Goal: Task Accomplishment & Management: Manage account settings

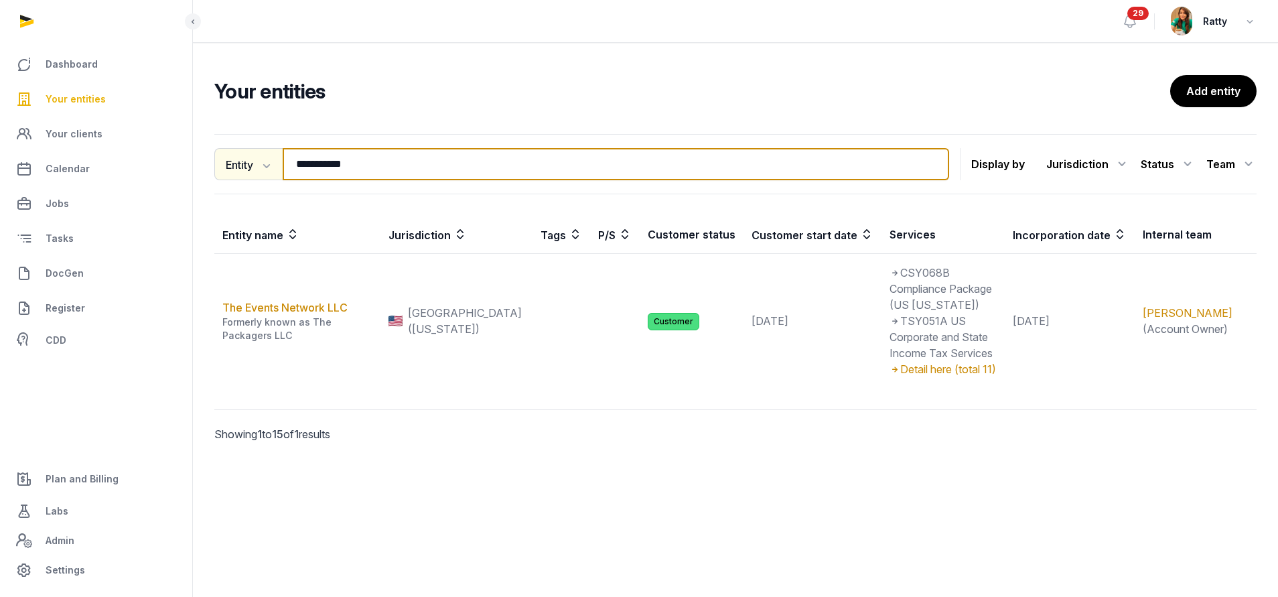
drag, startPoint x: 372, startPoint y: 170, endPoint x: 239, endPoint y: 175, distance: 133.4
click at [239, 175] on div "**********" at bounding box center [581, 164] width 735 height 32
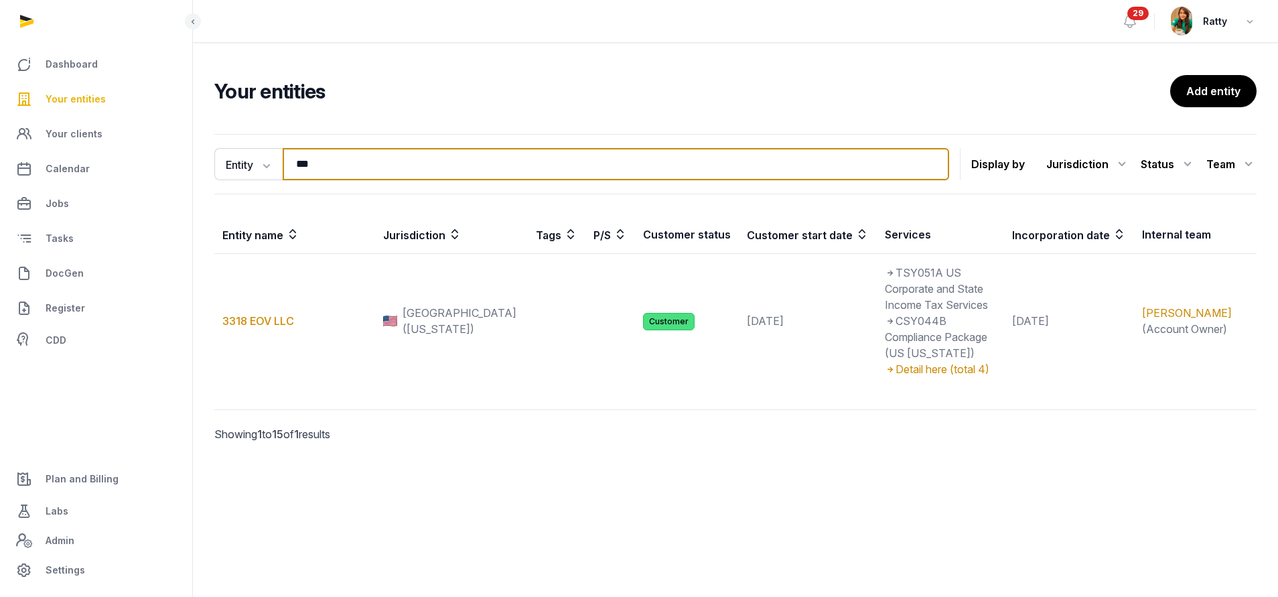
drag, startPoint x: 330, startPoint y: 160, endPoint x: 260, endPoint y: 145, distance: 71.2
click at [269, 152] on div "Entity Entity People Tags Services *** Search" at bounding box center [581, 164] width 735 height 32
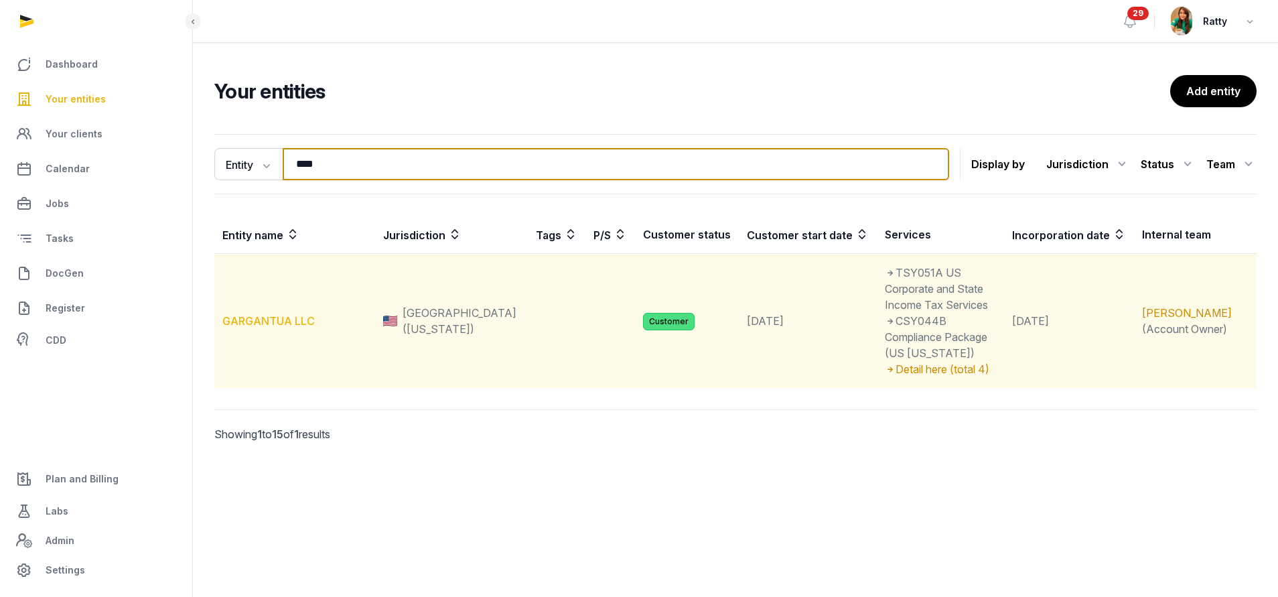
type input "****"
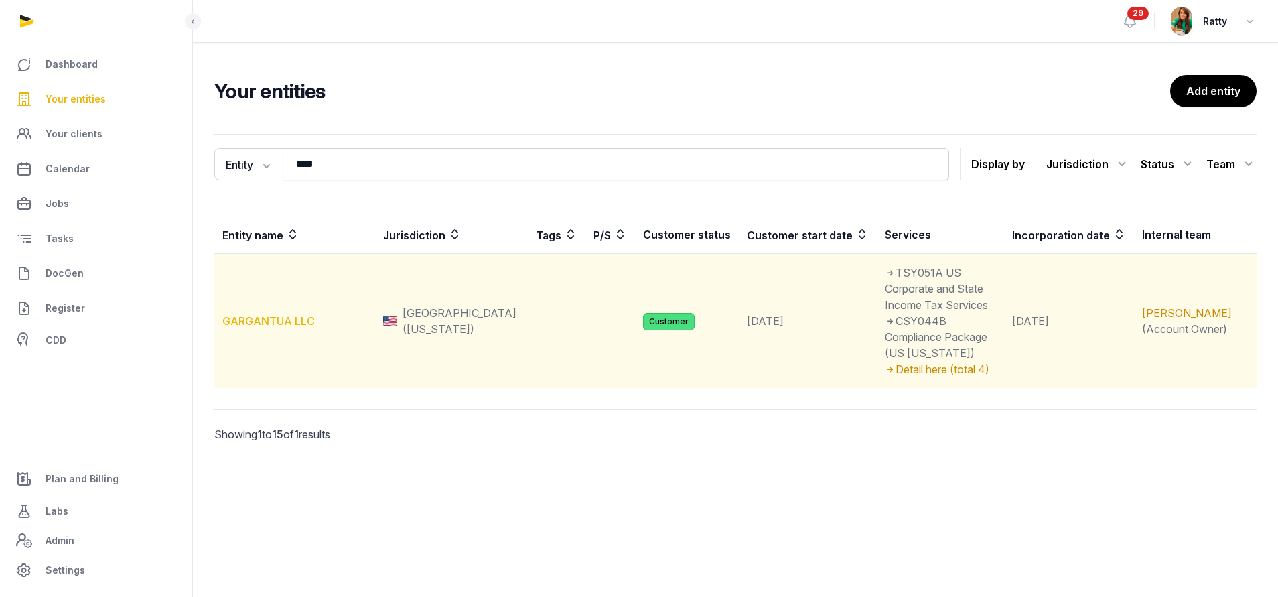
click at [258, 314] on link "GARGANTUA LLC" at bounding box center [268, 320] width 92 height 13
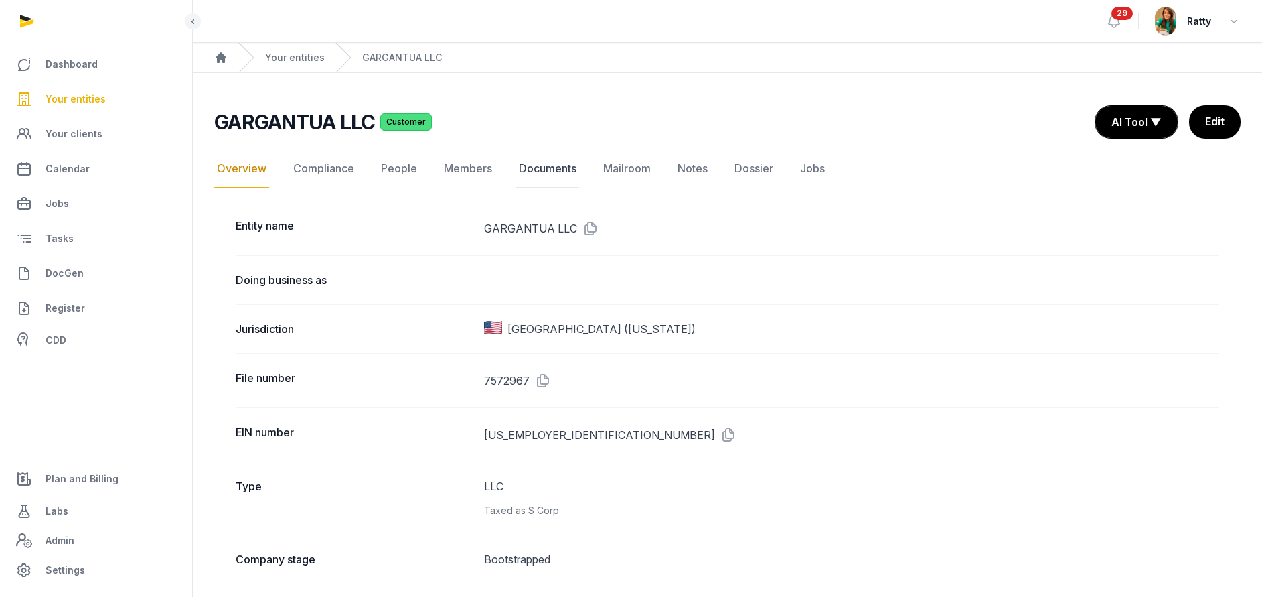
click at [548, 169] on link "Documents" at bounding box center [547, 168] width 63 height 39
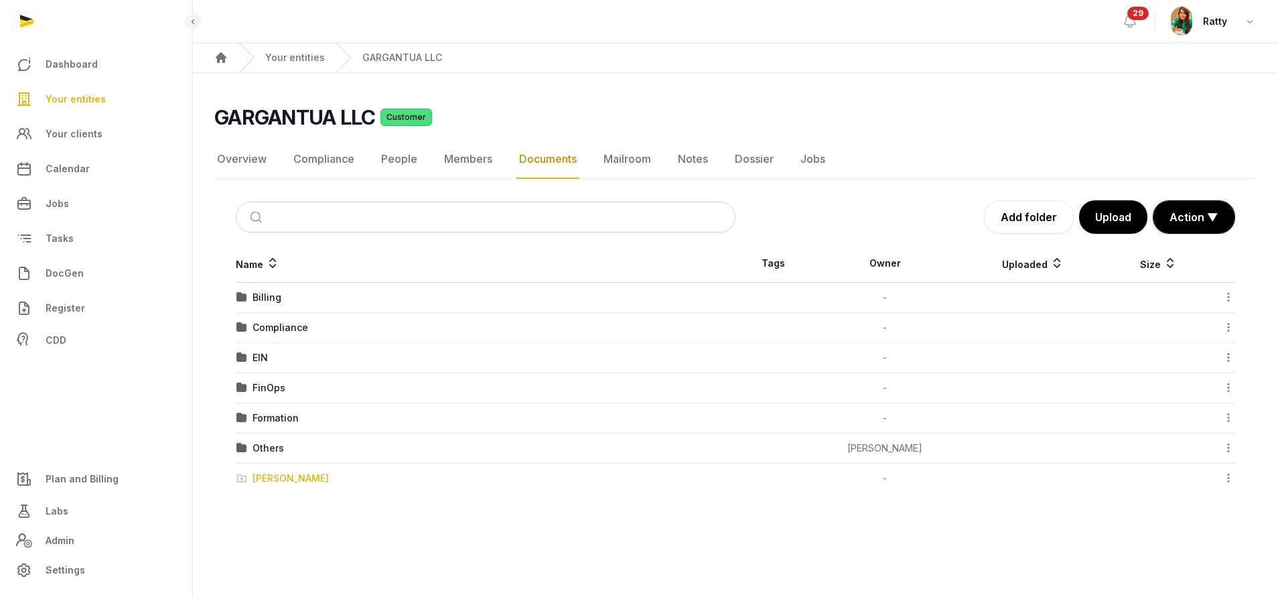
click at [284, 481] on div "[PERSON_NAME]" at bounding box center [290, 477] width 76 height 13
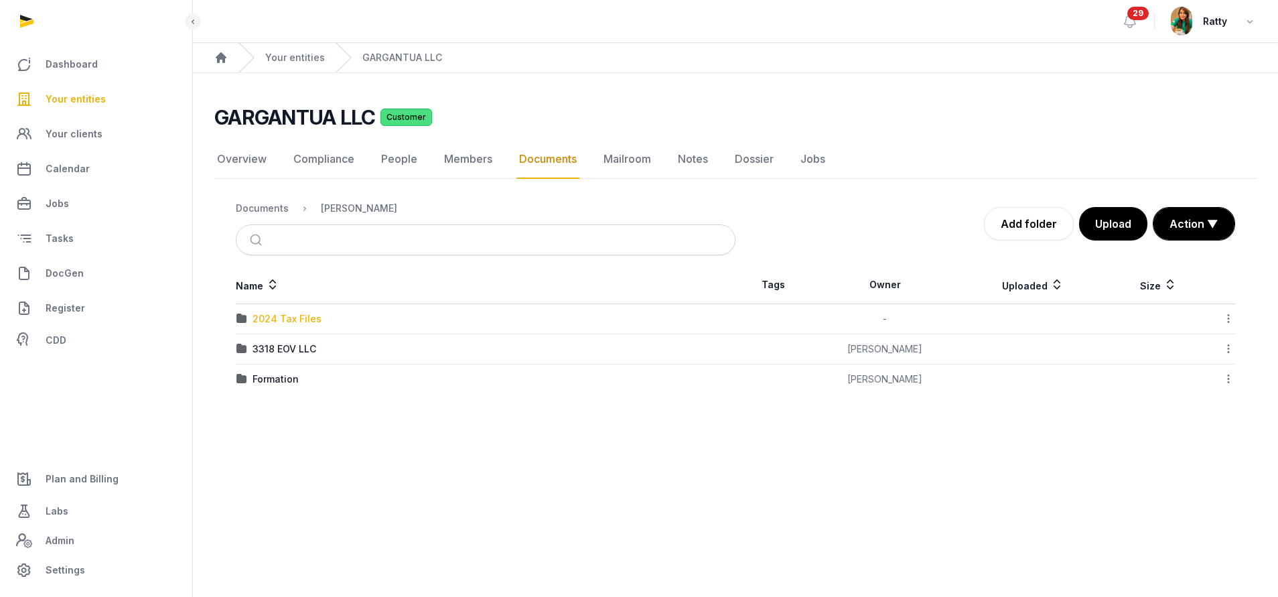
click at [292, 322] on div "2024 Tax Files" at bounding box center [286, 318] width 69 height 13
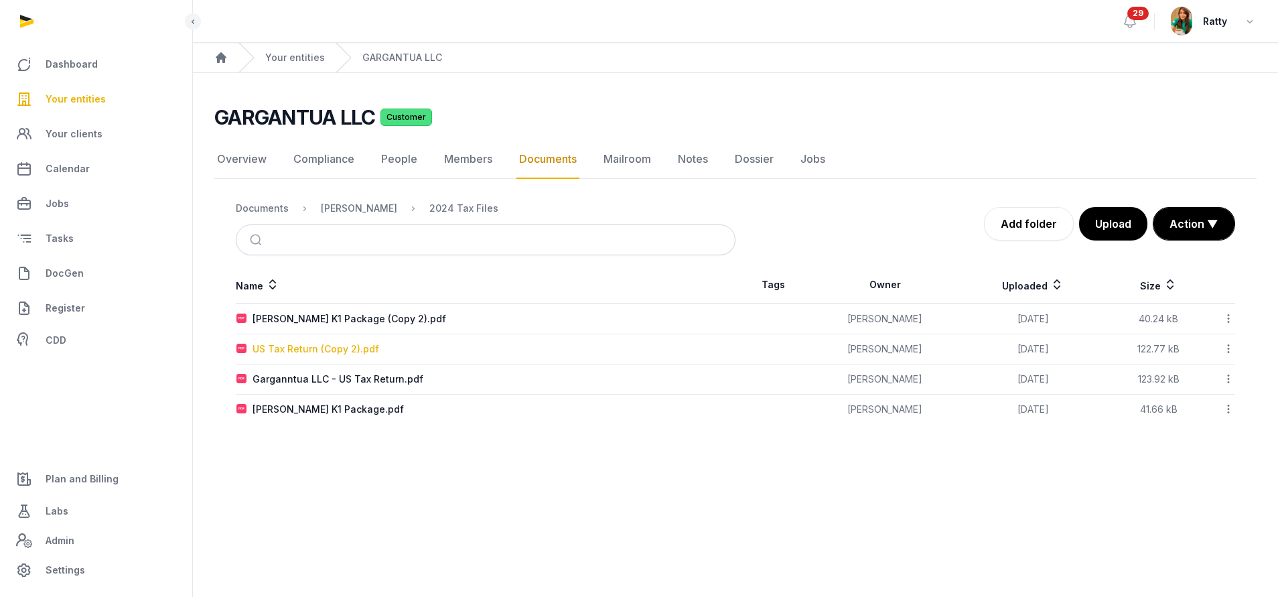
click at [313, 346] on div "US Tax Return (Copy 2).pdf" at bounding box center [315, 348] width 127 height 13
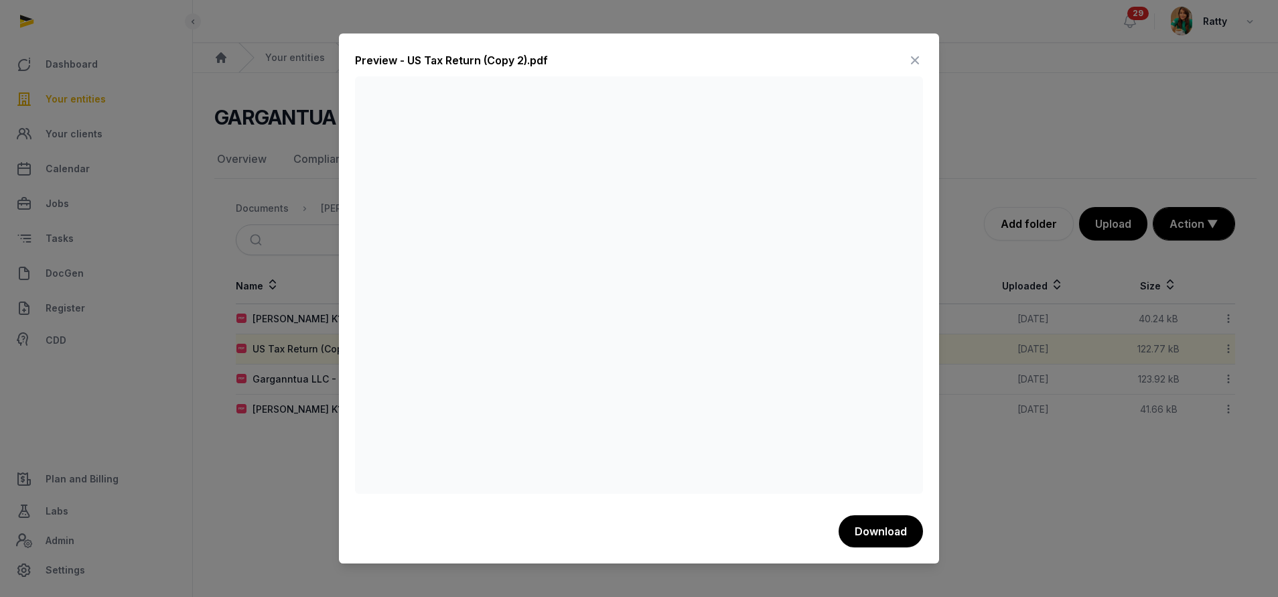
click at [914, 60] on icon at bounding box center [915, 60] width 16 height 21
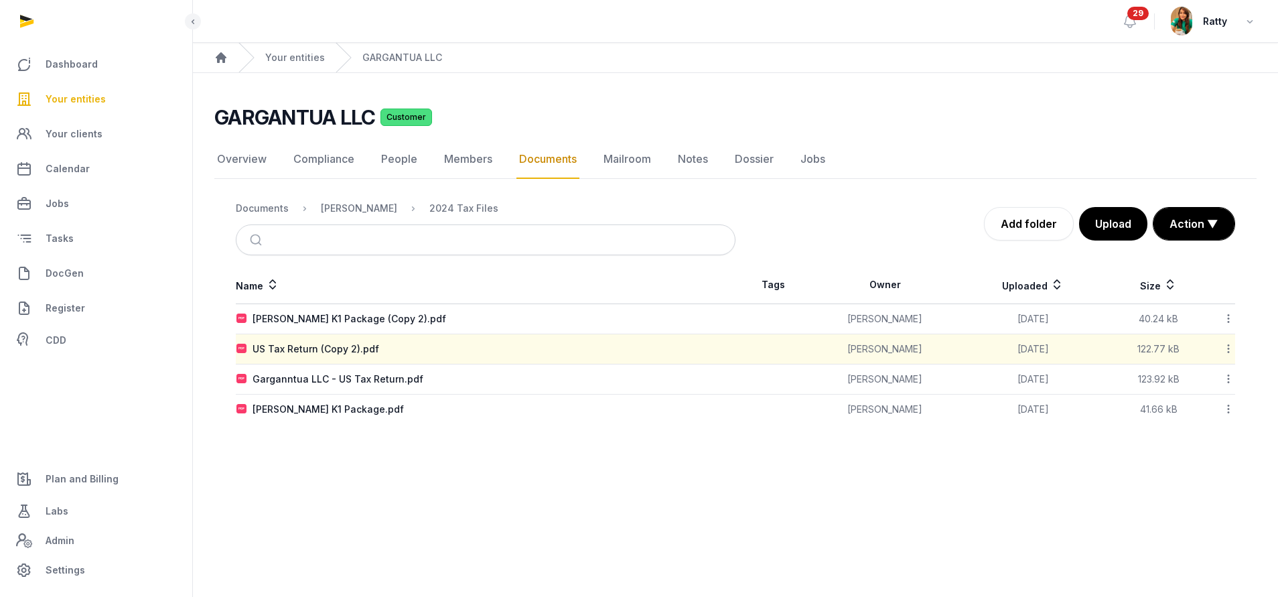
click at [336, 201] on div "[PERSON_NAME]" at bounding box center [348, 208] width 98 height 16
click at [341, 204] on div "[PERSON_NAME]" at bounding box center [359, 208] width 76 height 13
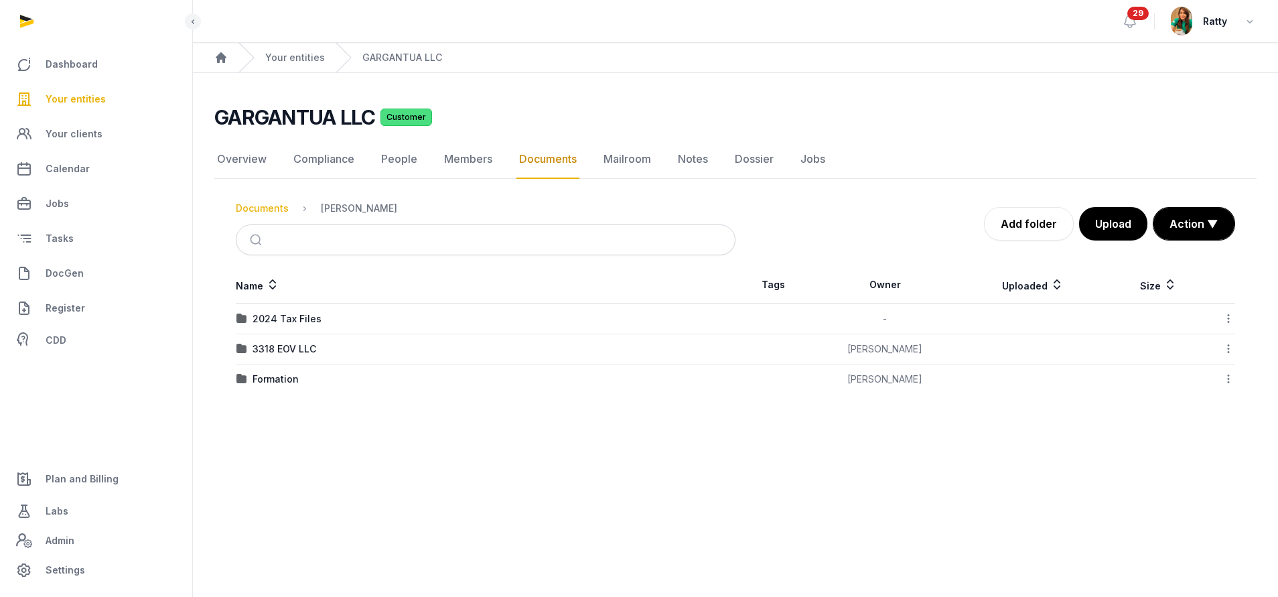
click at [277, 211] on div "Documents" at bounding box center [262, 208] width 53 height 13
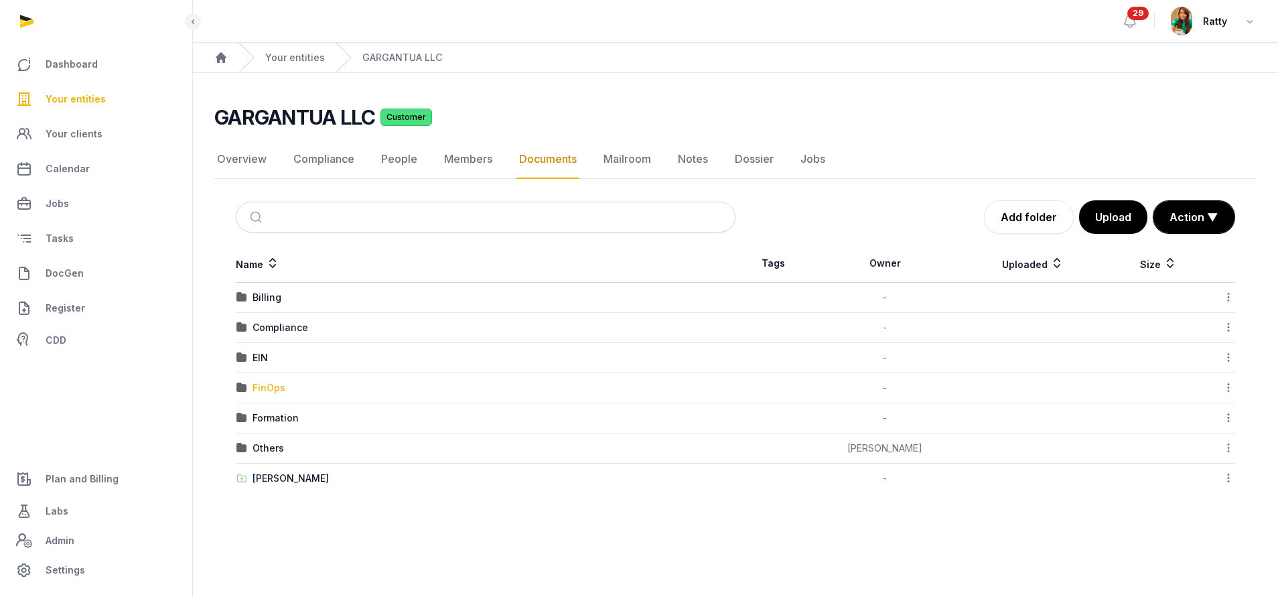
click at [268, 386] on div "FinOps" at bounding box center [268, 387] width 33 height 13
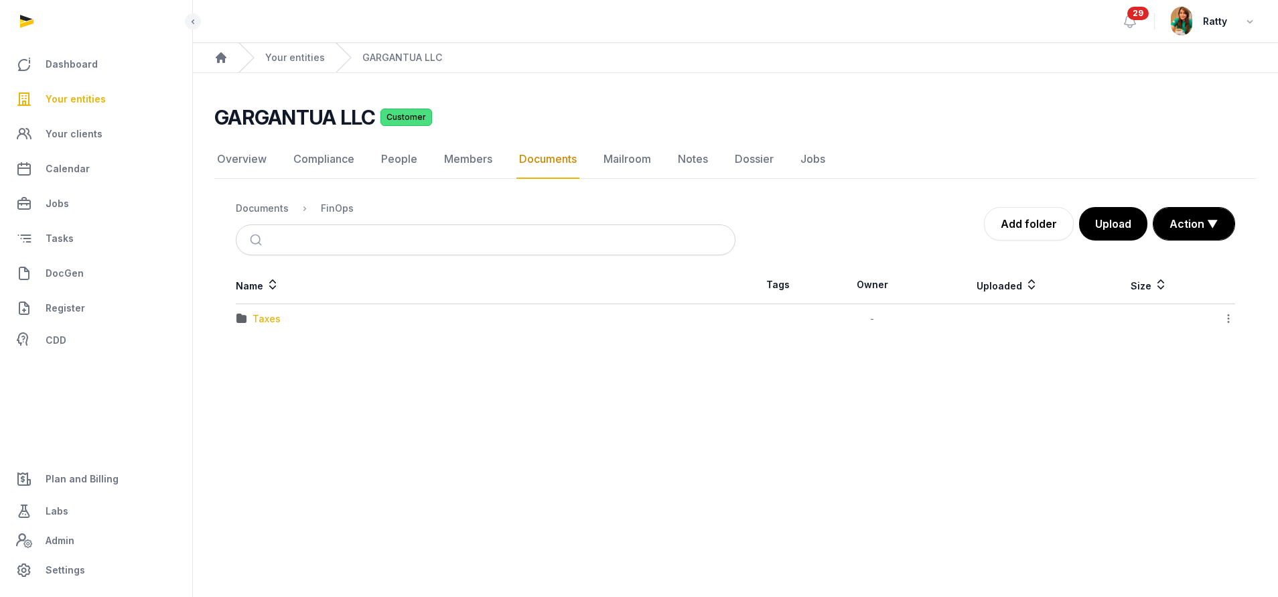
click at [256, 320] on div "Taxes" at bounding box center [266, 318] width 28 height 13
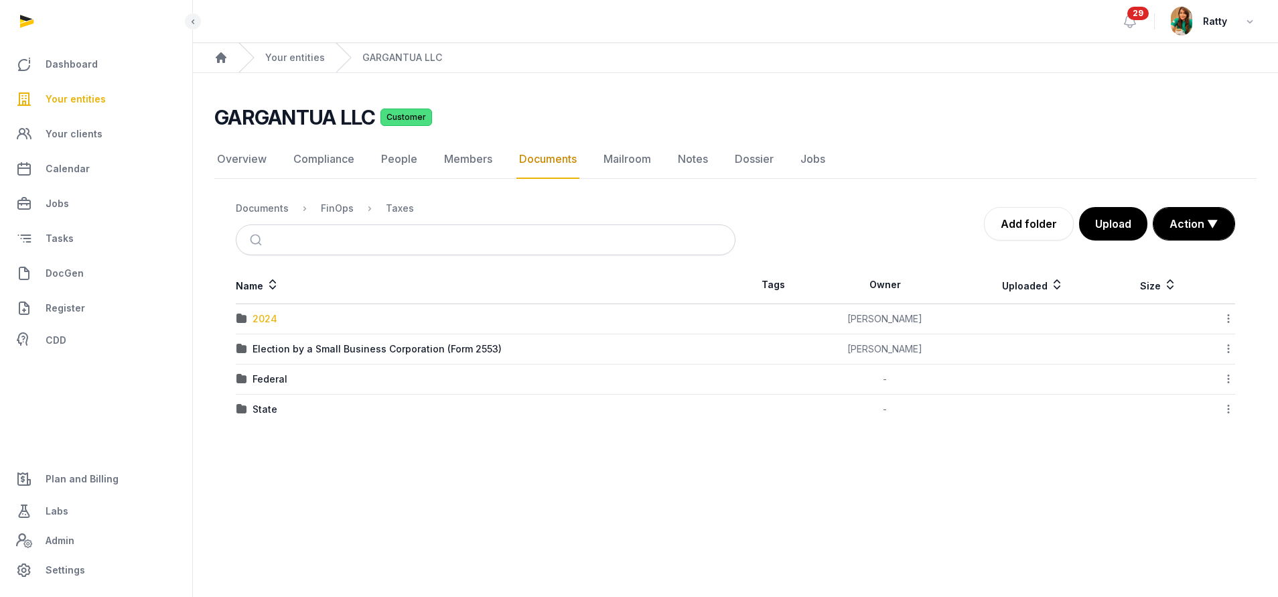
click at [269, 315] on div "2024" at bounding box center [264, 318] width 25 height 13
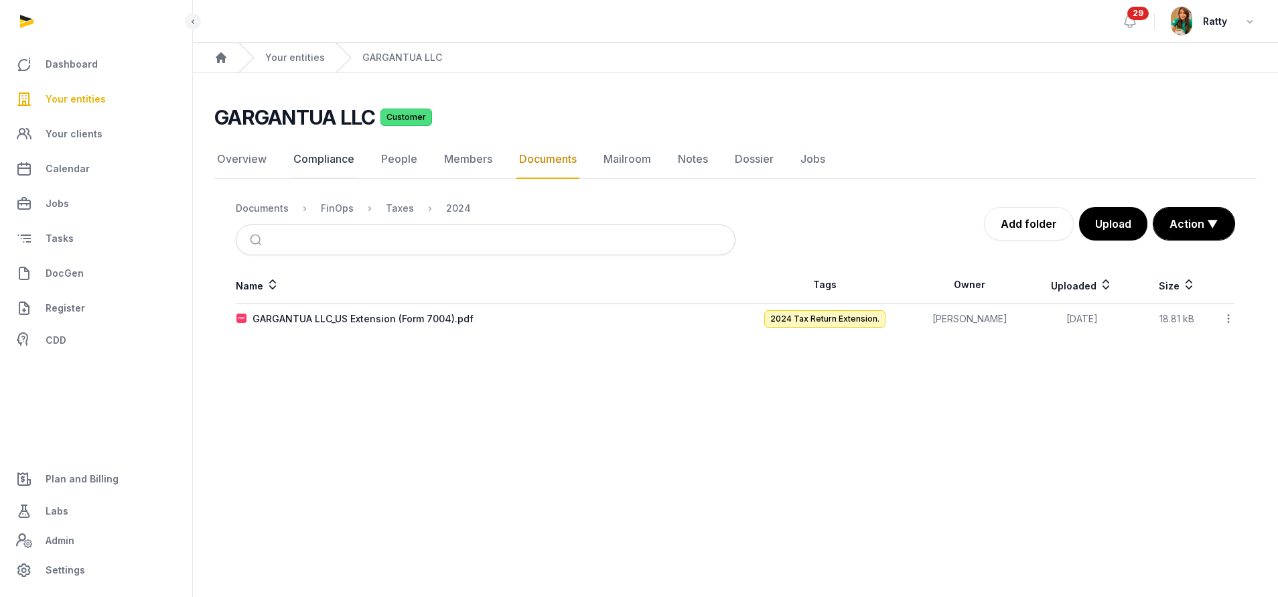
click at [337, 154] on link "Compliance" at bounding box center [324, 159] width 66 height 39
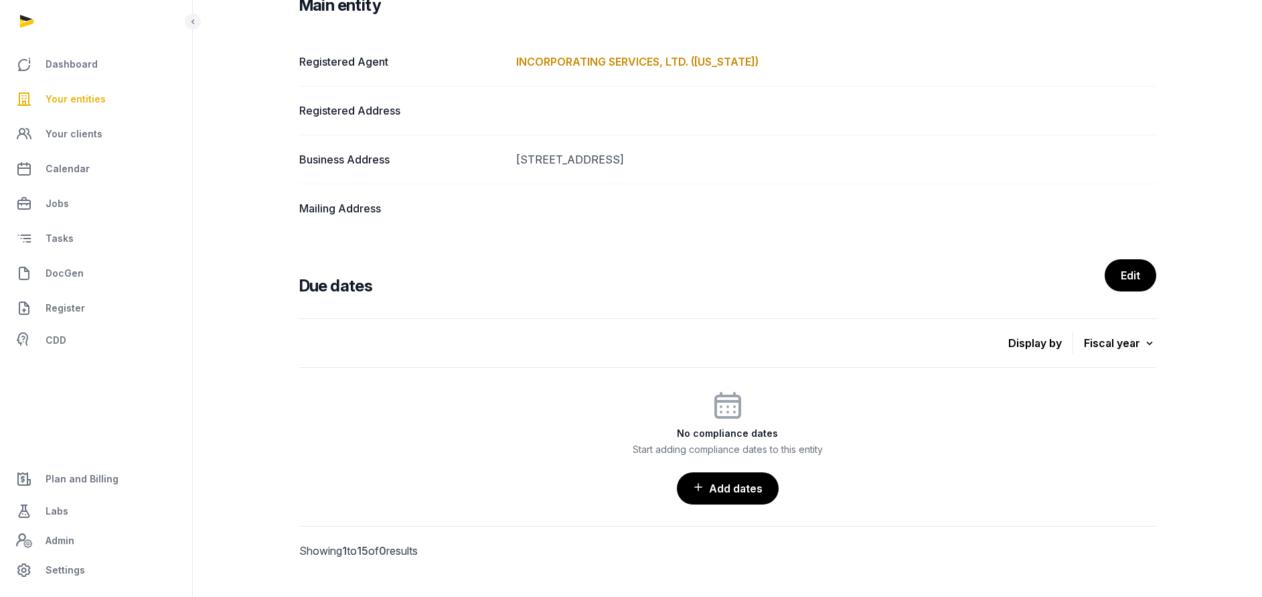
scroll to position [245, 0]
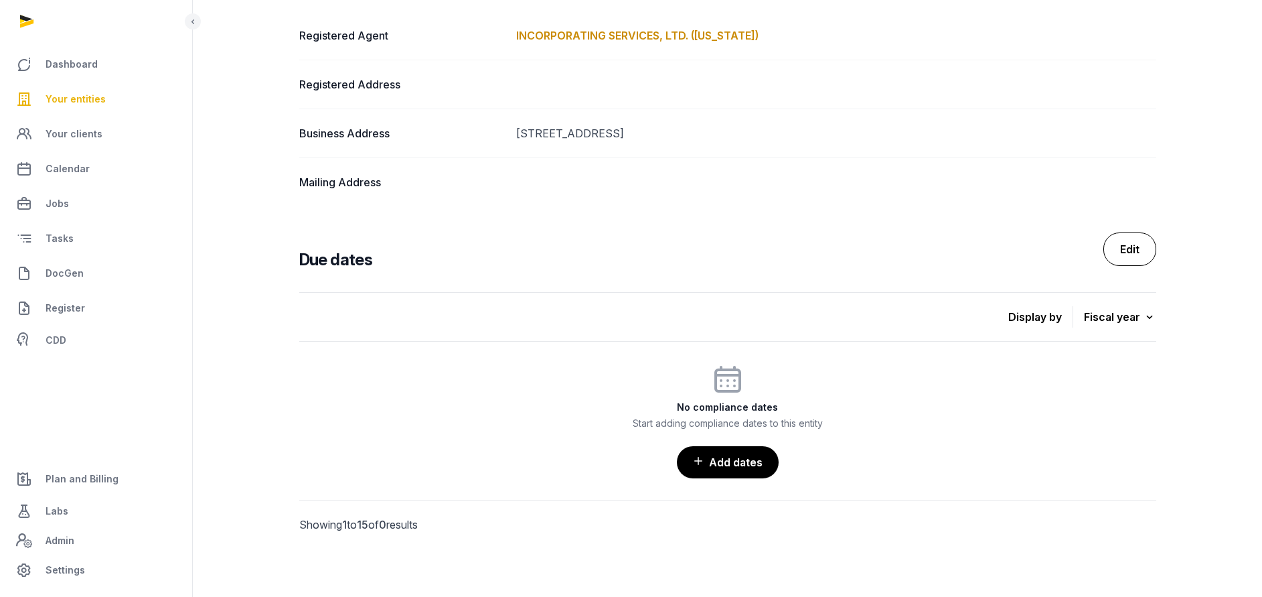
click at [1120, 250] on link "Edit" at bounding box center [1130, 248] width 53 height 33
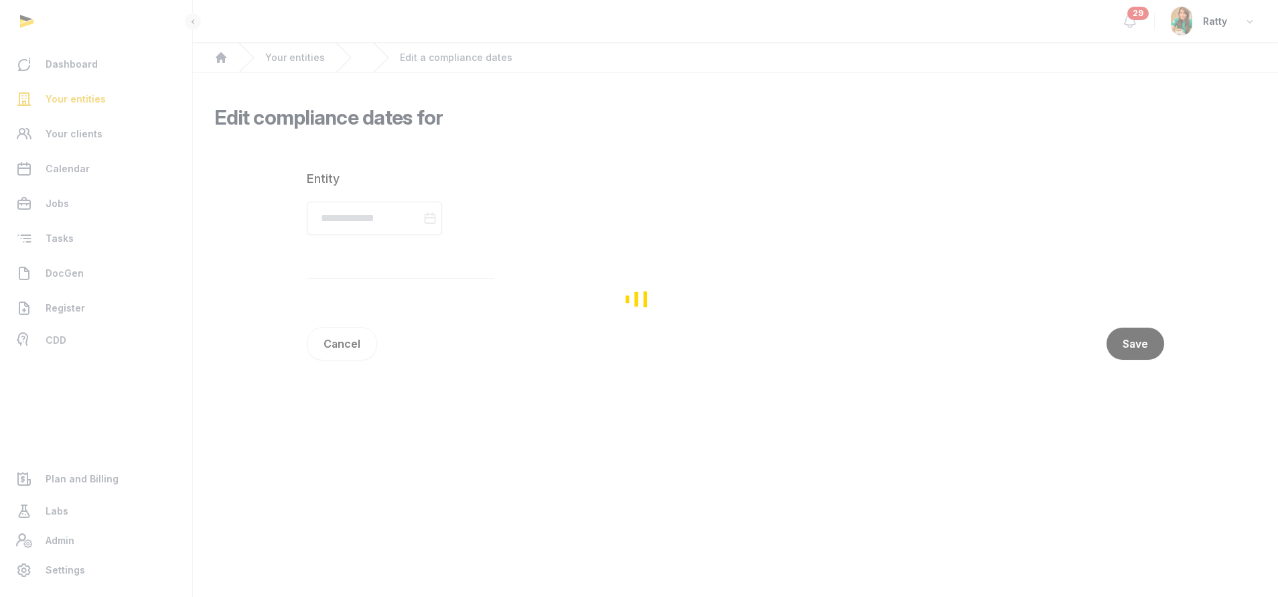
click at [1120, 250] on div "Loading" at bounding box center [639, 298] width 1278 height 597
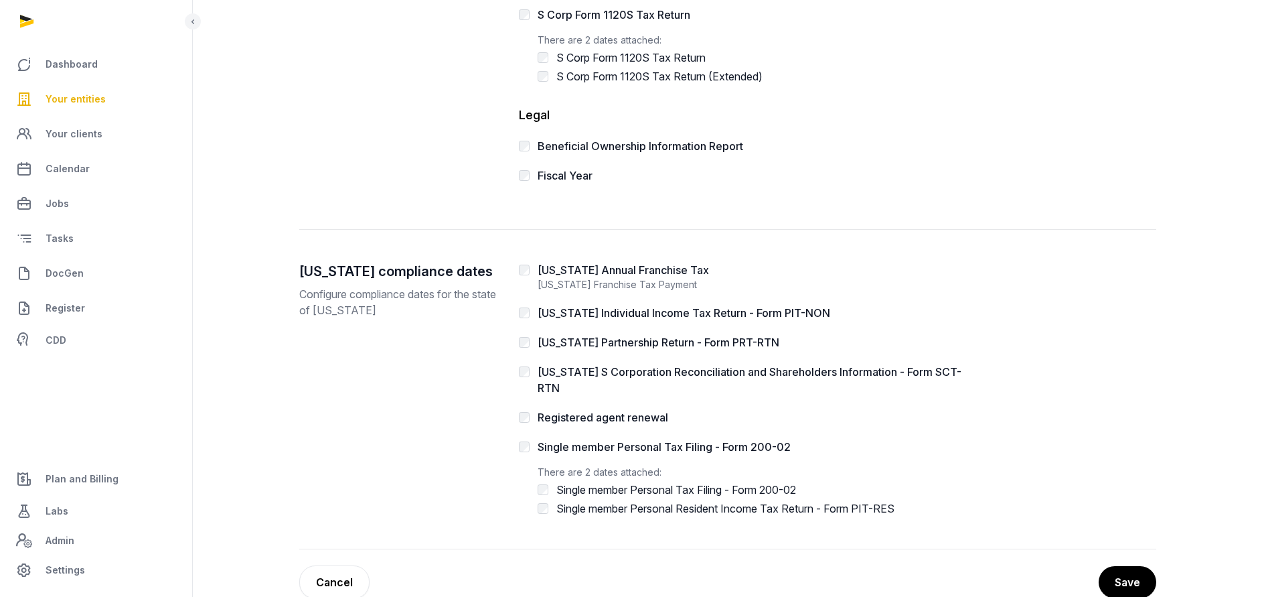
scroll to position [546, 0]
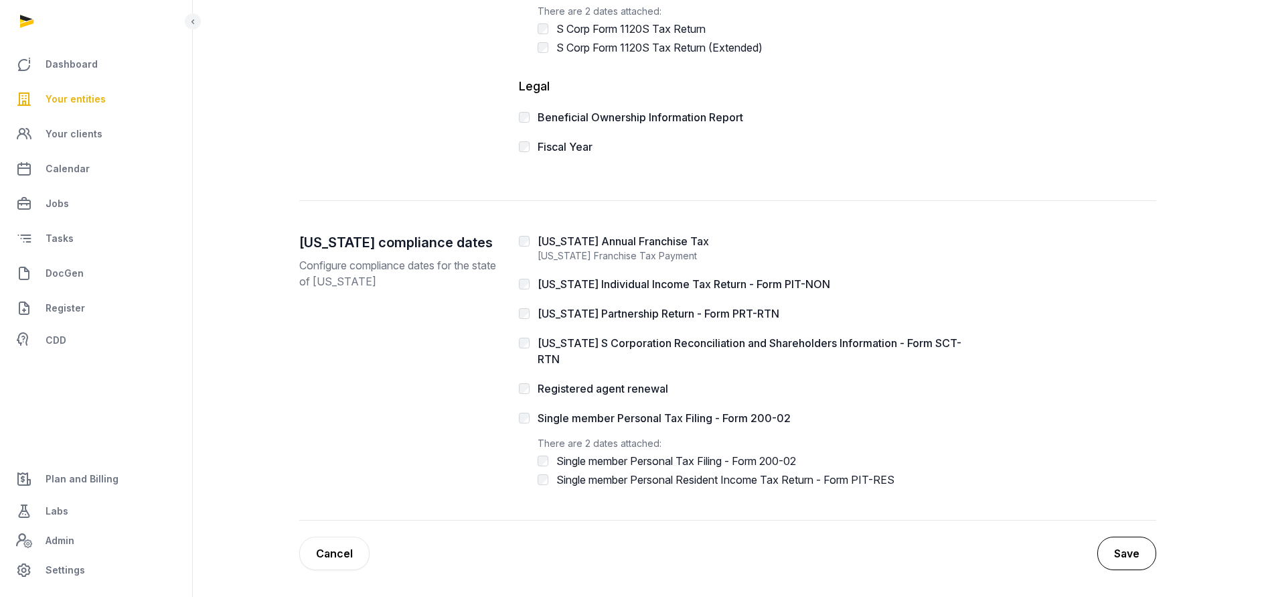
click at [1118, 550] on button "Save" at bounding box center [1126, 552] width 59 height 33
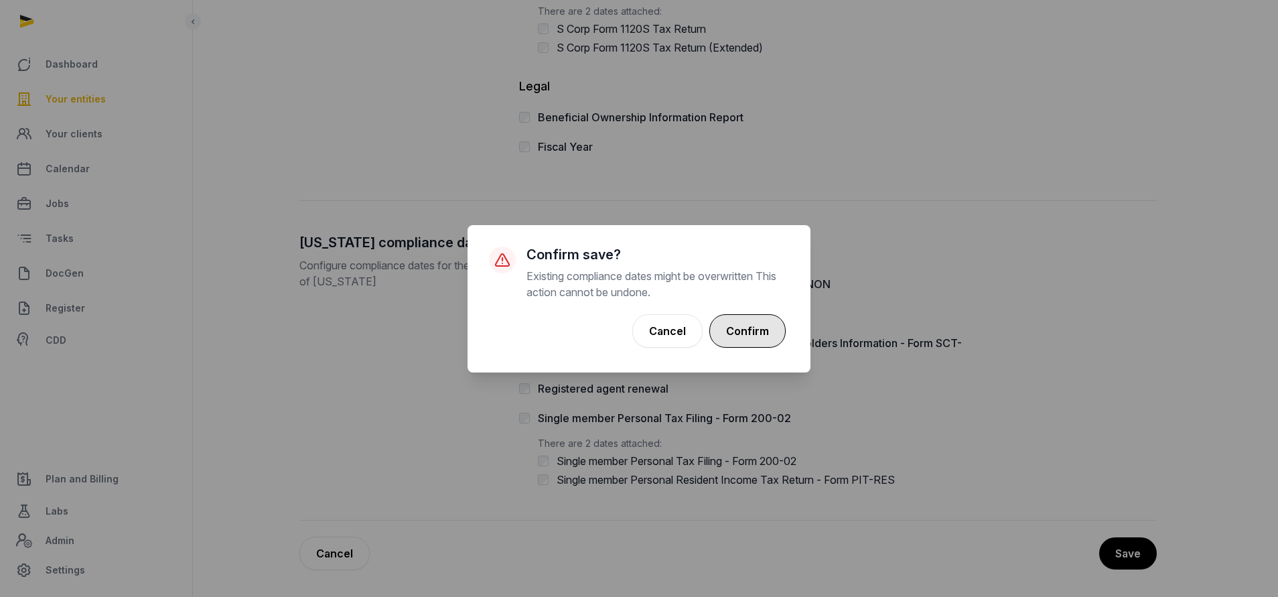
click at [739, 333] on button "Confirm" at bounding box center [747, 330] width 76 height 33
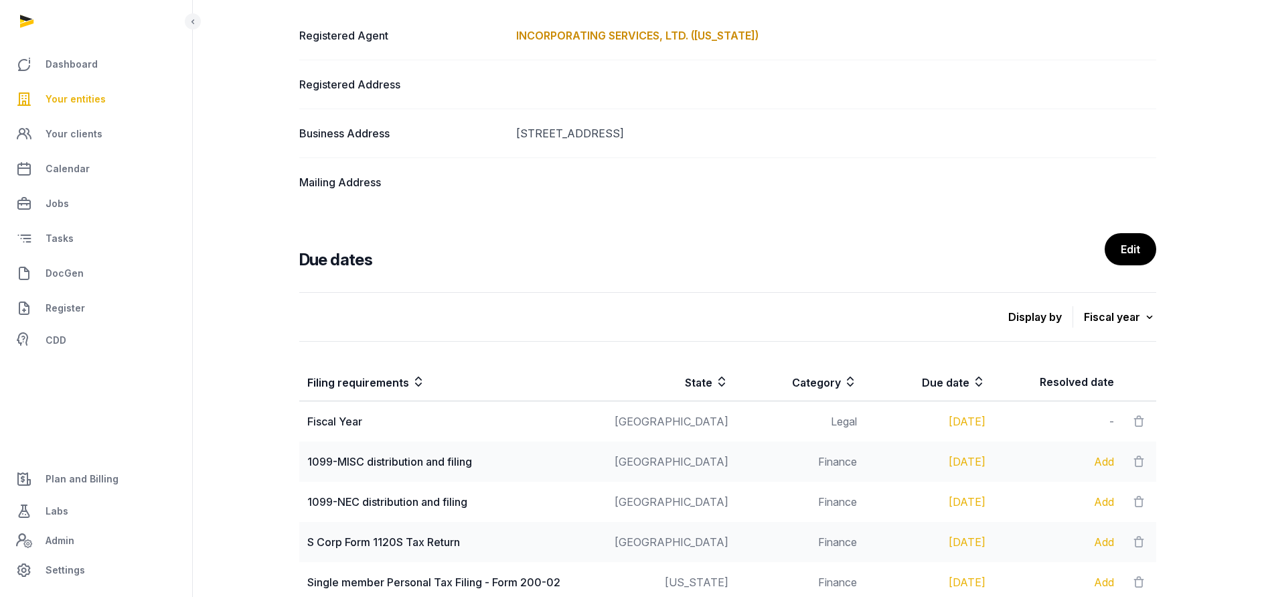
scroll to position [695, 0]
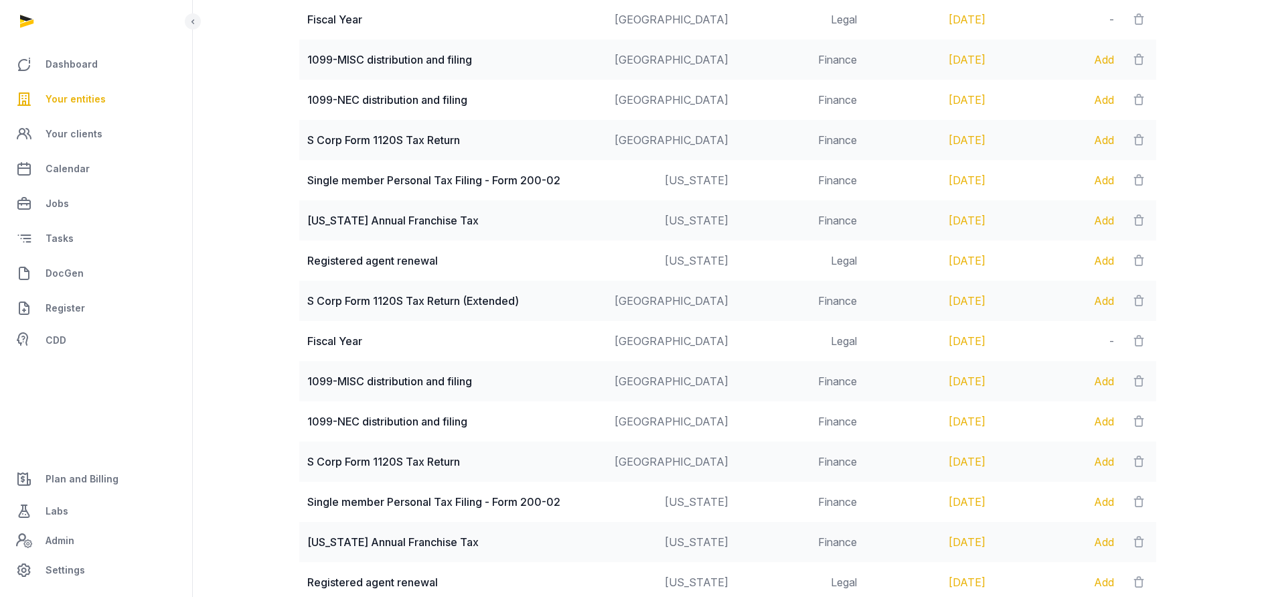
click at [1106, 301] on div "Add" at bounding box center [1058, 301] width 112 height 16
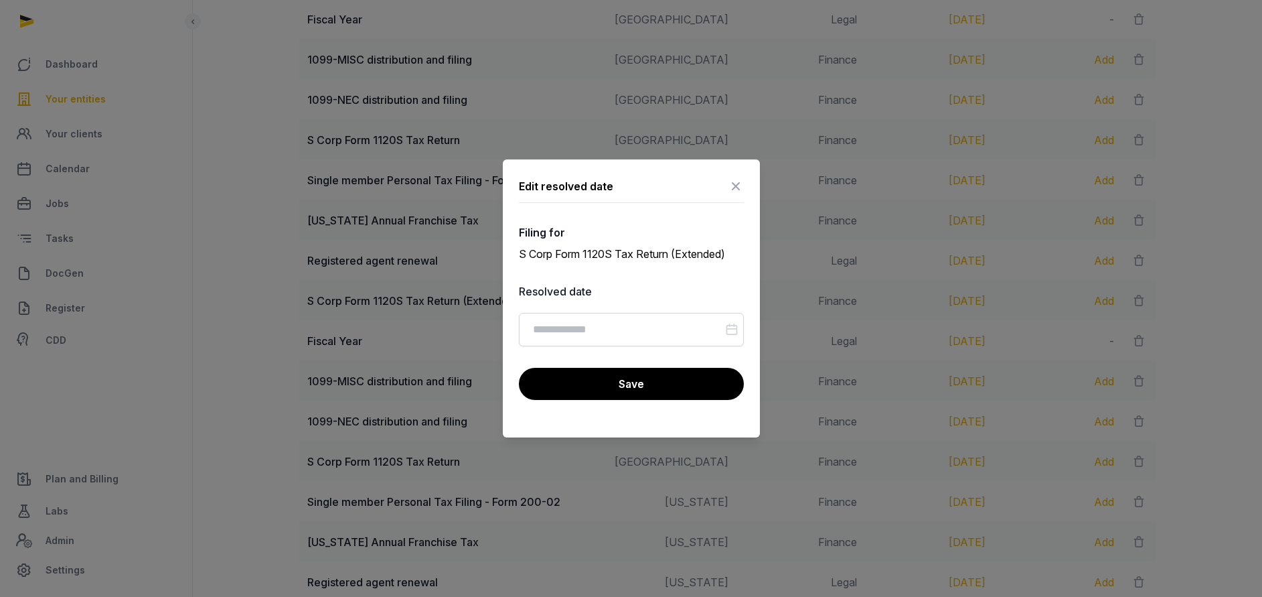
click at [732, 332] on icon at bounding box center [731, 329] width 13 height 19
click at [665, 336] on input "Datepicker input" at bounding box center [631, 329] width 225 height 33
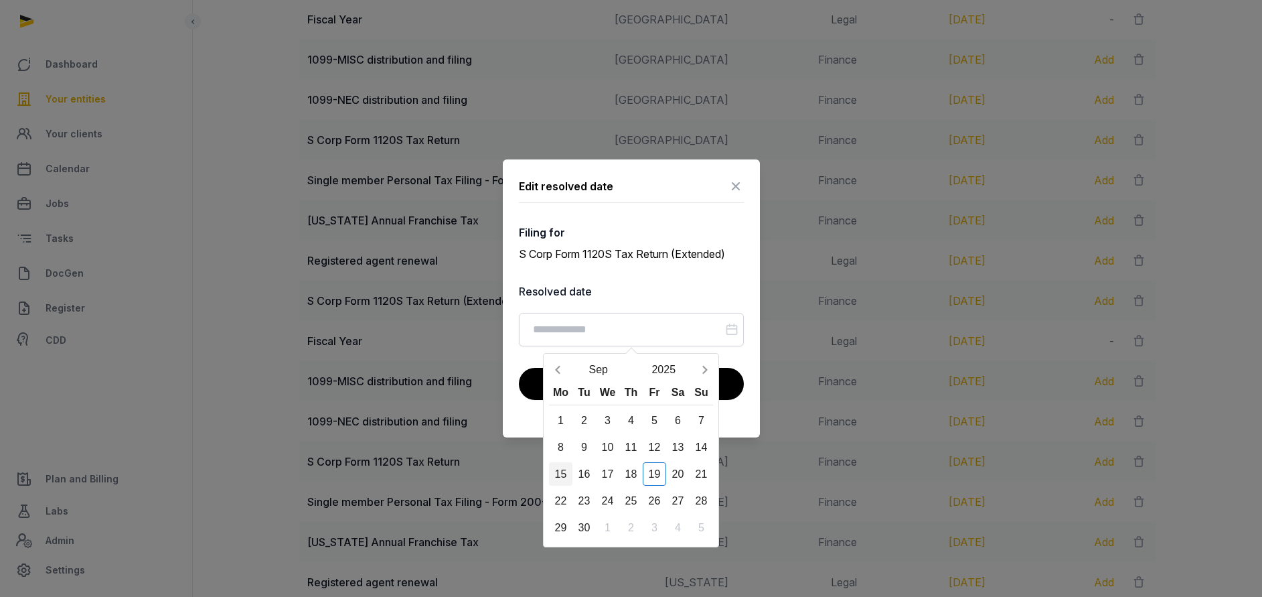
click at [565, 477] on div "15" at bounding box center [560, 473] width 23 height 23
type input "**********"
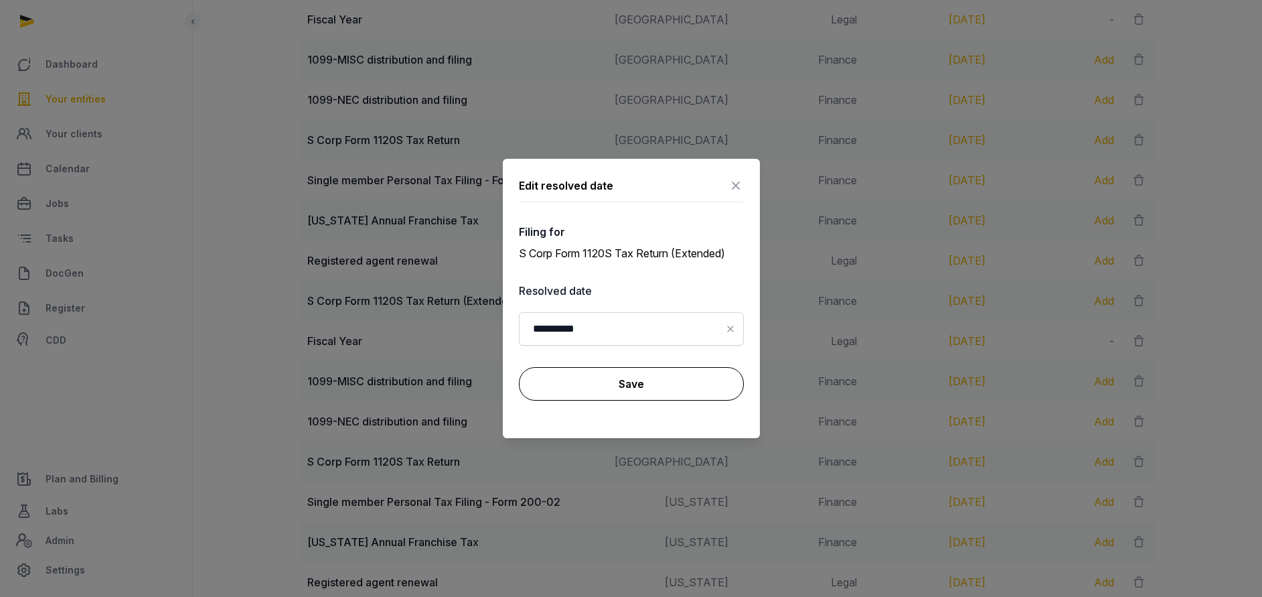
click at [626, 384] on button "Save" at bounding box center [631, 383] width 225 height 33
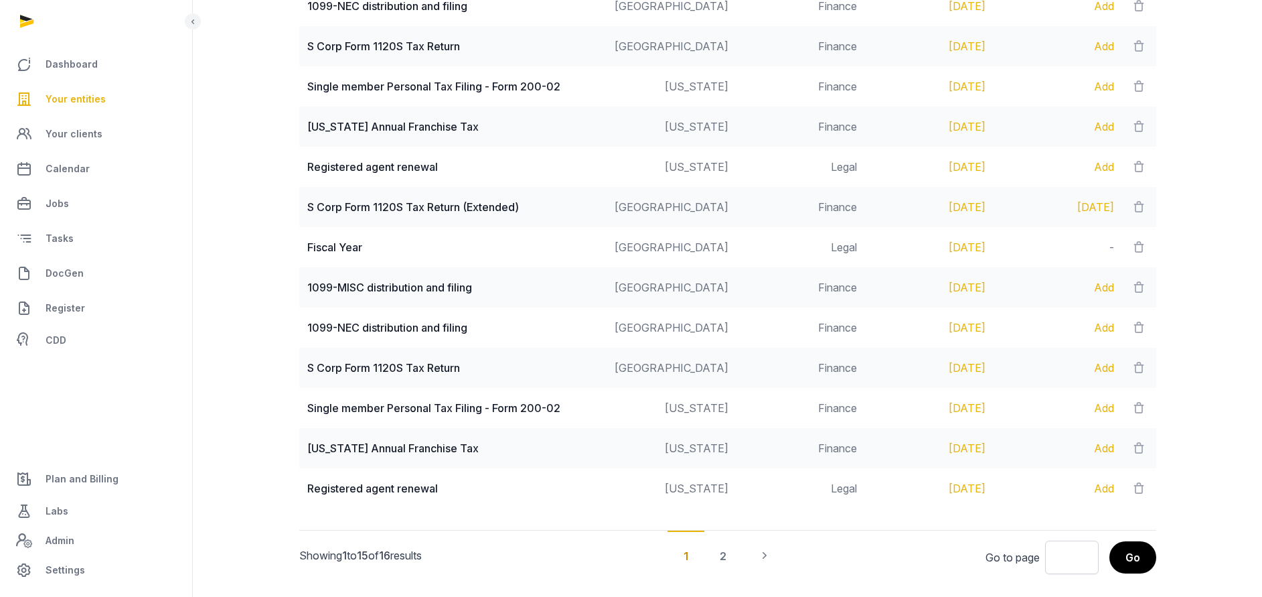
scroll to position [820, 0]
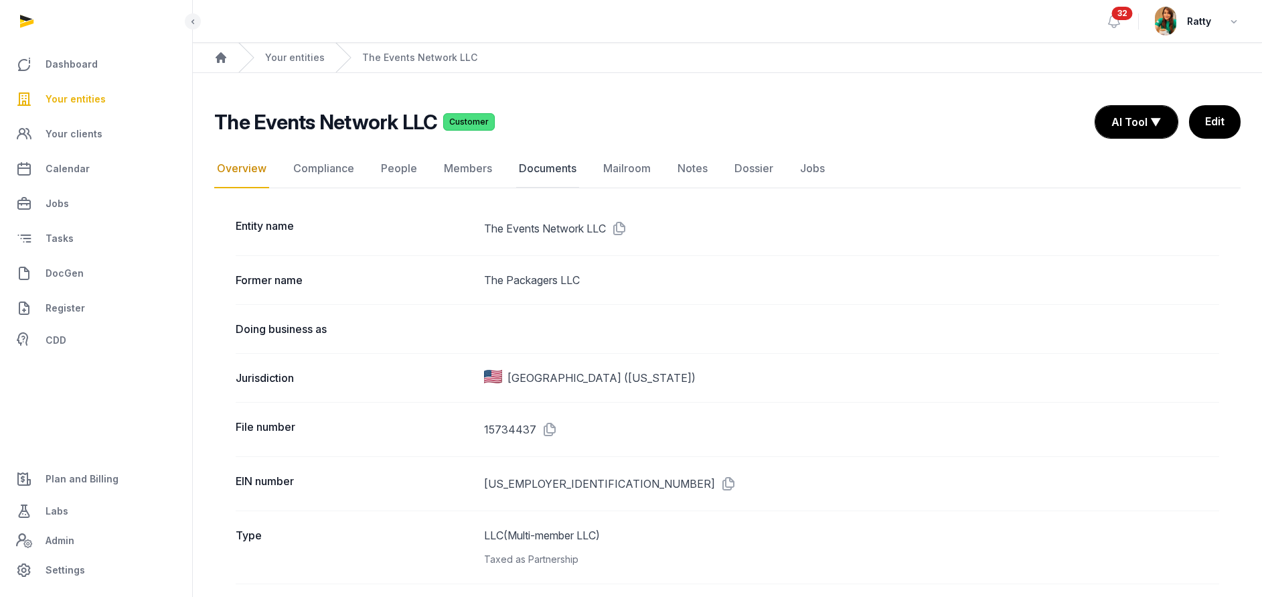
click at [571, 166] on link "Documents" at bounding box center [547, 168] width 63 height 39
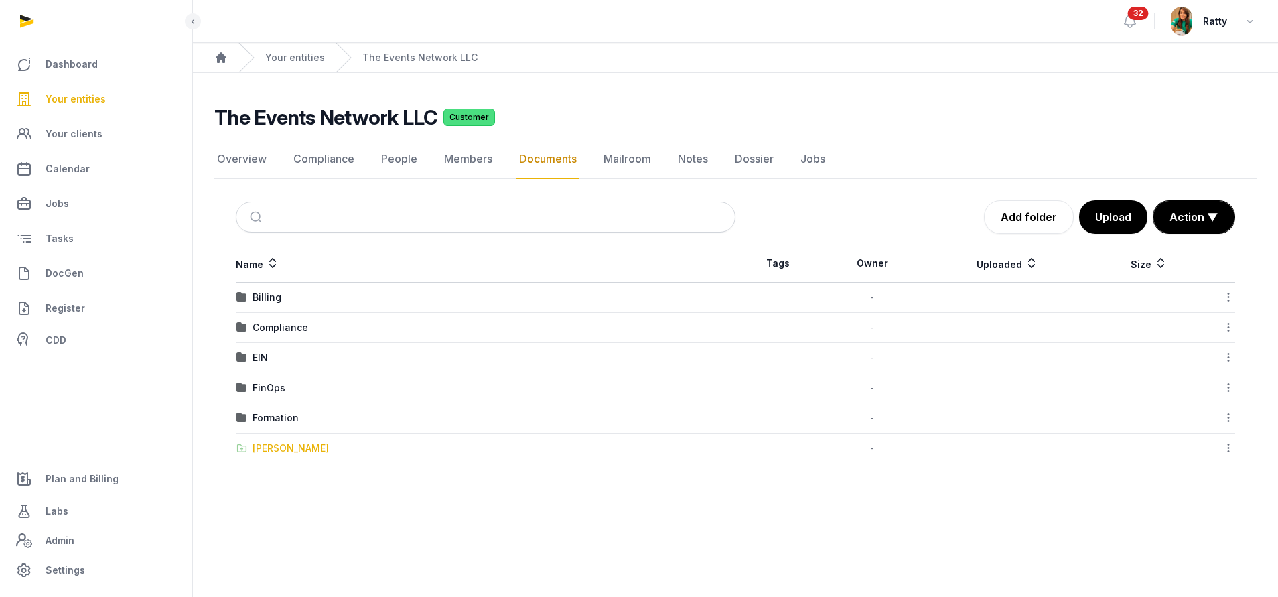
click at [295, 443] on div "Shared Folder" at bounding box center [290, 447] width 76 height 13
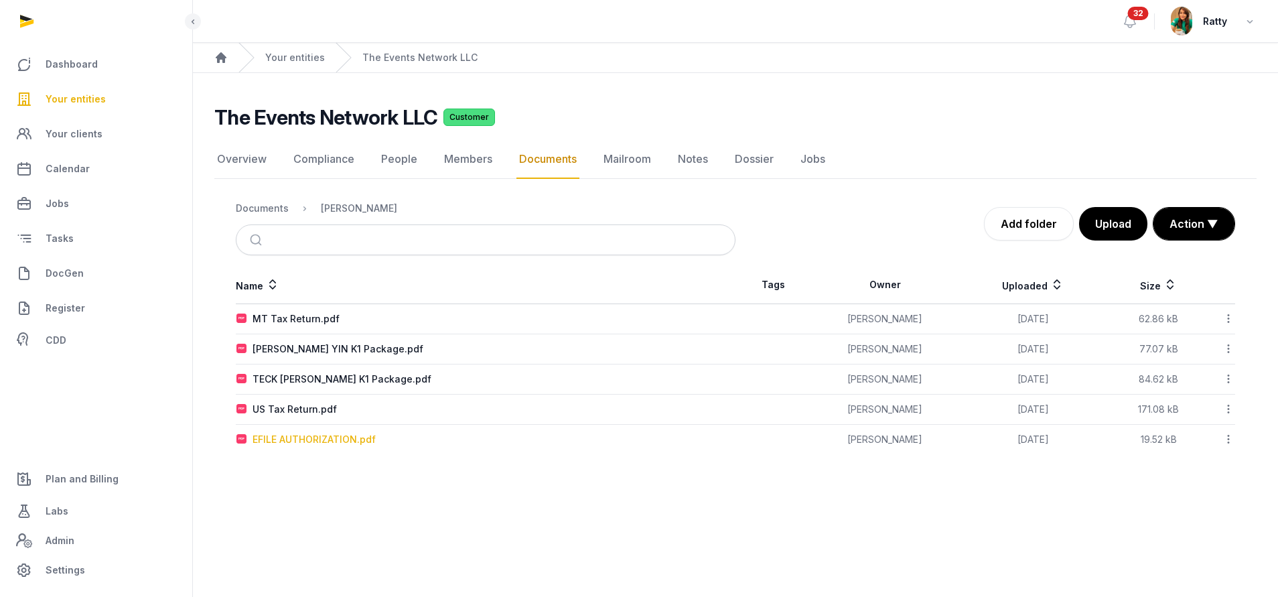
click at [295, 434] on div "EFILE AUTHORIZATION.pdf" at bounding box center [313, 439] width 123 height 13
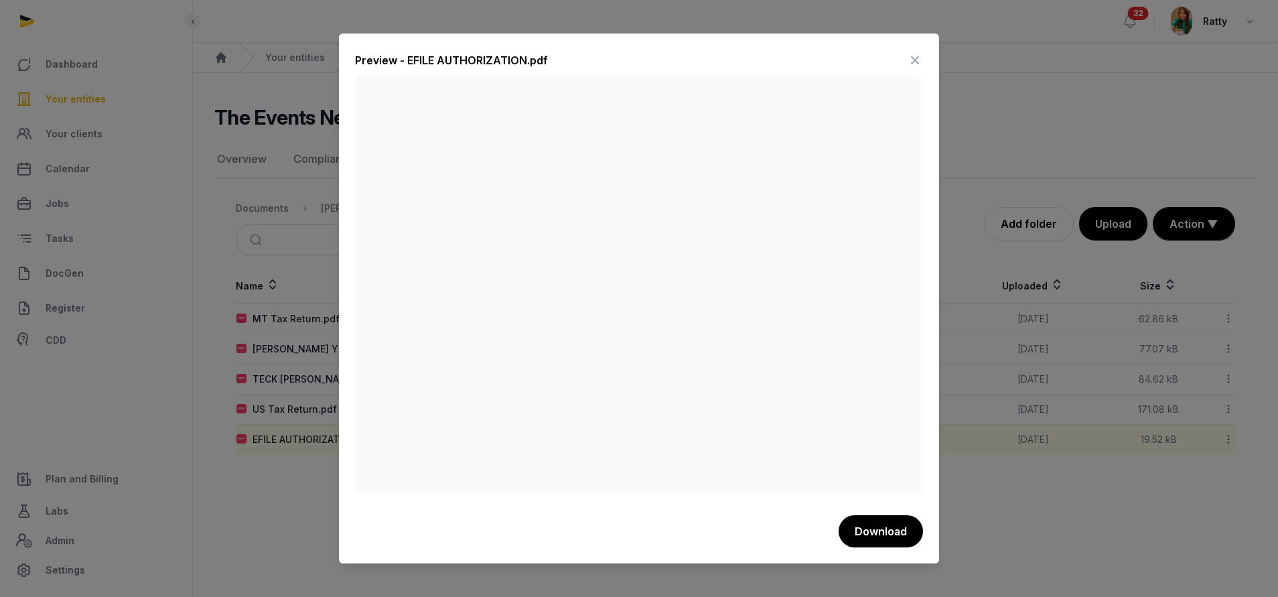
click at [913, 56] on icon at bounding box center [915, 60] width 16 height 21
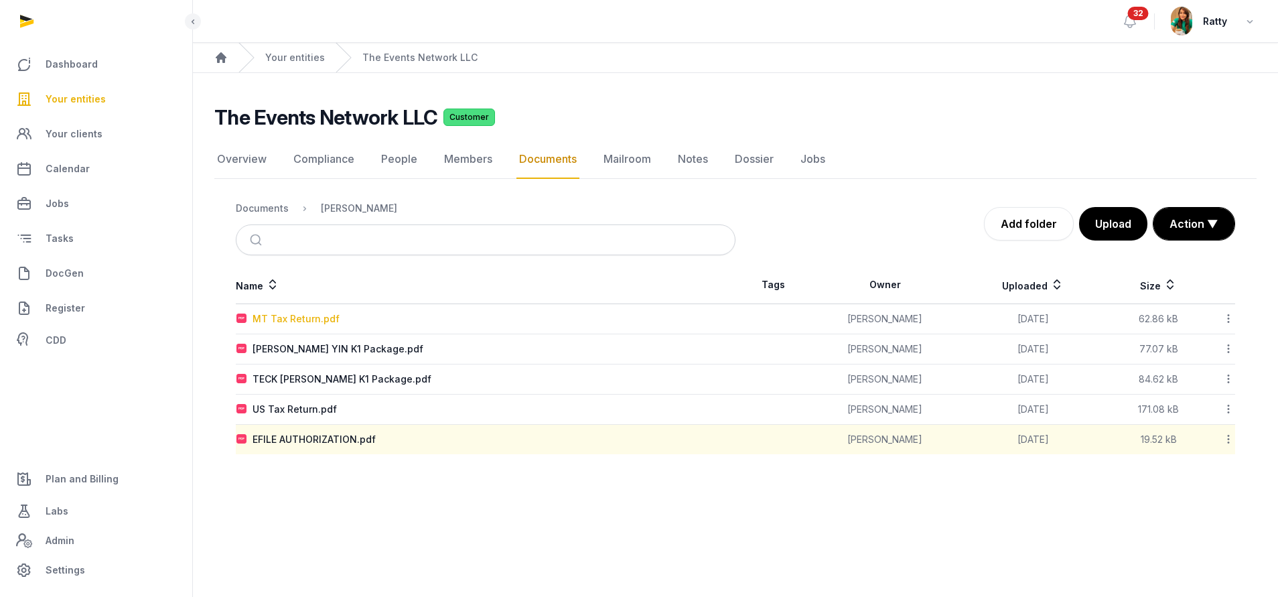
click at [313, 316] on div "MT Tax Return.pdf" at bounding box center [295, 318] width 87 height 13
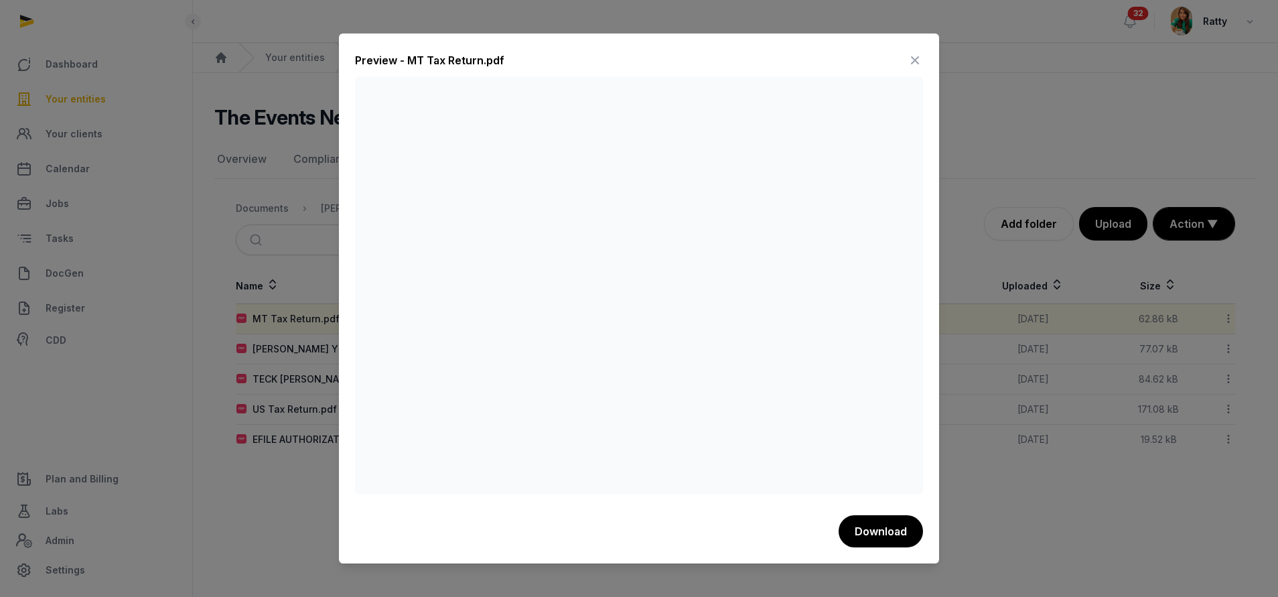
click at [916, 54] on icon at bounding box center [915, 60] width 16 height 21
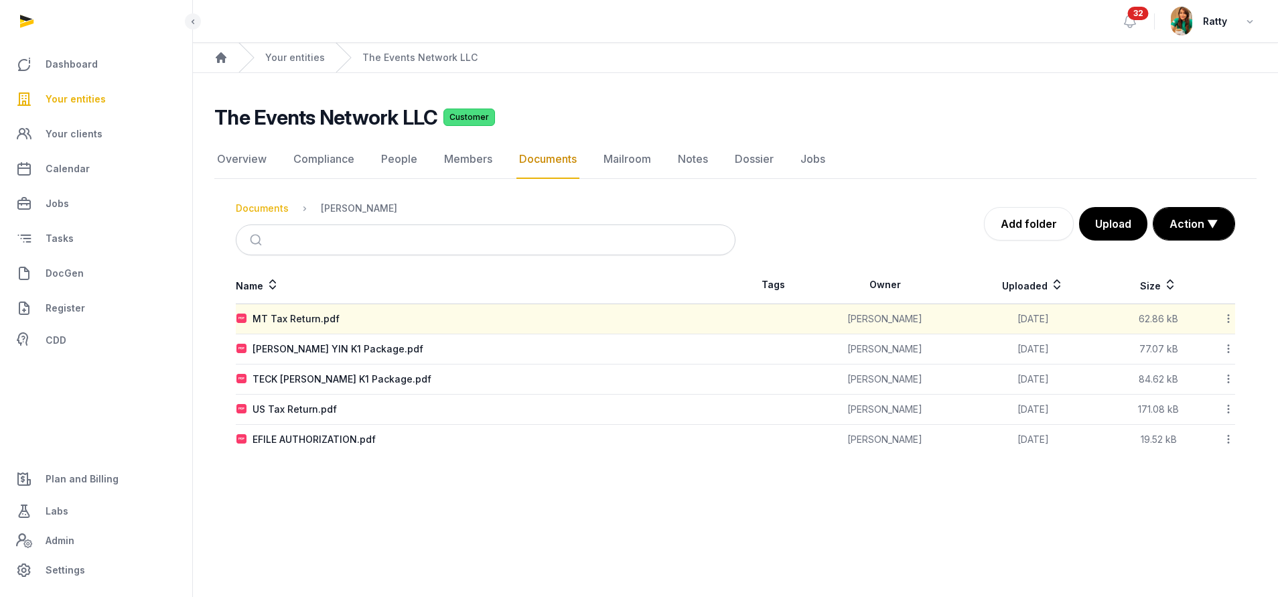
click at [256, 205] on div "Documents" at bounding box center [262, 208] width 53 height 13
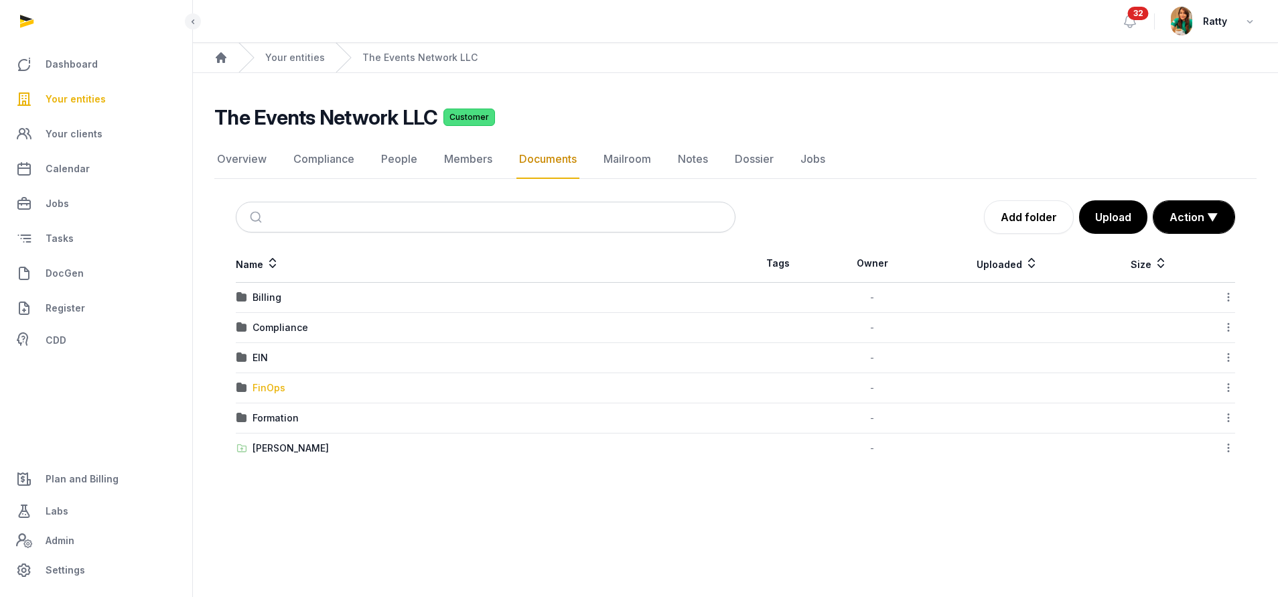
click at [279, 387] on div "FinOps" at bounding box center [268, 387] width 33 height 13
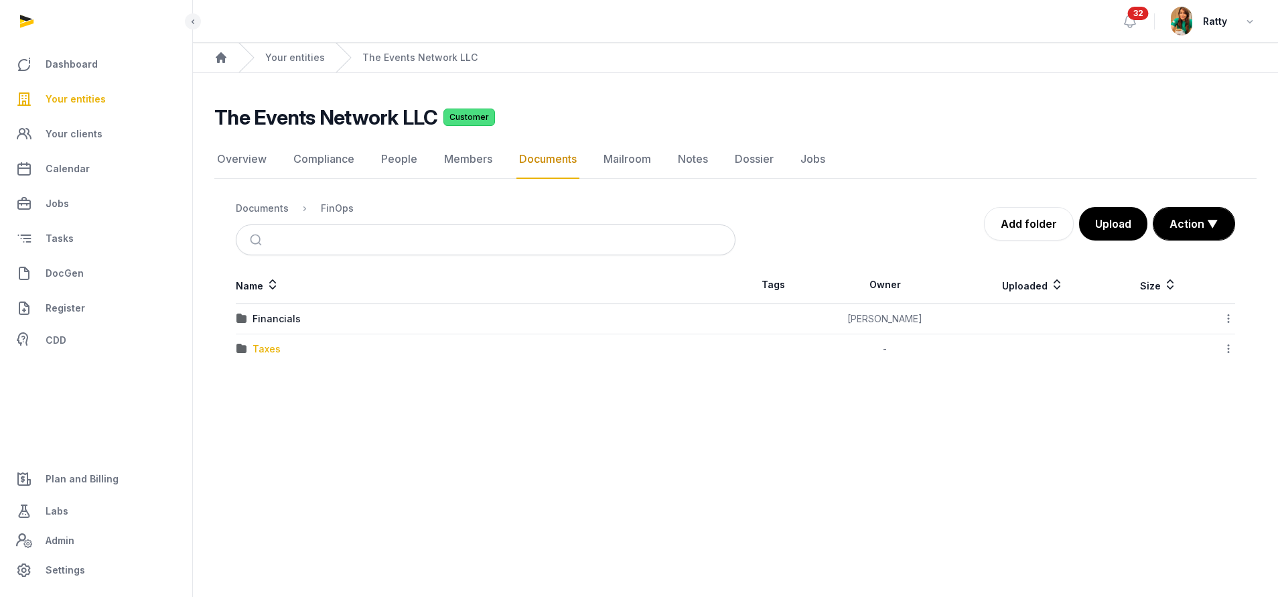
click at [256, 346] on div "Taxes" at bounding box center [266, 348] width 28 height 13
click at [271, 352] on div "2024" at bounding box center [264, 348] width 25 height 13
click at [308, 159] on link "Compliance" at bounding box center [324, 159] width 66 height 39
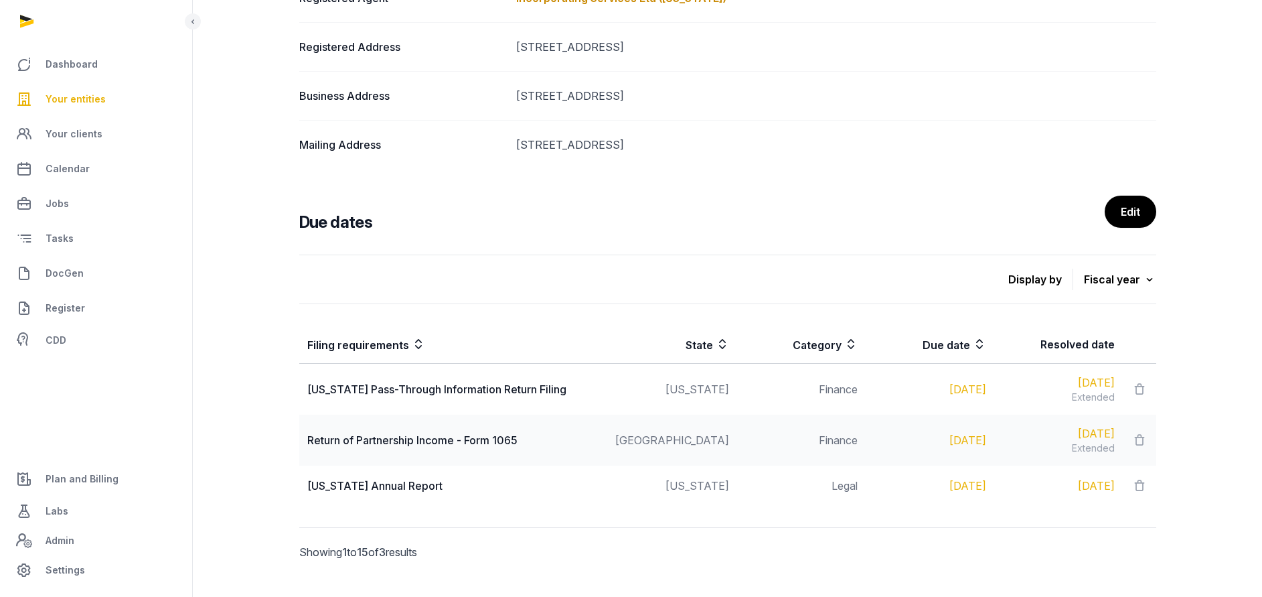
scroll to position [310, 0]
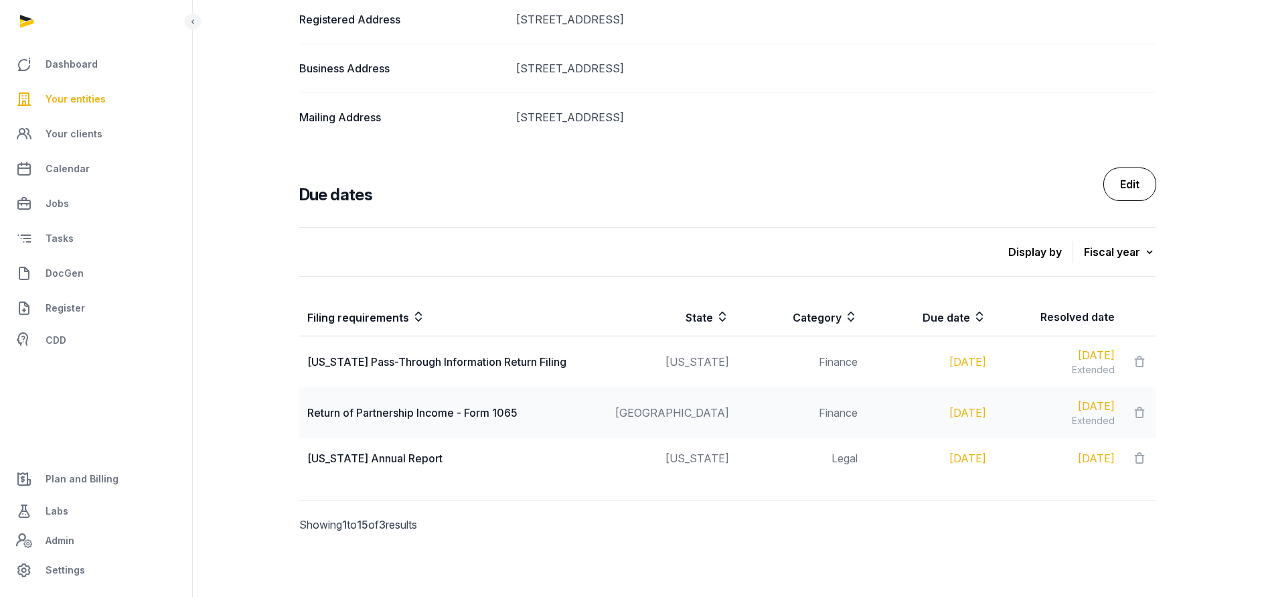
click at [1136, 186] on link "Edit" at bounding box center [1130, 183] width 53 height 33
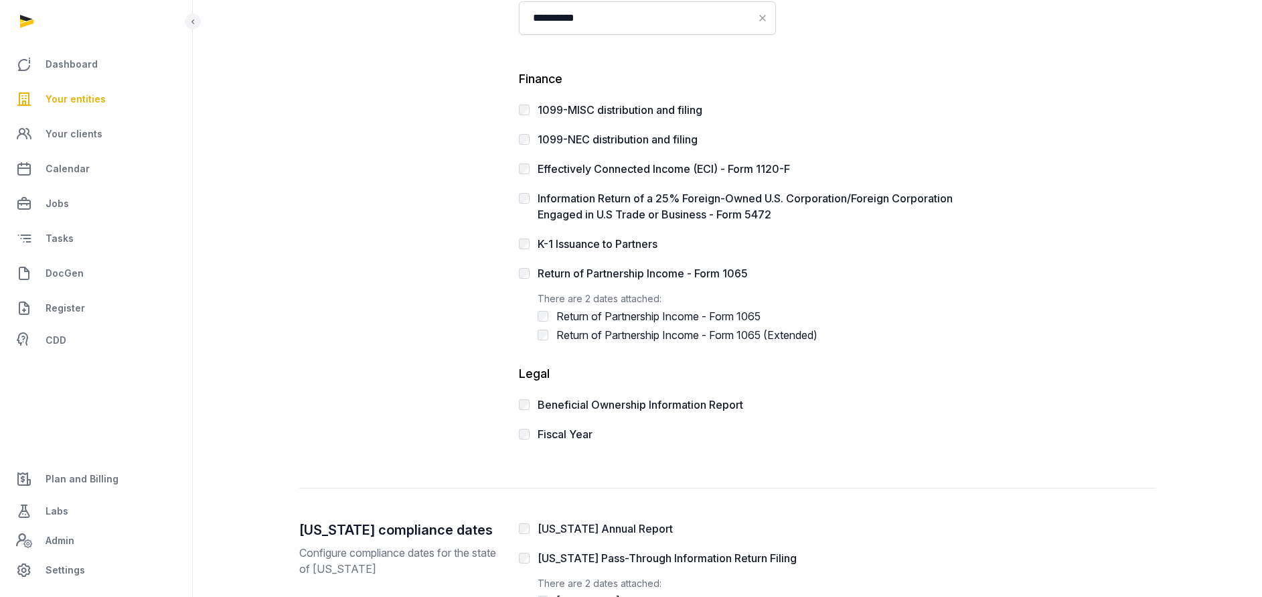
scroll to position [412, 0]
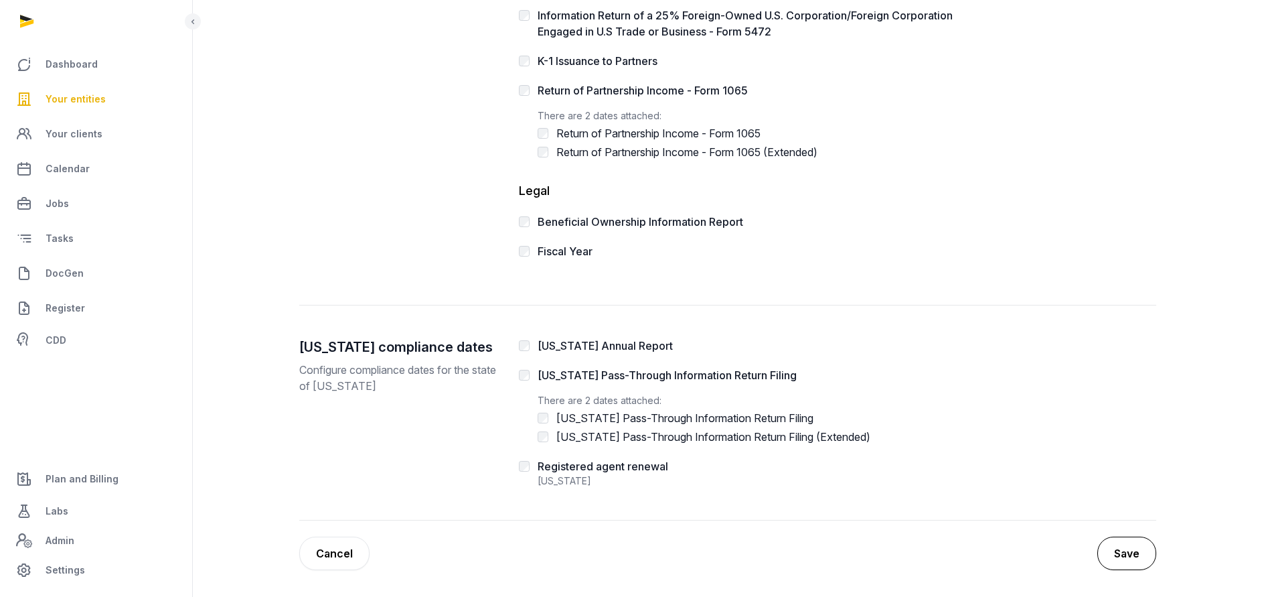
click at [1133, 551] on button "Save" at bounding box center [1126, 552] width 59 height 33
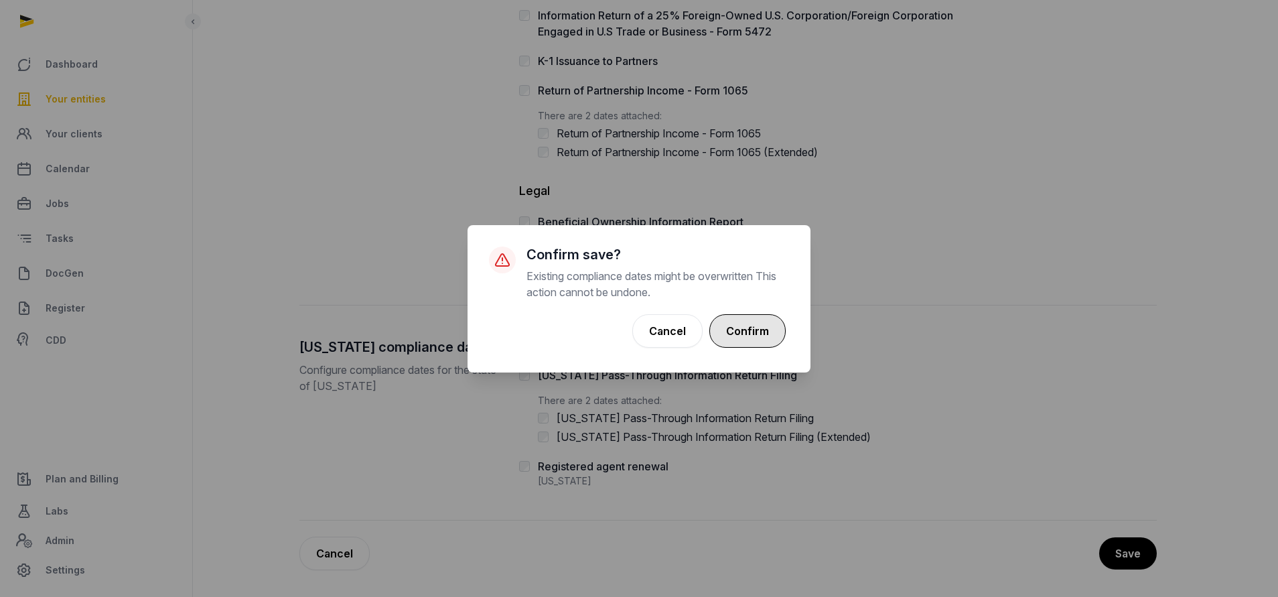
click at [747, 327] on button "Confirm" at bounding box center [747, 330] width 76 height 33
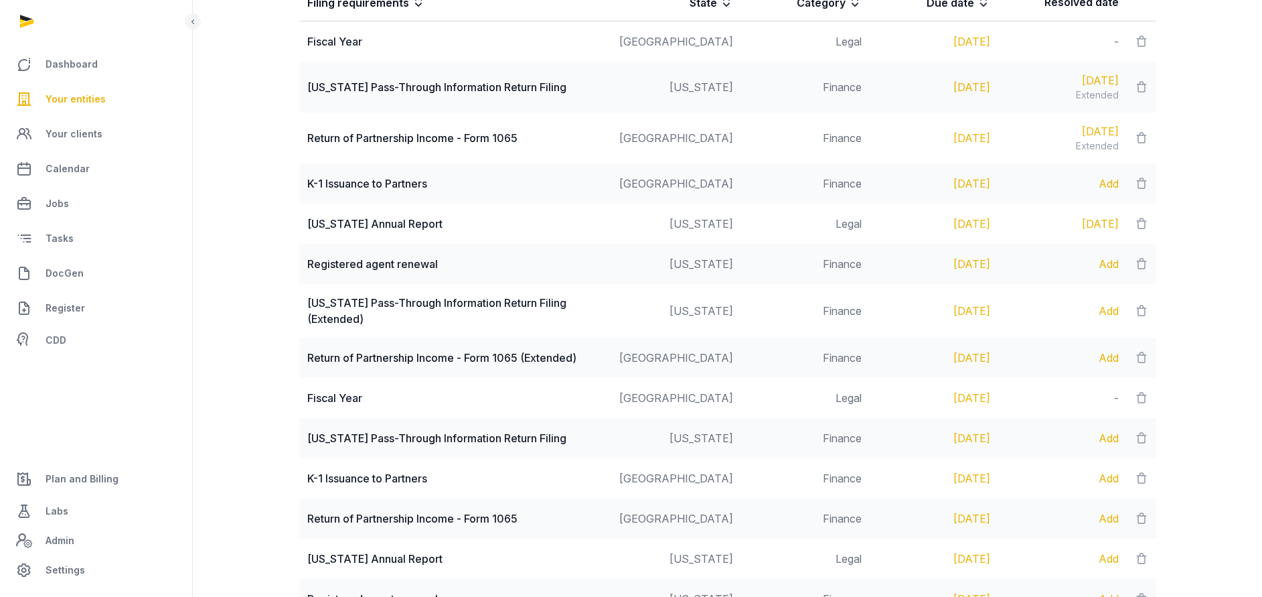
scroll to position [703, 0]
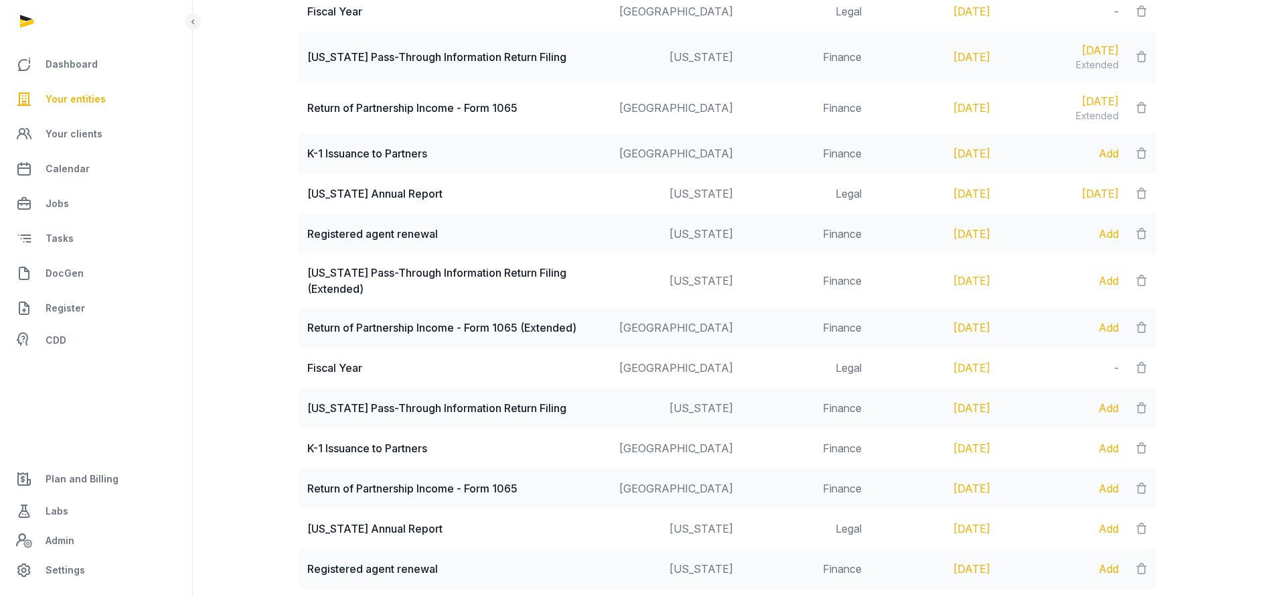
click at [1106, 282] on div "Add" at bounding box center [1062, 281] width 112 height 16
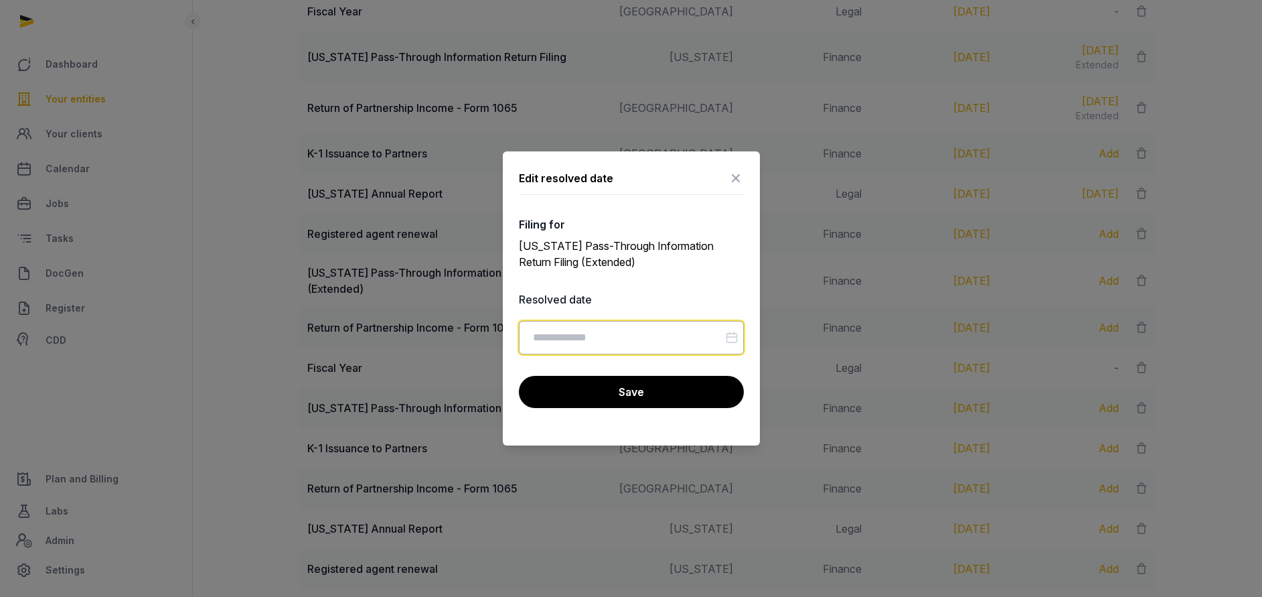
click at [700, 328] on input "Datepicker input" at bounding box center [631, 337] width 225 height 33
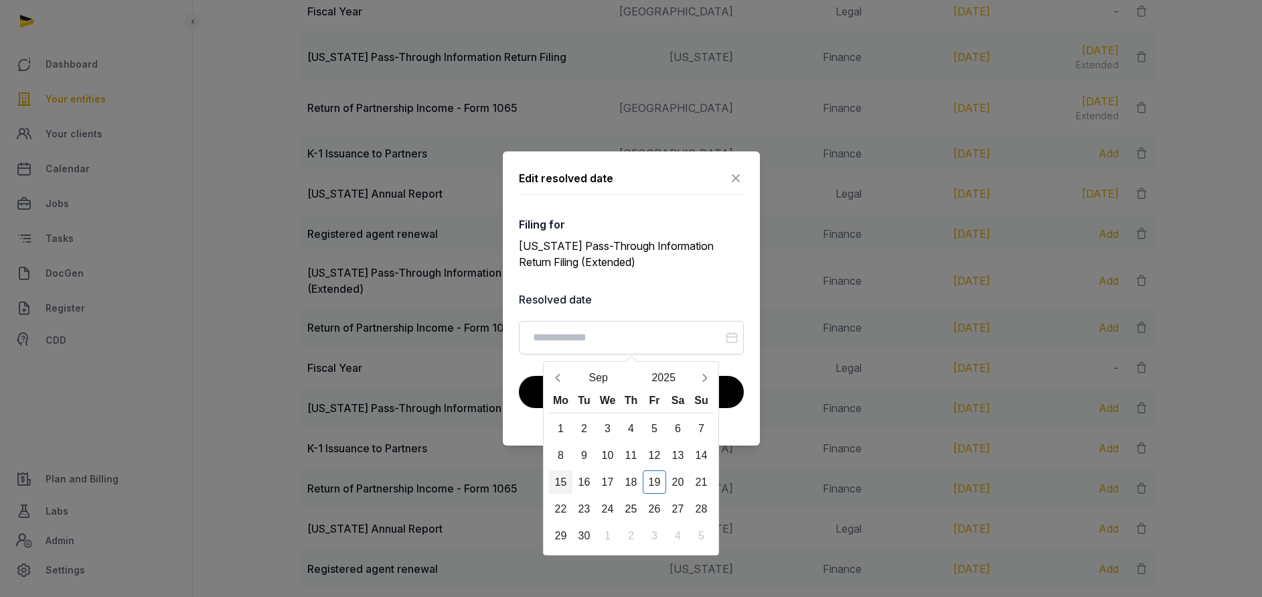
click at [569, 483] on div "15" at bounding box center [560, 481] width 23 height 23
type input "**********"
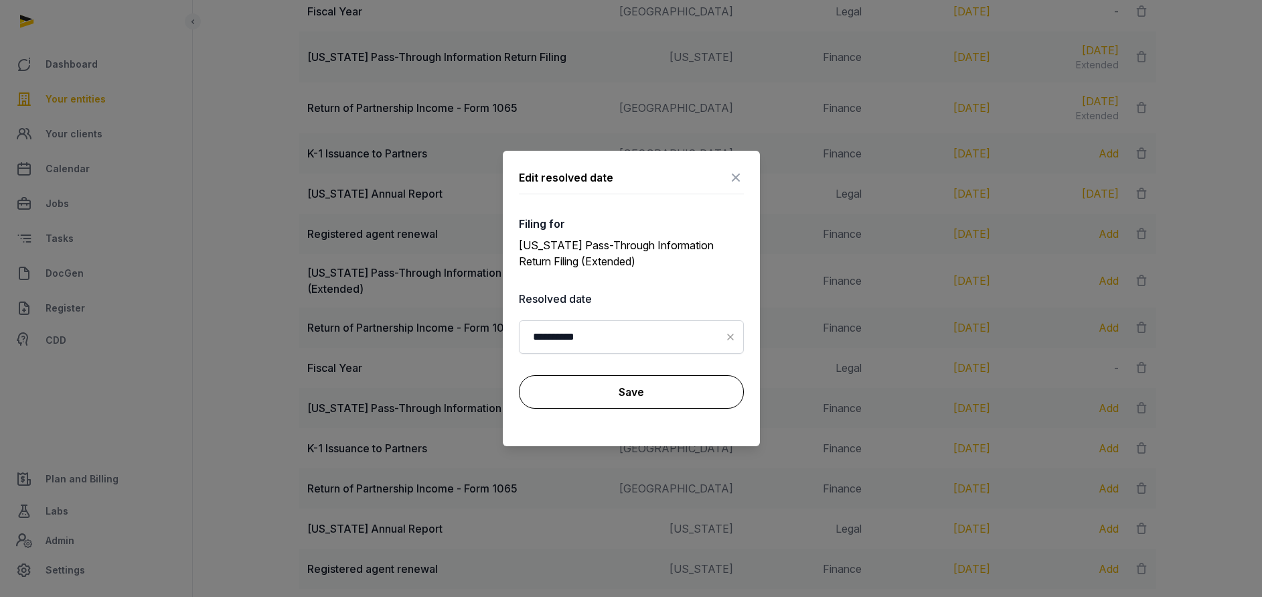
click at [592, 387] on button "Save" at bounding box center [631, 391] width 225 height 33
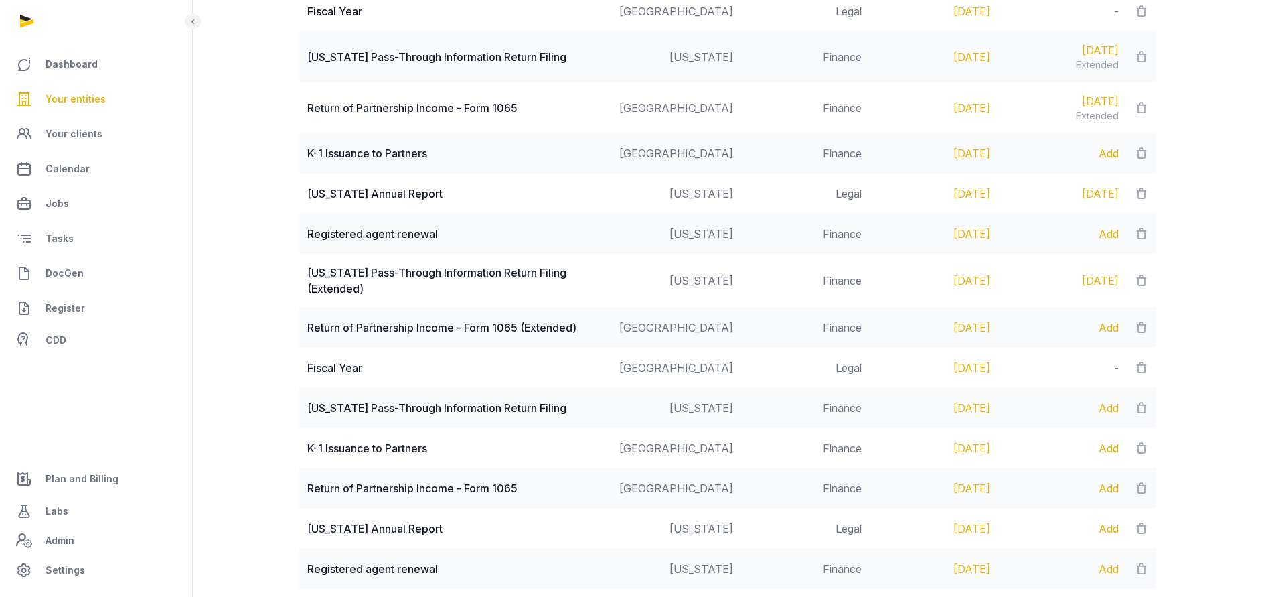
click at [1109, 334] on div "Add" at bounding box center [1062, 327] width 112 height 16
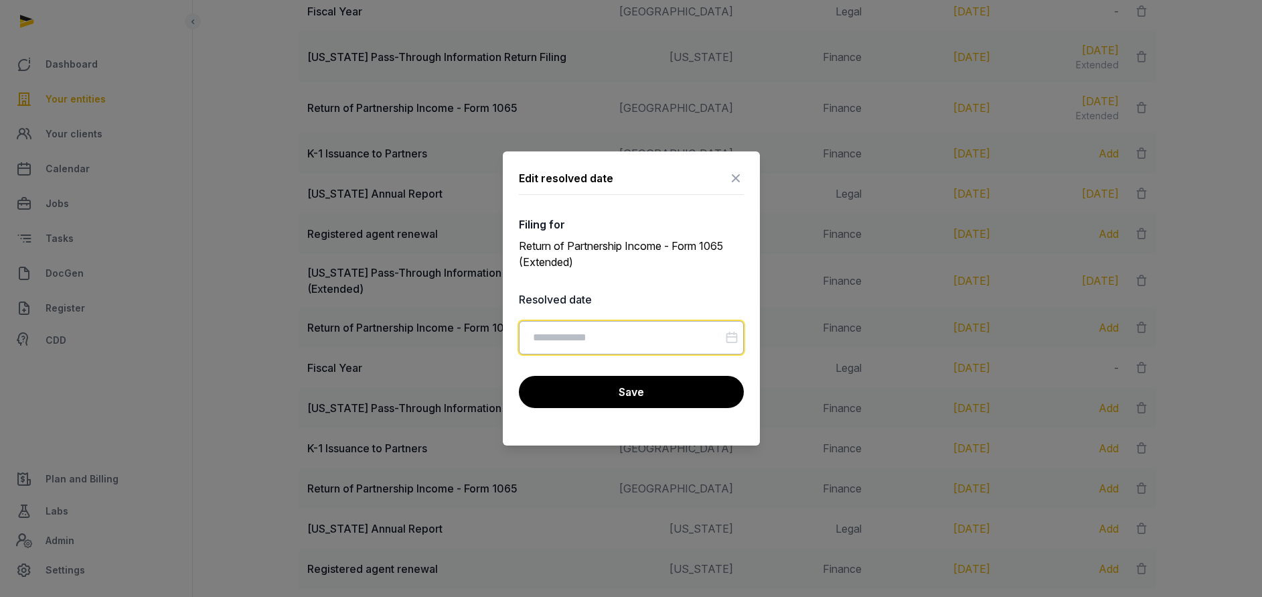
click at [627, 338] on input "Datepicker input" at bounding box center [631, 337] width 225 height 33
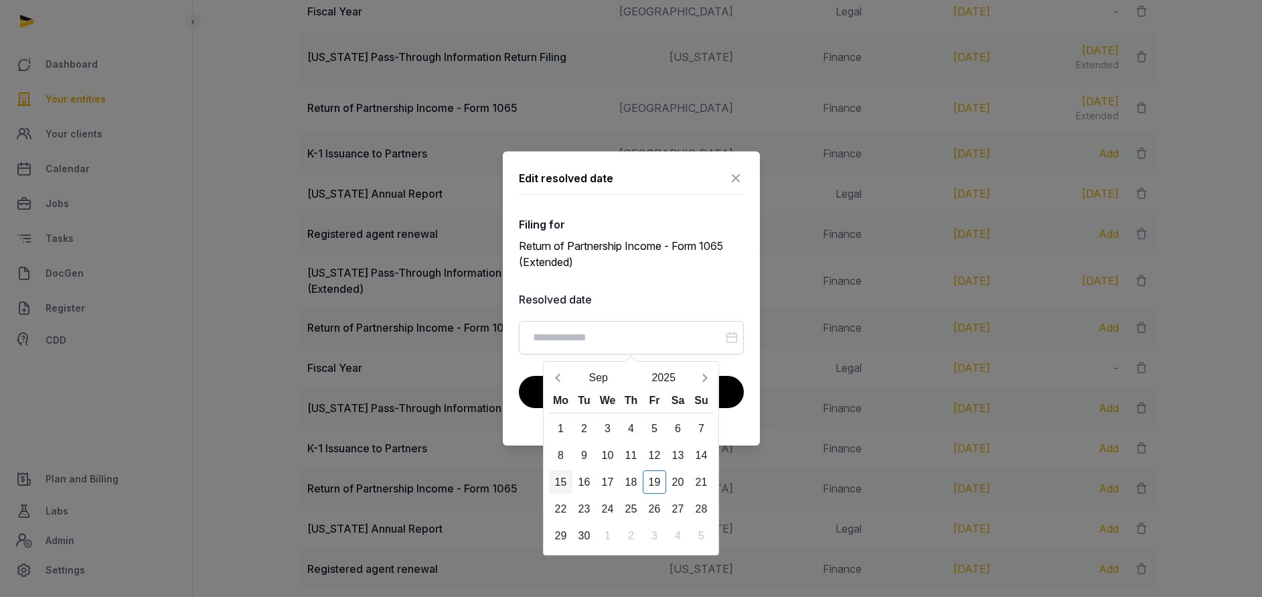
click at [568, 486] on div "15" at bounding box center [560, 481] width 23 height 23
type input "**********"
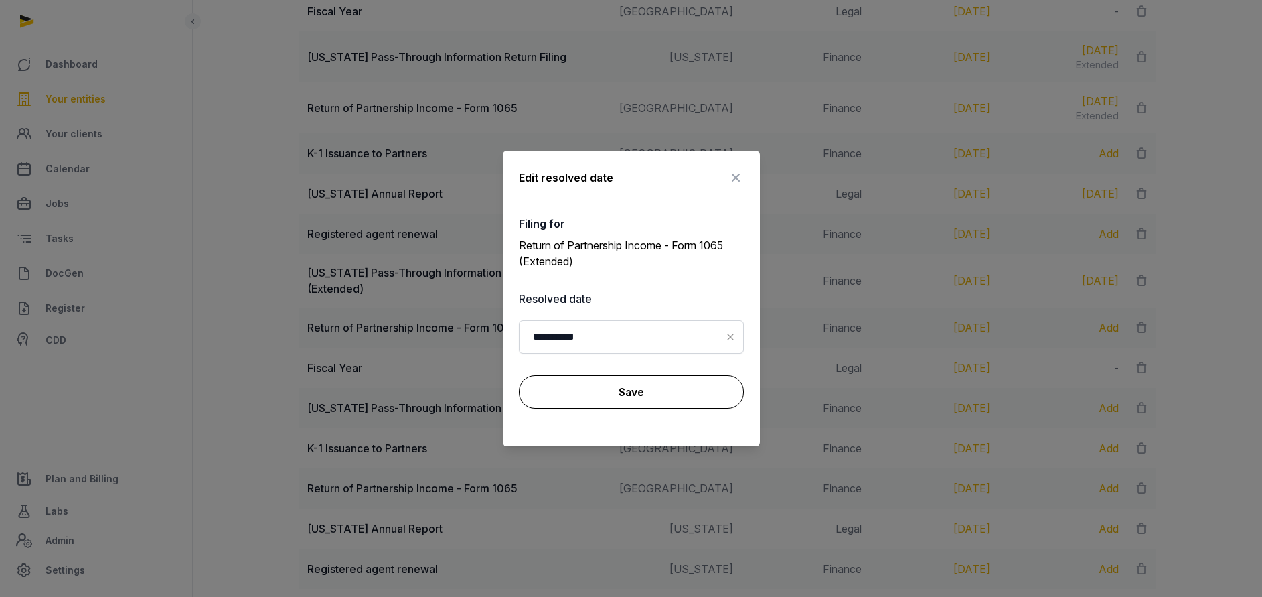
click at [605, 394] on button "Save" at bounding box center [631, 391] width 225 height 33
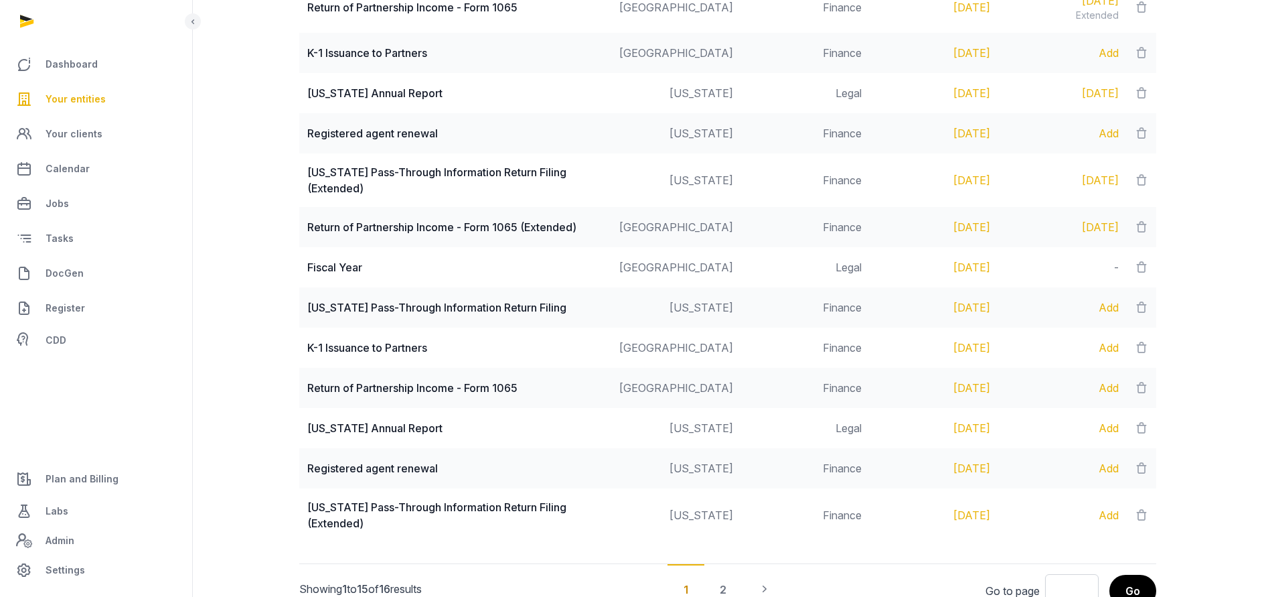
scroll to position [868, 0]
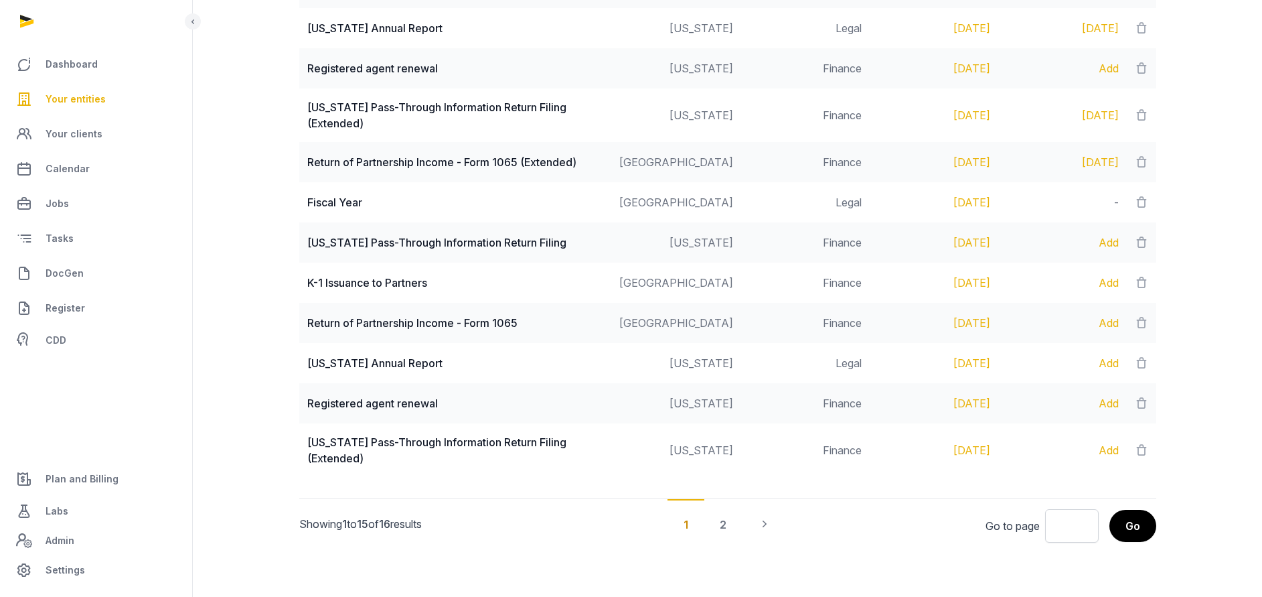
click at [1112, 451] on div "Add" at bounding box center [1062, 450] width 112 height 16
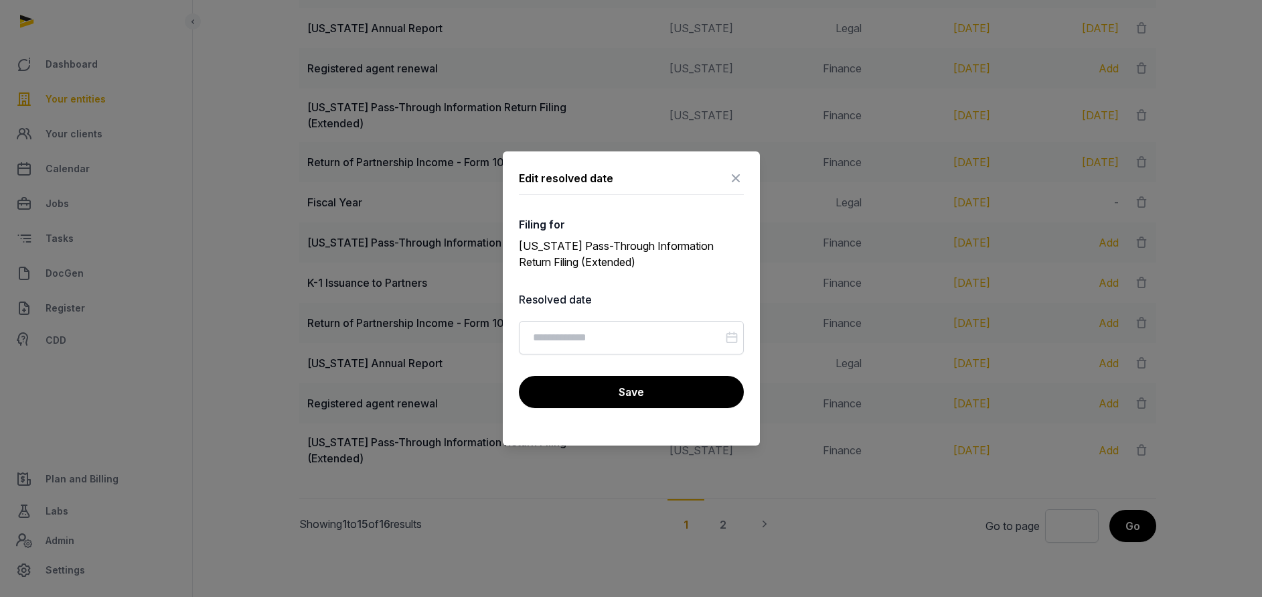
click at [732, 175] on icon at bounding box center [736, 177] width 16 height 21
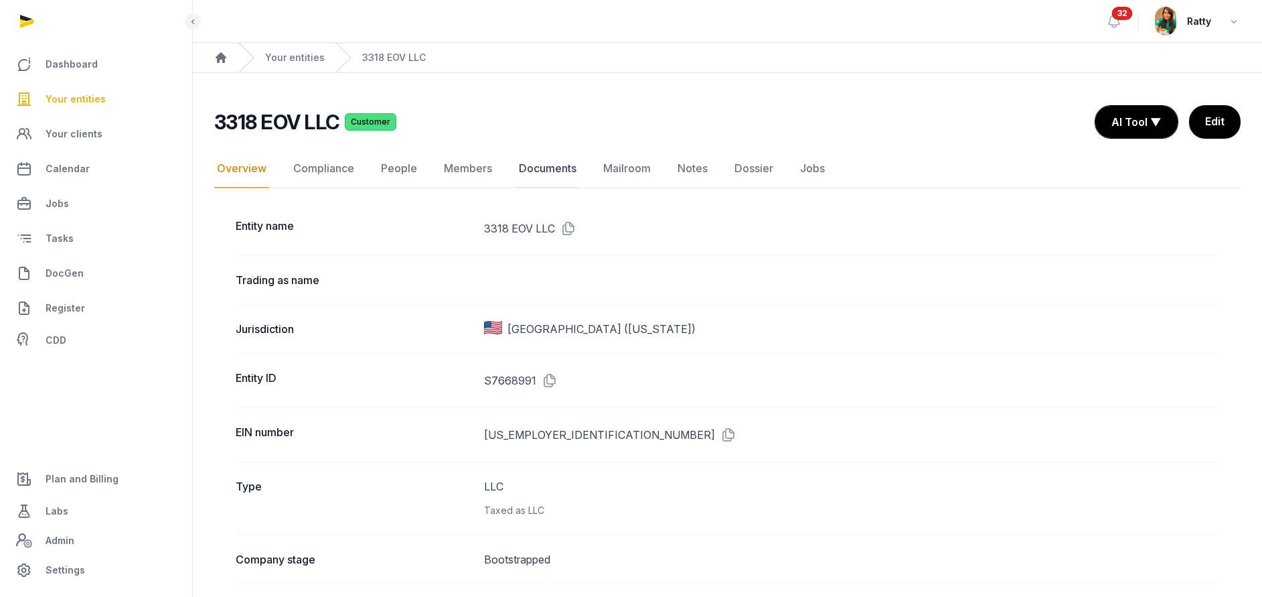
click at [561, 165] on link "Documents" at bounding box center [547, 168] width 63 height 39
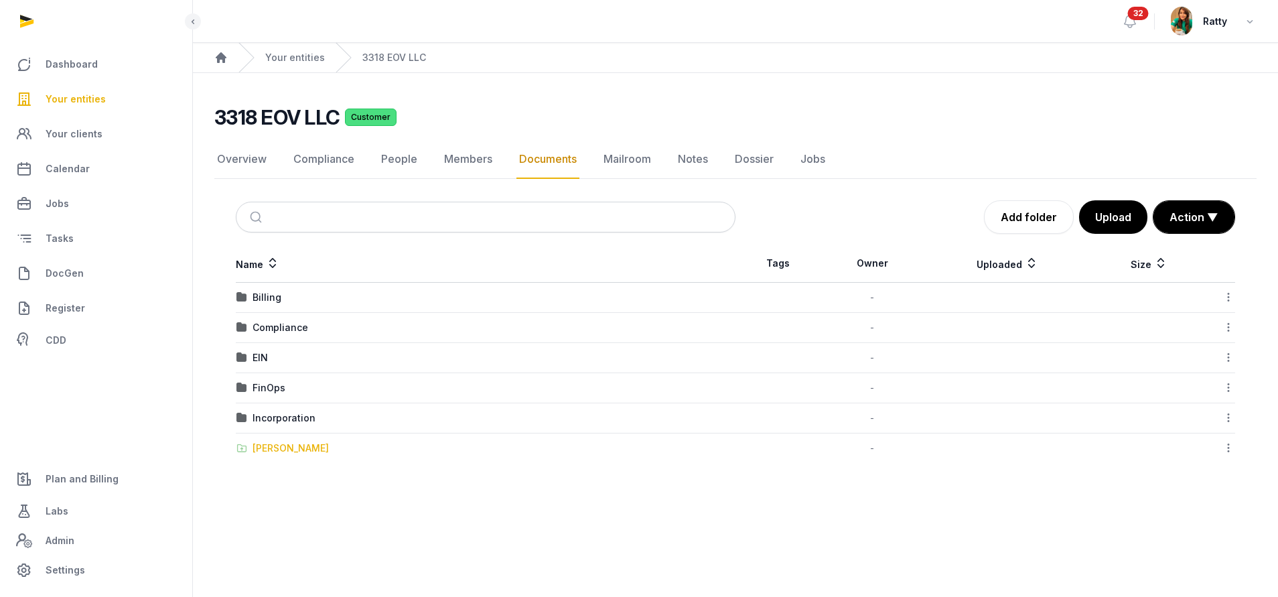
click at [285, 445] on div "Shared Folder" at bounding box center [290, 447] width 76 height 13
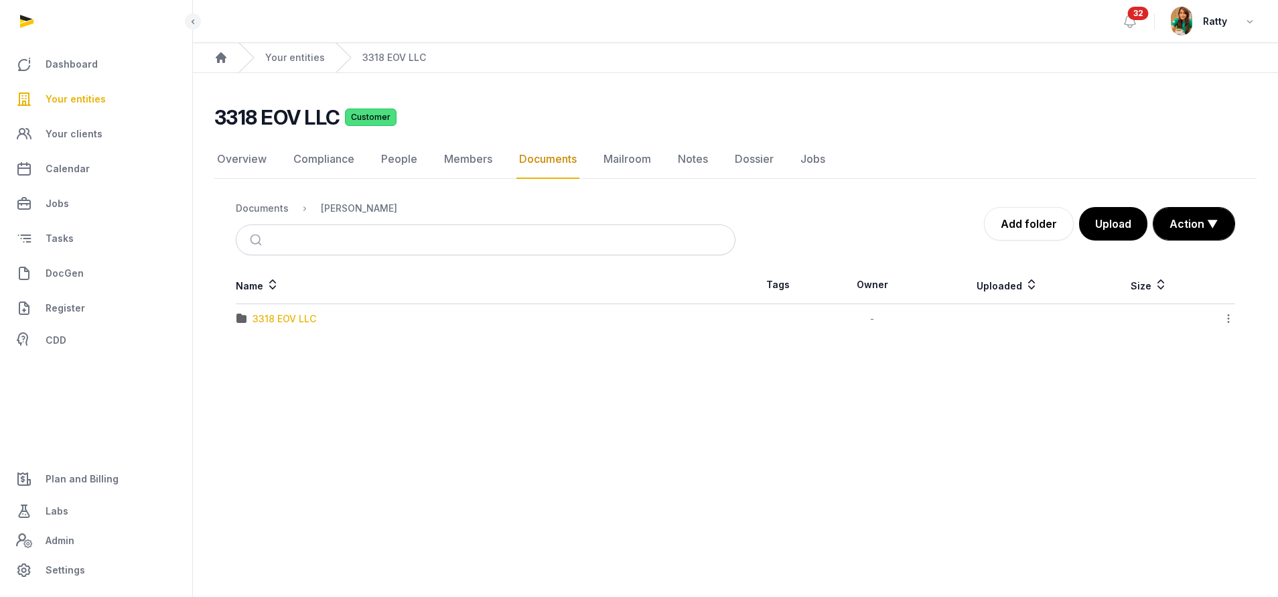
click at [296, 323] on div "3318 EOV LLC" at bounding box center [284, 318] width 64 height 13
click at [355, 208] on div "[PERSON_NAME]" at bounding box center [359, 208] width 76 height 13
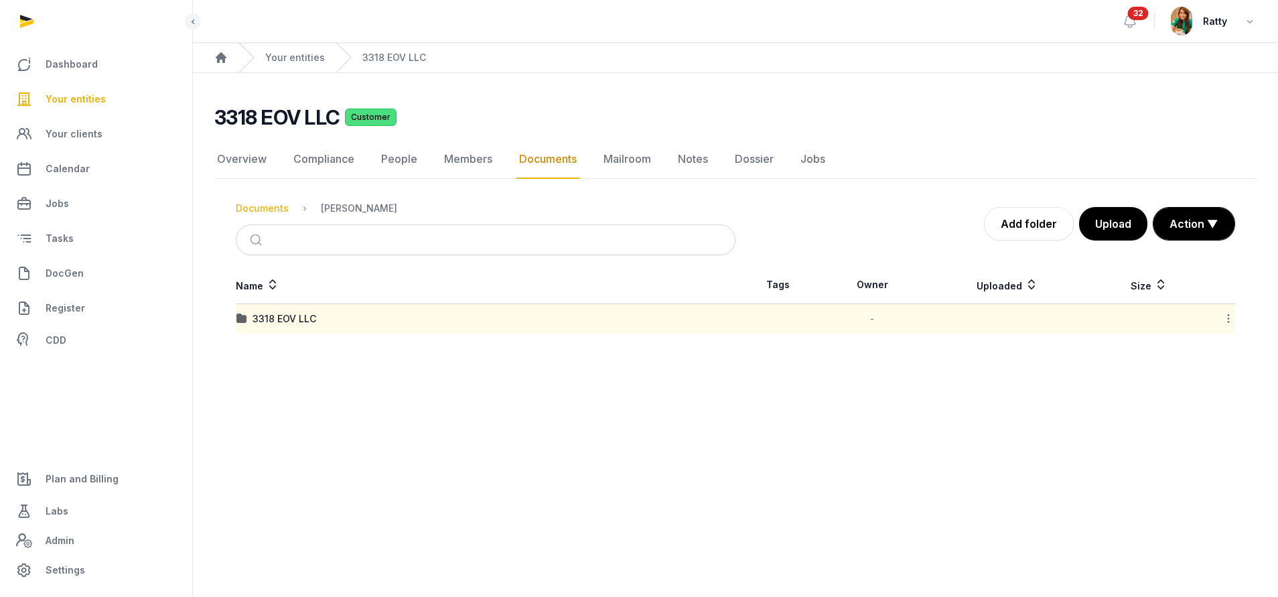
click at [260, 202] on div "Documents" at bounding box center [262, 208] width 53 height 13
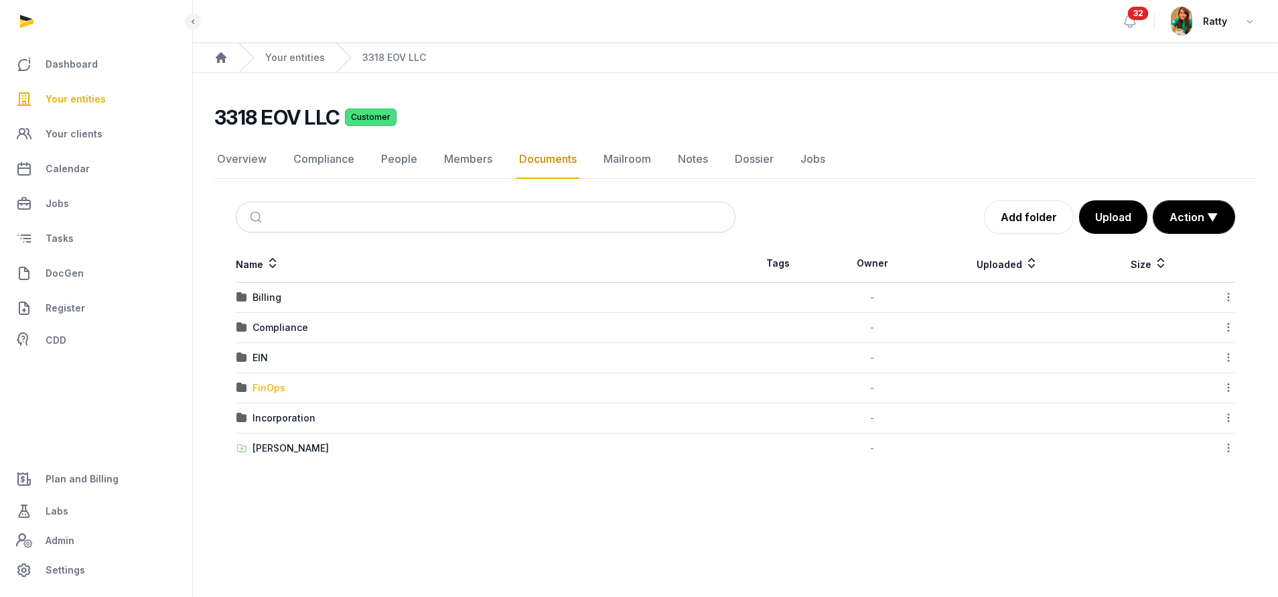
click at [263, 390] on div "FinOps" at bounding box center [268, 387] width 33 height 13
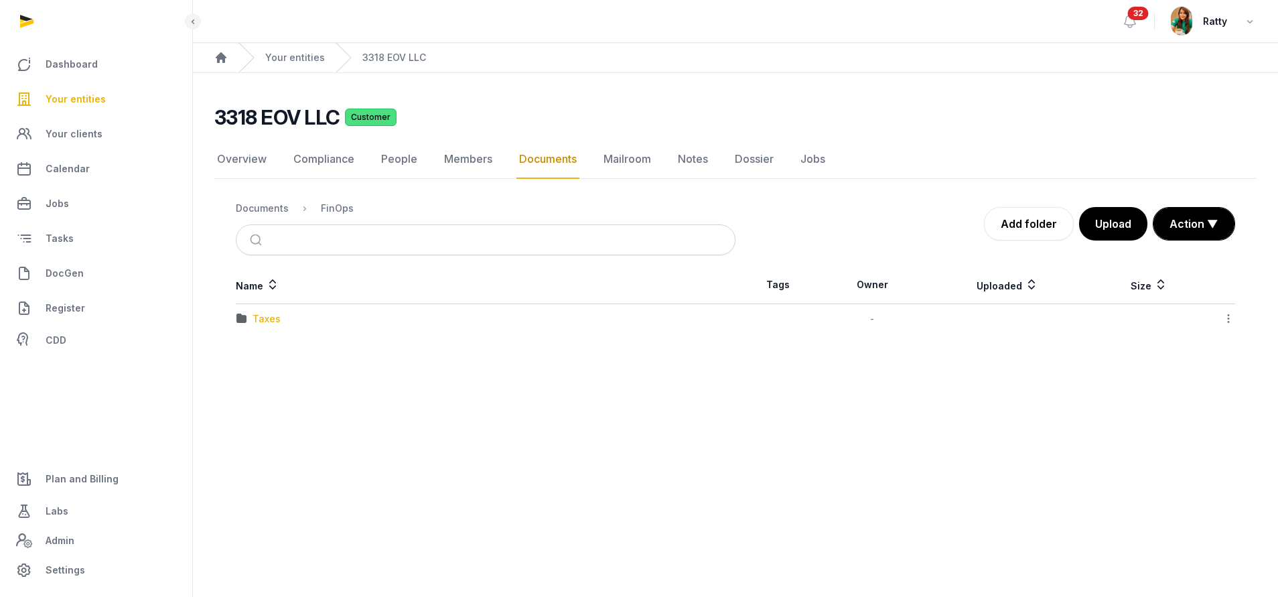
click at [270, 312] on div "Taxes" at bounding box center [266, 318] width 28 height 13
click at [263, 319] on div "2024" at bounding box center [264, 318] width 25 height 13
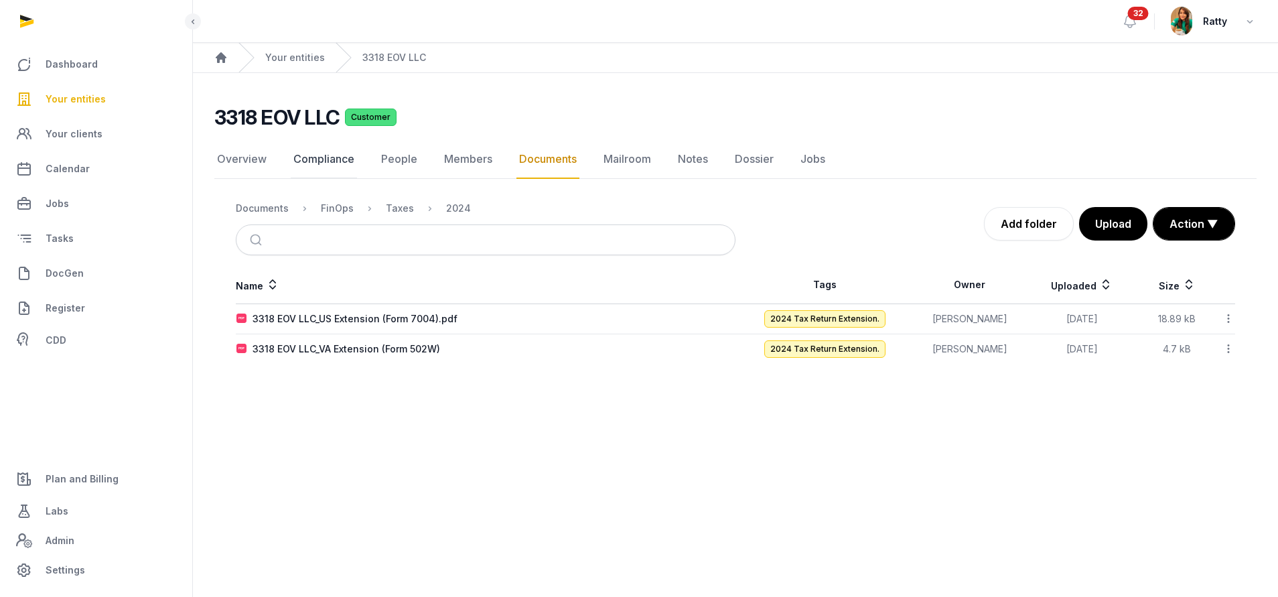
click at [315, 149] on link "Compliance" at bounding box center [324, 159] width 66 height 39
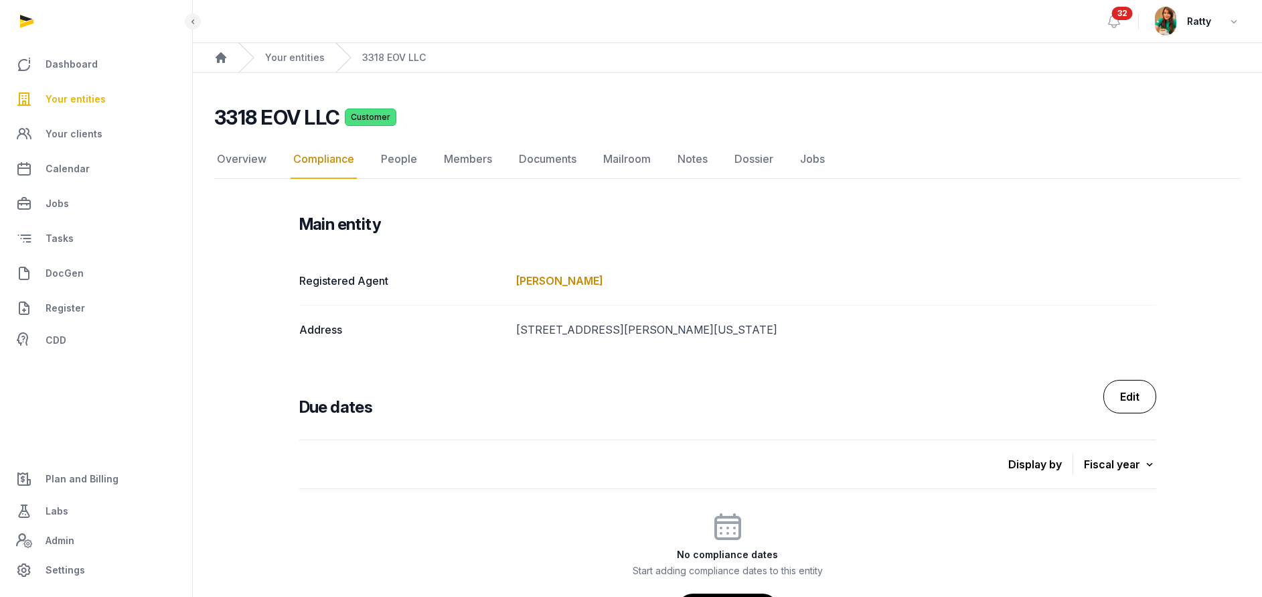
click at [1127, 401] on link "Edit" at bounding box center [1130, 396] width 53 height 33
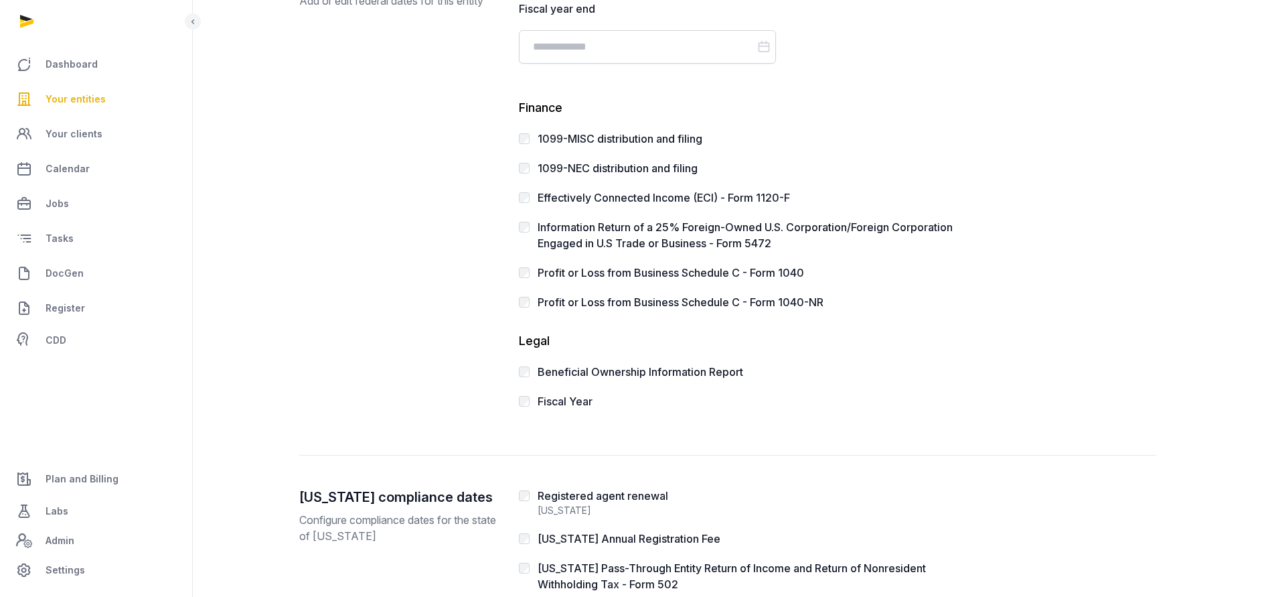
scroll to position [100, 0]
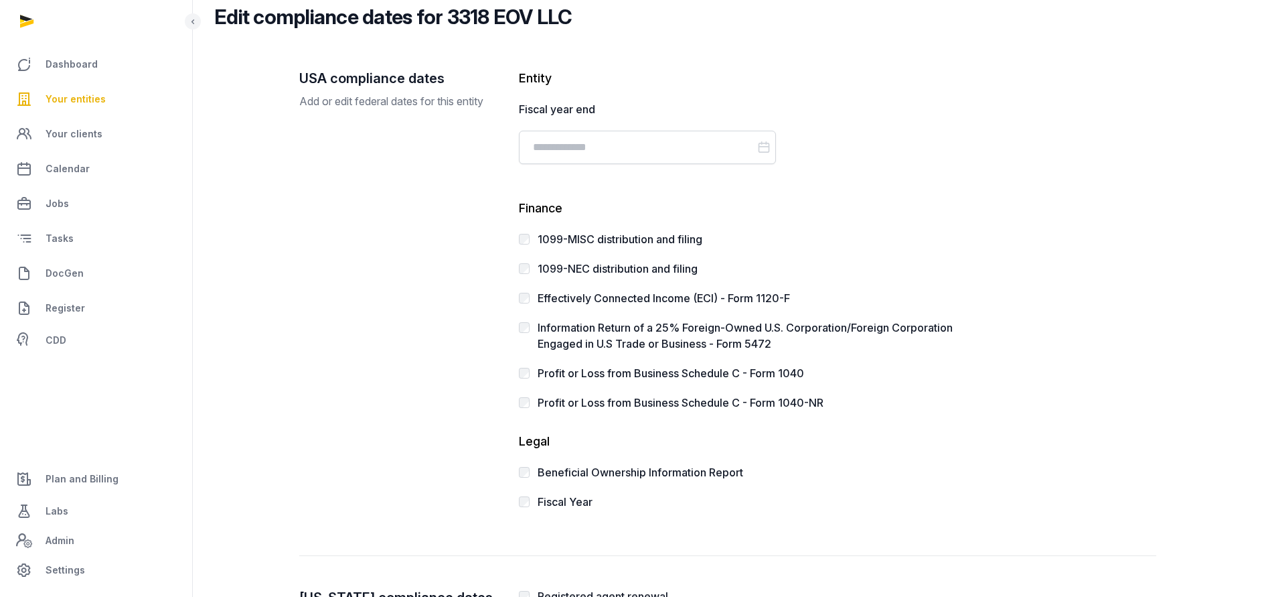
click at [758, 147] on icon at bounding box center [763, 147] width 13 height 19
click at [727, 148] on input "Datepicker input" at bounding box center [647, 147] width 257 height 33
click at [869, 175] on div "Entity Fiscal year end Sep 2025 Mo Tu We Th Fr Sa Su 1 2 3 4 5 6 7 8 9 10 11 12…" at bounding box center [744, 123] width 450 height 108
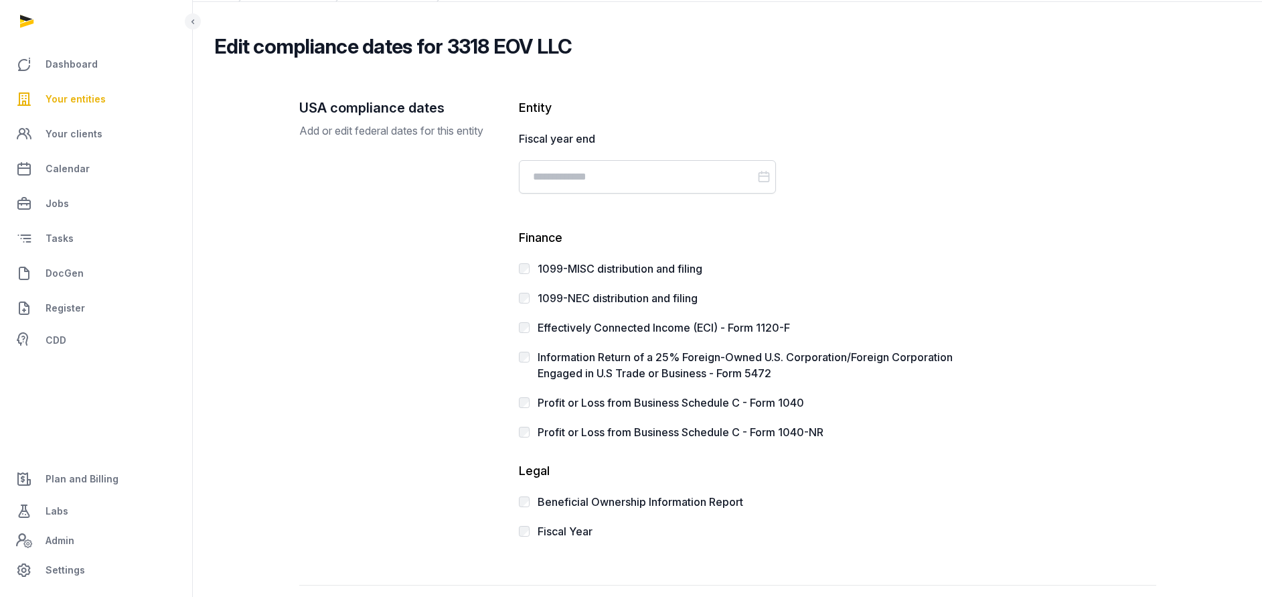
scroll to position [0, 0]
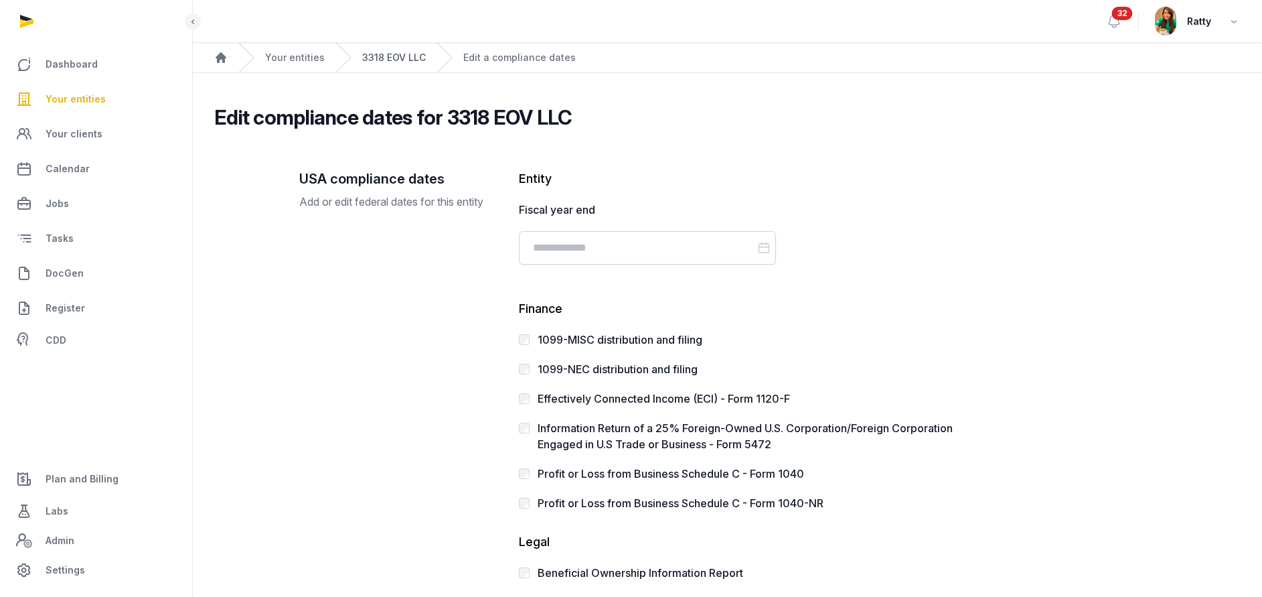
click at [394, 54] on link "3318 EOV LLC" at bounding box center [394, 57] width 64 height 13
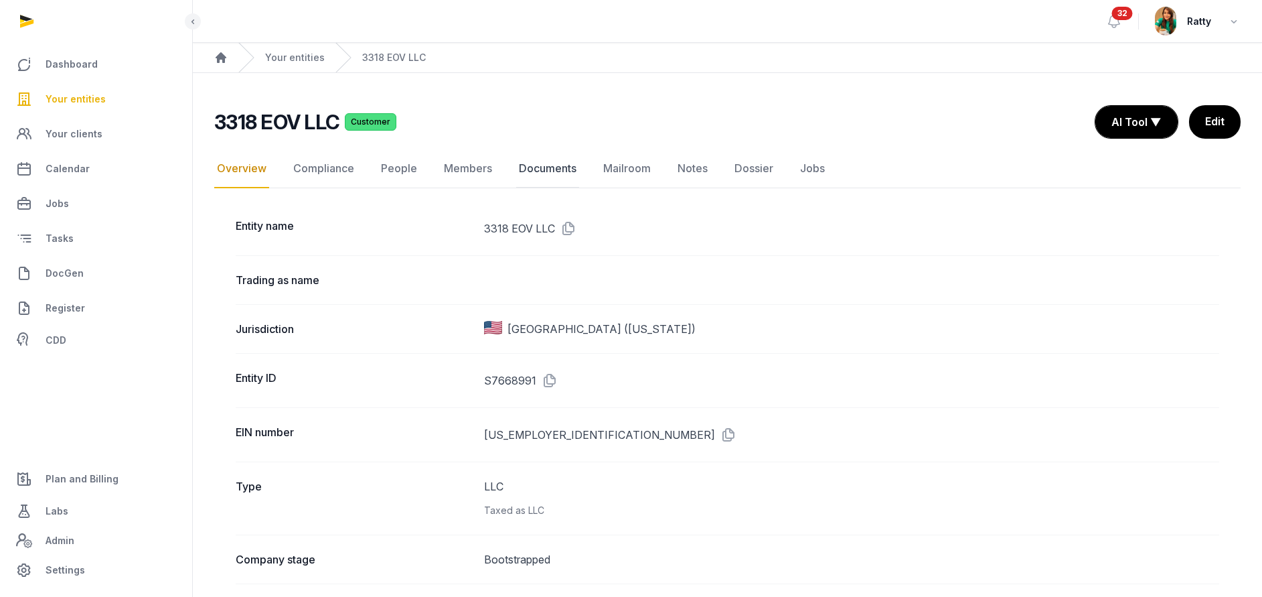
click at [540, 171] on link "Documents" at bounding box center [547, 168] width 63 height 39
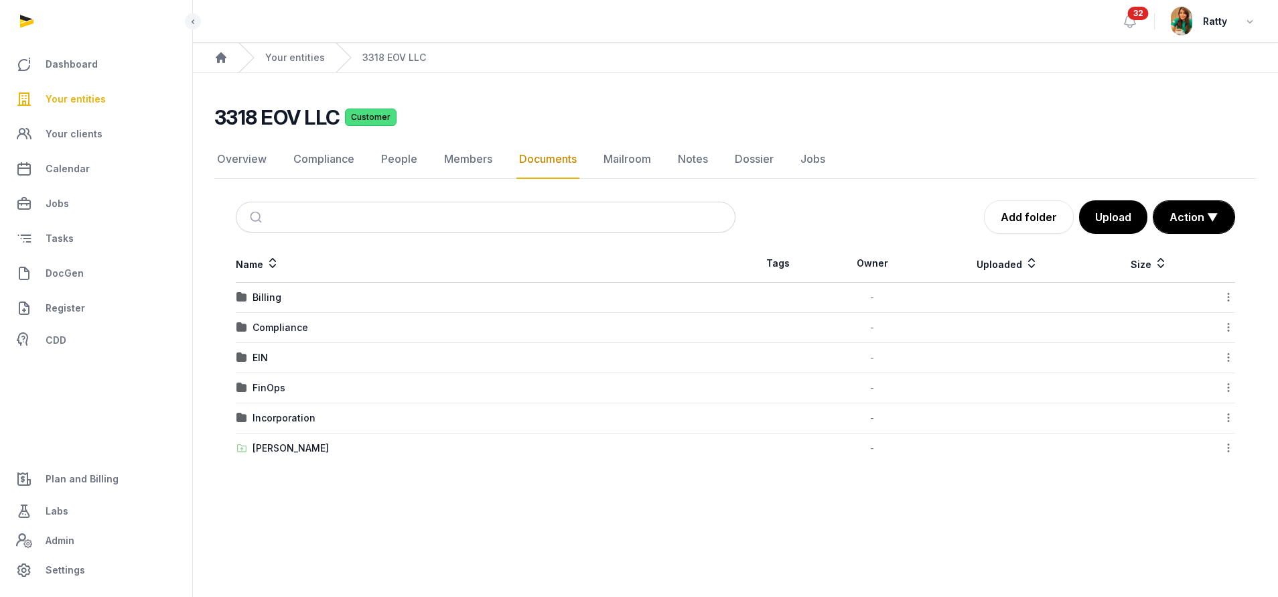
click at [269, 423] on div "Incorporation" at bounding box center [283, 417] width 63 height 13
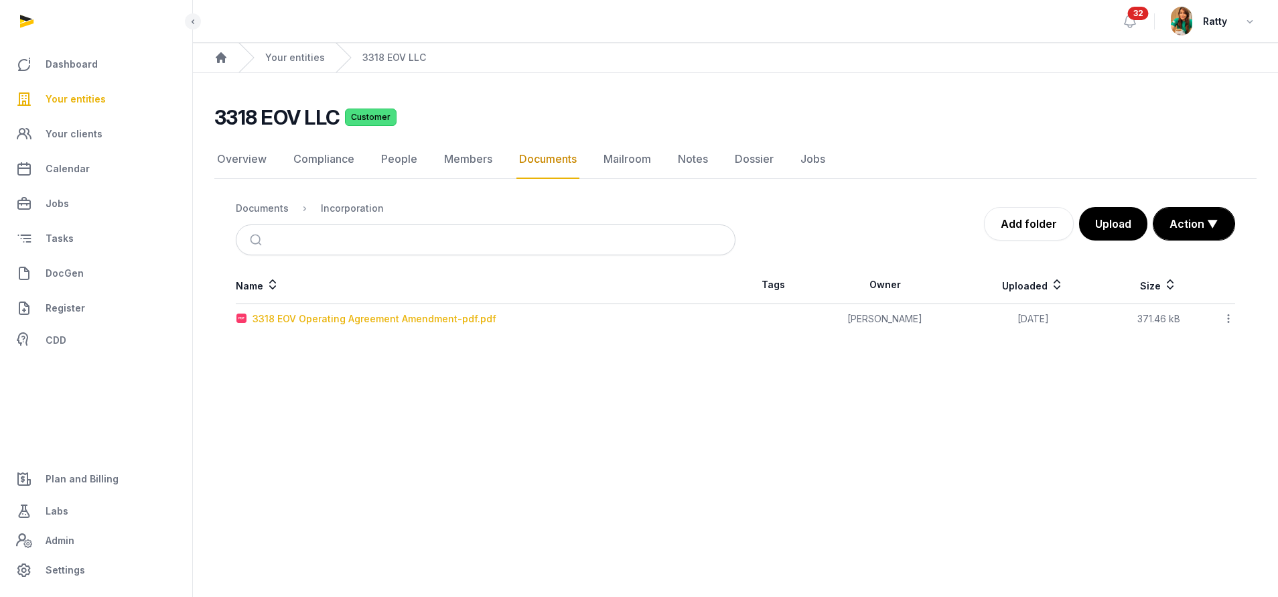
click at [379, 315] on div "3318 EOV Operating Agreement Amendment-pdf.pdf" at bounding box center [374, 318] width 244 height 13
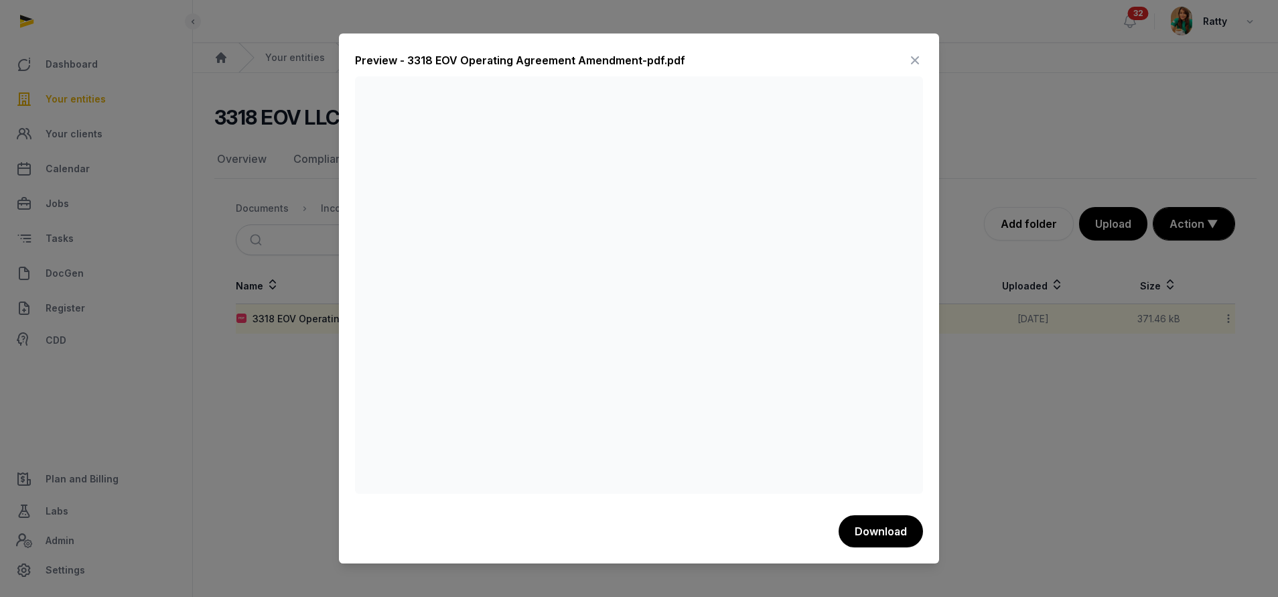
click at [915, 58] on icon at bounding box center [915, 60] width 16 height 21
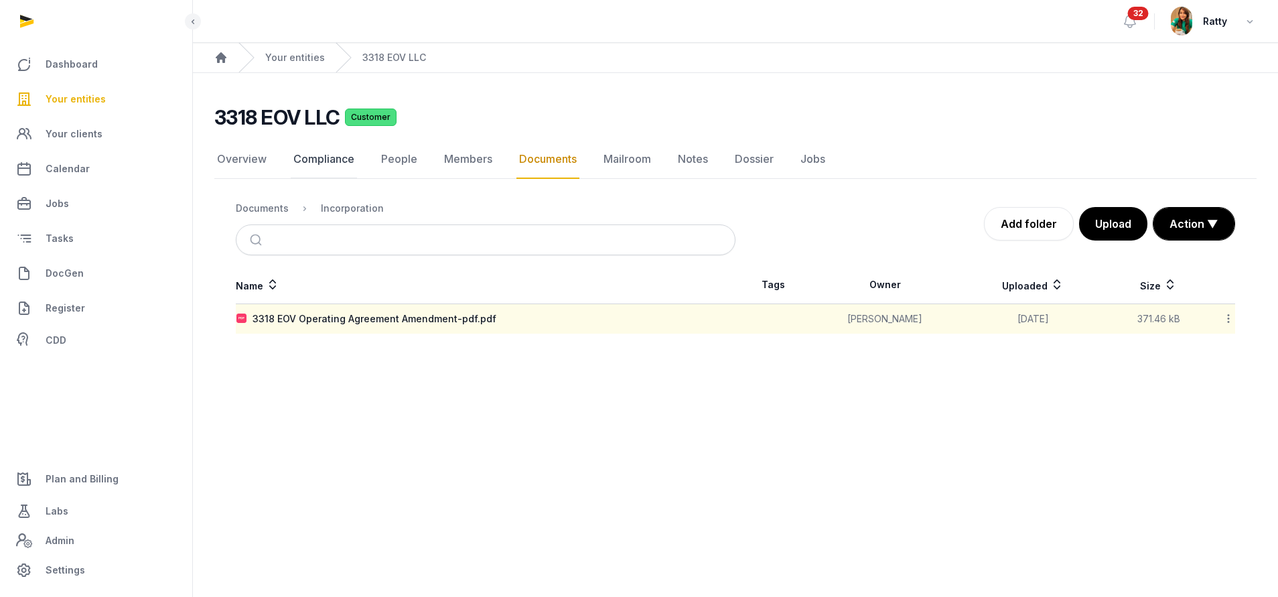
click at [321, 161] on link "Compliance" at bounding box center [324, 159] width 66 height 39
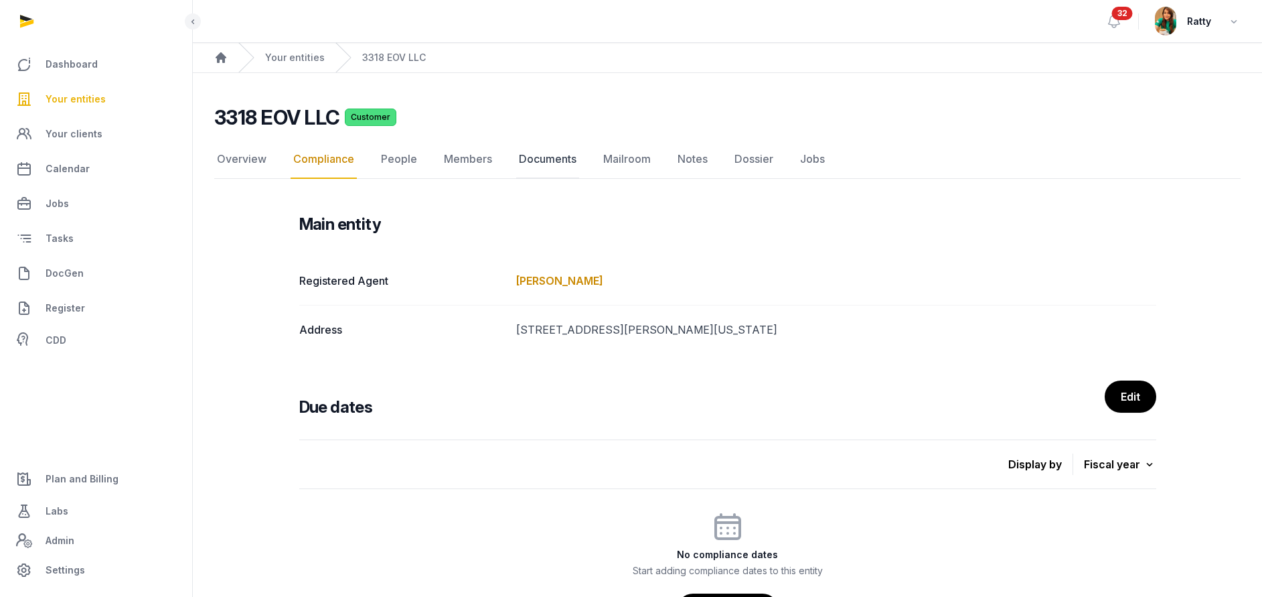
click at [517, 158] on link "Documents" at bounding box center [547, 159] width 63 height 39
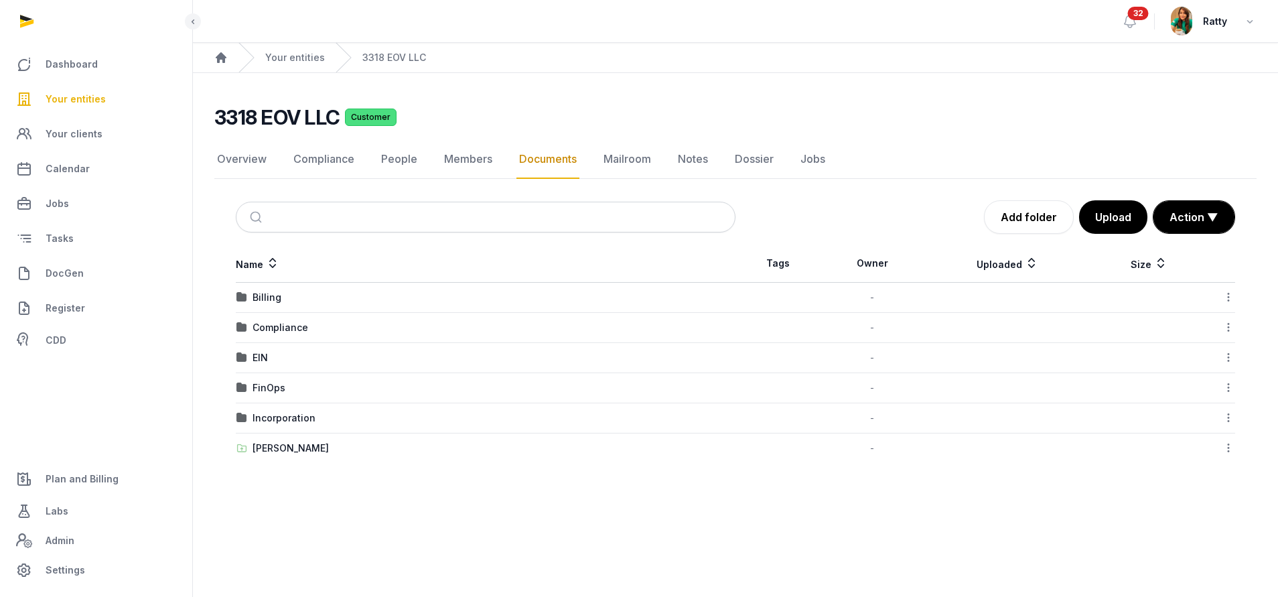
click at [280, 437] on td "[PERSON_NAME]" at bounding box center [486, 448] width 500 height 30
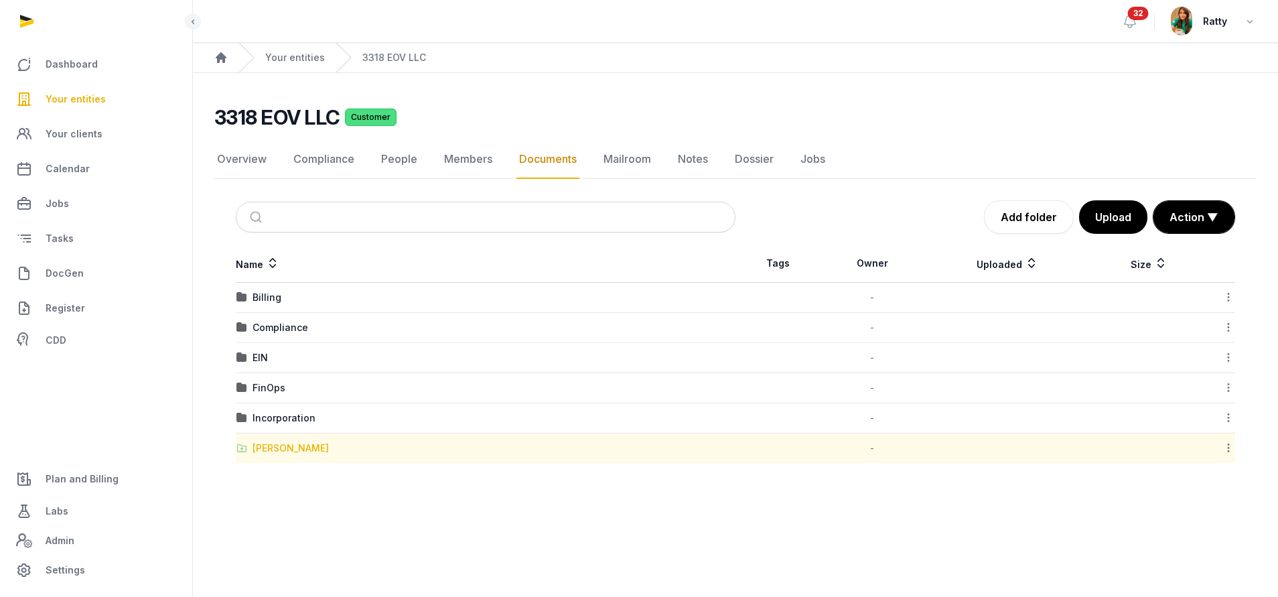
click at [279, 447] on div "[PERSON_NAME]" at bounding box center [290, 447] width 76 height 13
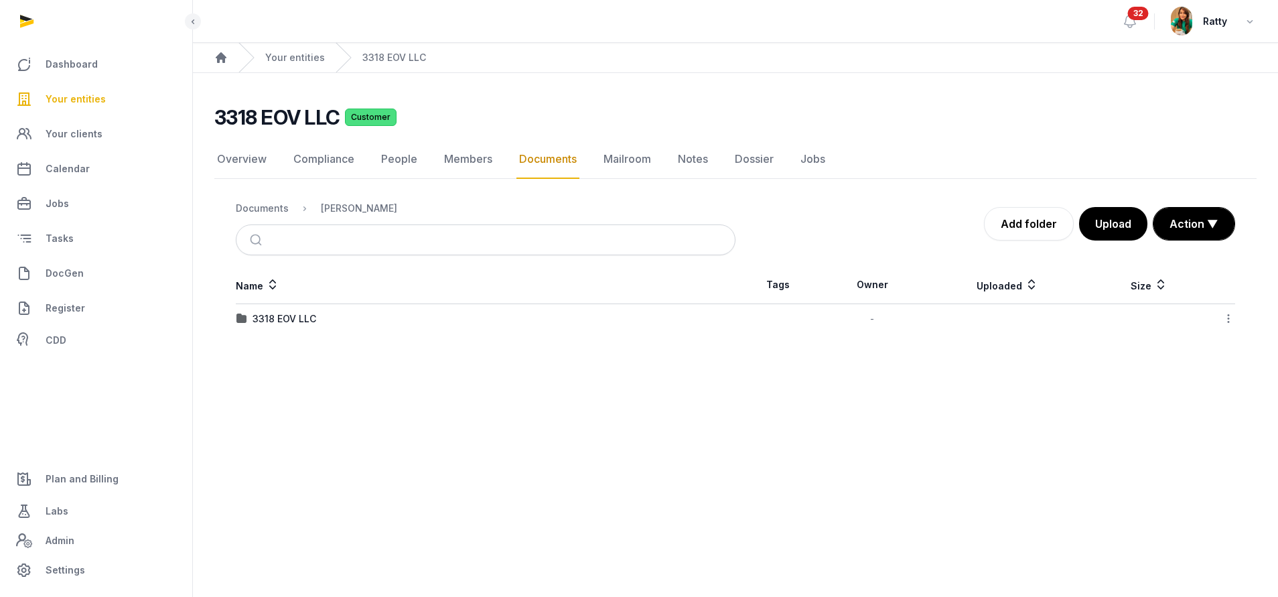
click at [270, 309] on td "3318 EOV LLC" at bounding box center [486, 319] width 500 height 30
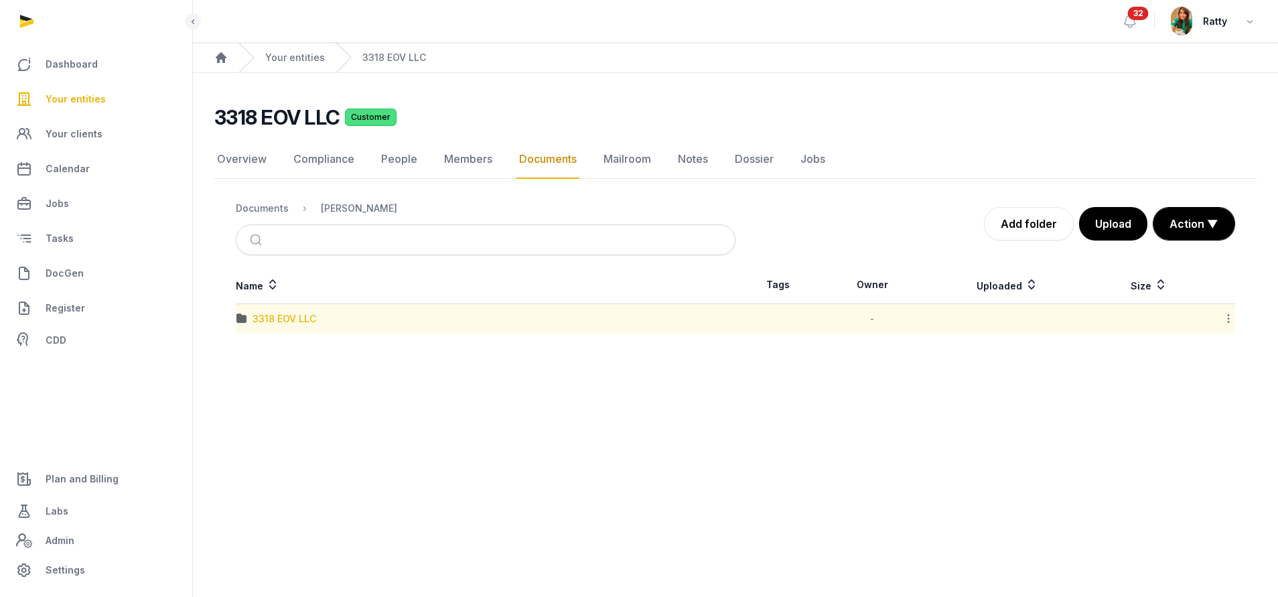
click at [272, 318] on div "3318 EOV LLC" at bounding box center [284, 318] width 64 height 13
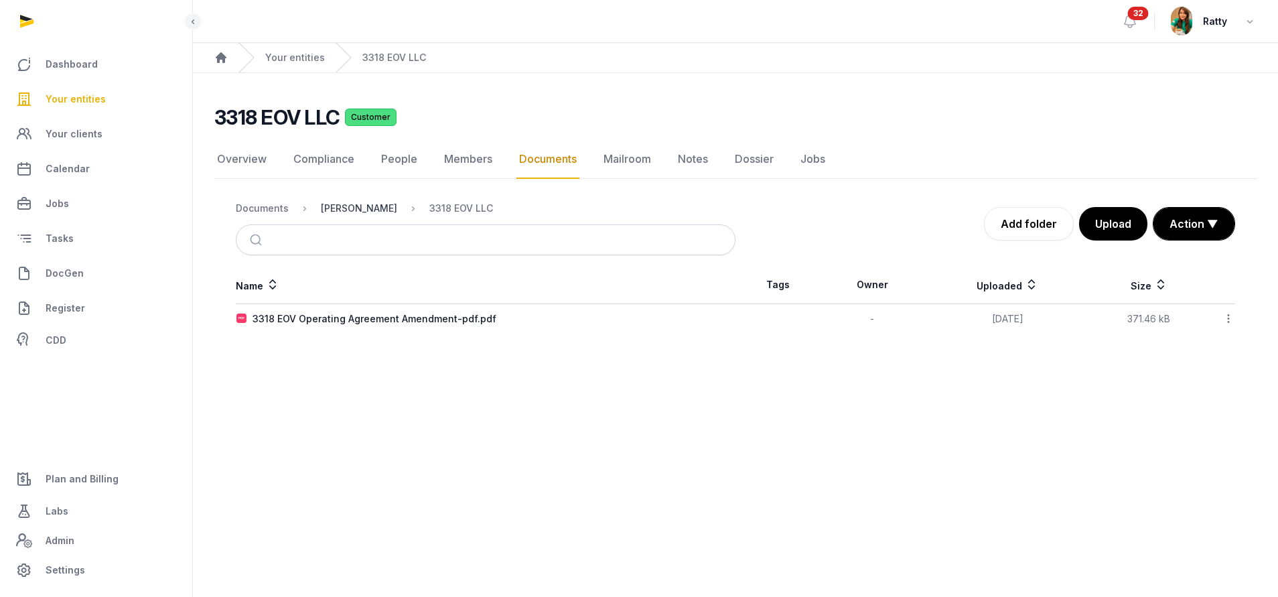
click at [339, 212] on div "[PERSON_NAME]" at bounding box center [359, 208] width 76 height 13
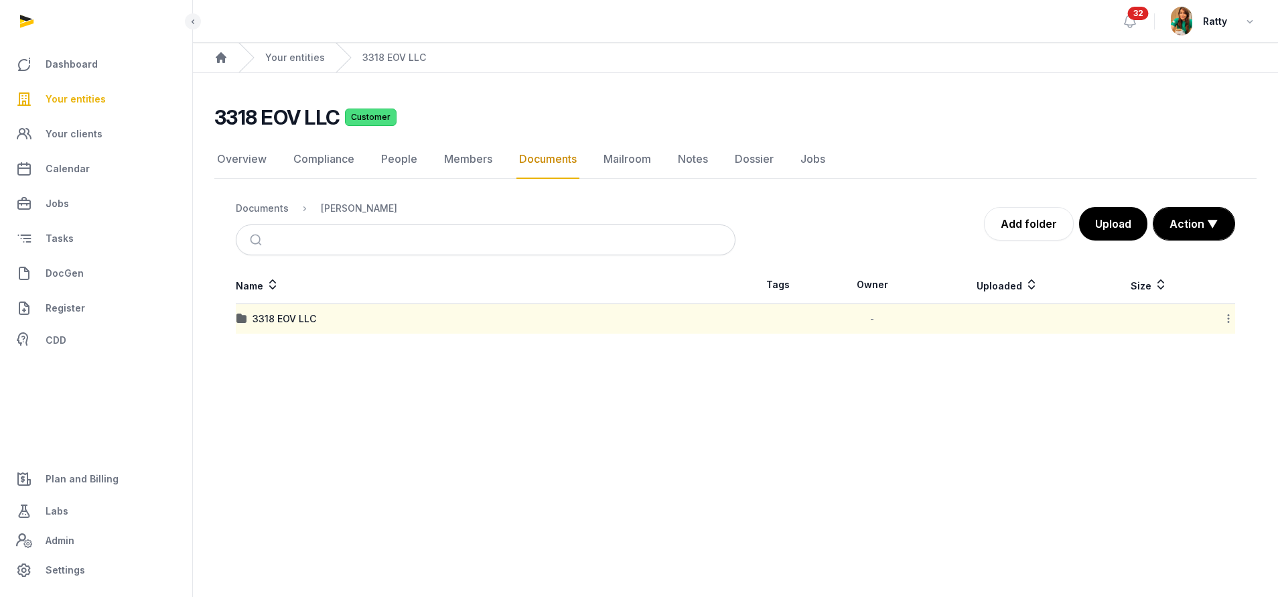
click at [269, 217] on nav "Documents Shared Folder" at bounding box center [486, 208] width 500 height 32
click at [268, 204] on div "Documents" at bounding box center [262, 208] width 53 height 13
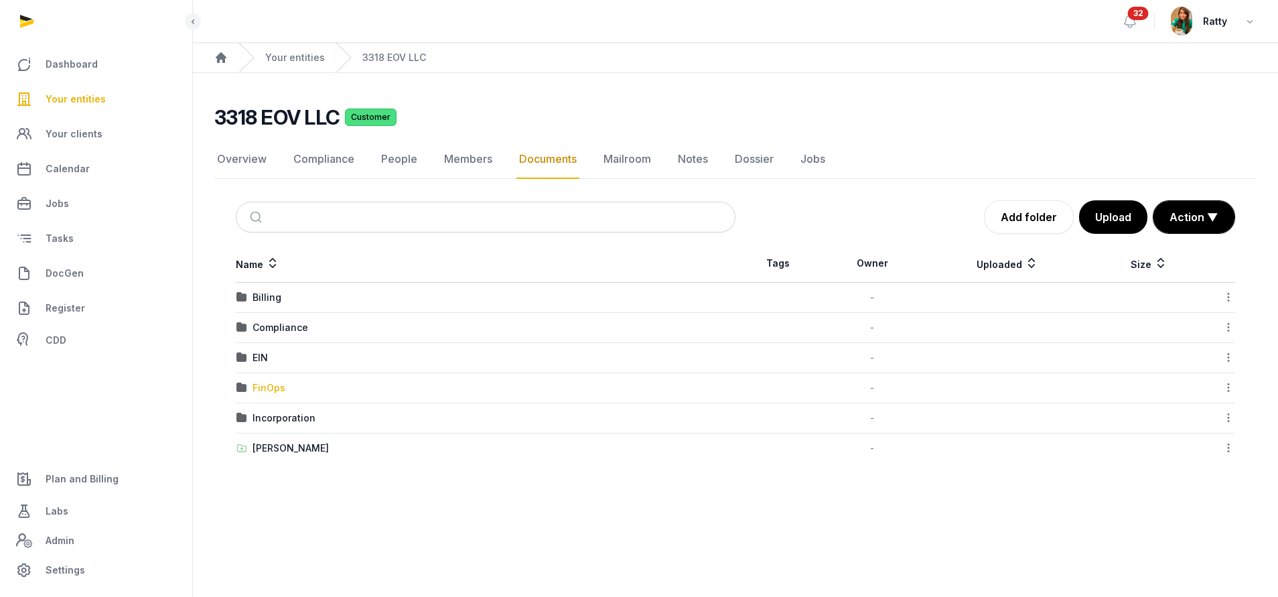
click at [258, 384] on div "FinOps" at bounding box center [268, 387] width 33 height 13
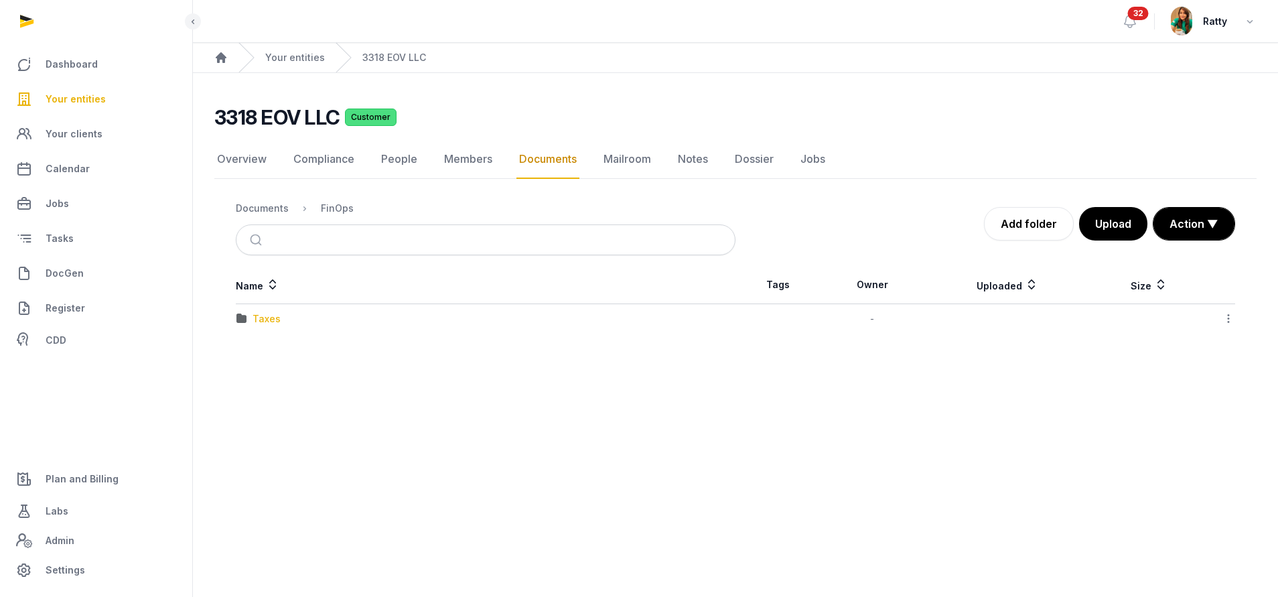
click at [273, 315] on div "Taxes" at bounding box center [266, 318] width 28 height 13
click at [273, 315] on div "2024" at bounding box center [264, 318] width 25 height 13
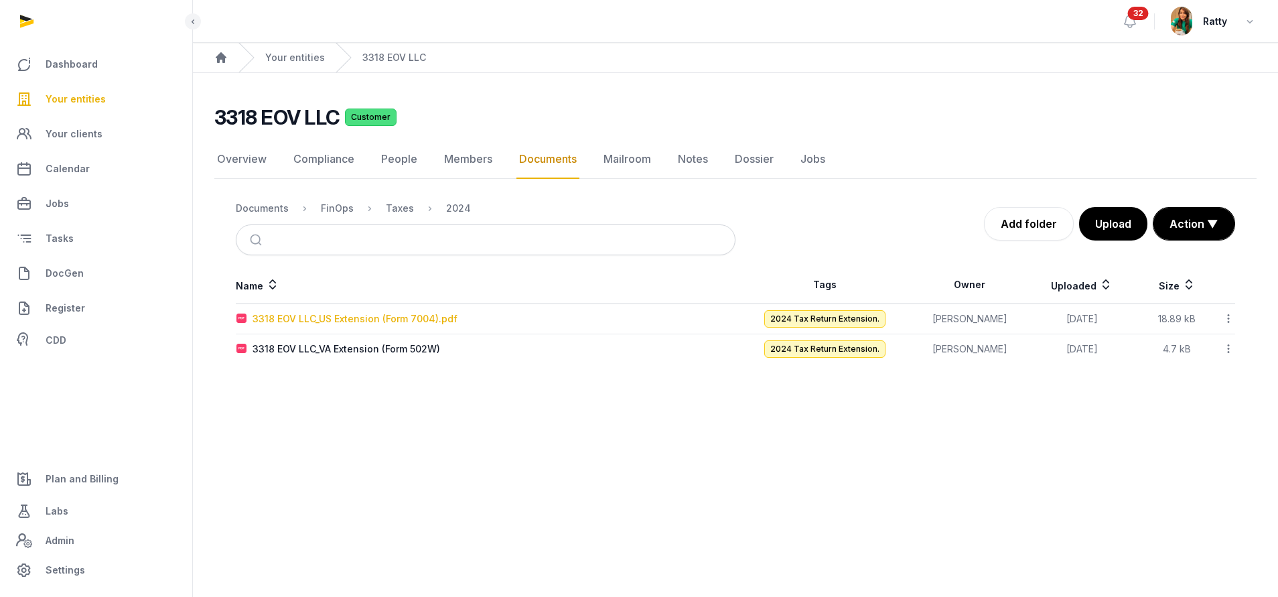
click at [317, 315] on div "3318 EOV LLC_US Extension (Form 7004).pdf" at bounding box center [354, 318] width 205 height 13
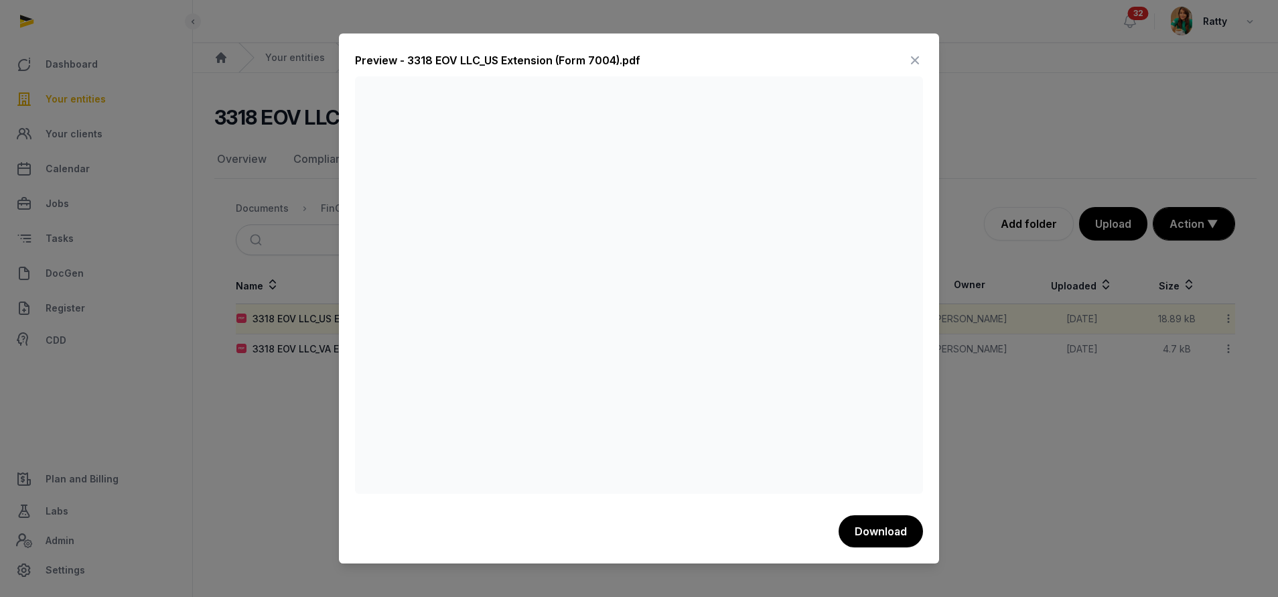
click at [909, 63] on icon at bounding box center [915, 60] width 16 height 21
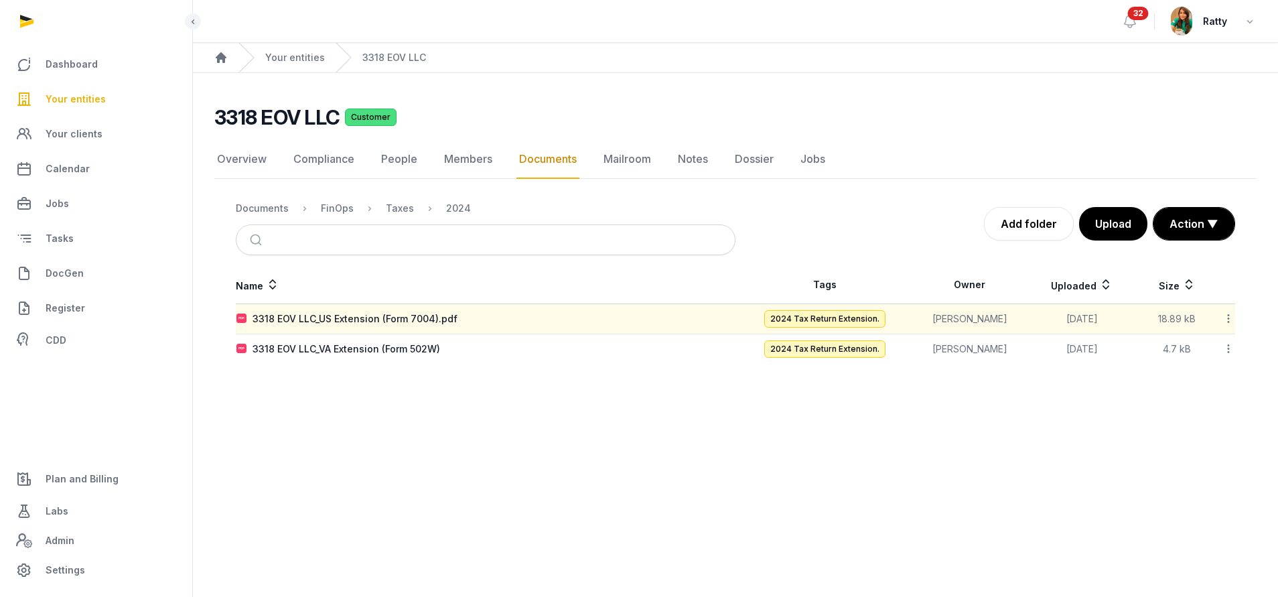
click at [262, 205] on div "Documents" at bounding box center [262, 208] width 53 height 13
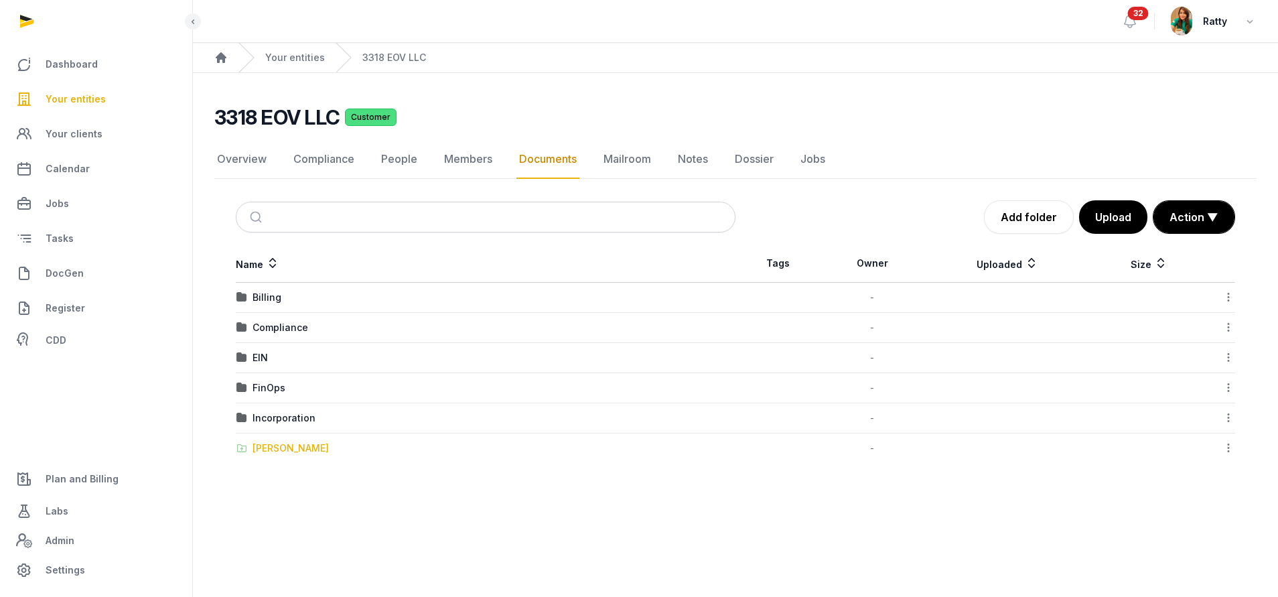
click at [263, 446] on div "[PERSON_NAME]" at bounding box center [290, 447] width 76 height 13
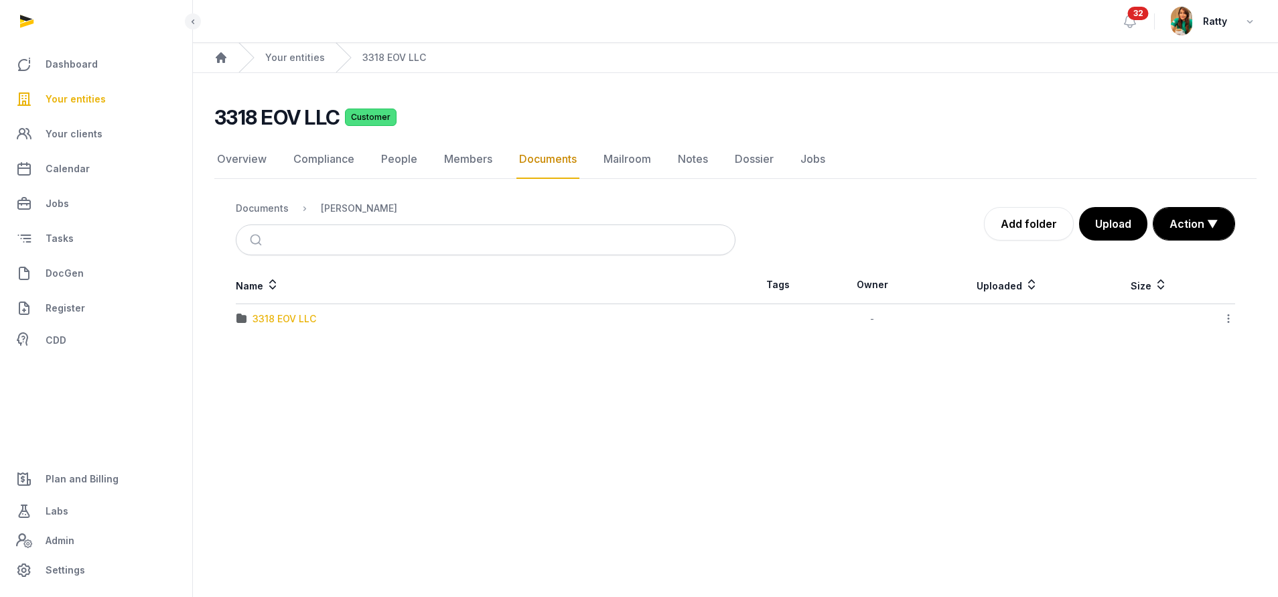
click at [270, 325] on div "3318 EOV LLC" at bounding box center [284, 318] width 64 height 13
click at [315, 317] on div "3318 EOV Operating Agreement Amendment-pdf.pdf" at bounding box center [374, 318] width 244 height 13
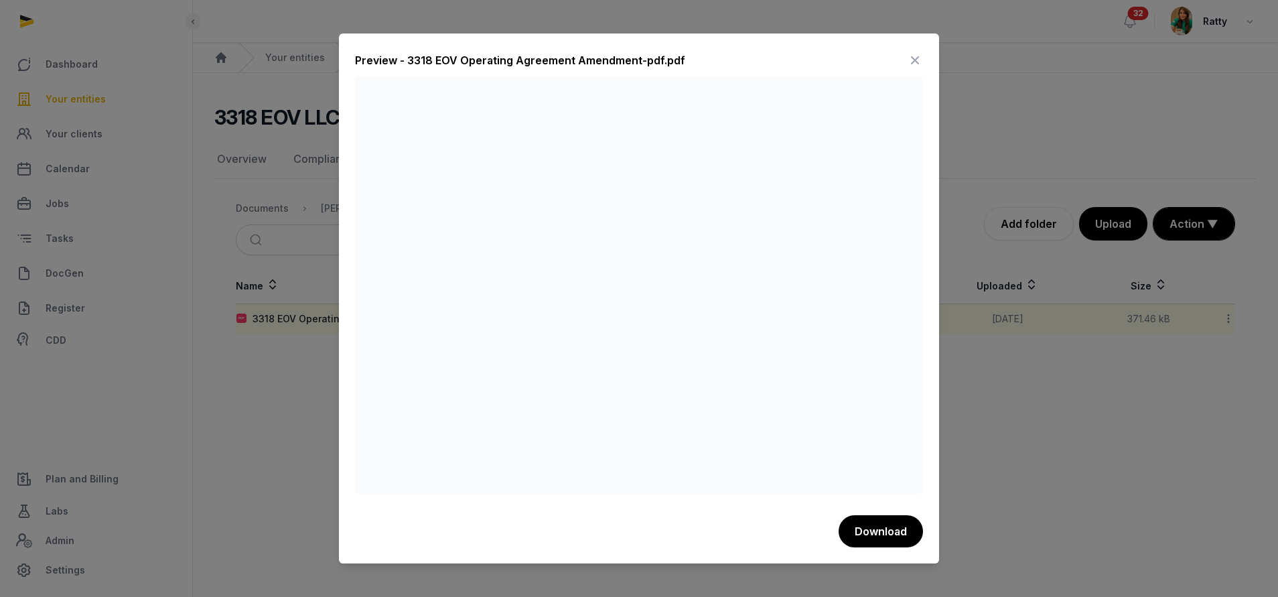
click at [919, 59] on icon at bounding box center [915, 60] width 16 height 21
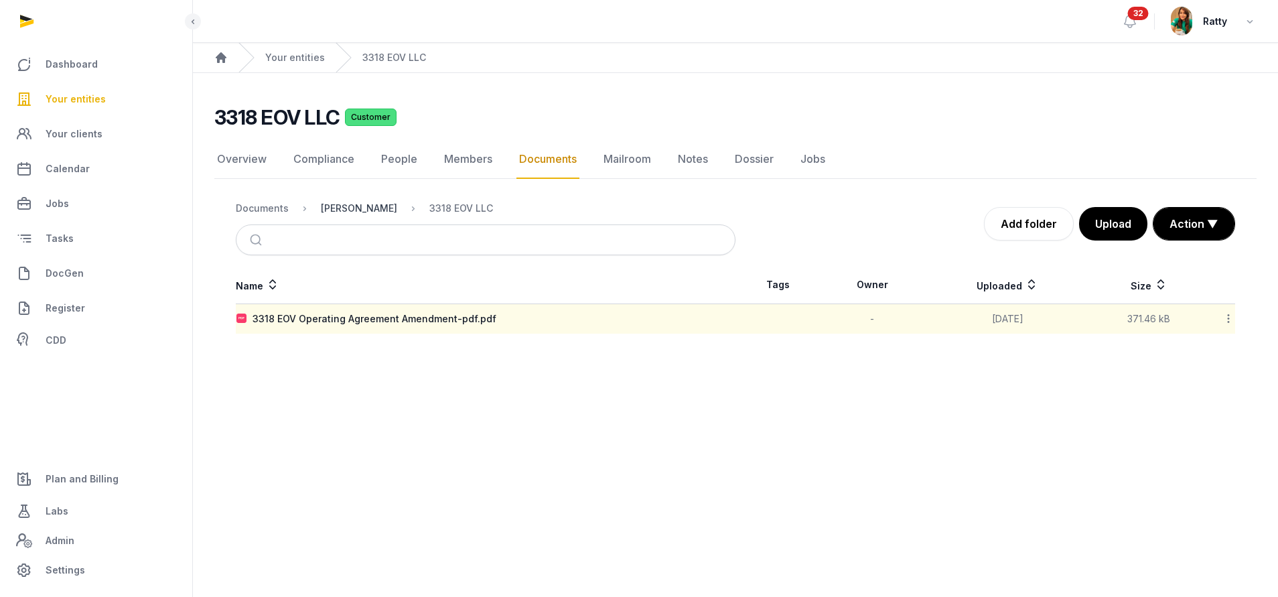
click at [337, 209] on div "[PERSON_NAME]" at bounding box center [359, 208] width 76 height 13
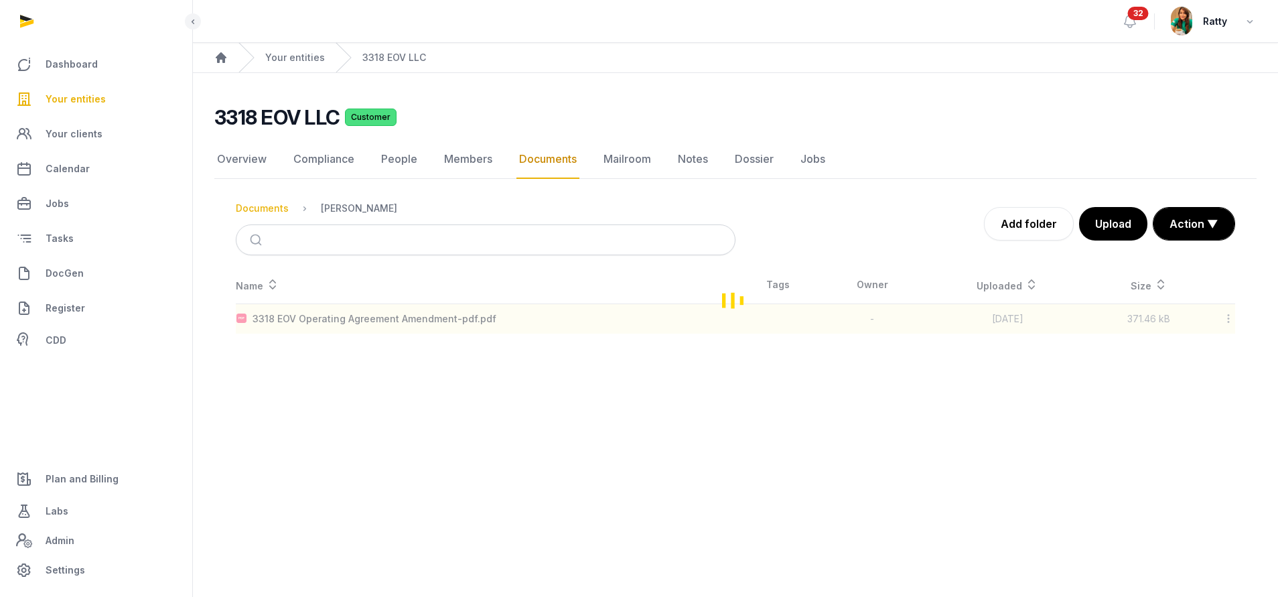
click at [268, 208] on div "Documents" at bounding box center [262, 208] width 53 height 13
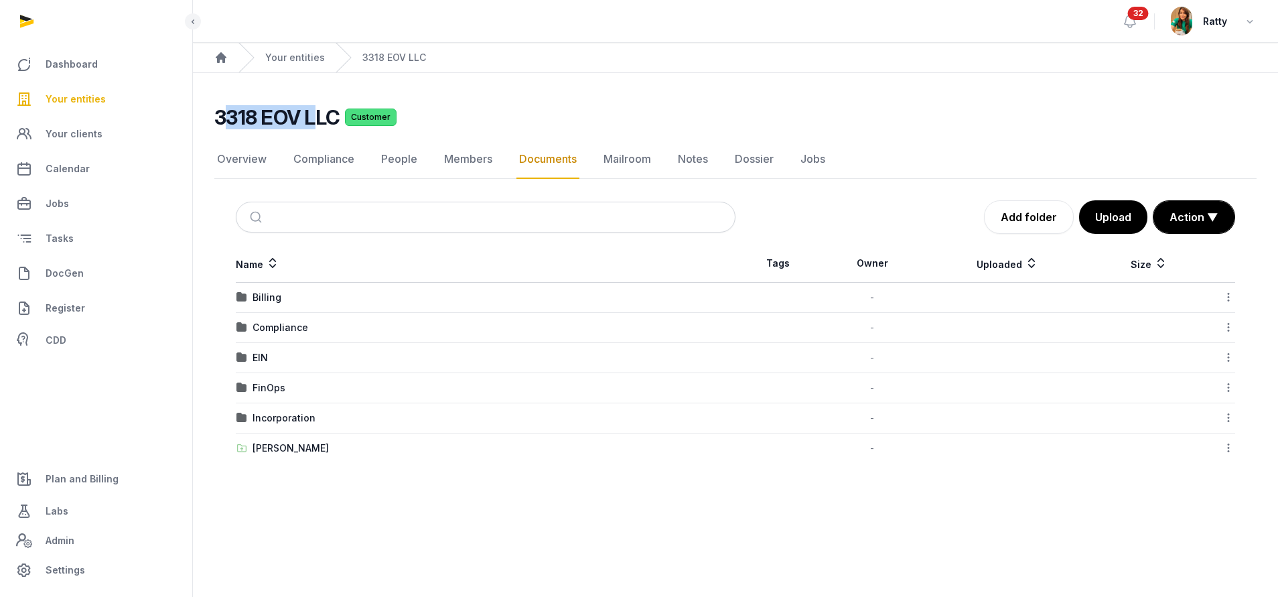
drag, startPoint x: 221, startPoint y: 111, endPoint x: 319, endPoint y: 117, distance: 97.9
click at [319, 117] on h2 "3318 EOV LLC" at bounding box center [276, 117] width 125 height 24
drag, startPoint x: 218, startPoint y: 118, endPoint x: 341, endPoint y: 119, distance: 123.2
click at [341, 119] on div "3318 EOV LLC Customer" at bounding box center [729, 117] width 1031 height 24
copy h2 "3318 EOV LLC"
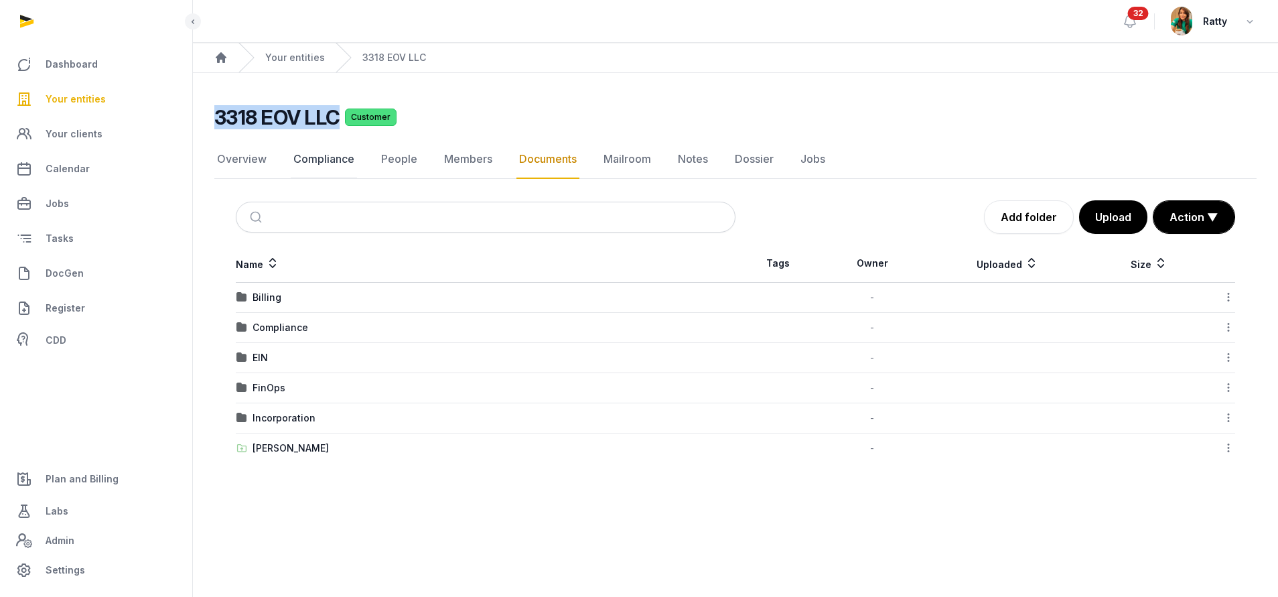
click at [313, 157] on link "Compliance" at bounding box center [324, 159] width 66 height 39
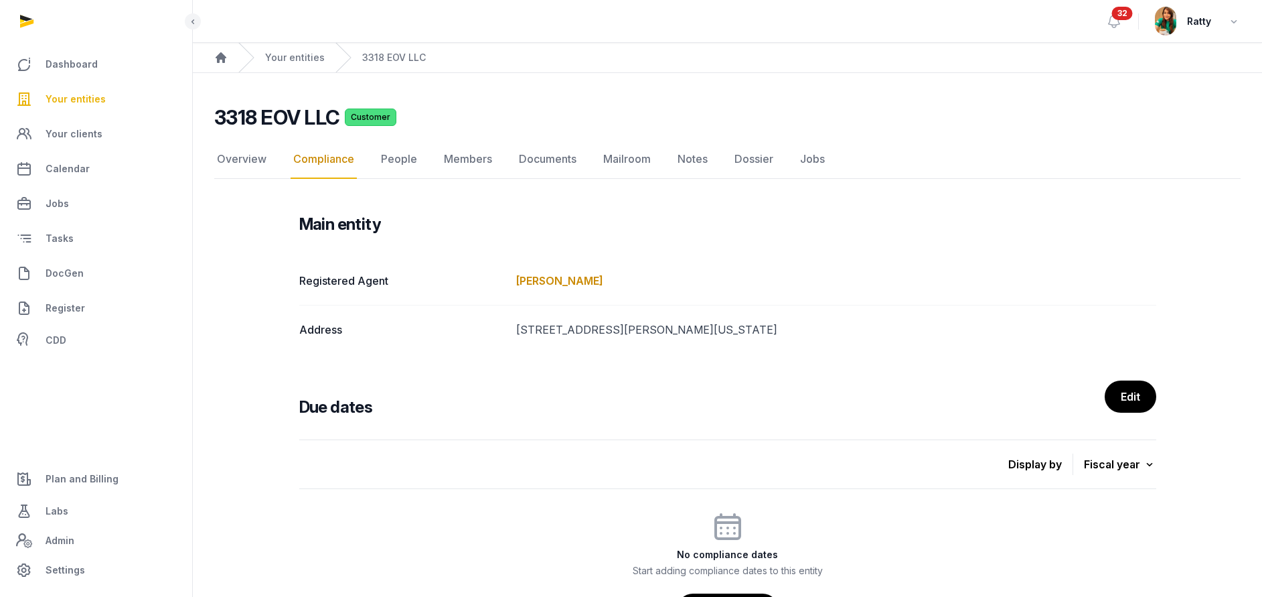
scroll to position [147, 0]
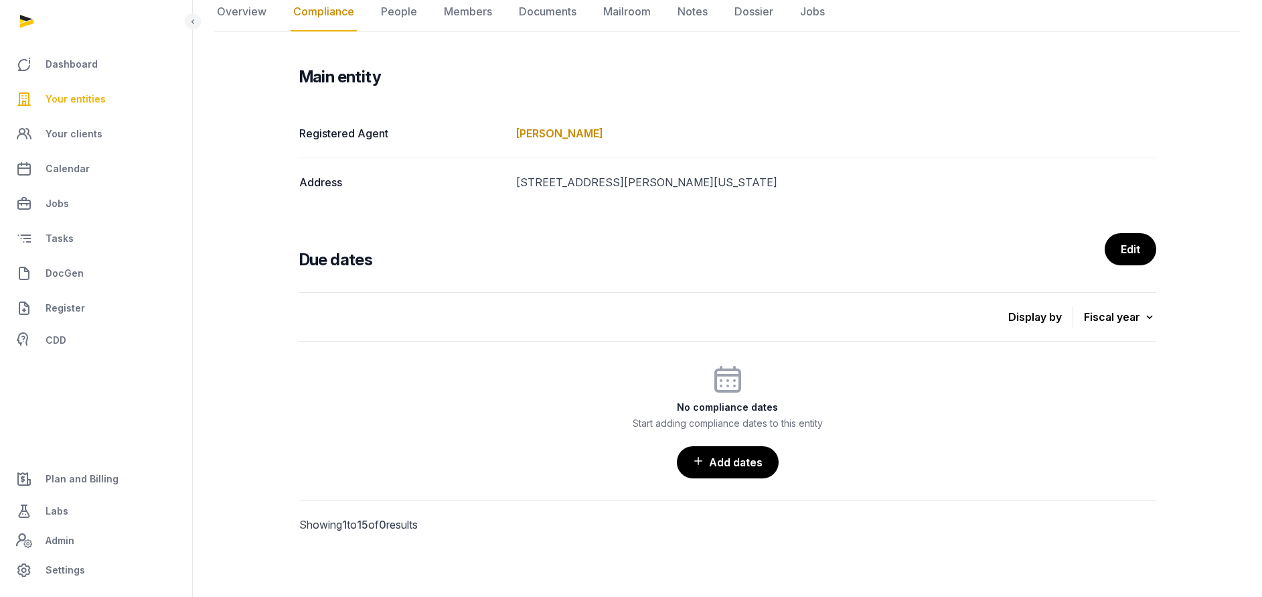
click at [1138, 317] on div "Fiscal year" at bounding box center [1120, 316] width 72 height 19
click at [1133, 248] on link "Edit" at bounding box center [1130, 248] width 53 height 33
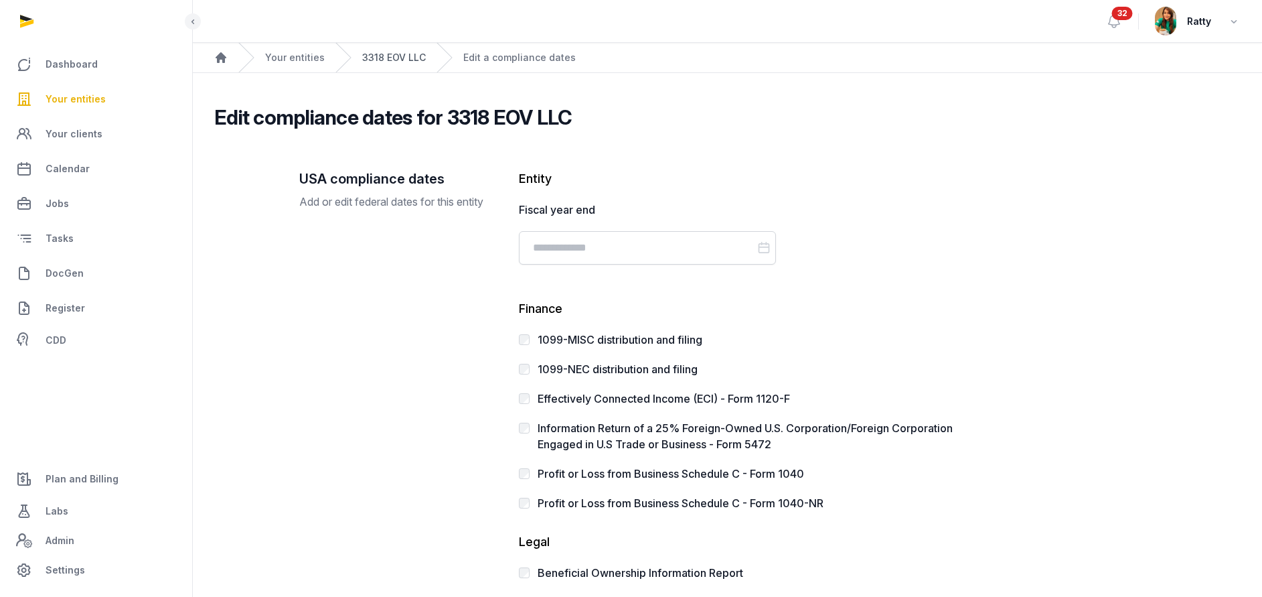
click at [368, 60] on link "3318 EOV LLC" at bounding box center [394, 57] width 64 height 13
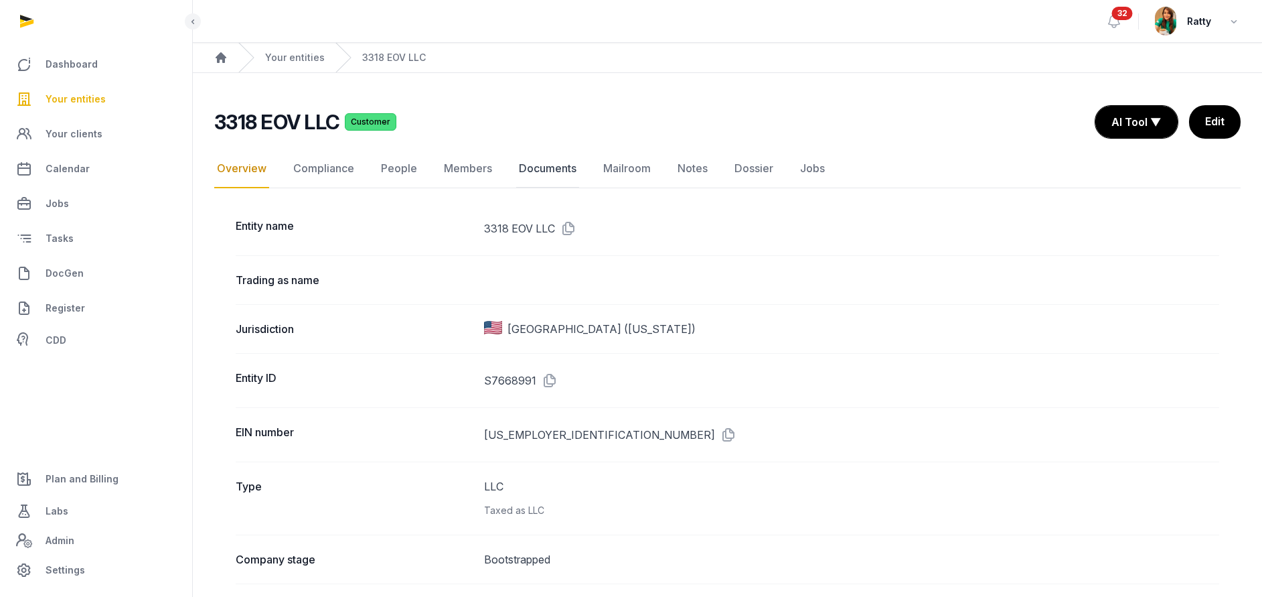
click at [538, 167] on link "Documents" at bounding box center [547, 168] width 63 height 39
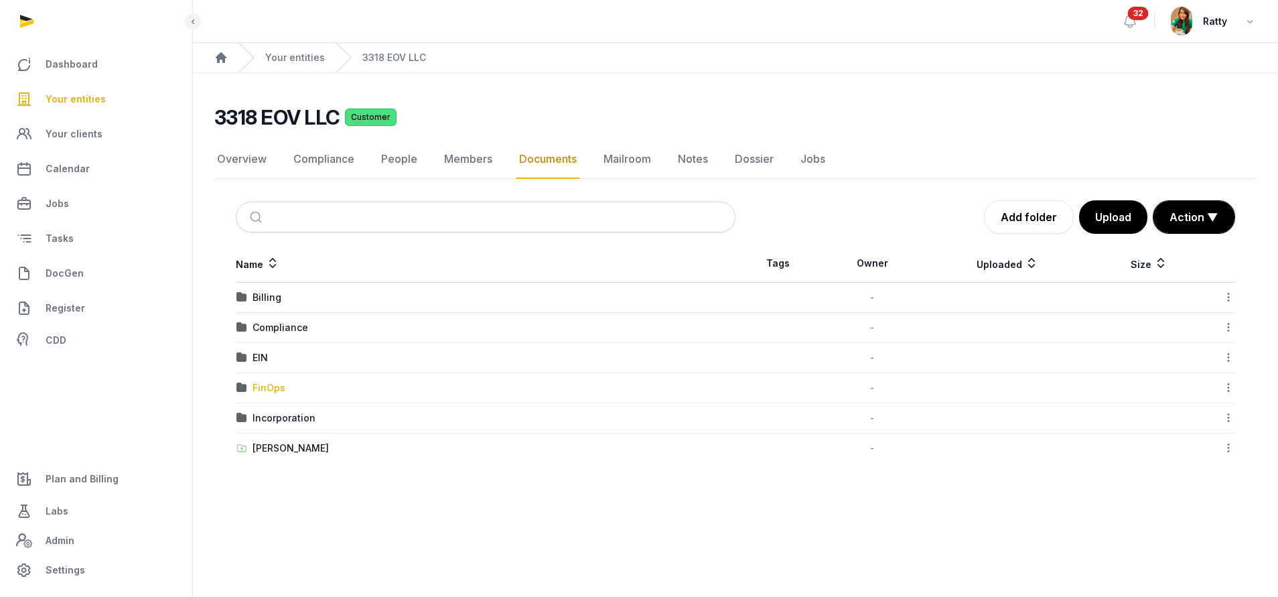
click at [269, 387] on div "FinOps" at bounding box center [268, 387] width 33 height 13
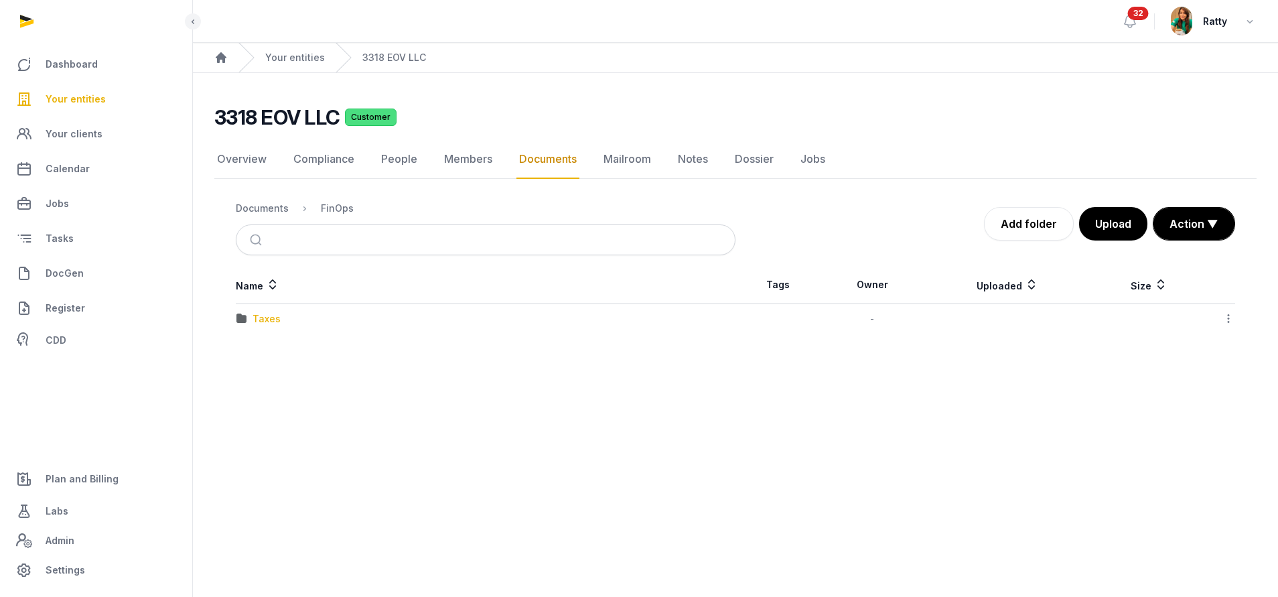
click at [267, 314] on div "Taxes" at bounding box center [266, 318] width 28 height 13
click at [270, 313] on div "2024" at bounding box center [264, 318] width 25 height 13
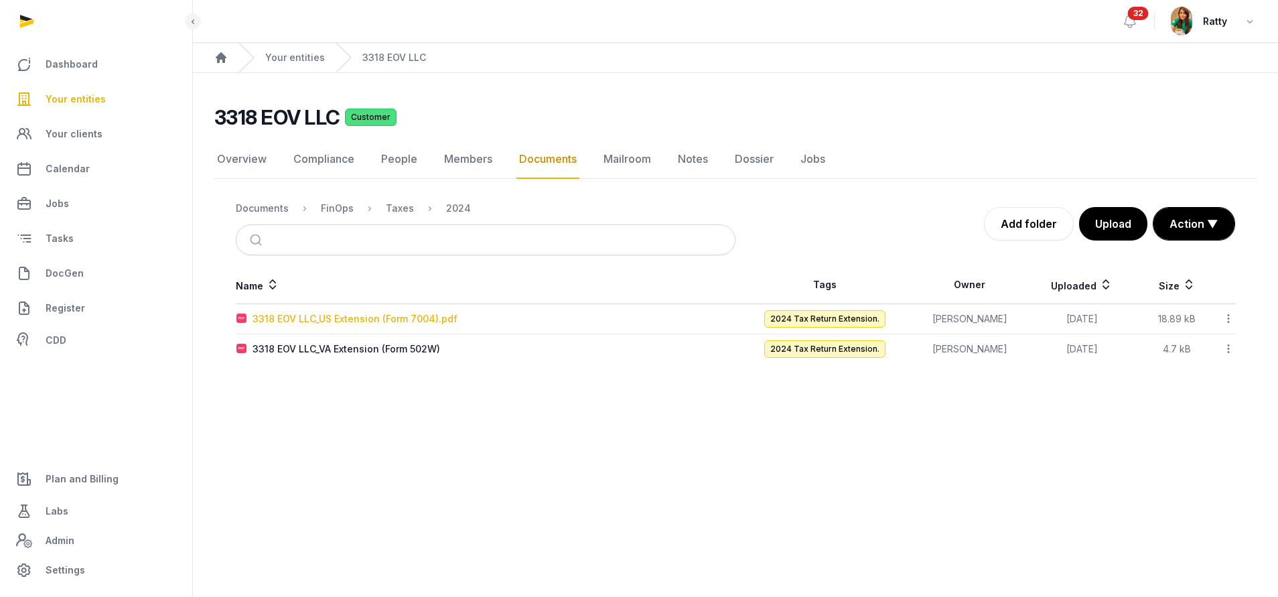
click at [329, 318] on div "3318 EOV LLC_US Extension (Form 7004).pdf" at bounding box center [354, 318] width 205 height 13
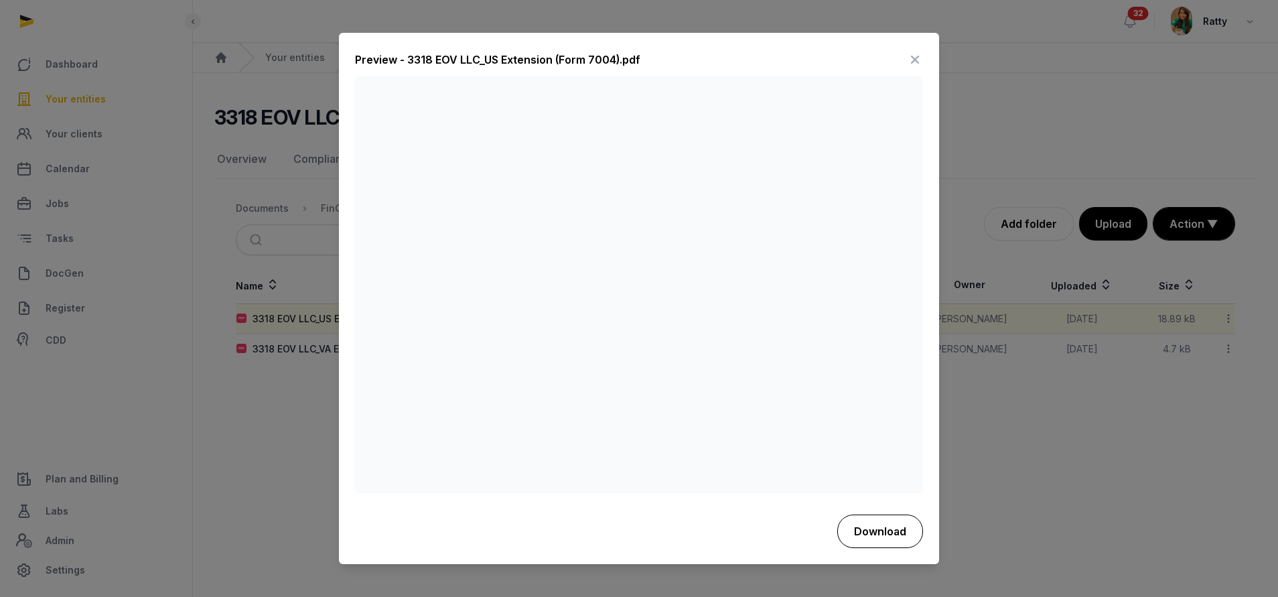
click at [869, 535] on button "Download" at bounding box center [880, 530] width 86 height 33
click at [911, 55] on icon at bounding box center [915, 60] width 16 height 21
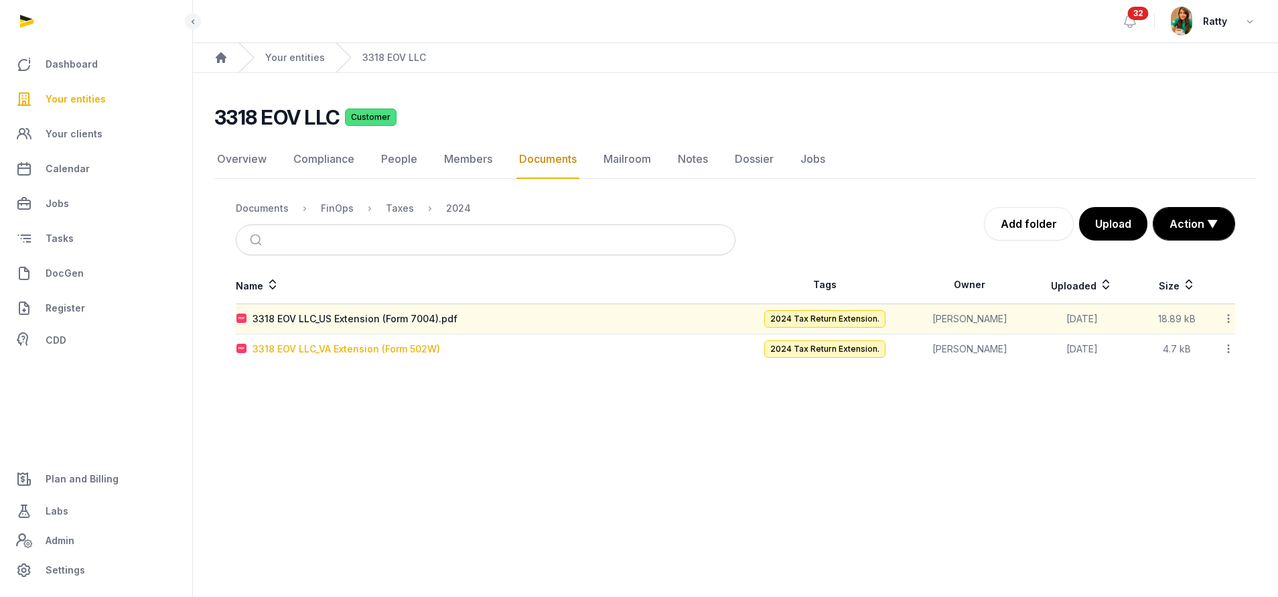
click at [360, 352] on div "3318 EOV LLC_VA Extension (Form 502W)" at bounding box center [345, 348] width 187 height 13
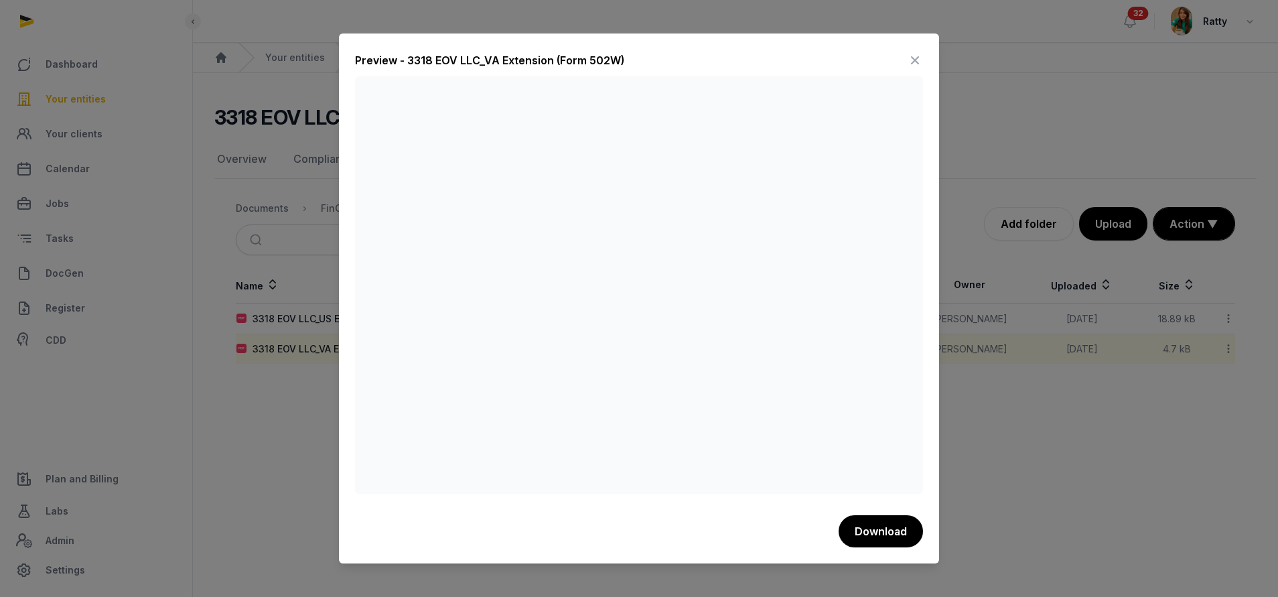
click at [915, 54] on icon at bounding box center [915, 60] width 16 height 21
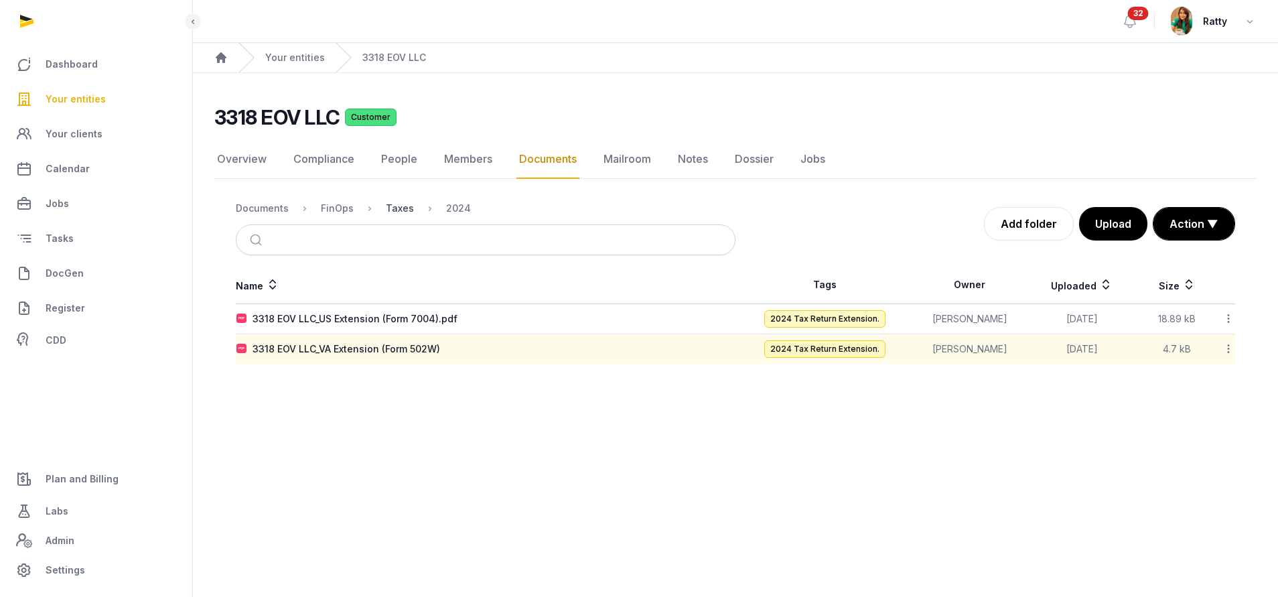
click at [402, 213] on div "Taxes" at bounding box center [400, 208] width 28 height 13
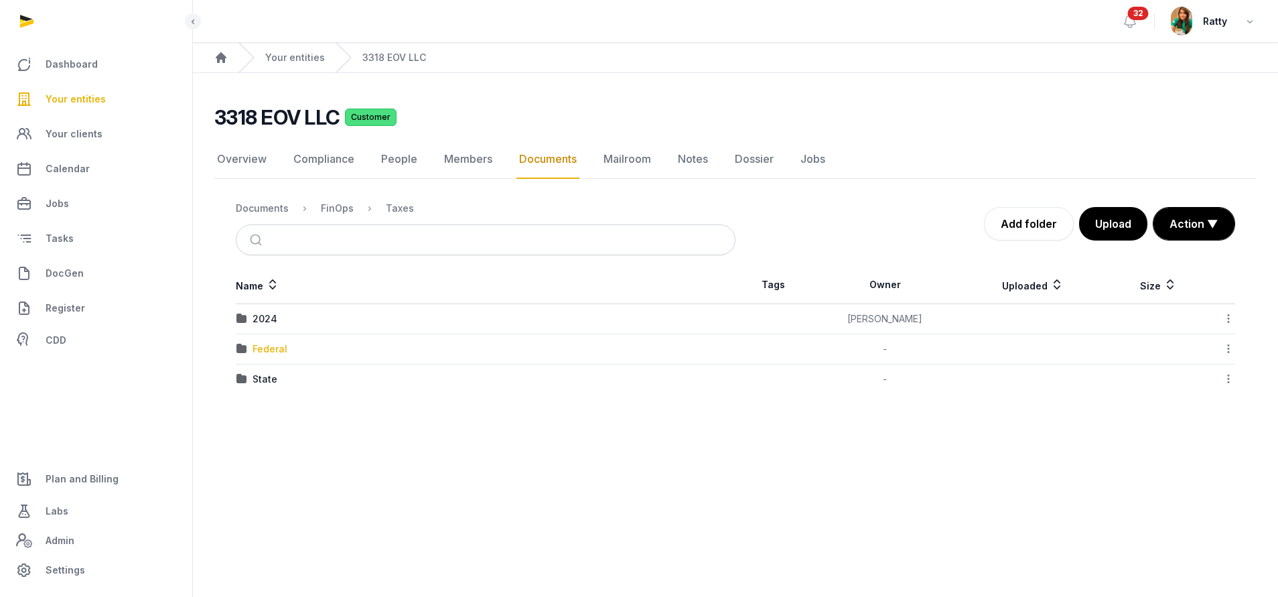
click at [277, 344] on div "Federal" at bounding box center [269, 348] width 35 height 13
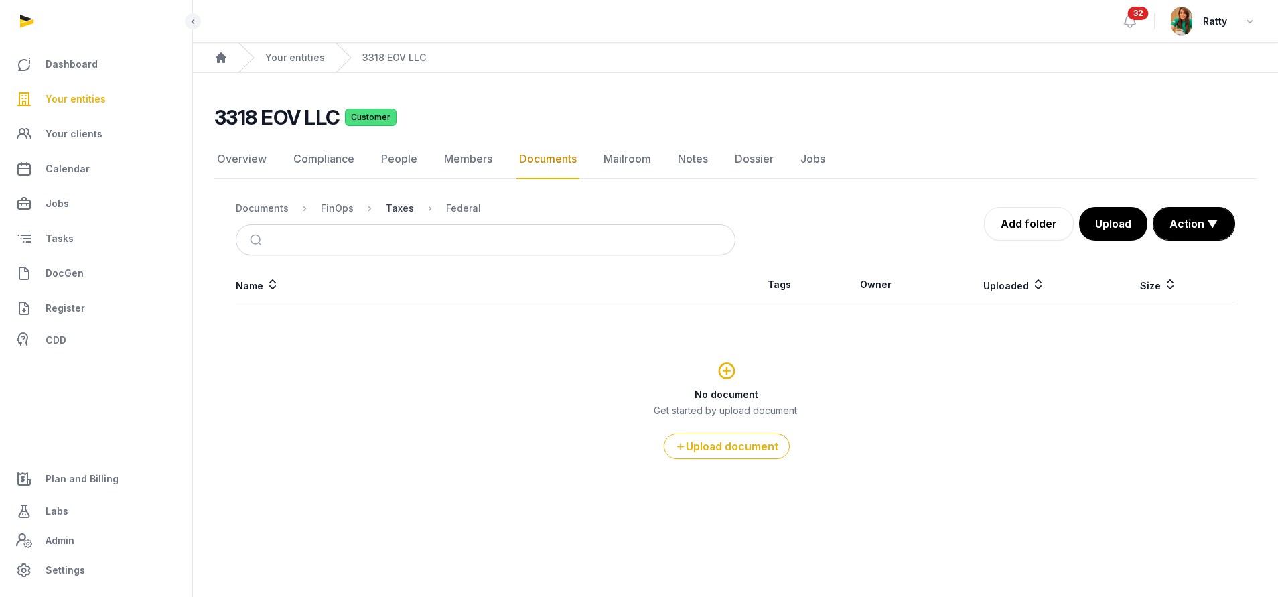
click at [403, 209] on div "Taxes" at bounding box center [400, 208] width 28 height 13
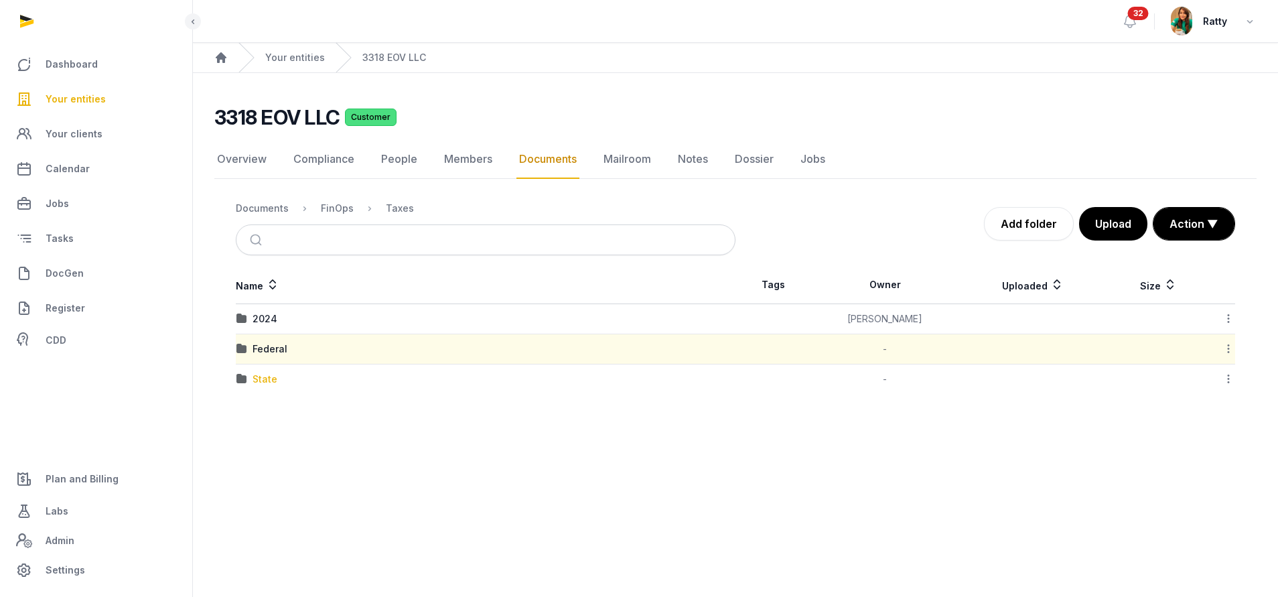
click at [269, 377] on div "State" at bounding box center [264, 378] width 25 height 13
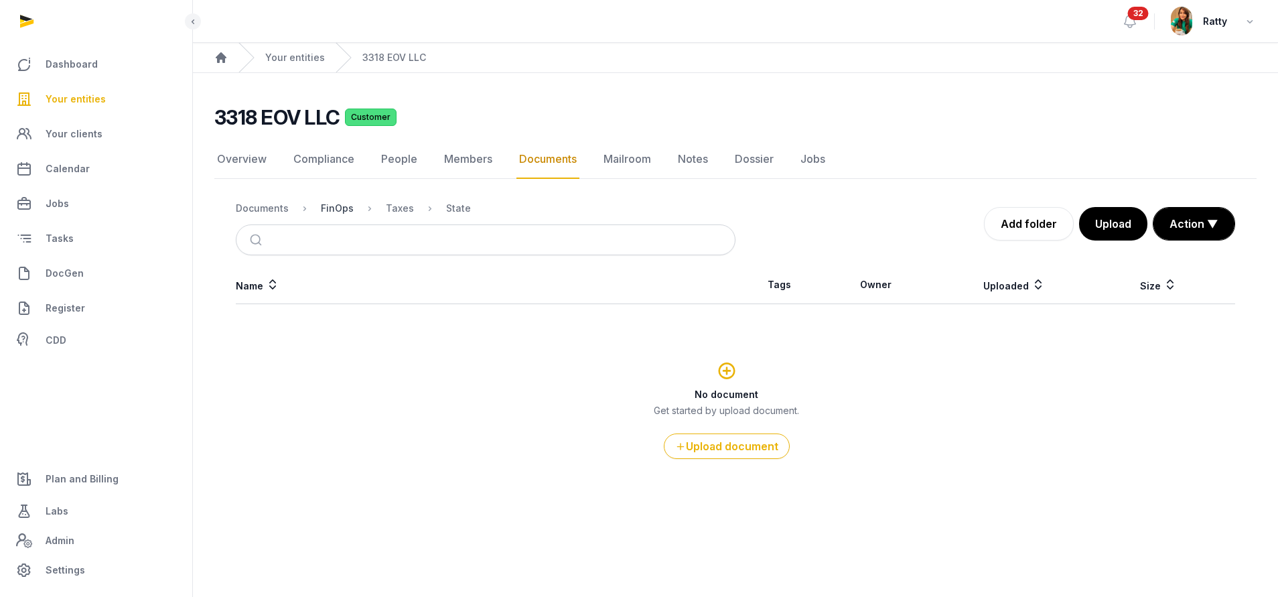
click at [335, 212] on div "FinOps" at bounding box center [337, 208] width 33 height 13
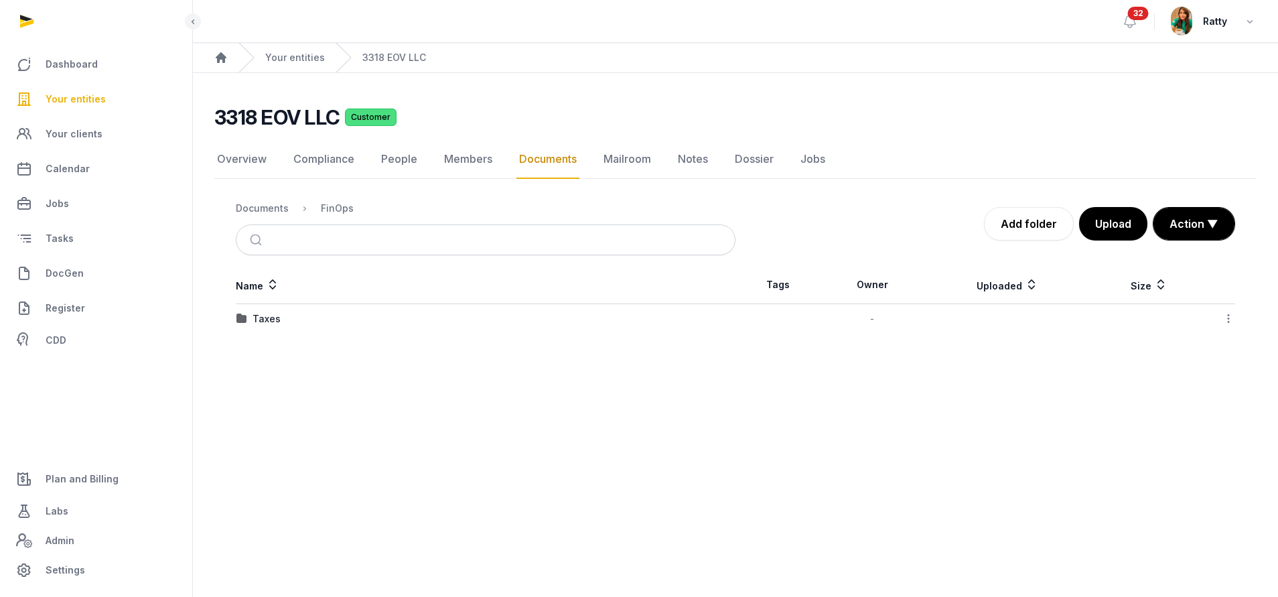
click at [274, 208] on div "Documents" at bounding box center [262, 208] width 53 height 13
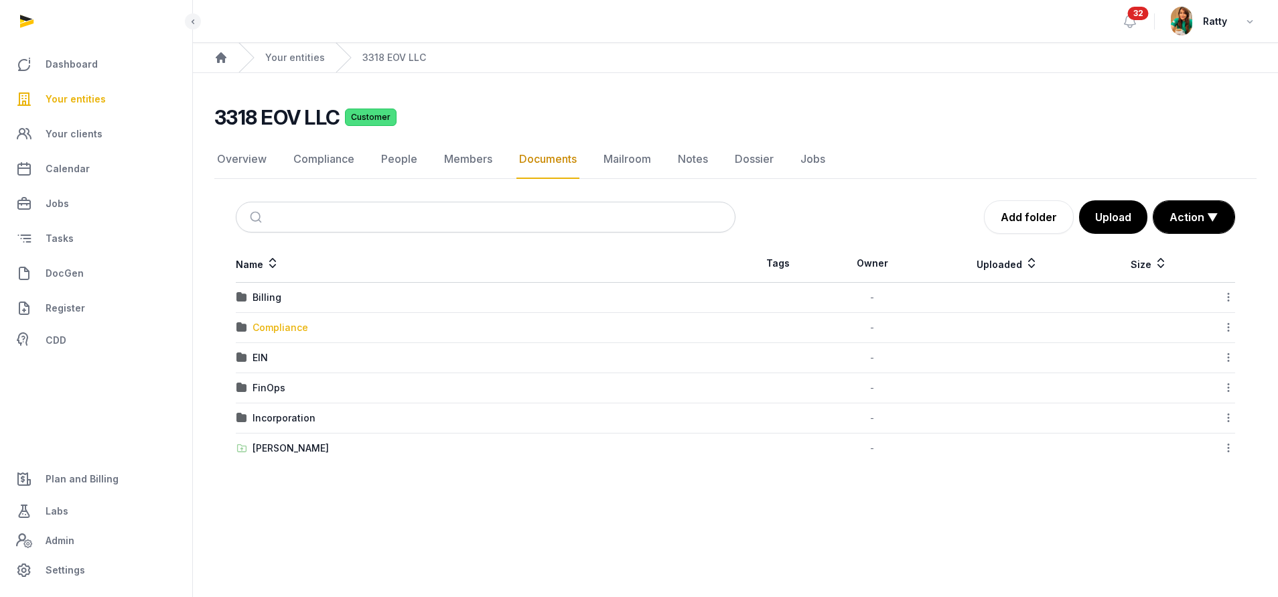
click at [275, 327] on div "Compliance" at bounding box center [280, 327] width 56 height 13
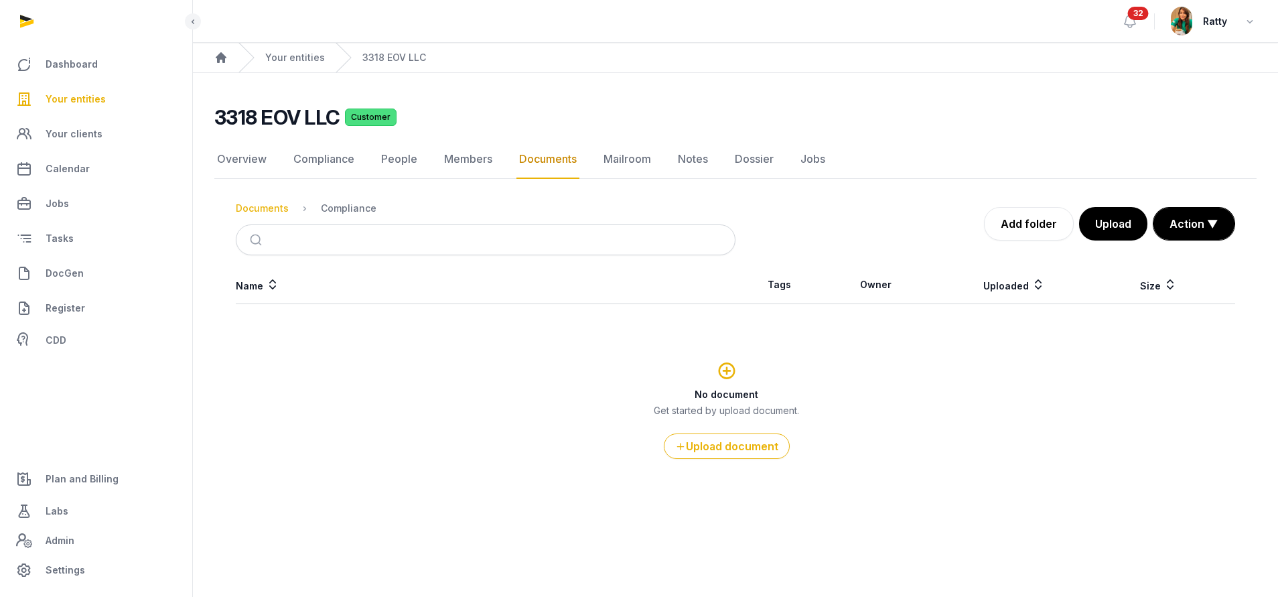
click at [258, 205] on div "Documents" at bounding box center [262, 208] width 53 height 13
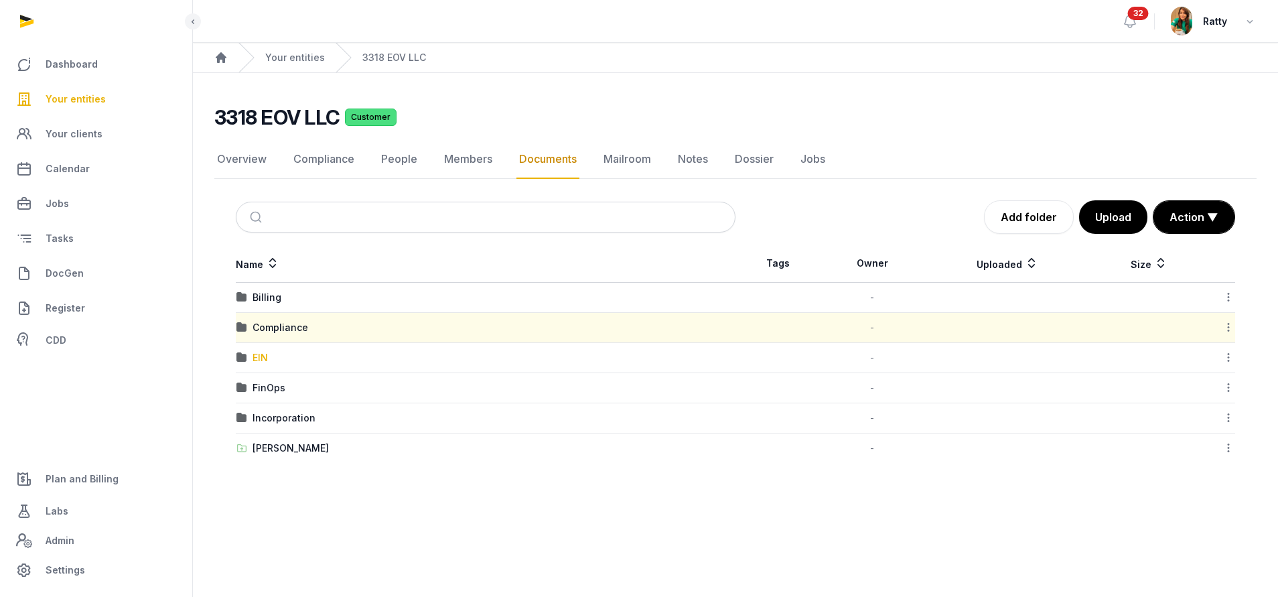
click at [258, 359] on div "EIN" at bounding box center [259, 357] width 15 height 13
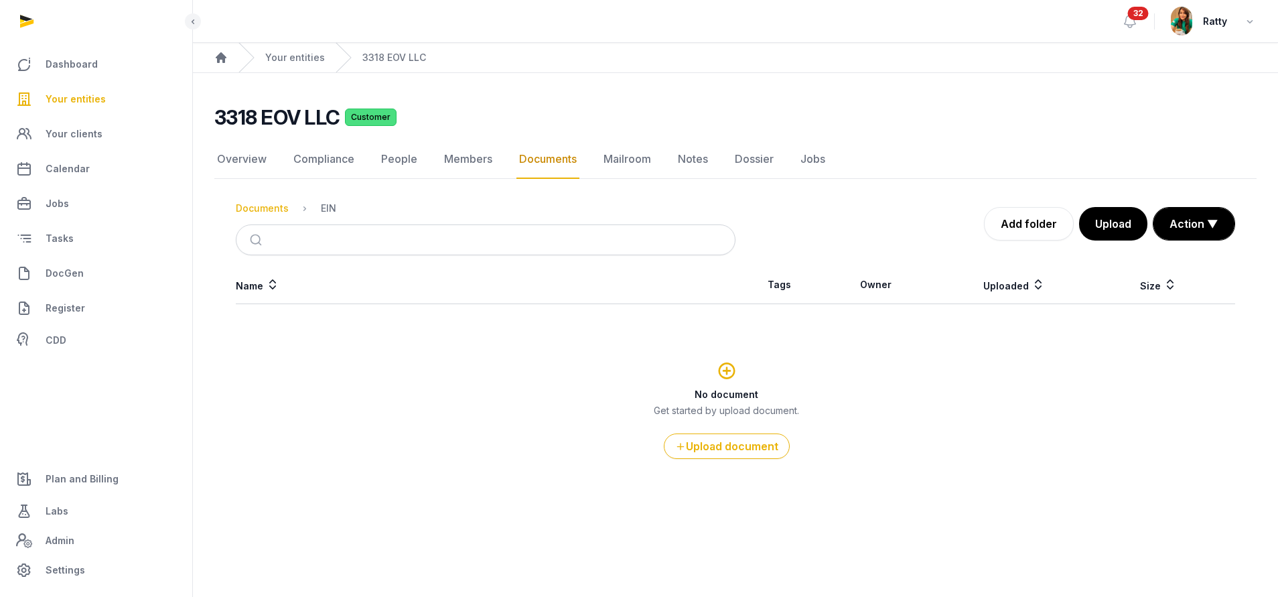
click at [262, 206] on div "Documents" at bounding box center [262, 208] width 53 height 13
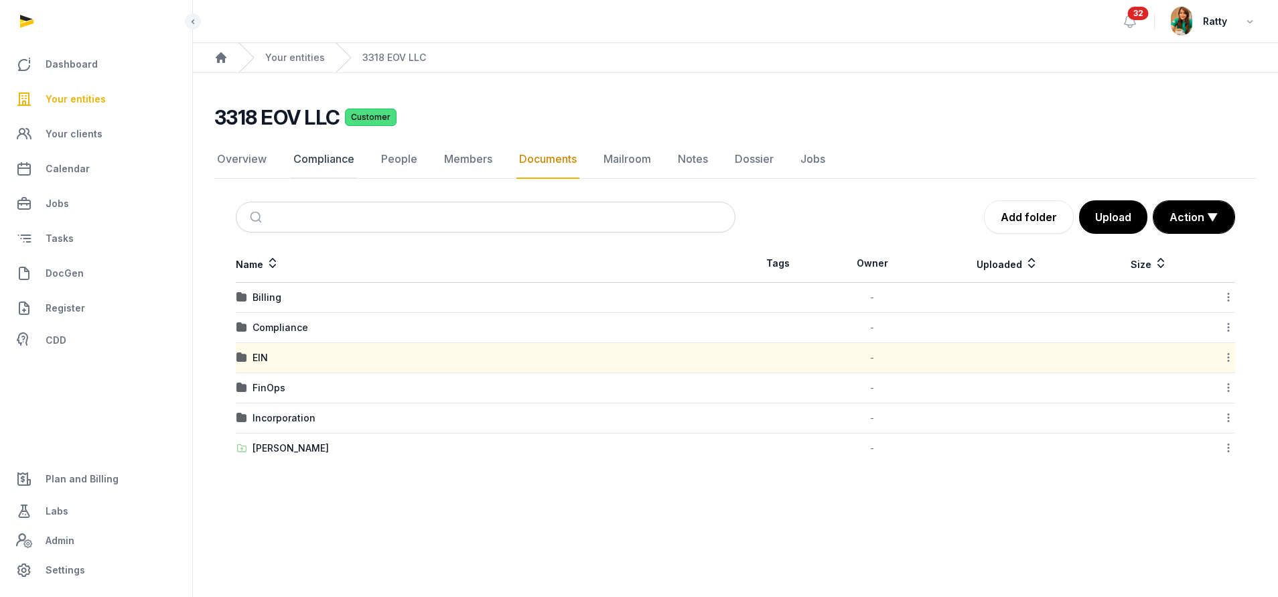
click at [323, 162] on link "Compliance" at bounding box center [324, 159] width 66 height 39
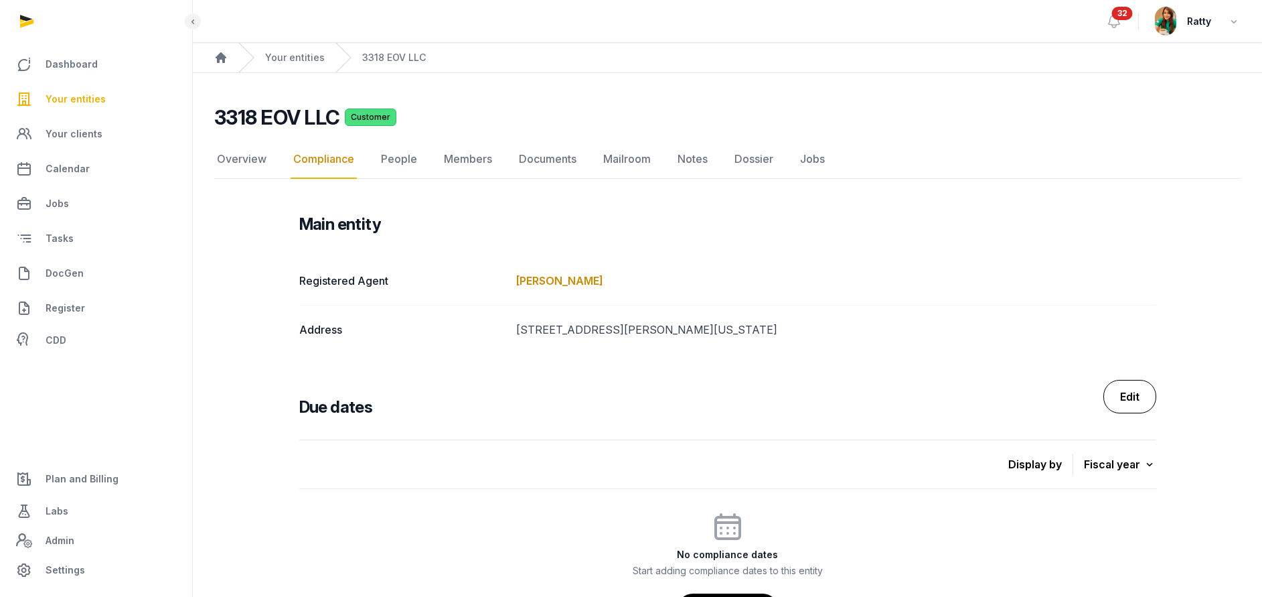
click at [1131, 389] on link "Edit" at bounding box center [1130, 396] width 53 height 33
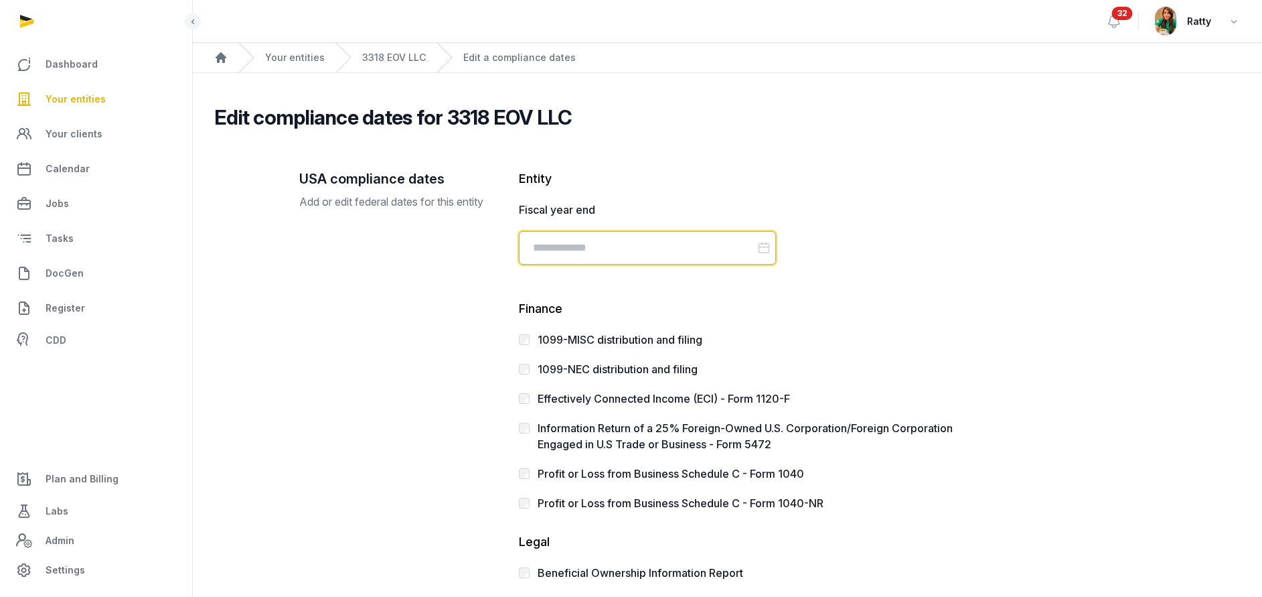
click at [552, 250] on input "Datepicker input" at bounding box center [647, 247] width 257 height 33
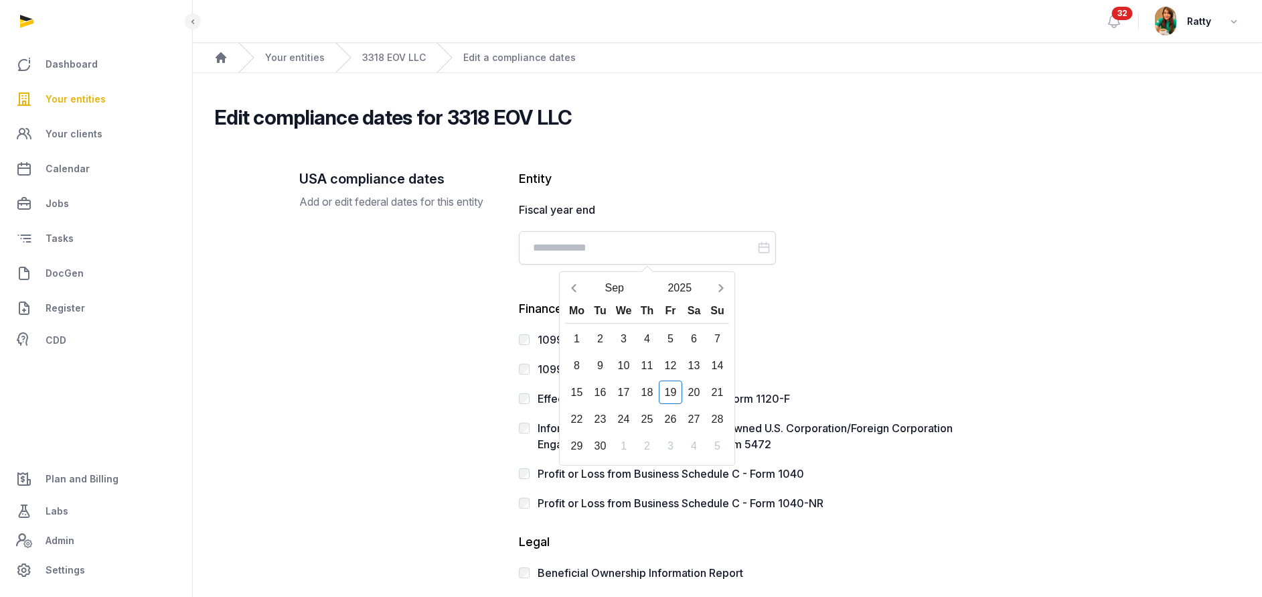
click at [1051, 220] on div "USA compliance dates Add or edit federal dates for this entity Entity Fiscal ye…" at bounding box center [727, 412] width 857 height 487
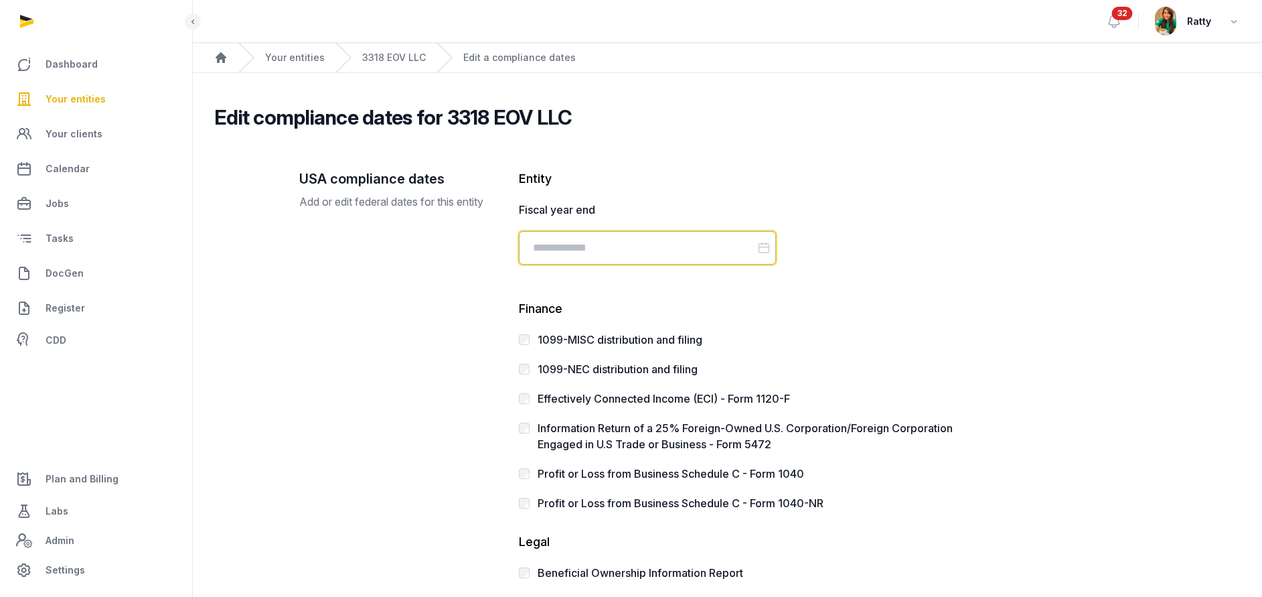
click at [742, 251] on input "Datepicker input" at bounding box center [647, 247] width 257 height 33
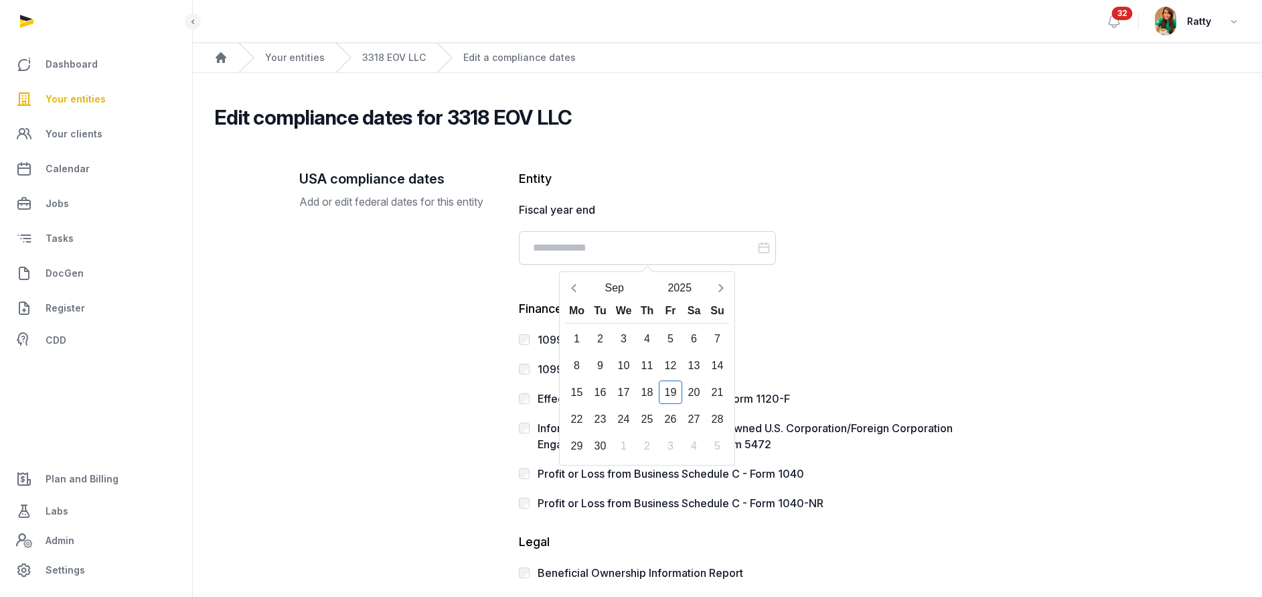
click at [567, 278] on button "Previous month" at bounding box center [573, 287] width 17 height 23
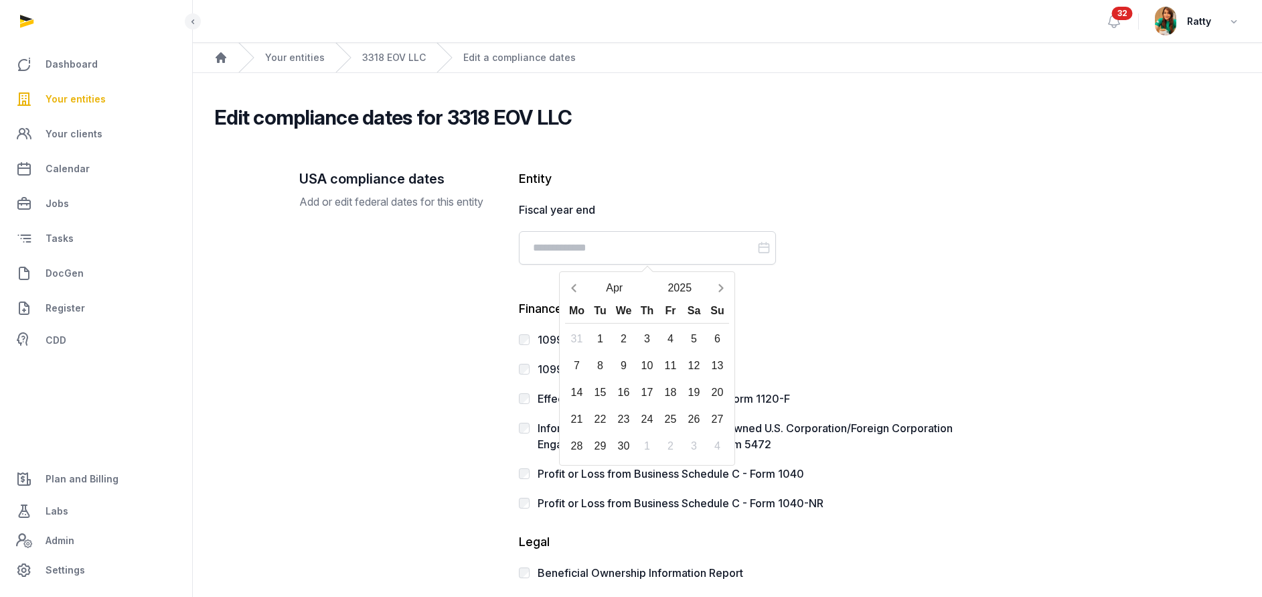
click at [567, 278] on button "Previous month" at bounding box center [573, 287] width 17 height 23
click at [567, 280] on button "Previous month" at bounding box center [573, 287] width 17 height 23
click at [600, 473] on div "31" at bounding box center [600, 472] width 23 height 23
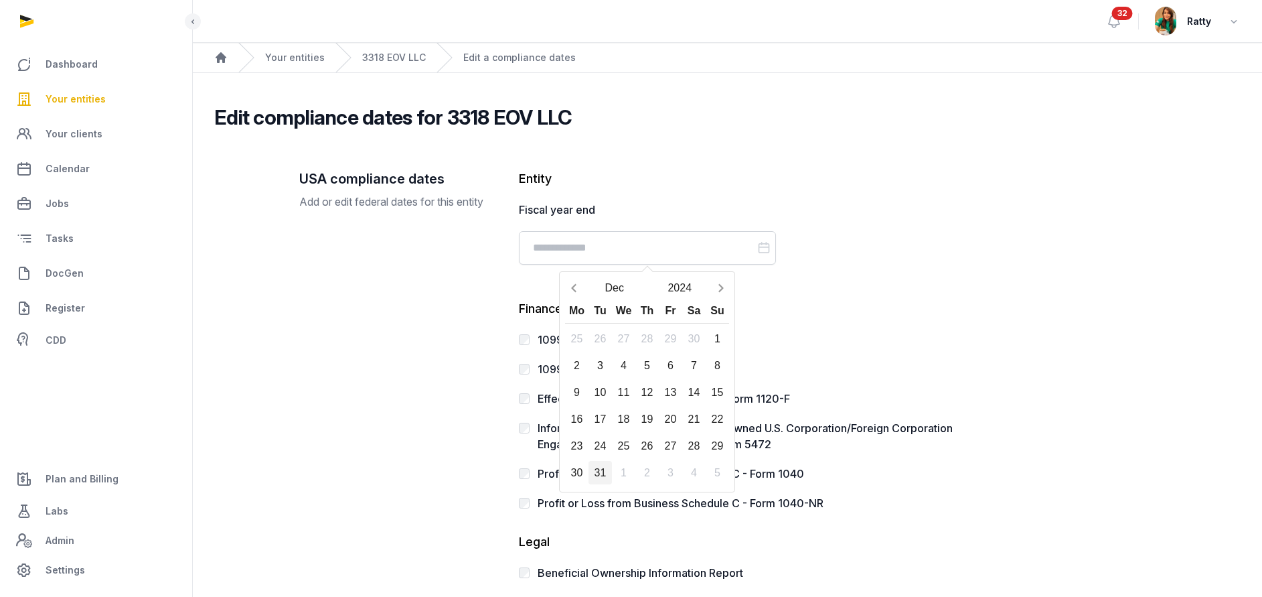
type input "**********"
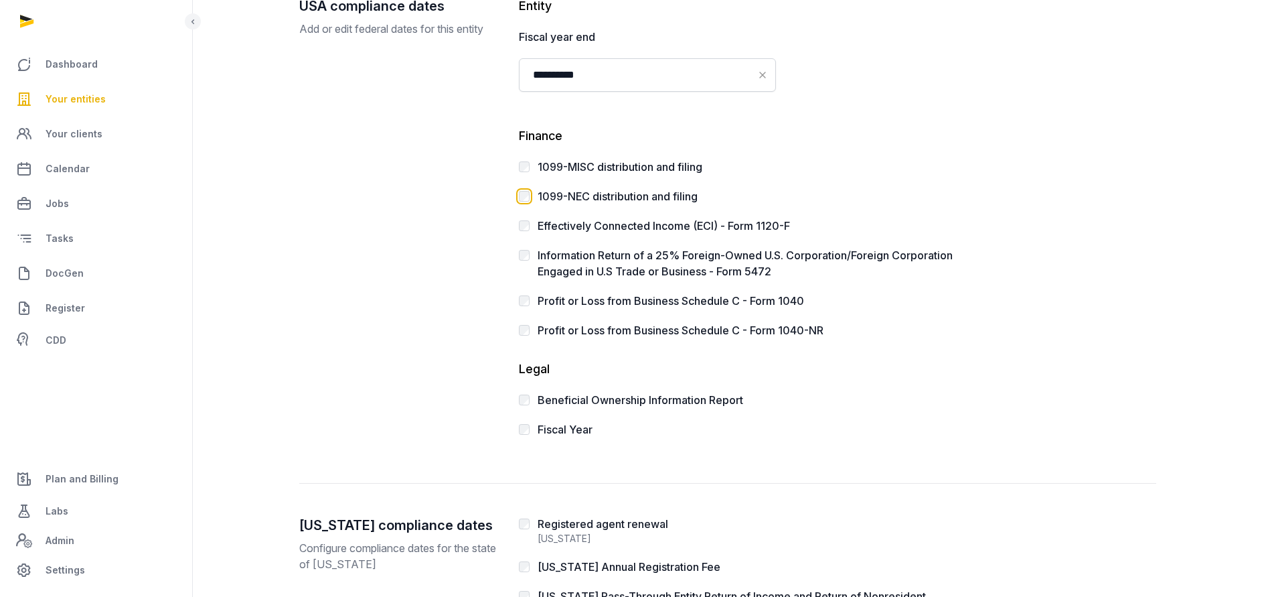
scroll to position [201, 0]
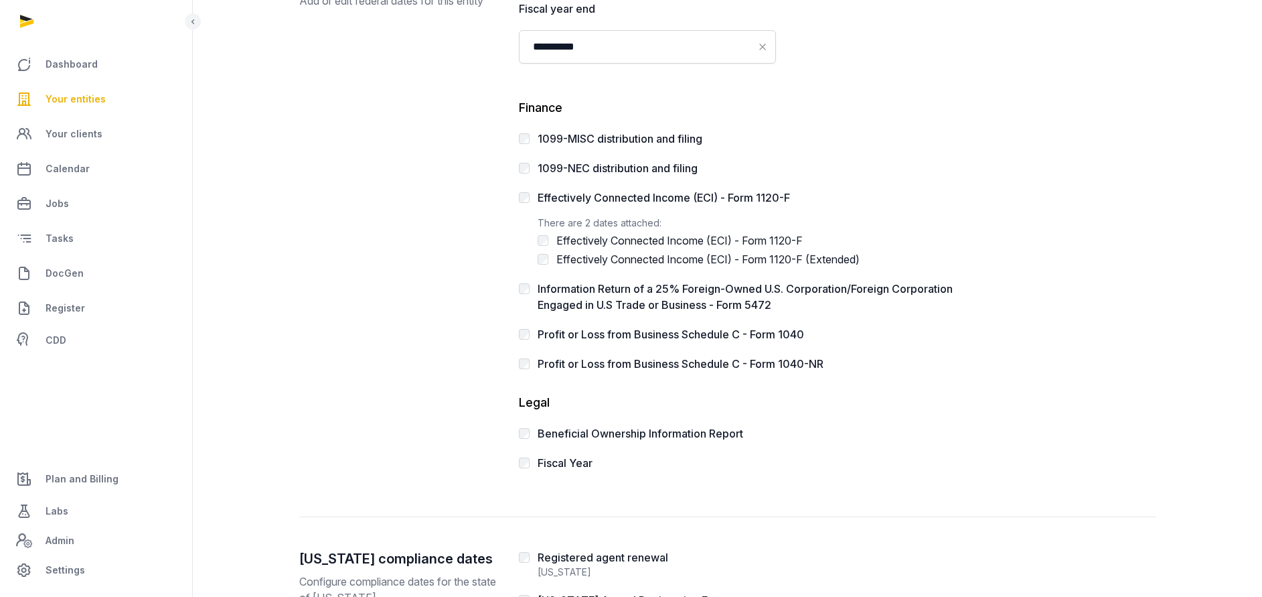
click at [532, 285] on div "Information Return of a 25% Foreign-Owned U.S. Corporation/Foreign Corporation …" at bounding box center [744, 297] width 450 height 32
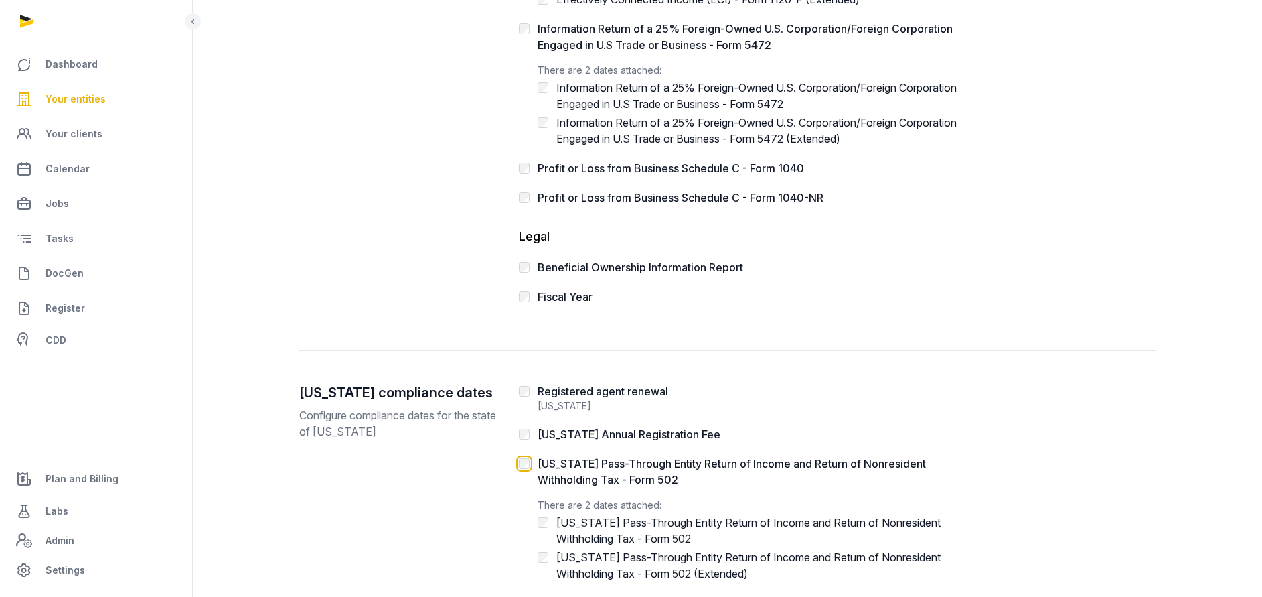
scroll to position [554, 0]
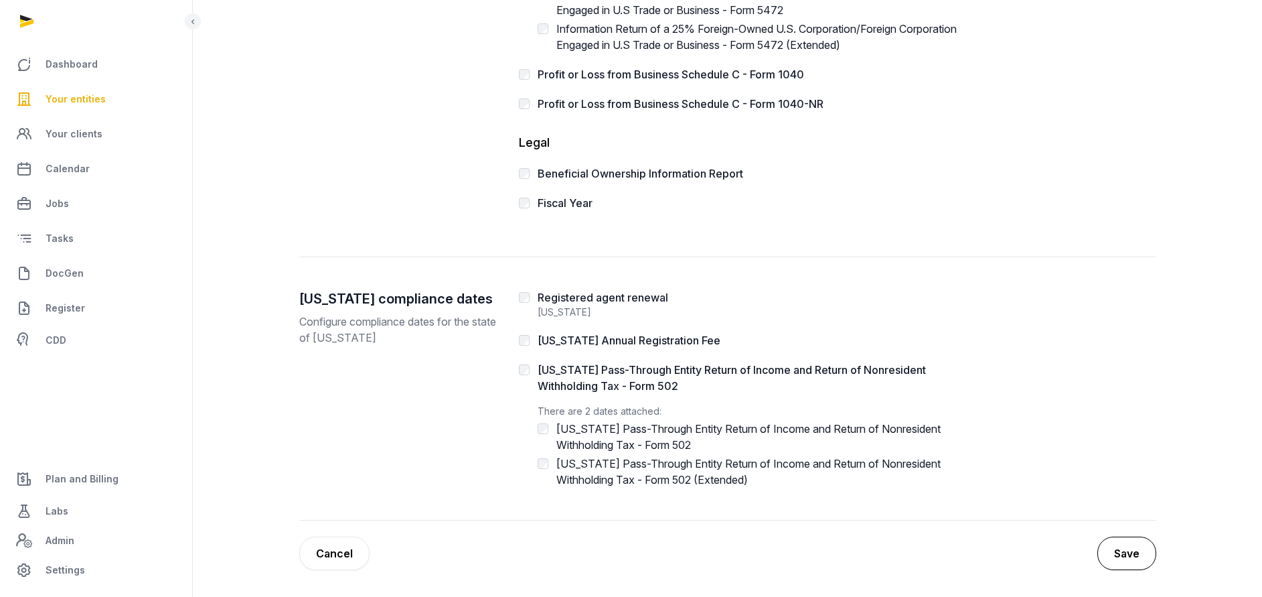
click at [1138, 555] on button "Save" at bounding box center [1126, 552] width 59 height 33
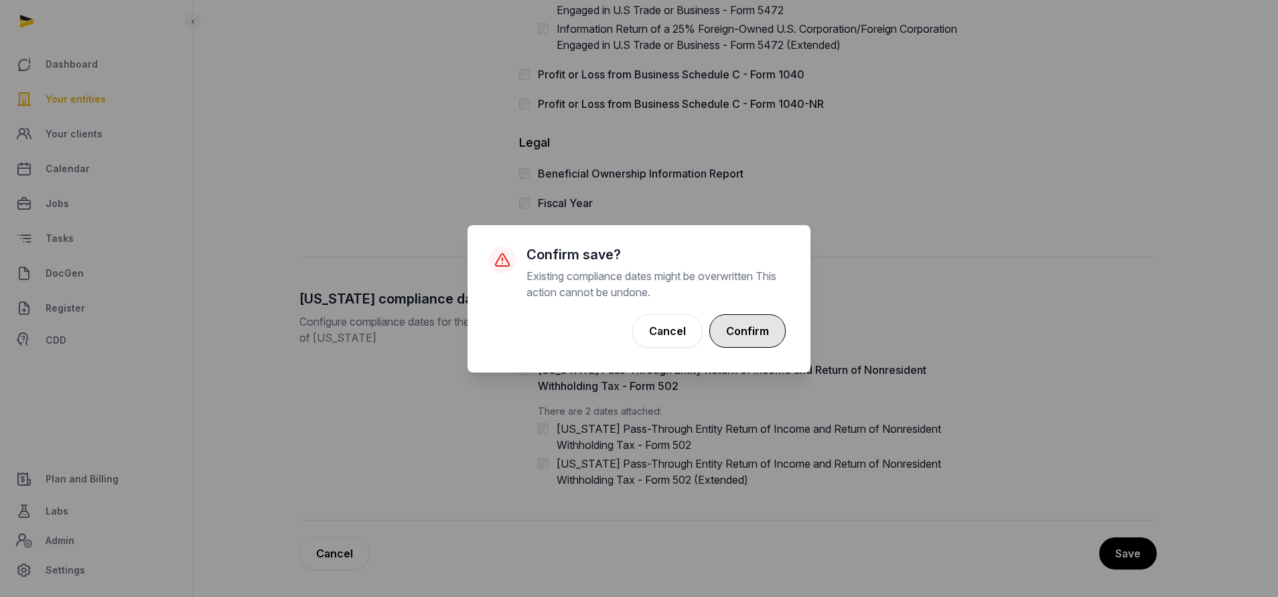
click at [749, 337] on button "Confirm" at bounding box center [747, 330] width 76 height 33
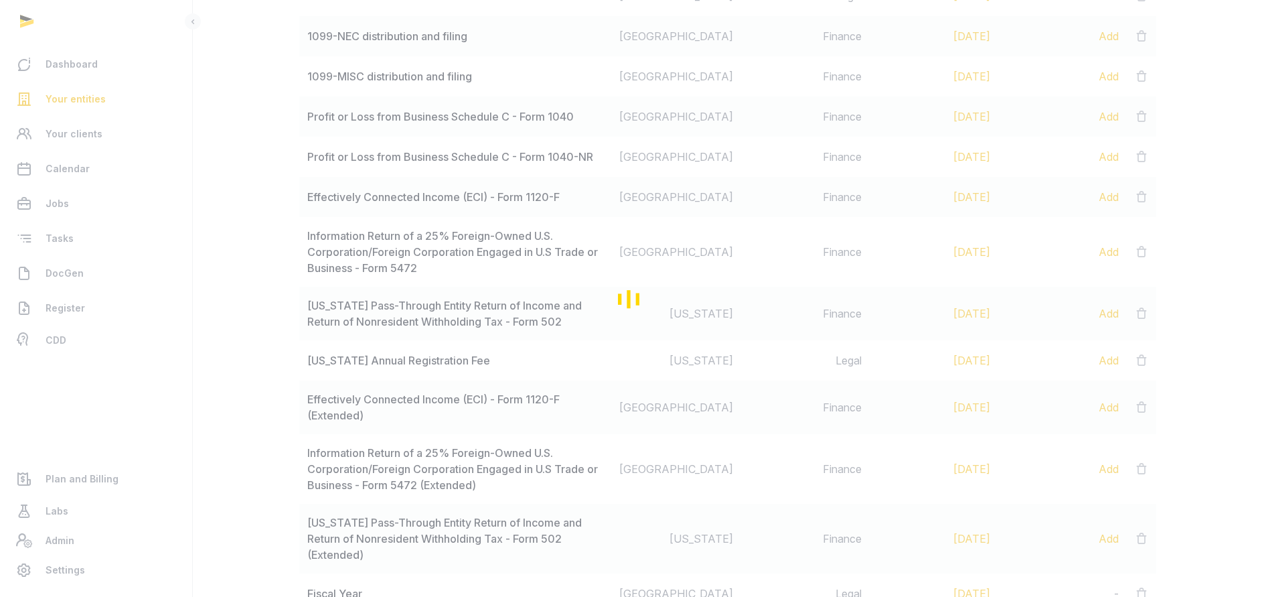
scroll to position [319, 0]
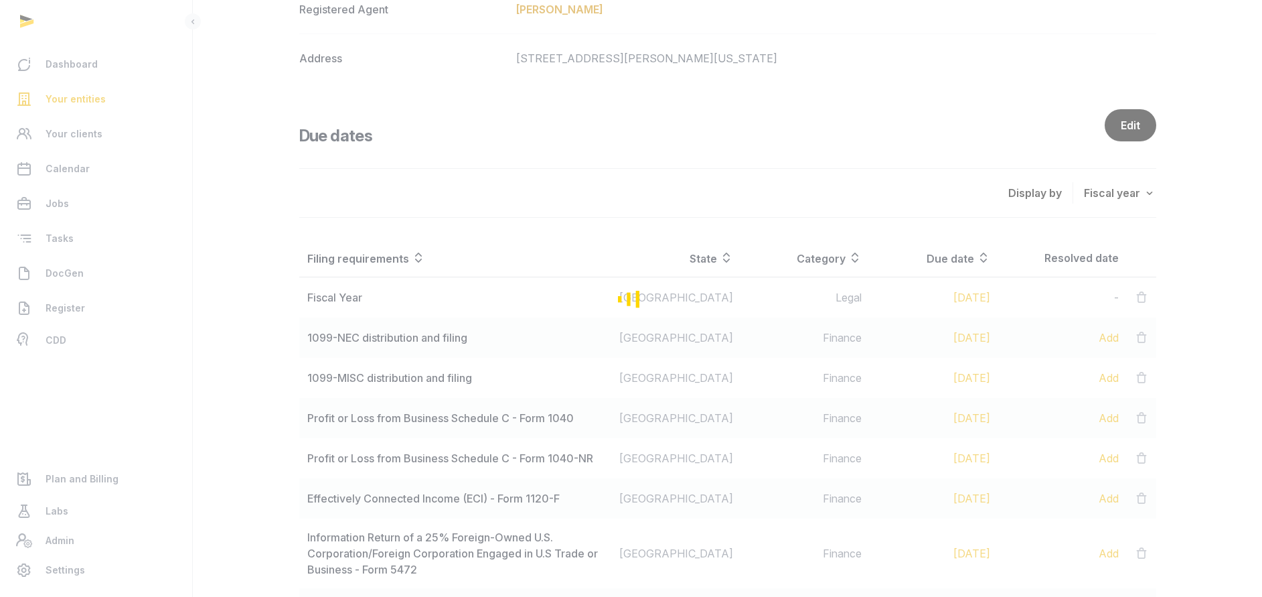
click at [1128, 119] on div "Loading" at bounding box center [631, 298] width 1262 height 597
click at [832, 181] on div "Loading" at bounding box center [631, 298] width 1262 height 597
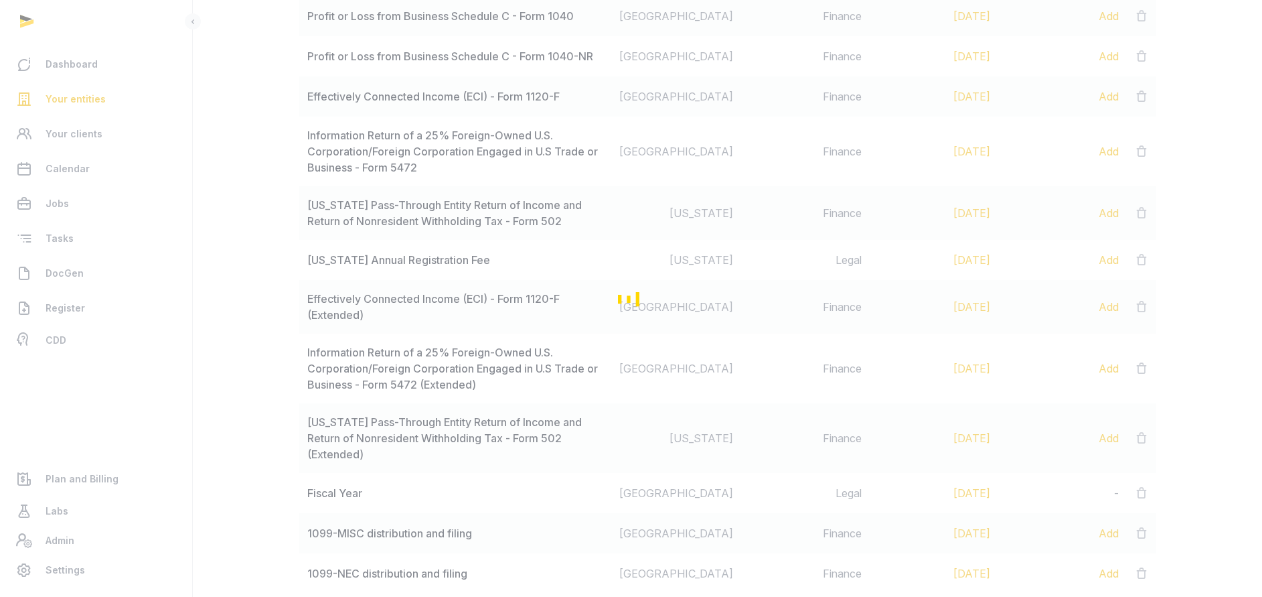
scroll to position [822, 0]
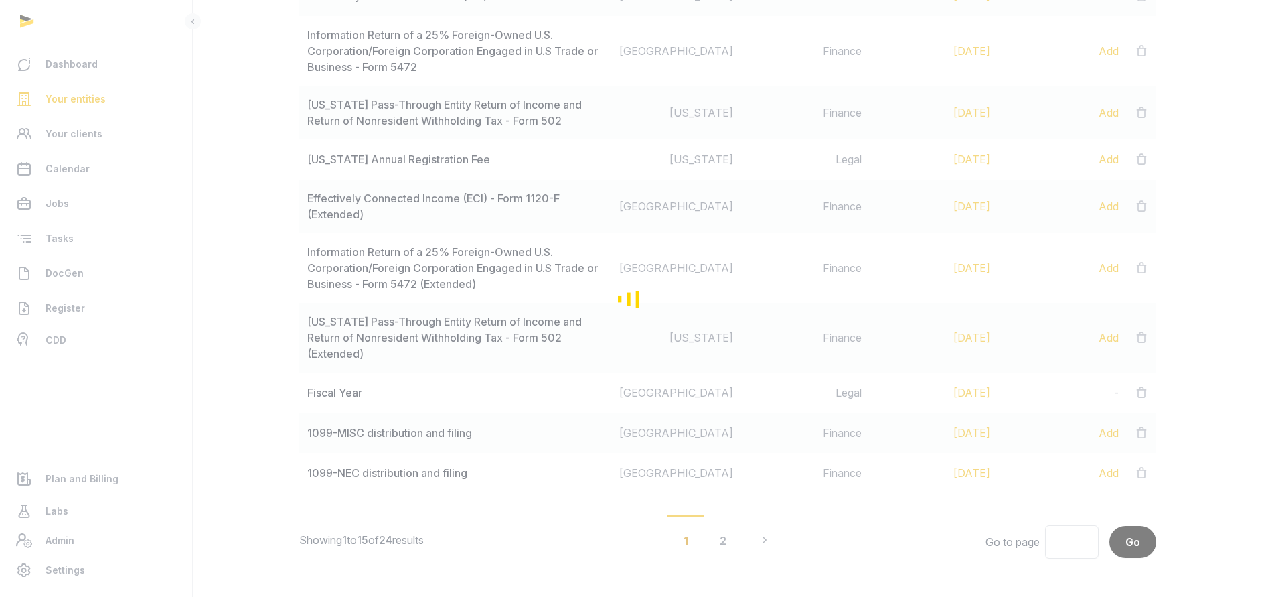
click at [719, 528] on div "Loading" at bounding box center [631, 298] width 1262 height 597
click at [729, 522] on div "Loading" at bounding box center [631, 298] width 1262 height 597
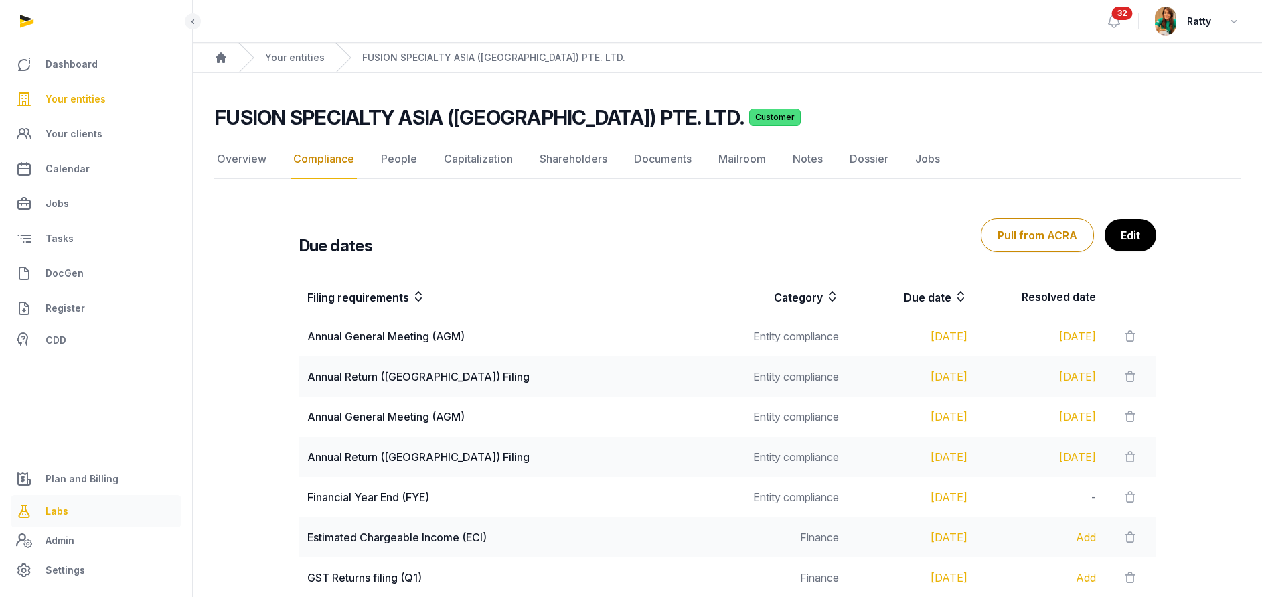
click at [62, 510] on span "Labs" at bounding box center [57, 511] width 23 height 16
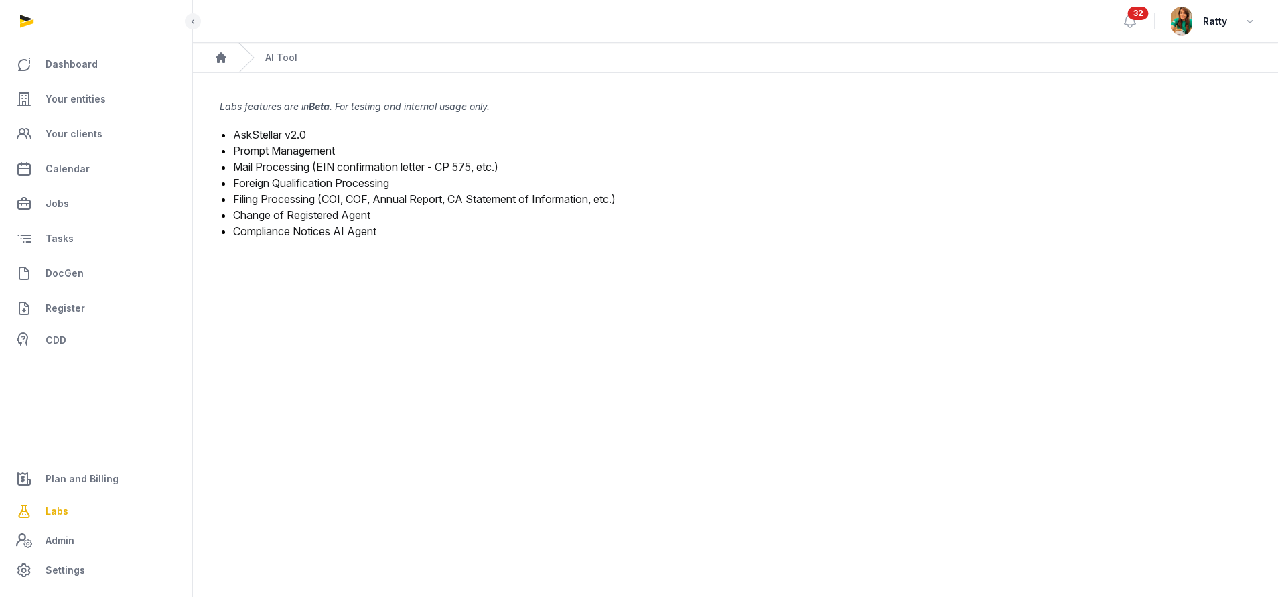
click at [293, 153] on link "Prompt Management" at bounding box center [284, 150] width 102 height 13
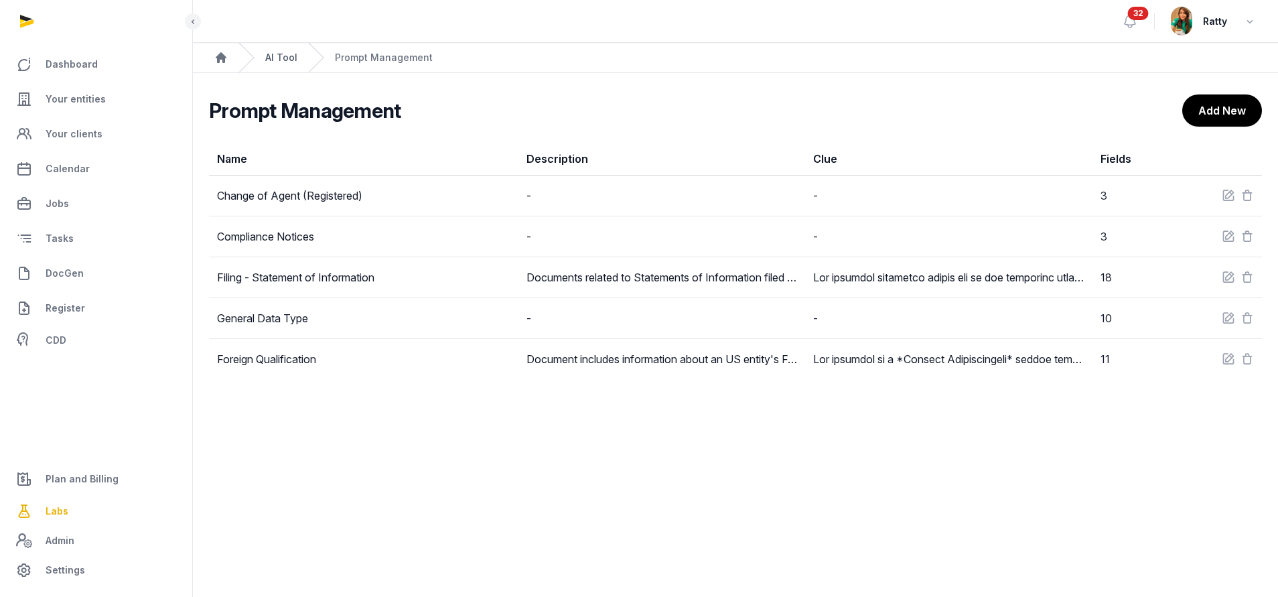
click at [293, 62] on link "AI Tool" at bounding box center [281, 57] width 32 height 13
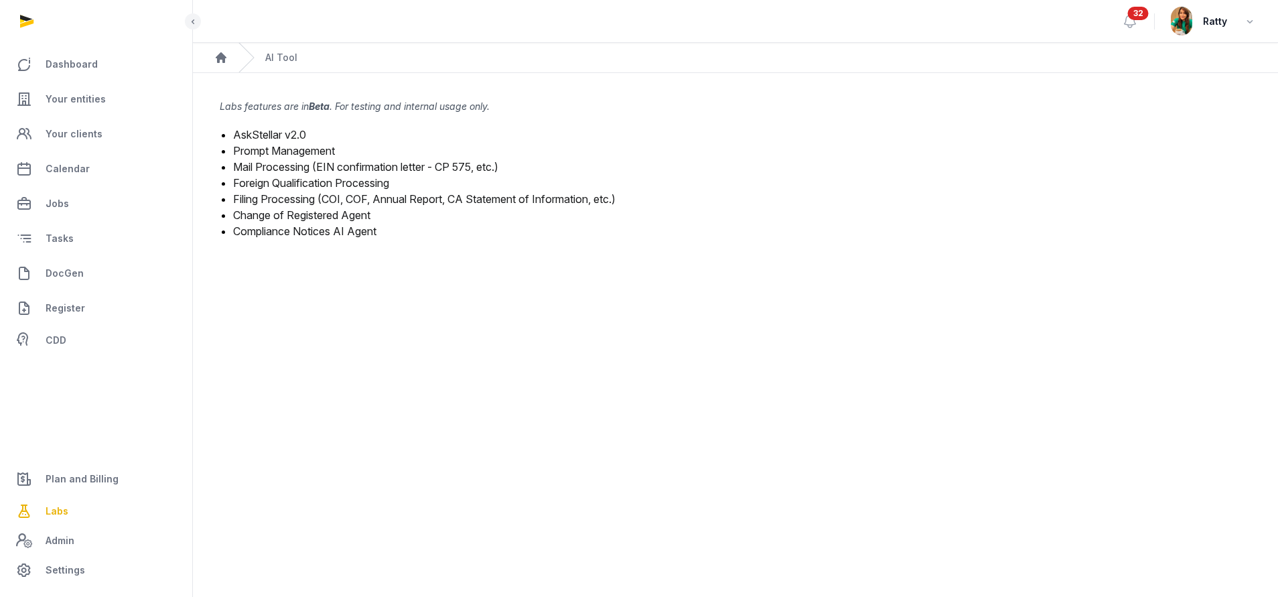
click at [279, 136] on link "AskStellar v2.0" at bounding box center [269, 134] width 73 height 13
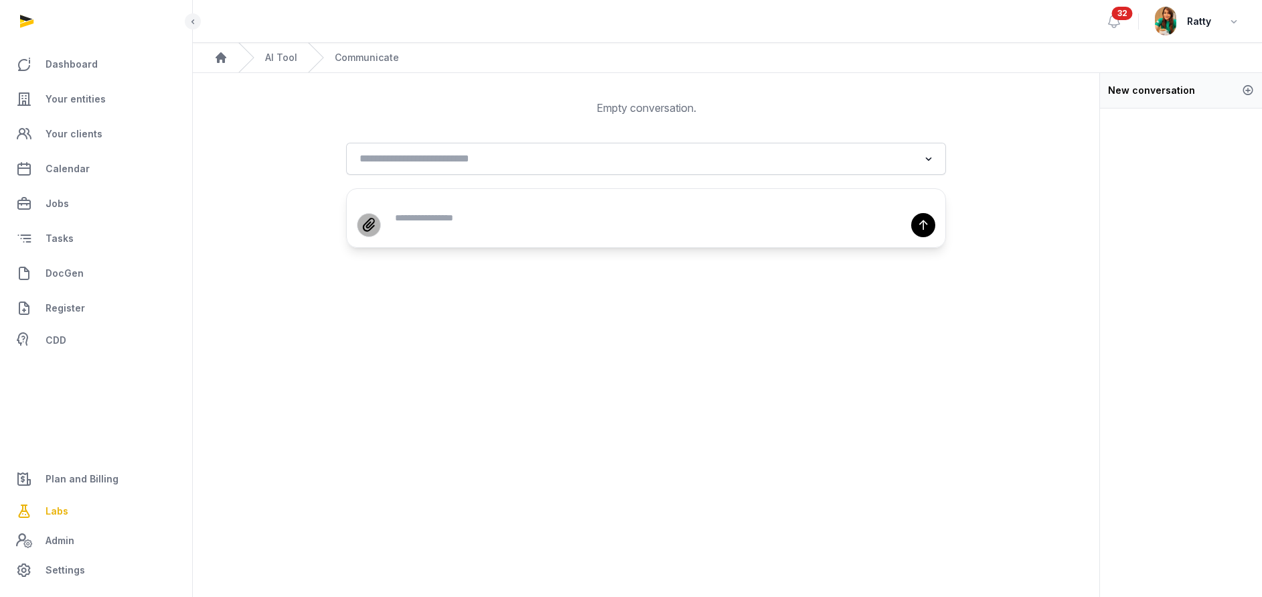
click at [374, 220] on icon at bounding box center [369, 224] width 17 height 25
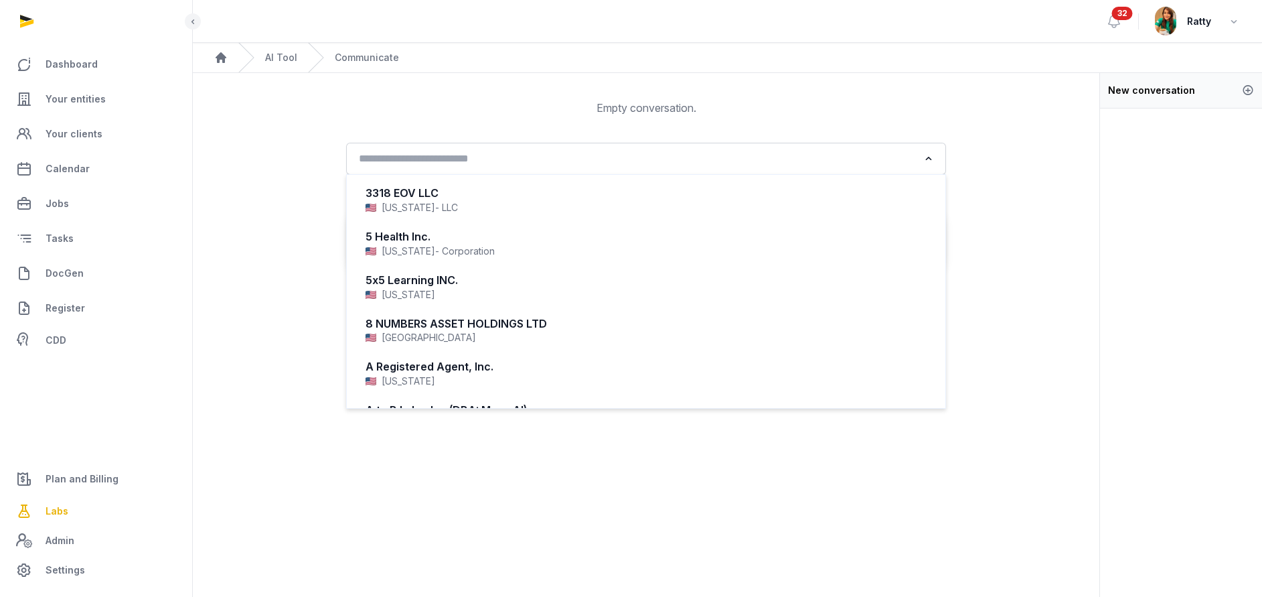
click at [407, 155] on input "Search for option" at bounding box center [636, 158] width 564 height 19
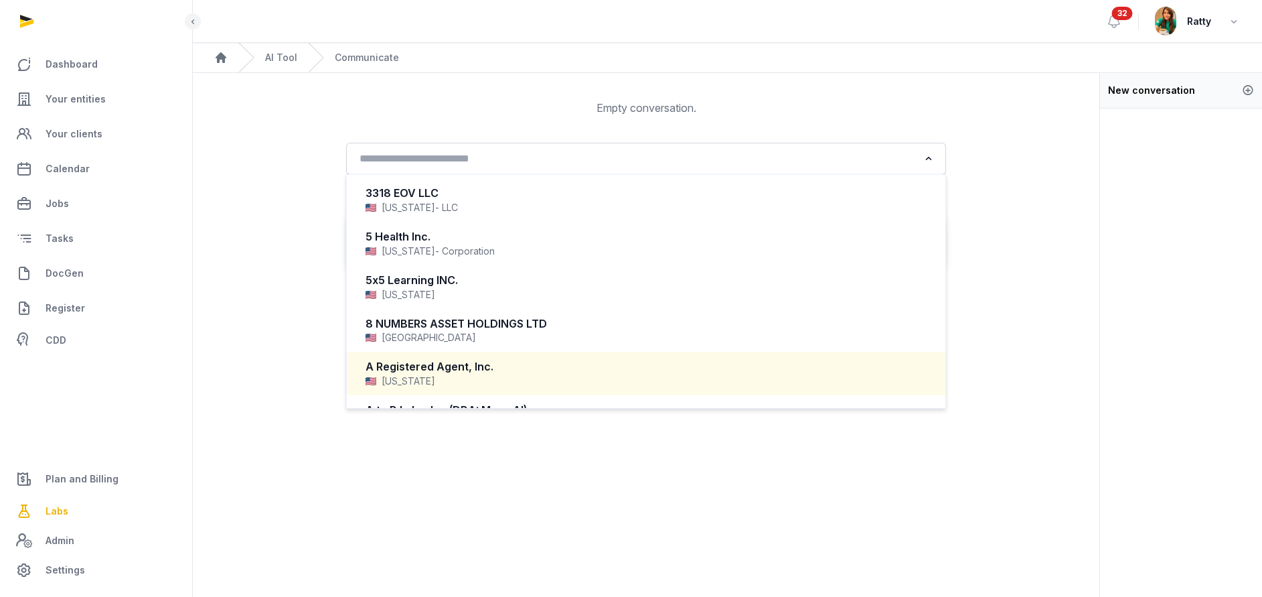
click at [1000, 482] on main "Empty conversation. Loading... 3318 EOV LLC Virginia - LLC 5 Health Inc. Delawa…" at bounding box center [646, 371] width 907 height 597
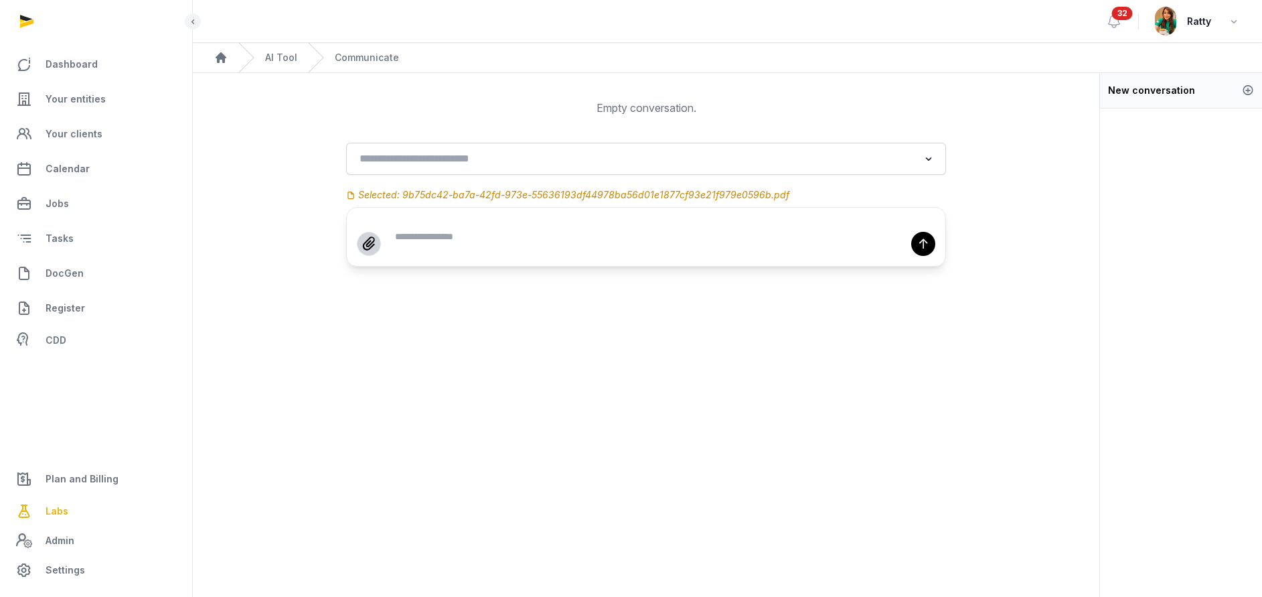
click at [481, 240] on textarea at bounding box center [646, 236] width 556 height 15
type textarea "**********"
click at [922, 250] on button "↑" at bounding box center [923, 244] width 24 height 24
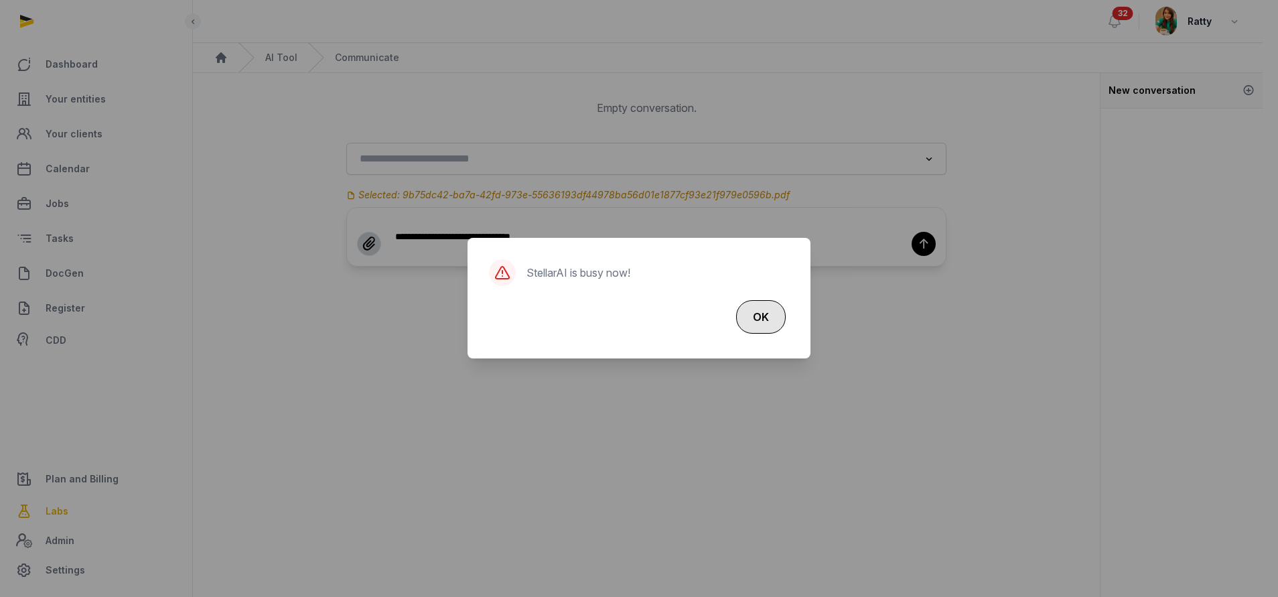
click at [761, 318] on button "OK" at bounding box center [761, 316] width 50 height 33
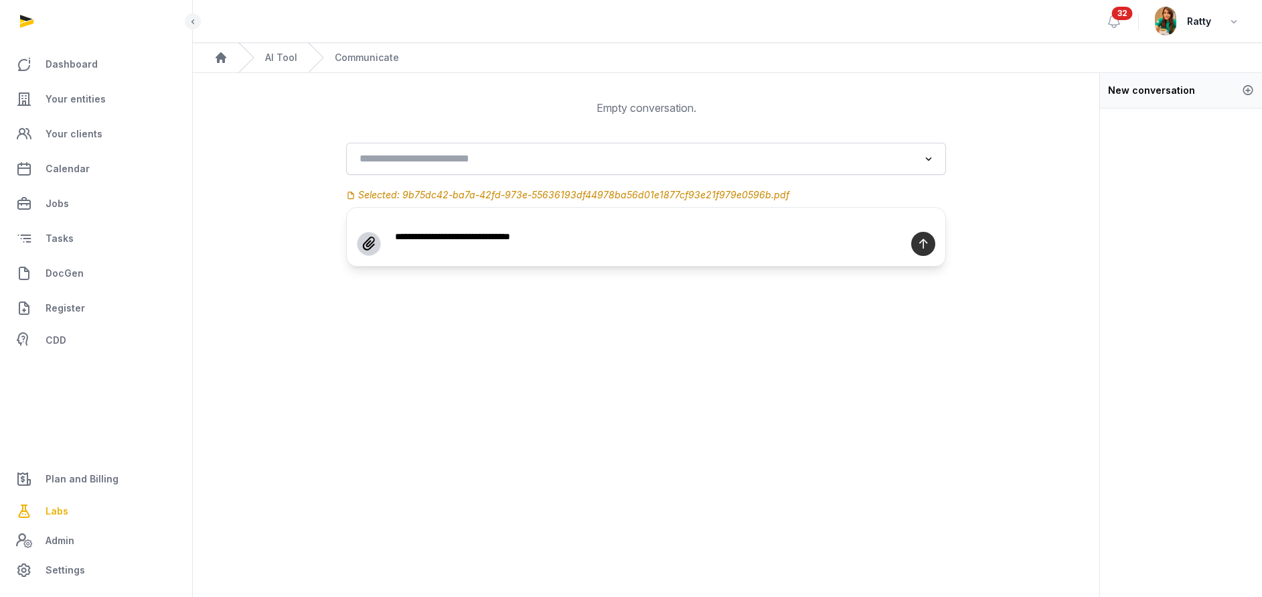
click at [917, 238] on button "↑" at bounding box center [923, 244] width 24 height 24
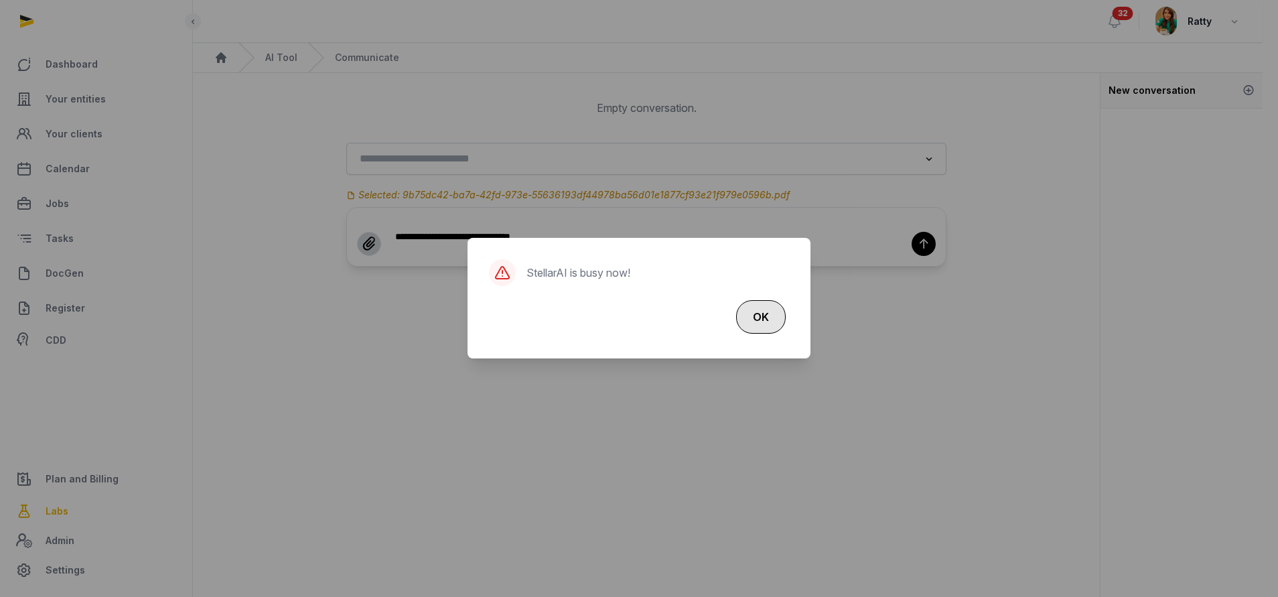
click at [761, 317] on button "OK" at bounding box center [761, 316] width 50 height 33
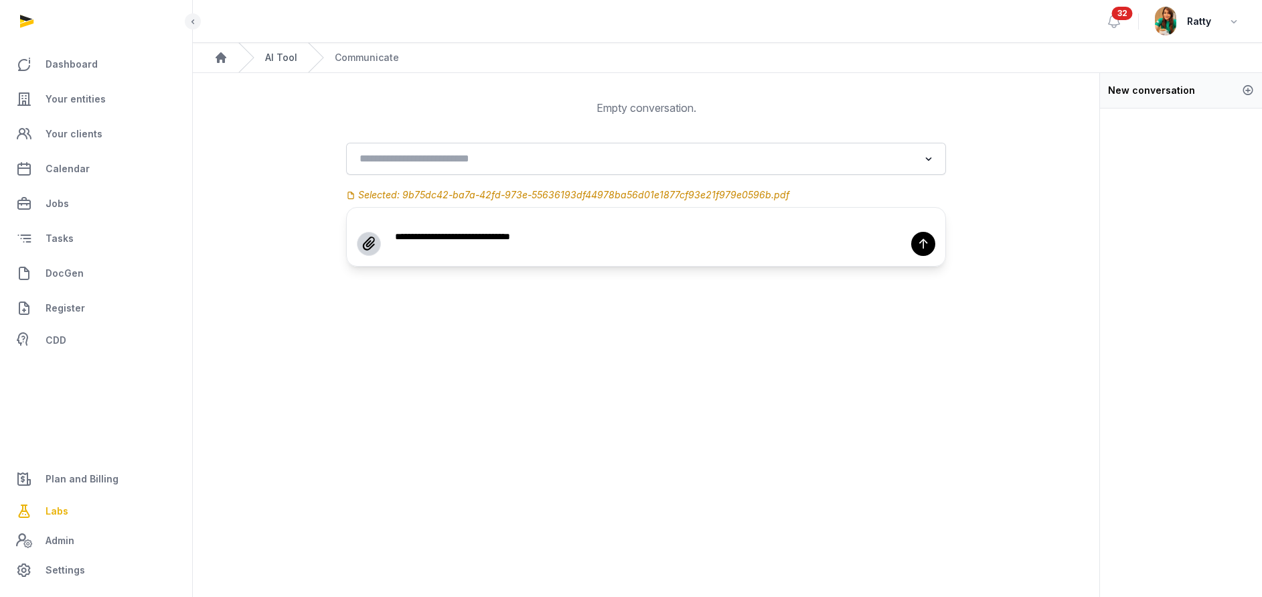
click at [275, 58] on link "AI Tool" at bounding box center [281, 57] width 32 height 13
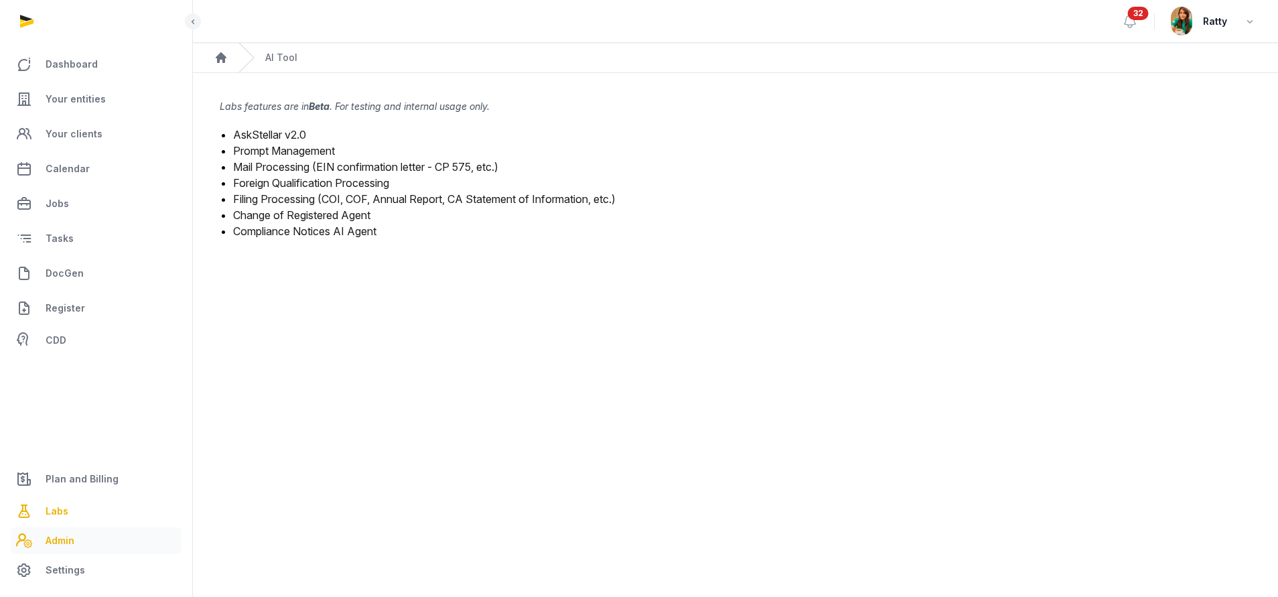
click at [71, 542] on span "Admin" at bounding box center [60, 540] width 29 height 16
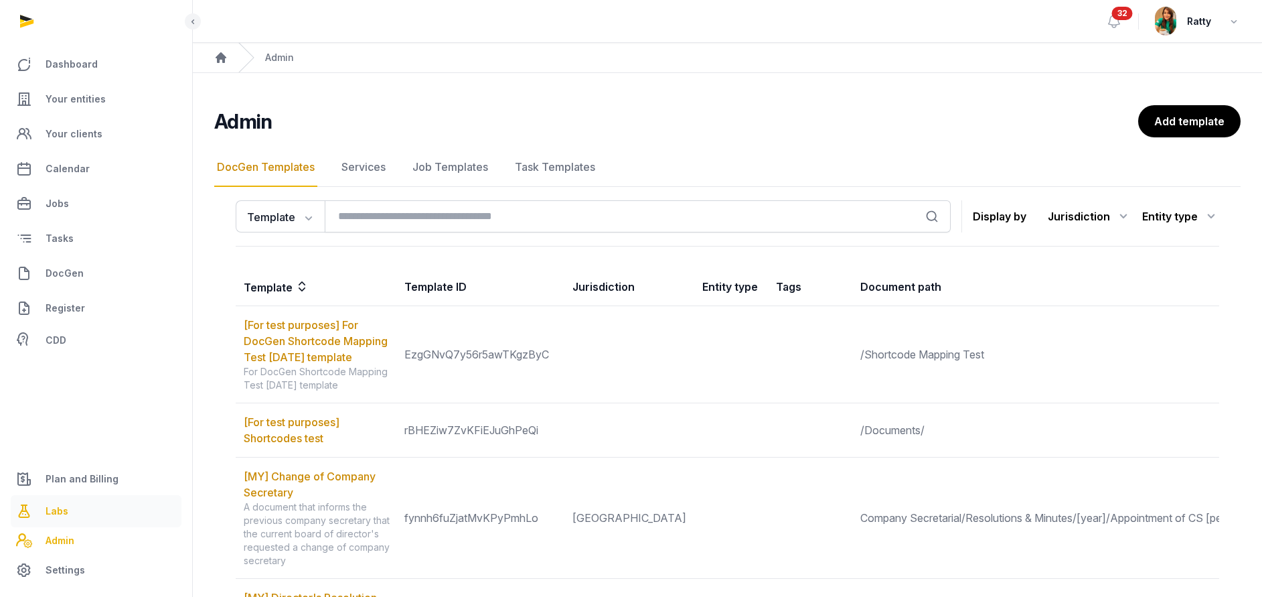
click at [49, 522] on link "Labs" at bounding box center [96, 511] width 171 height 32
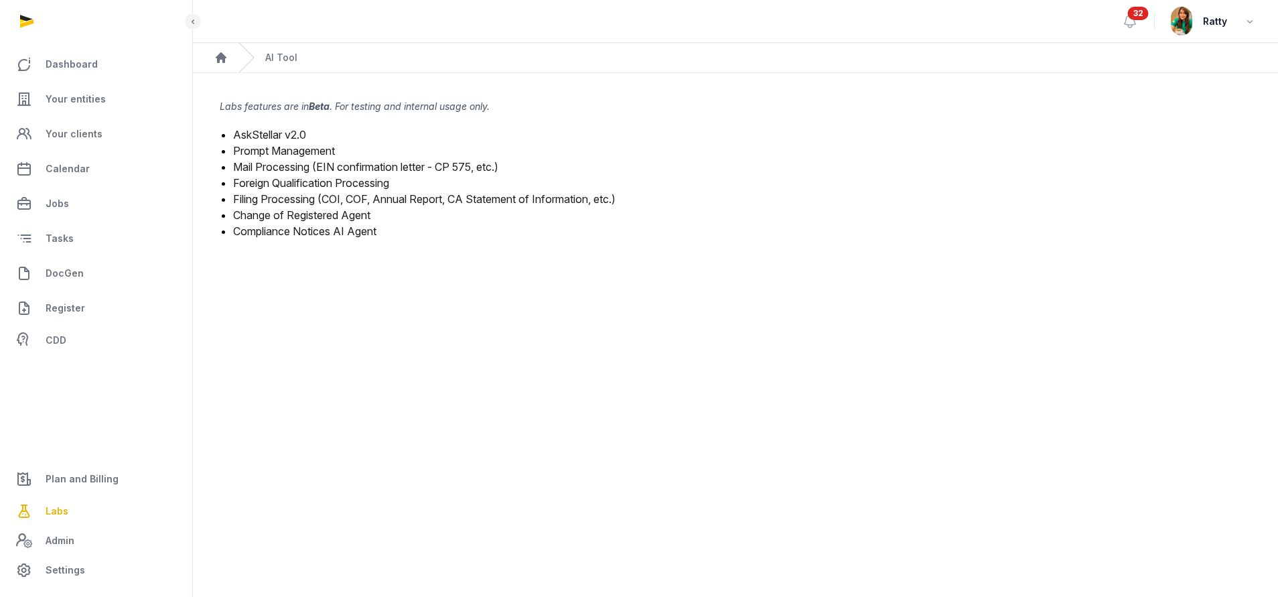
click at [54, 511] on span "Labs" at bounding box center [57, 511] width 23 height 16
click at [307, 146] on link "Prompt Management" at bounding box center [284, 150] width 102 height 13
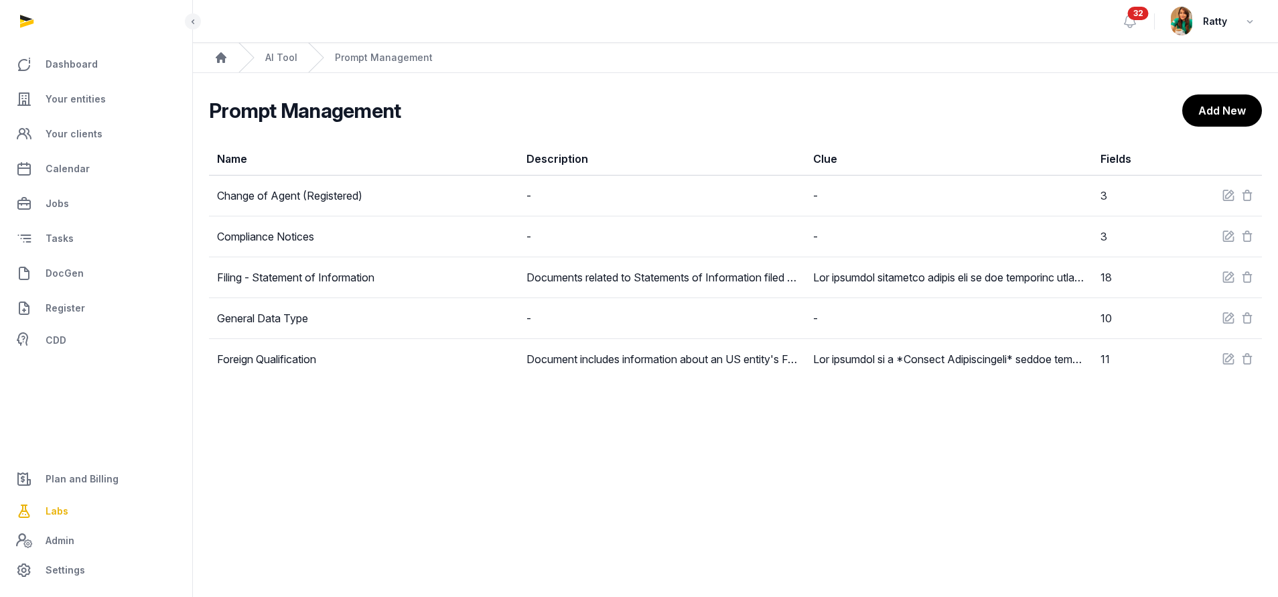
click at [281, 64] on div "AI Tool" at bounding box center [267, 57] width 59 height 29
click at [284, 53] on link "AI Tool" at bounding box center [281, 57] width 32 height 13
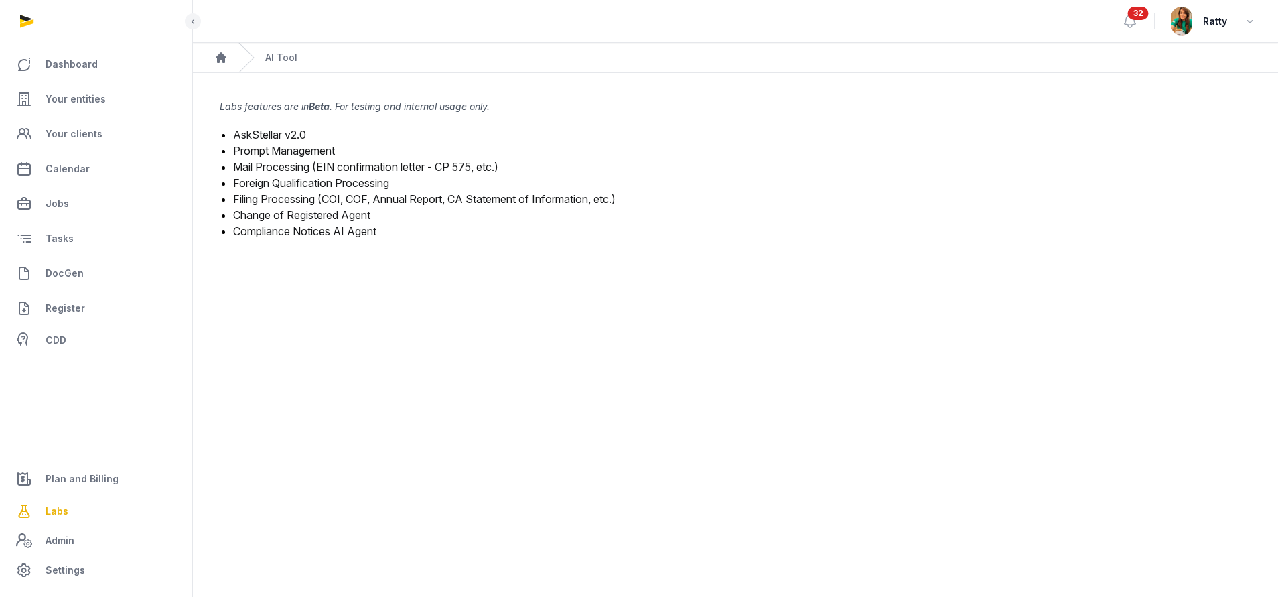
click at [289, 133] on link "AskStellar v2.0" at bounding box center [269, 134] width 73 height 13
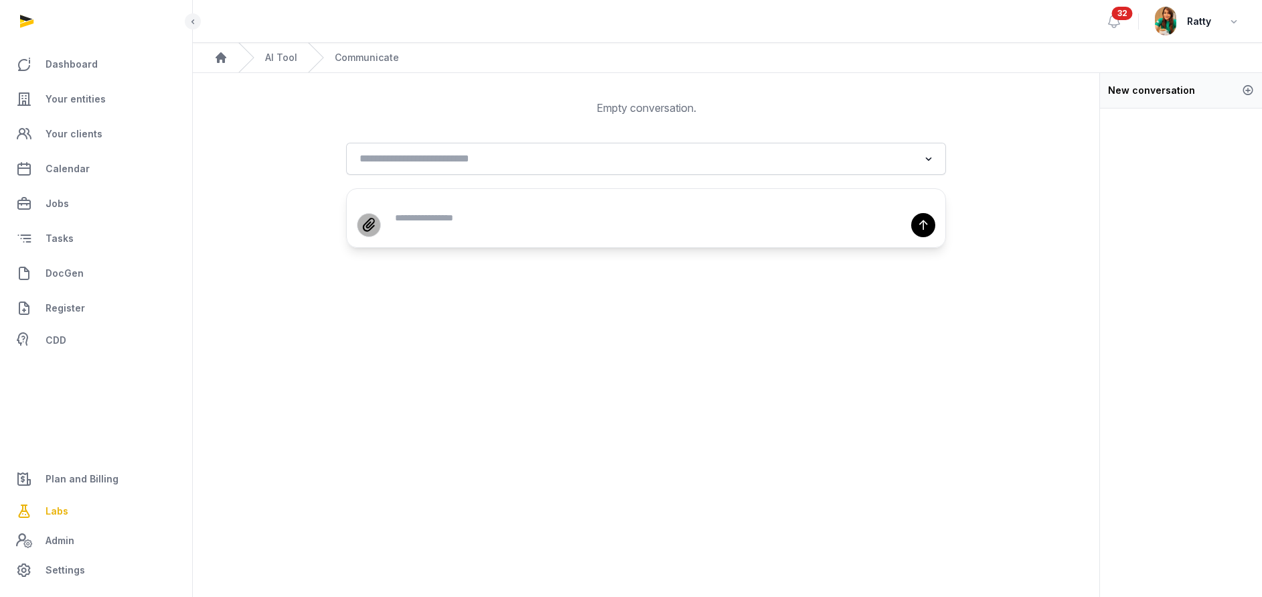
click at [374, 228] on icon at bounding box center [369, 224] width 17 height 25
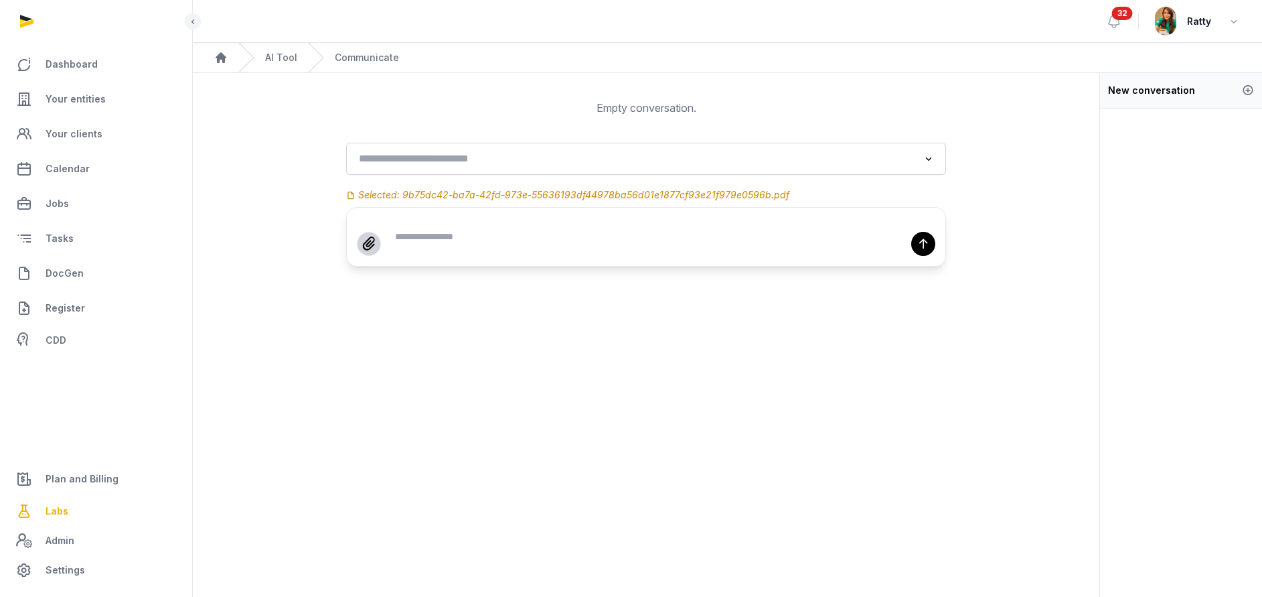
click at [445, 161] on input "Search for option" at bounding box center [636, 158] width 564 height 19
type input "*"
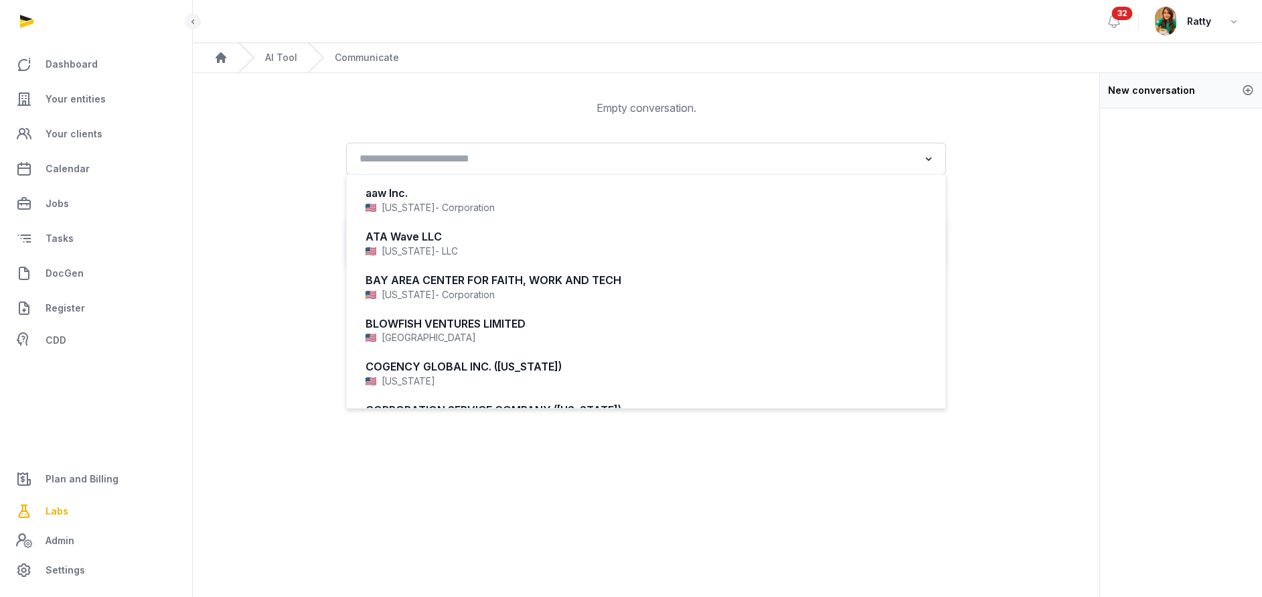
click at [441, 232] on textarea at bounding box center [646, 236] width 556 height 15
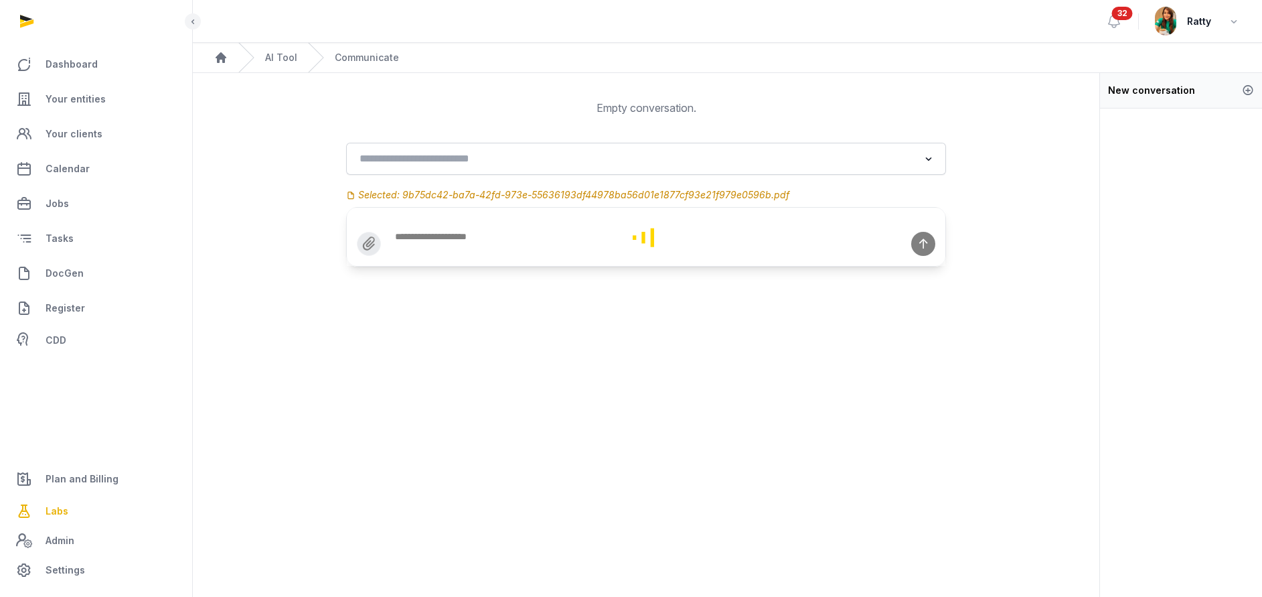
type textarea "**********"
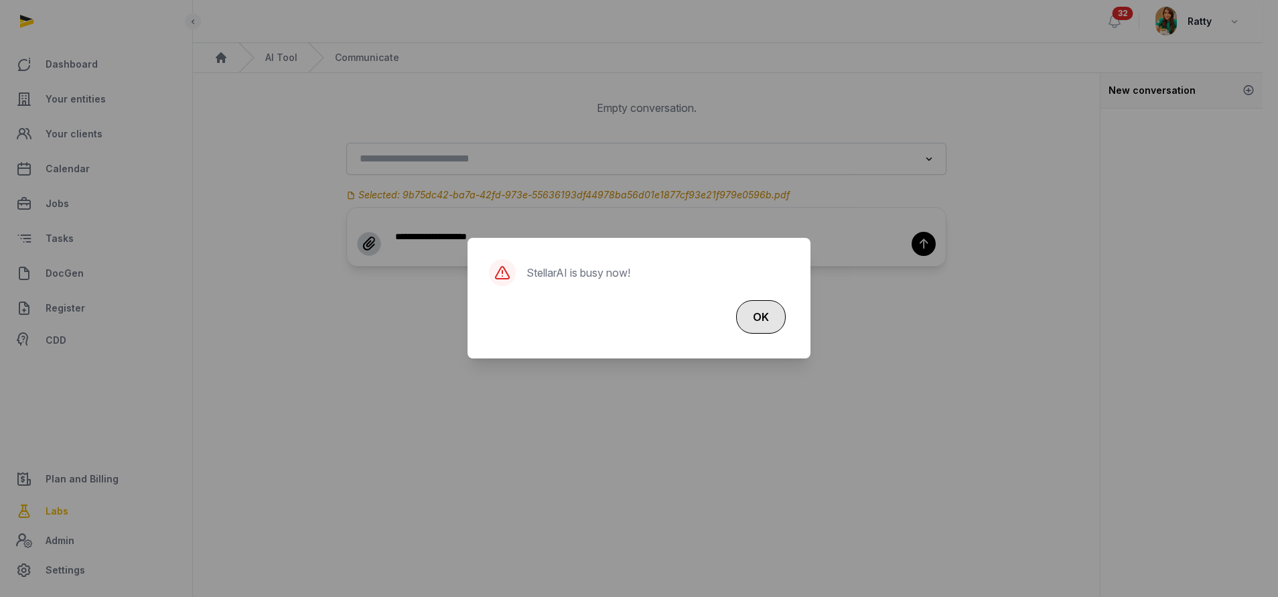
click at [761, 316] on button "OK" at bounding box center [761, 316] width 50 height 33
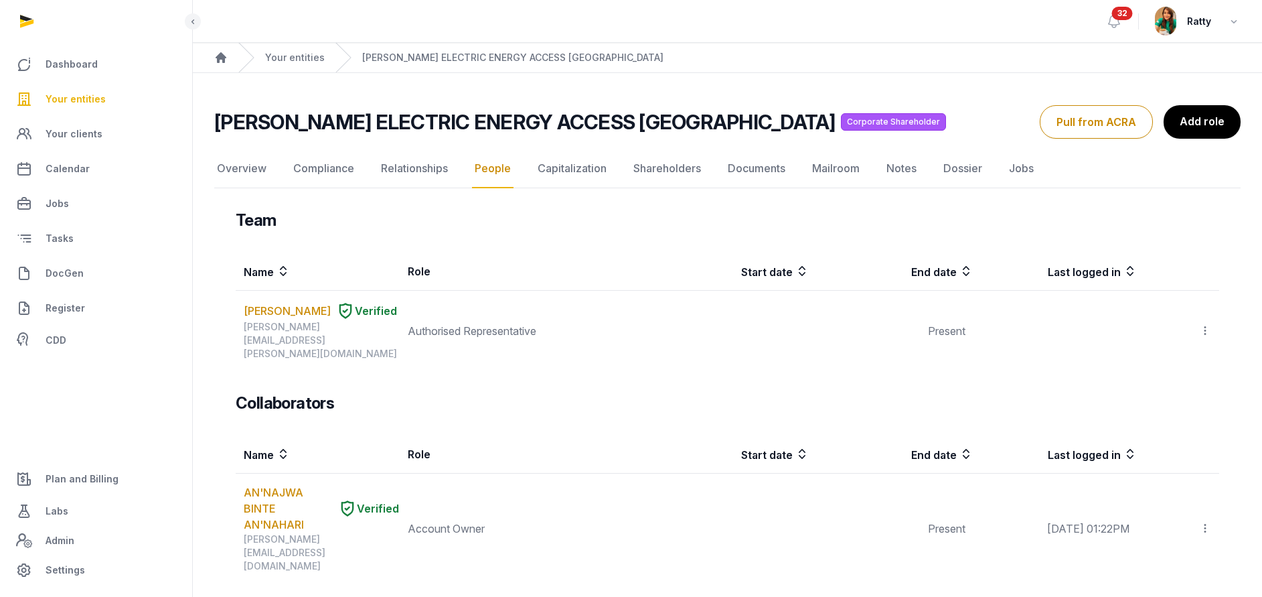
click at [84, 99] on span "Your entities" at bounding box center [76, 99] width 60 height 16
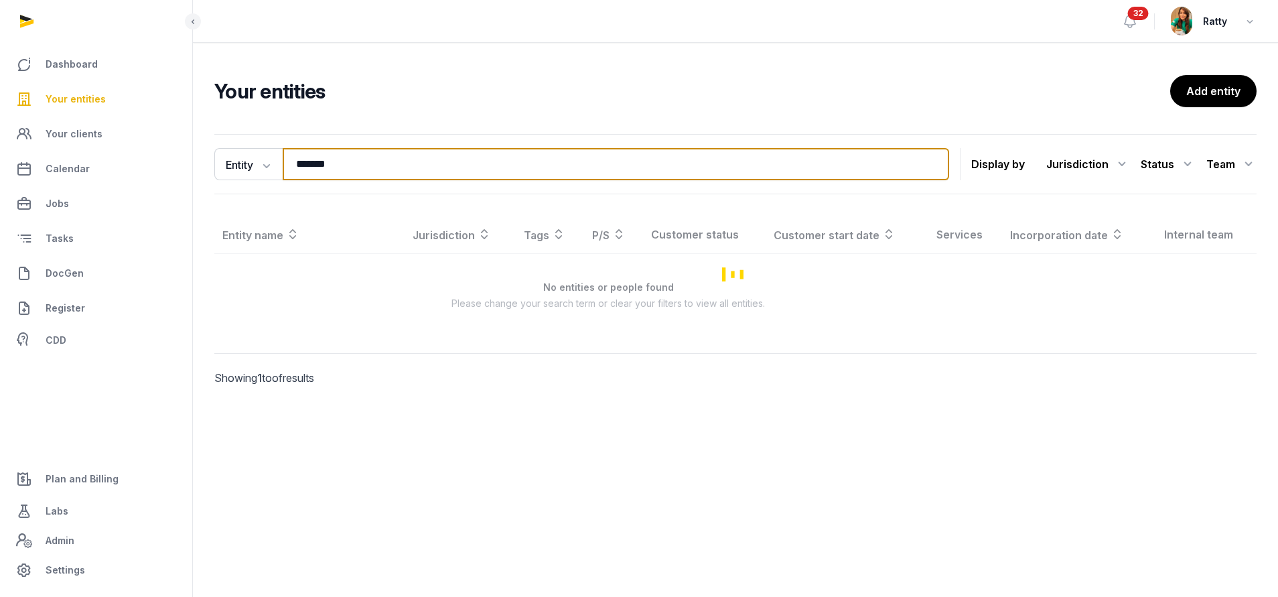
drag, startPoint x: 402, startPoint y: 173, endPoint x: -159, endPoint y: 145, distance: 562.5
click at [0, 145] on html "Dashboard Your entities Your clients Calendar Jobs Tasks DocGen Register CDD Pl…" at bounding box center [639, 298] width 1278 height 597
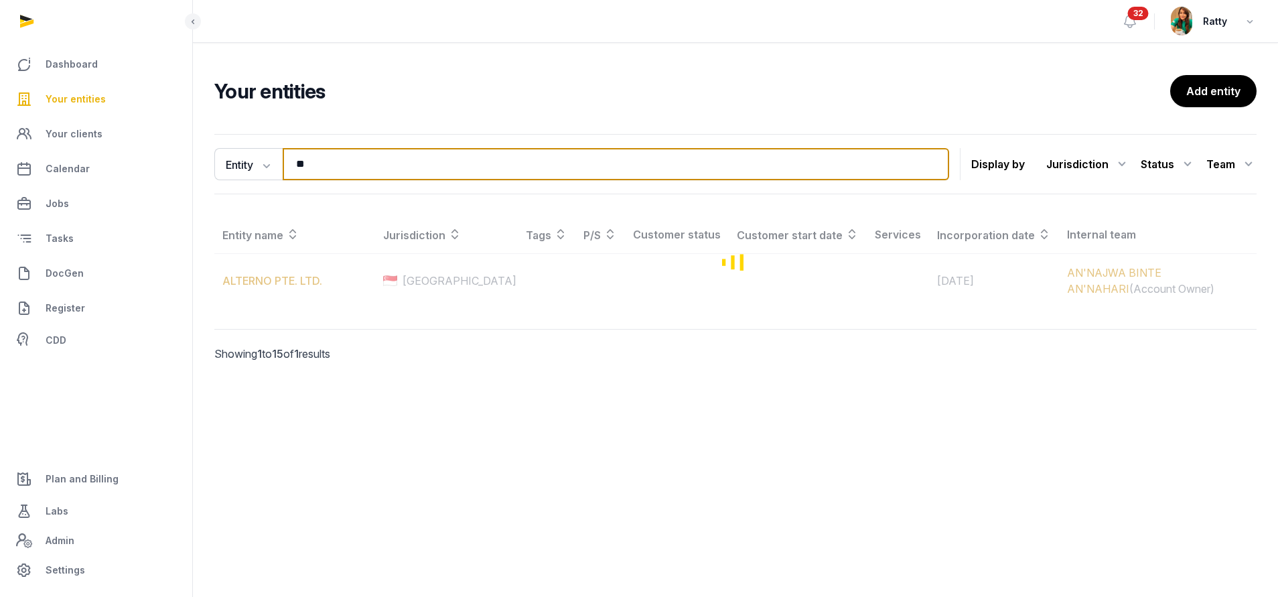
type input "*"
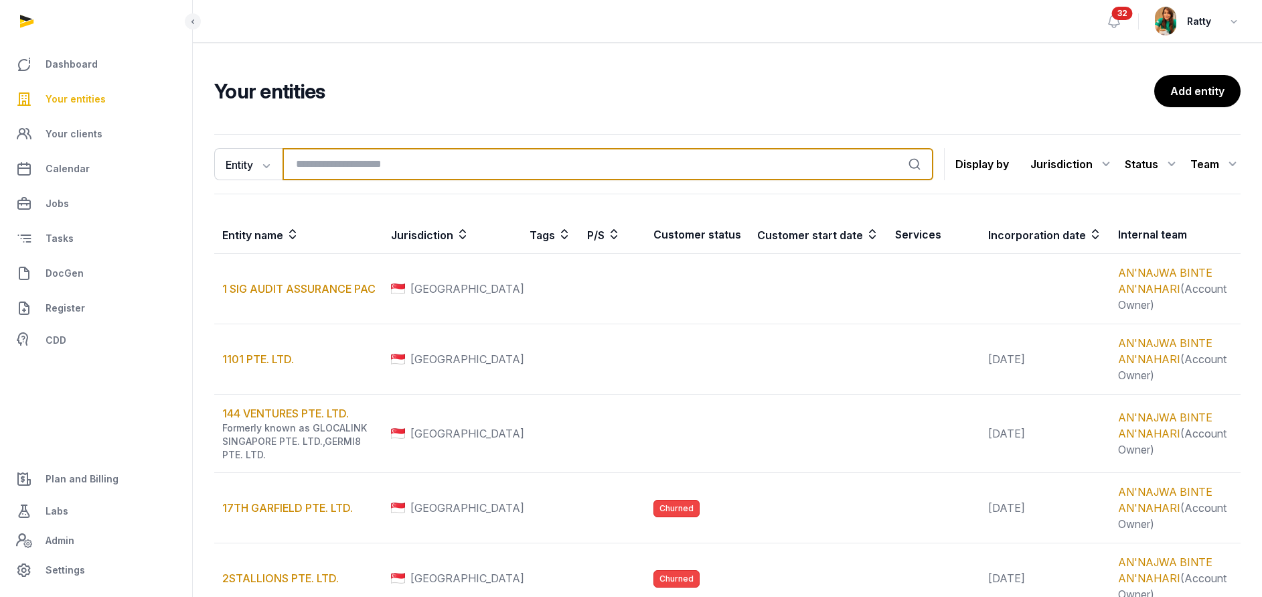
type input "*"
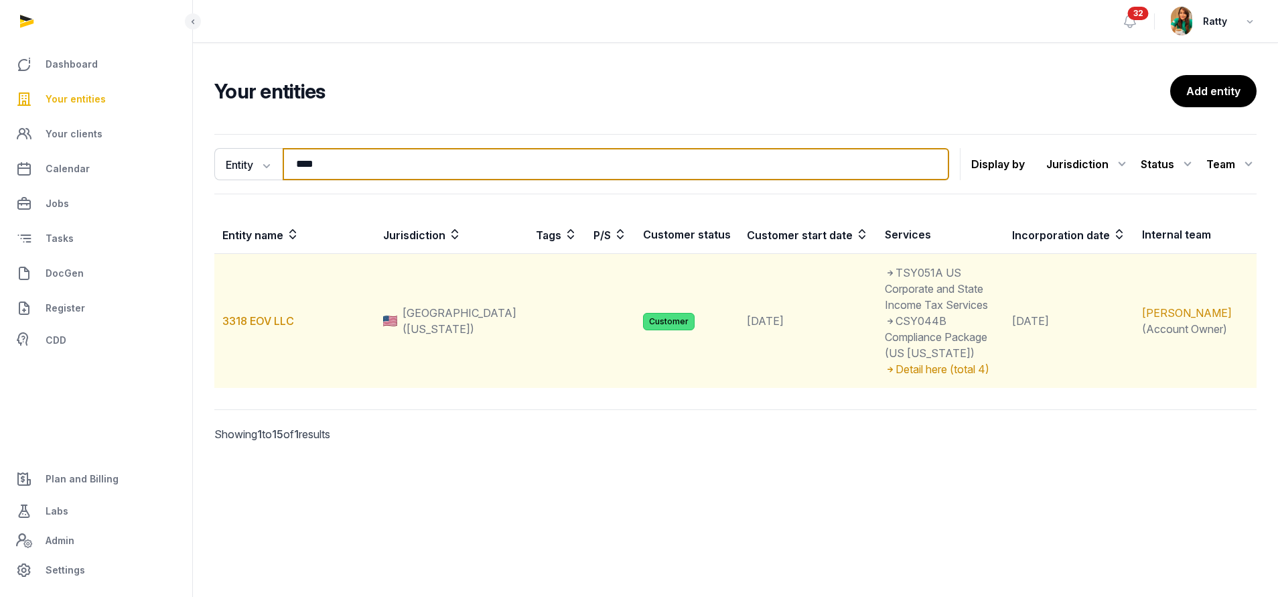
type input "****"
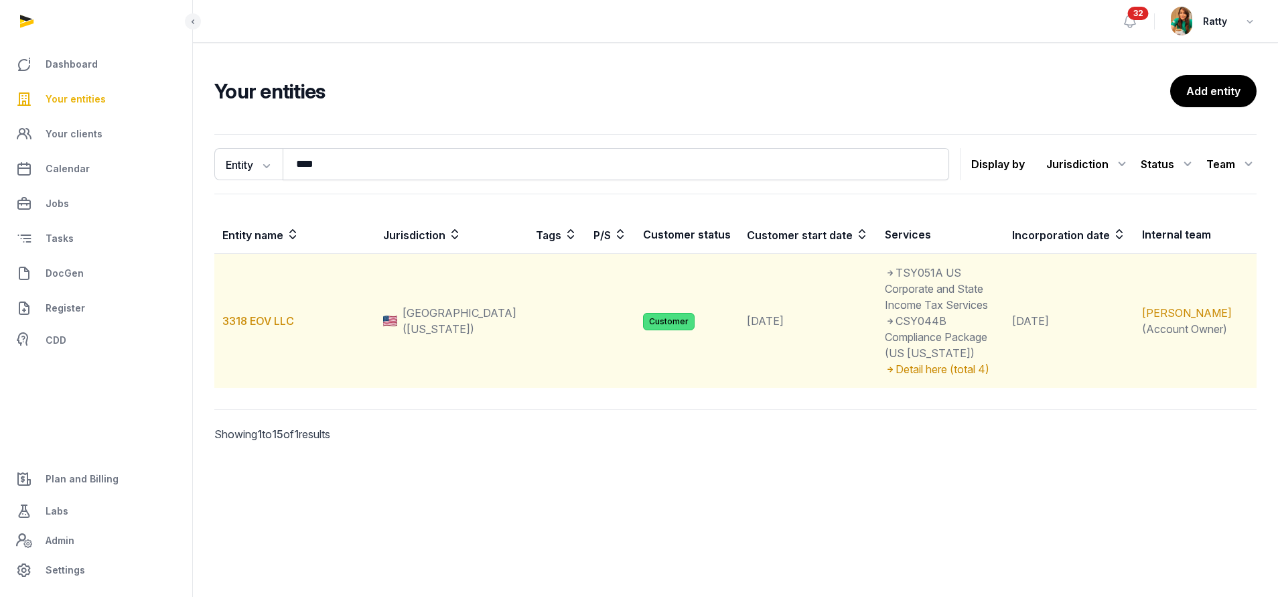
click at [256, 297] on td "3318 EOV LLC" at bounding box center [294, 321] width 161 height 135
click at [252, 314] on link "3318 EOV LLC" at bounding box center [258, 320] width 72 height 13
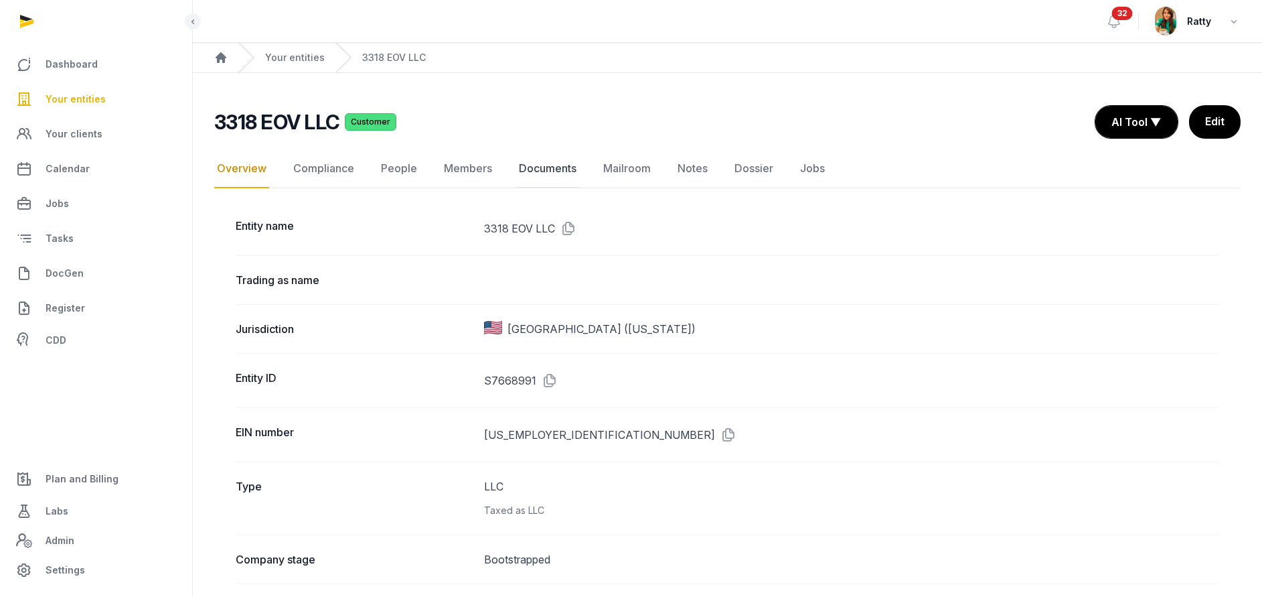
click at [528, 167] on link "Documents" at bounding box center [547, 168] width 63 height 39
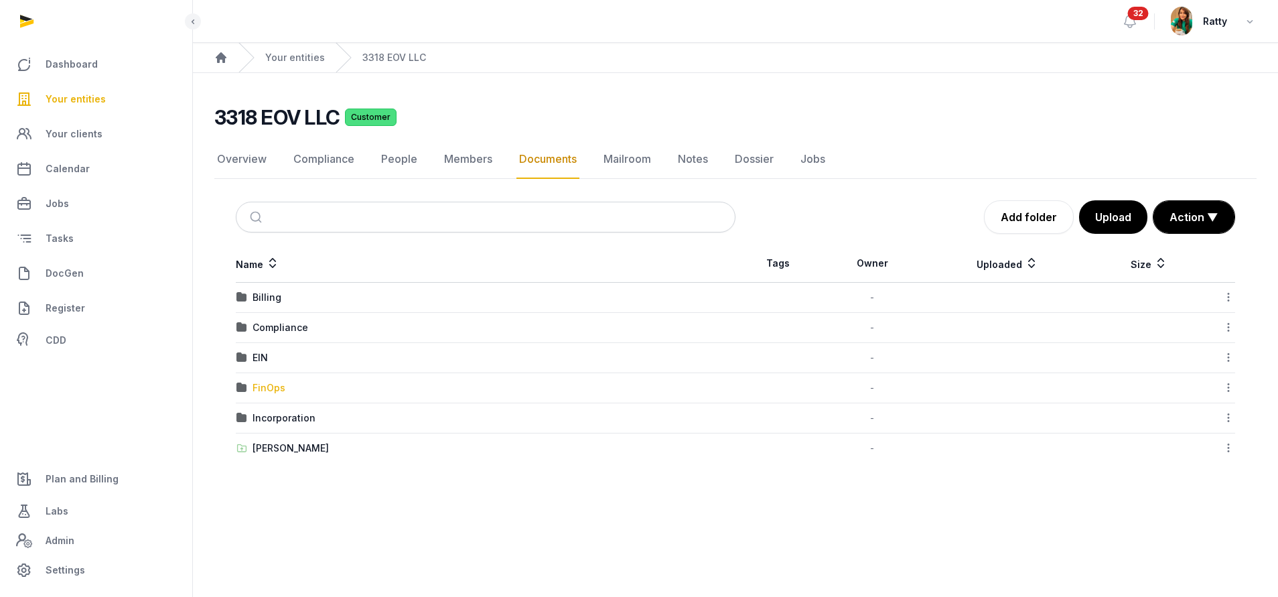
click at [271, 387] on div "FinOps" at bounding box center [268, 387] width 33 height 13
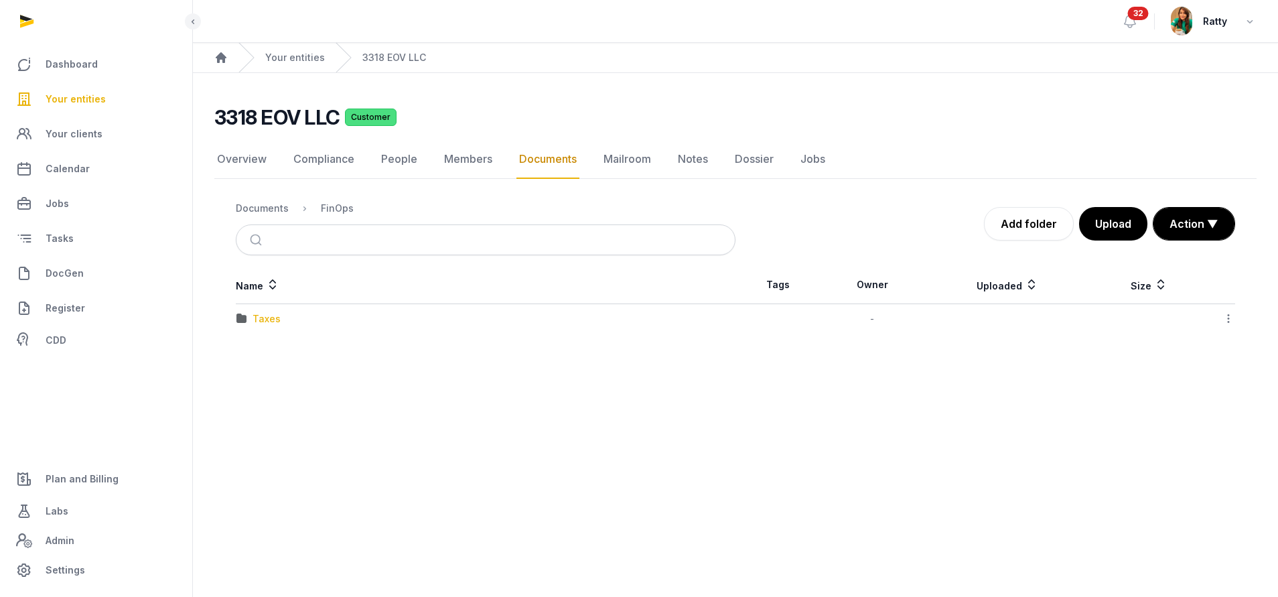
click at [274, 315] on div "Taxes" at bounding box center [266, 318] width 28 height 13
click at [261, 314] on div "2024" at bounding box center [264, 318] width 25 height 13
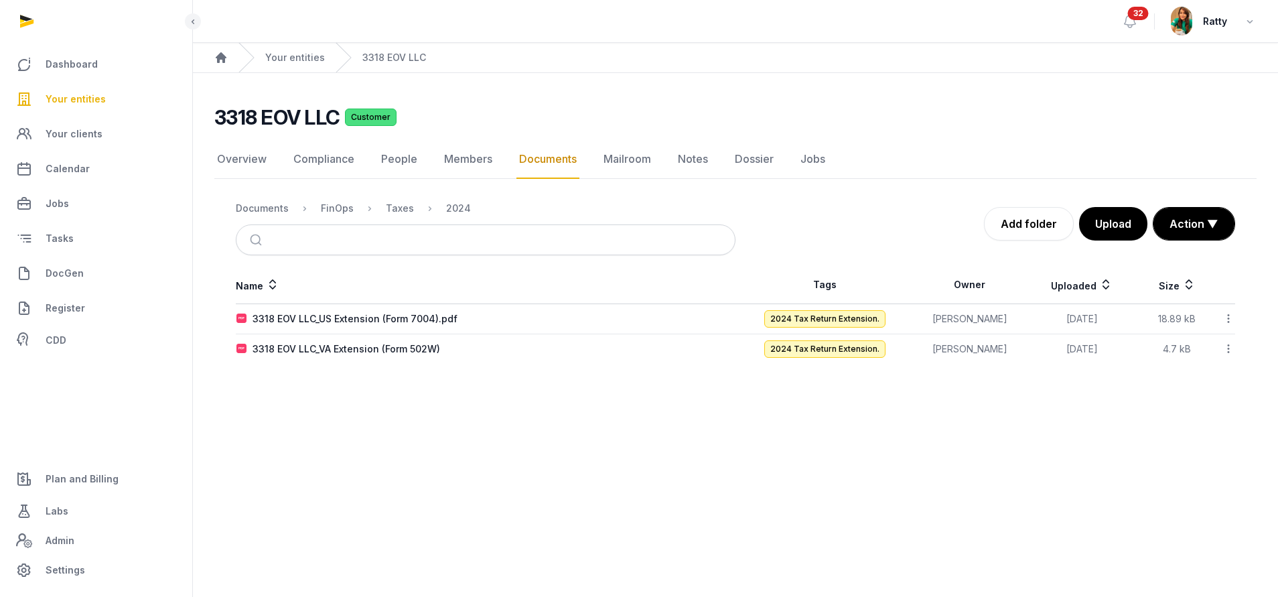
click at [1226, 321] on icon at bounding box center [1228, 318] width 12 height 14
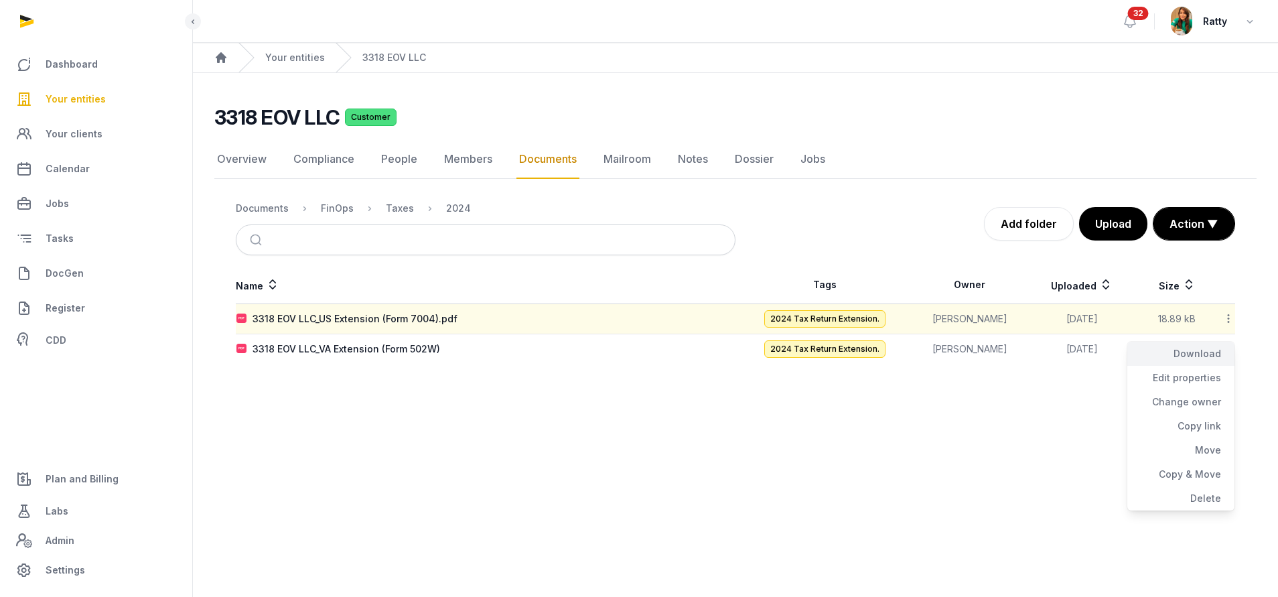
click at [1203, 351] on div "Download" at bounding box center [1180, 353] width 107 height 24
click at [1229, 346] on icon at bounding box center [1228, 348] width 12 height 14
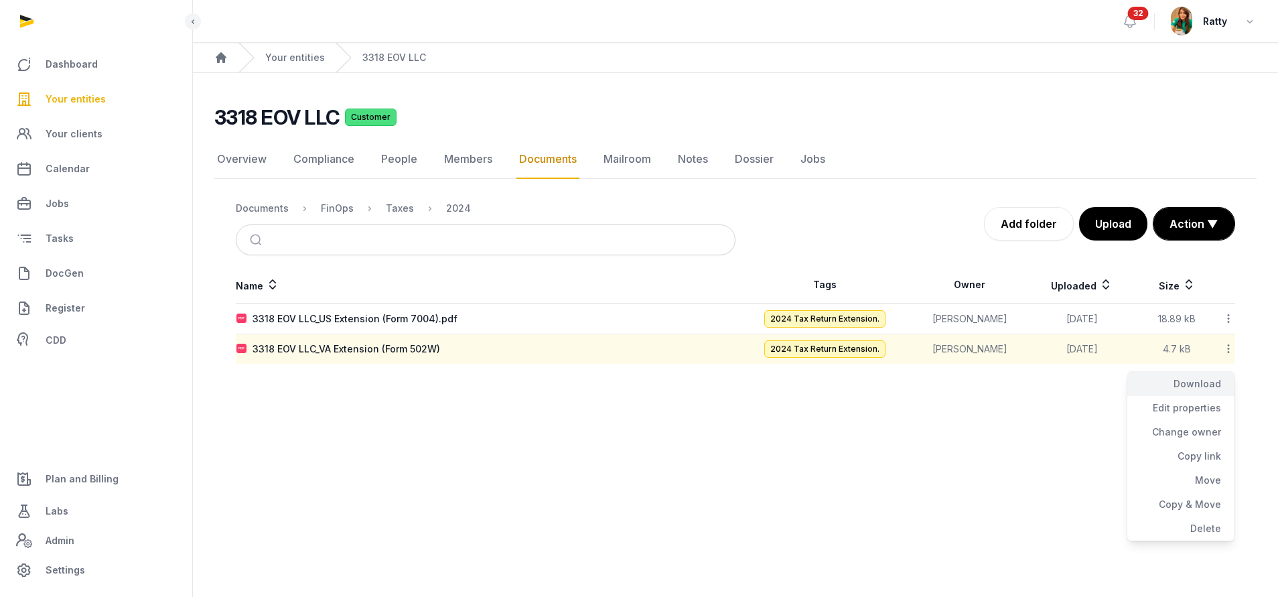
click at [1207, 386] on div "Download" at bounding box center [1180, 384] width 107 height 24
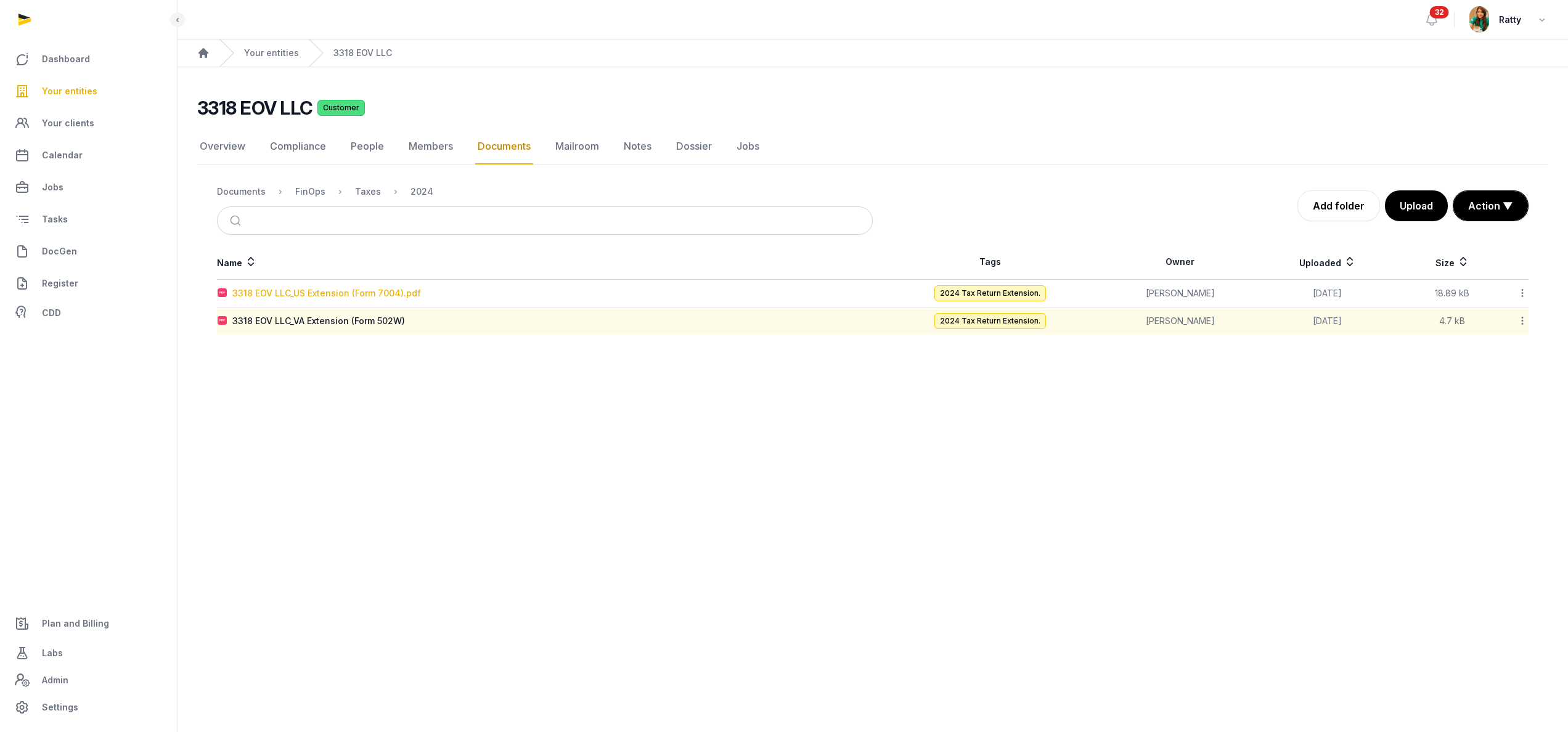
click at [346, 292] on div "3318 EOV LLC_US Extension (Form 7004).pdf" at bounding box center [326, 293] width 189 height 12
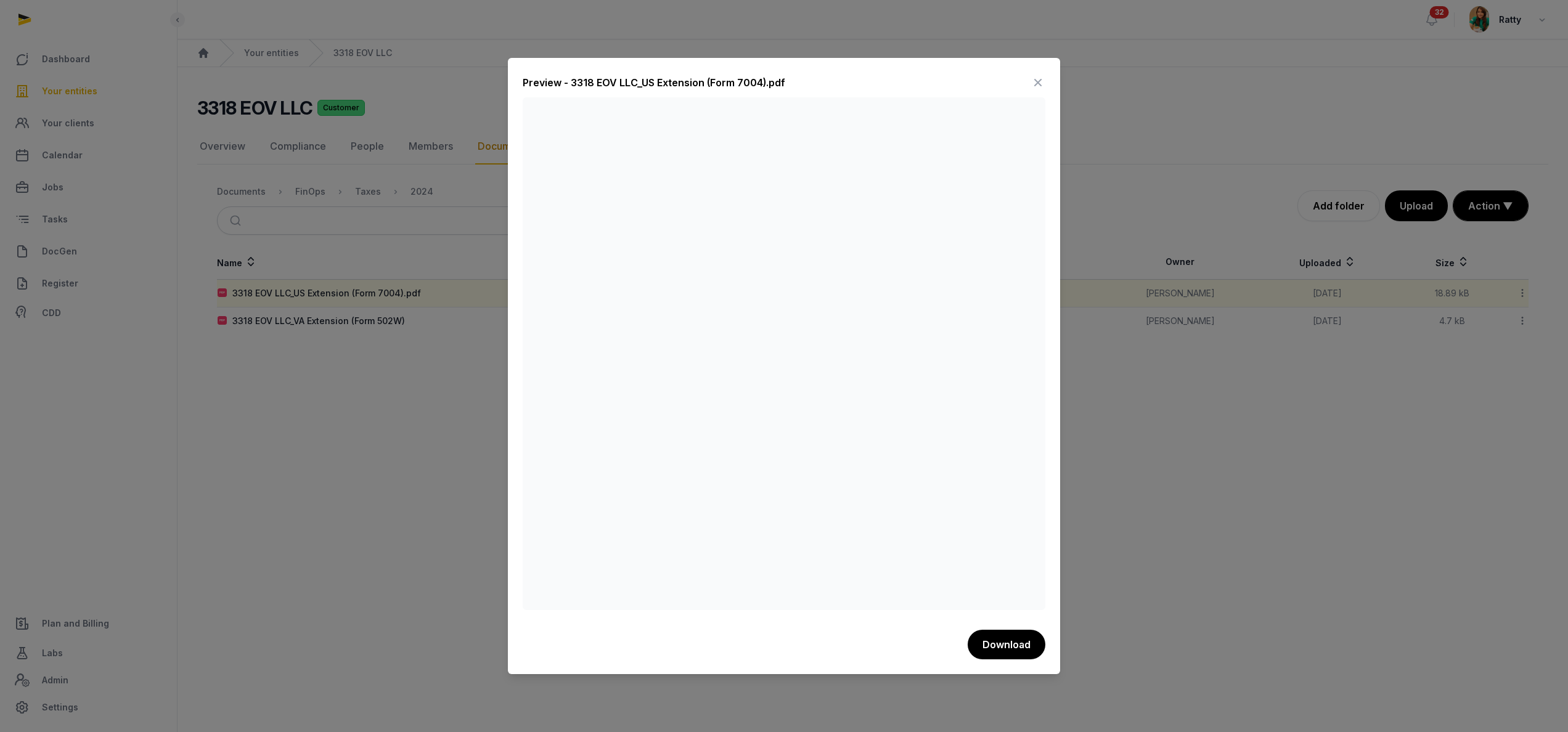
click at [1040, 83] on icon at bounding box center [1039, 82] width 15 height 19
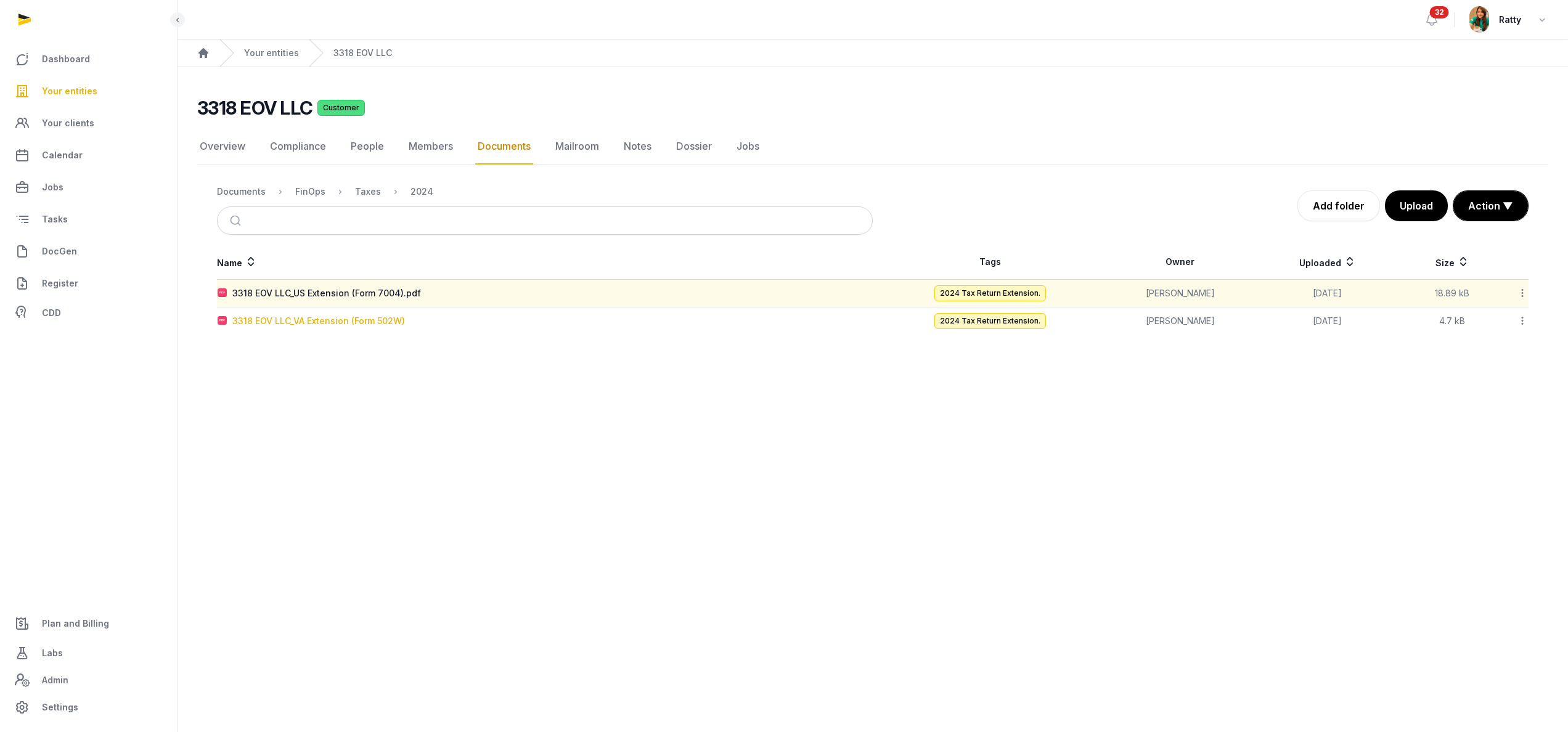
click at [329, 320] on div "3318 EOV LLC_VA Extension (Form 502W)" at bounding box center [318, 320] width 172 height 12
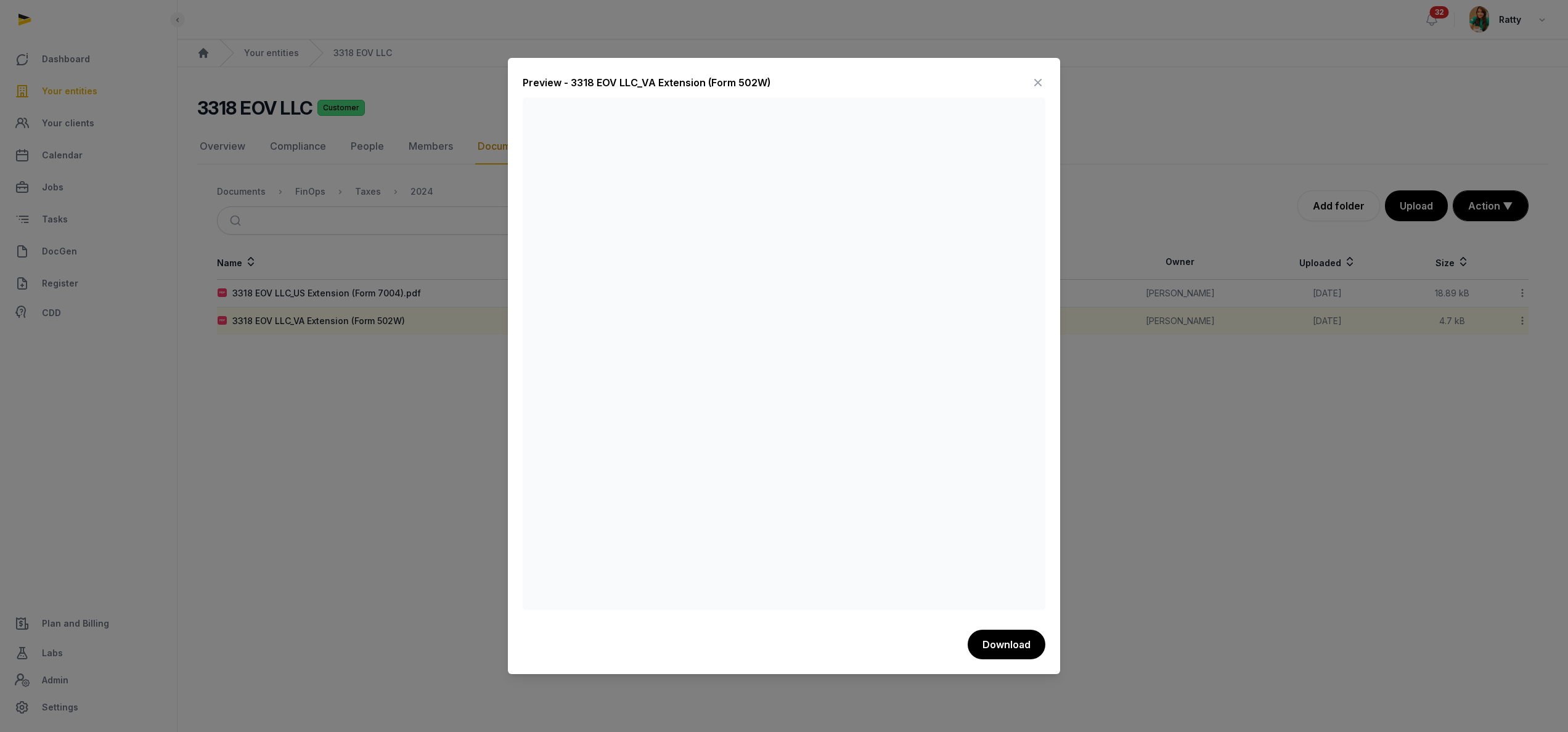
click at [1036, 83] on icon at bounding box center [1039, 82] width 15 height 19
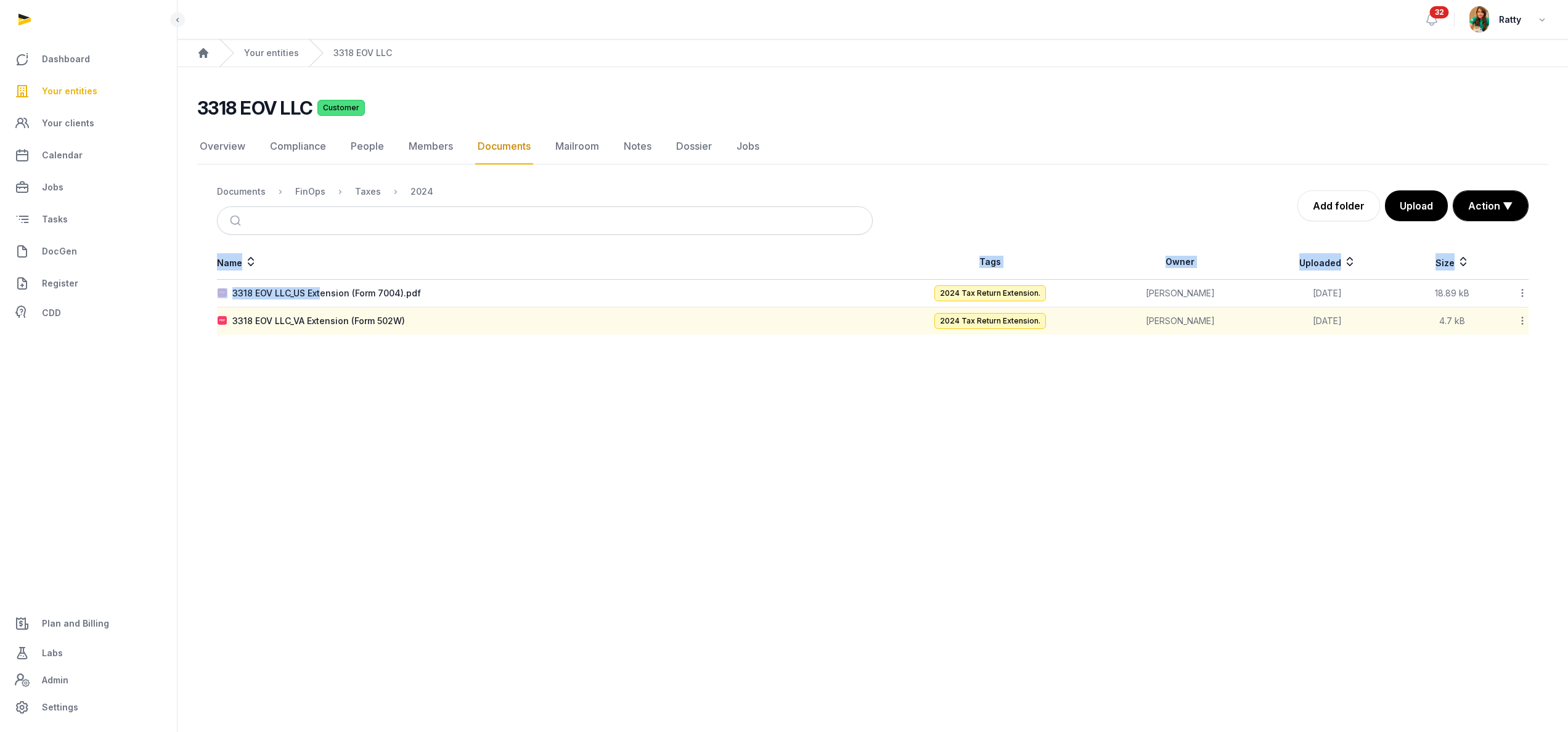
drag, startPoint x: 319, startPoint y: 297, endPoint x: 537, endPoint y: 572, distance: 350.9
click at [537, 549] on main "Open sidebar 32 Ratty Home Your entities 3318 EOV LLC 3318 EOV LLC Customer Doc…" at bounding box center [784, 366] width 1568 height 732
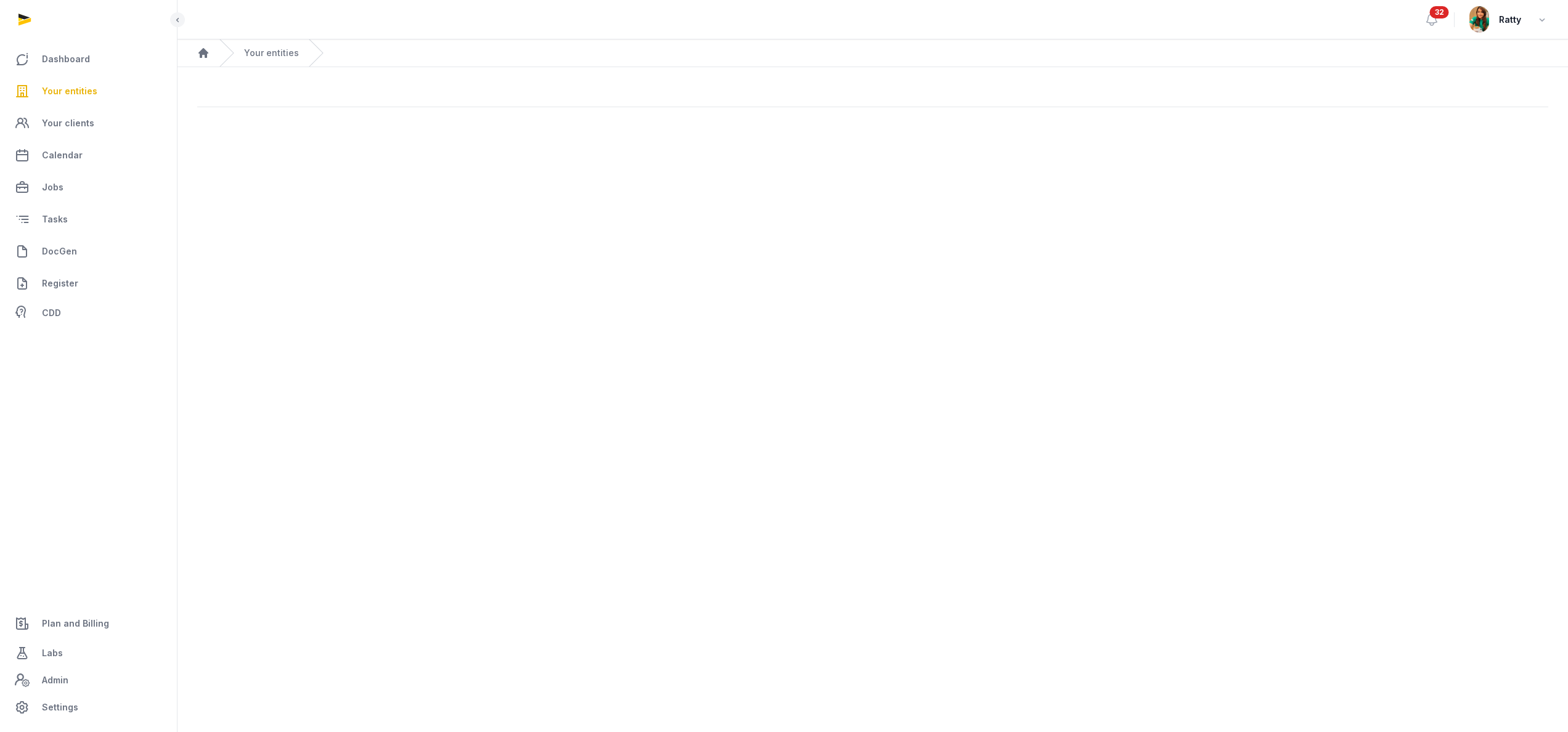
drag, startPoint x: 708, startPoint y: 439, endPoint x: 288, endPoint y: 64, distance: 563.0
click at [708, 439] on main "Open sidebar 32 Ratty Home Your entities" at bounding box center [784, 366] width 1568 height 732
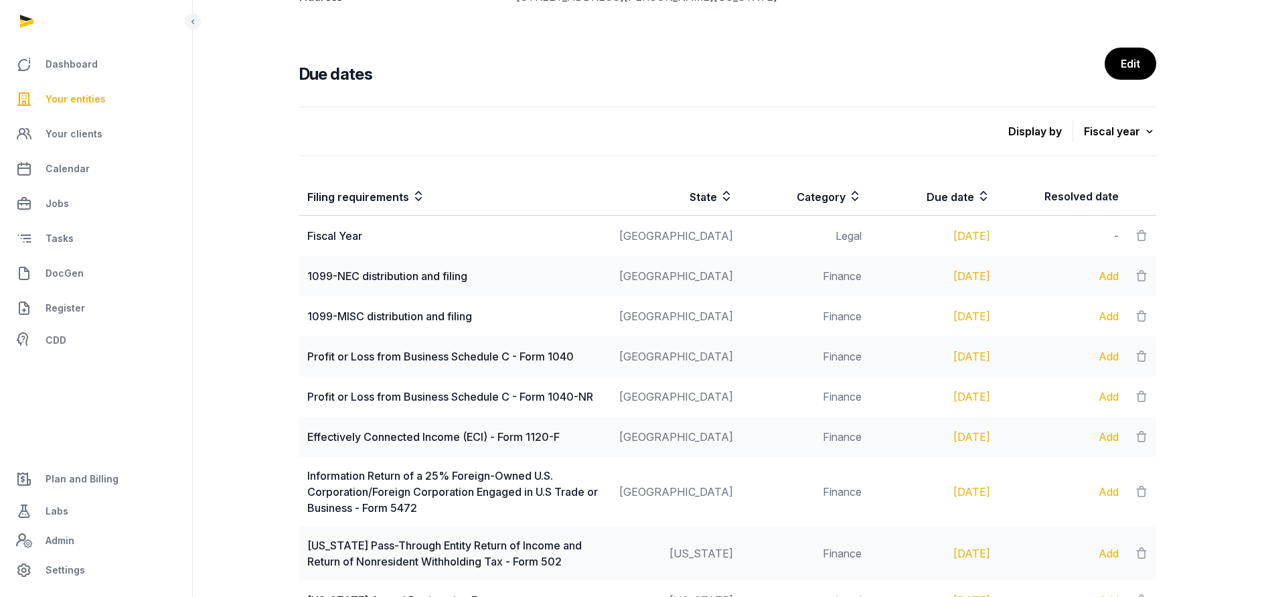
scroll to position [301, 0]
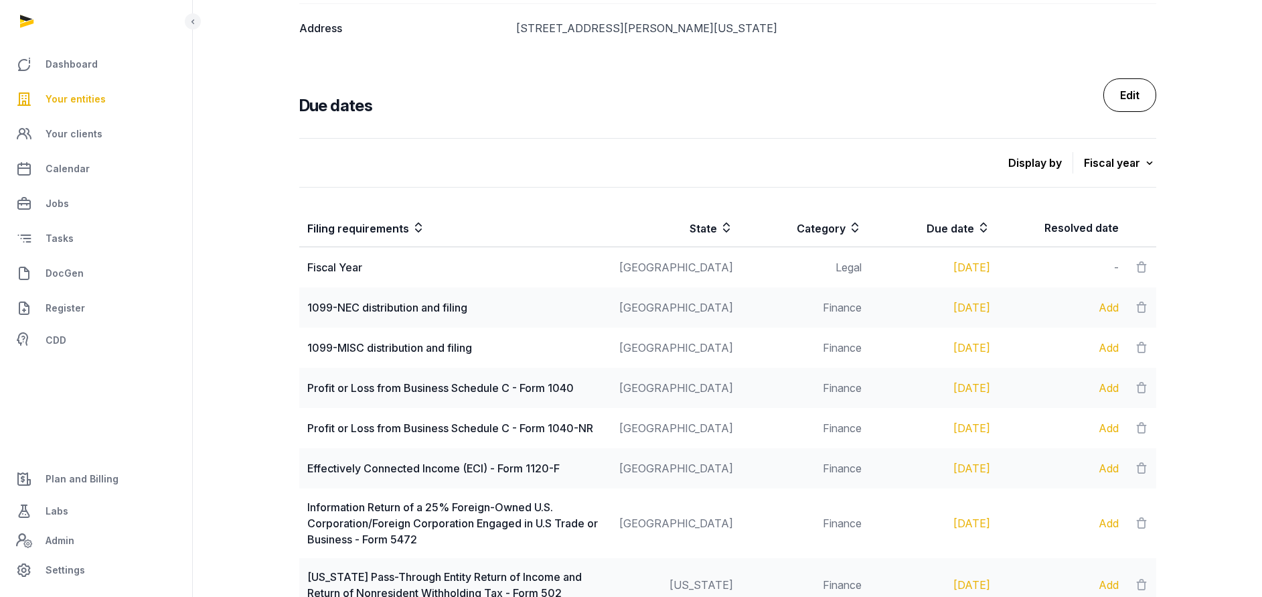
click at [1136, 95] on link "Edit" at bounding box center [1130, 94] width 53 height 33
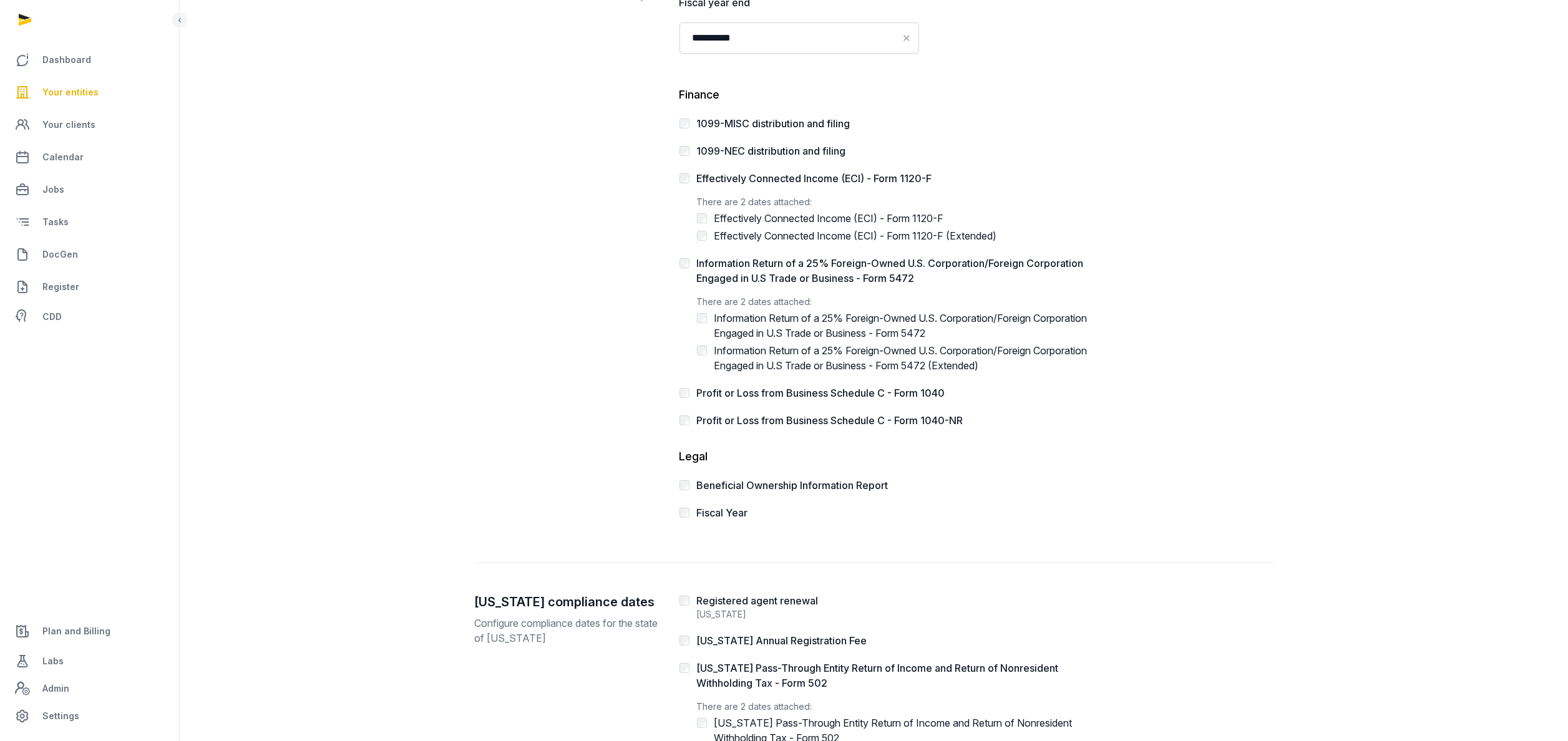
scroll to position [156, 0]
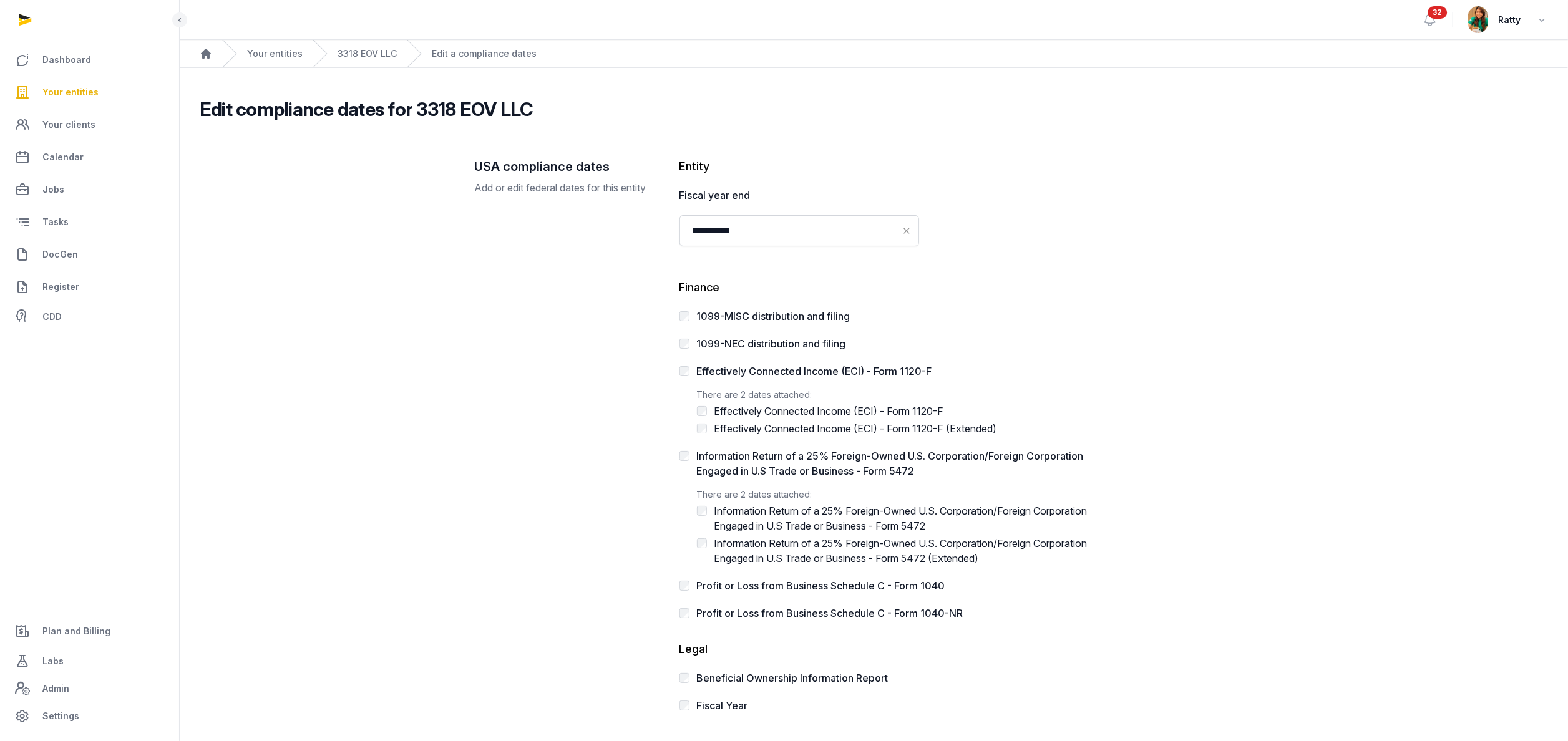
click at [683, 337] on div at bounding box center [684, 344] width 10 height 15
click at [691, 343] on div "1099-NEC distribution and filing" at bounding box center [889, 344] width 419 height 15
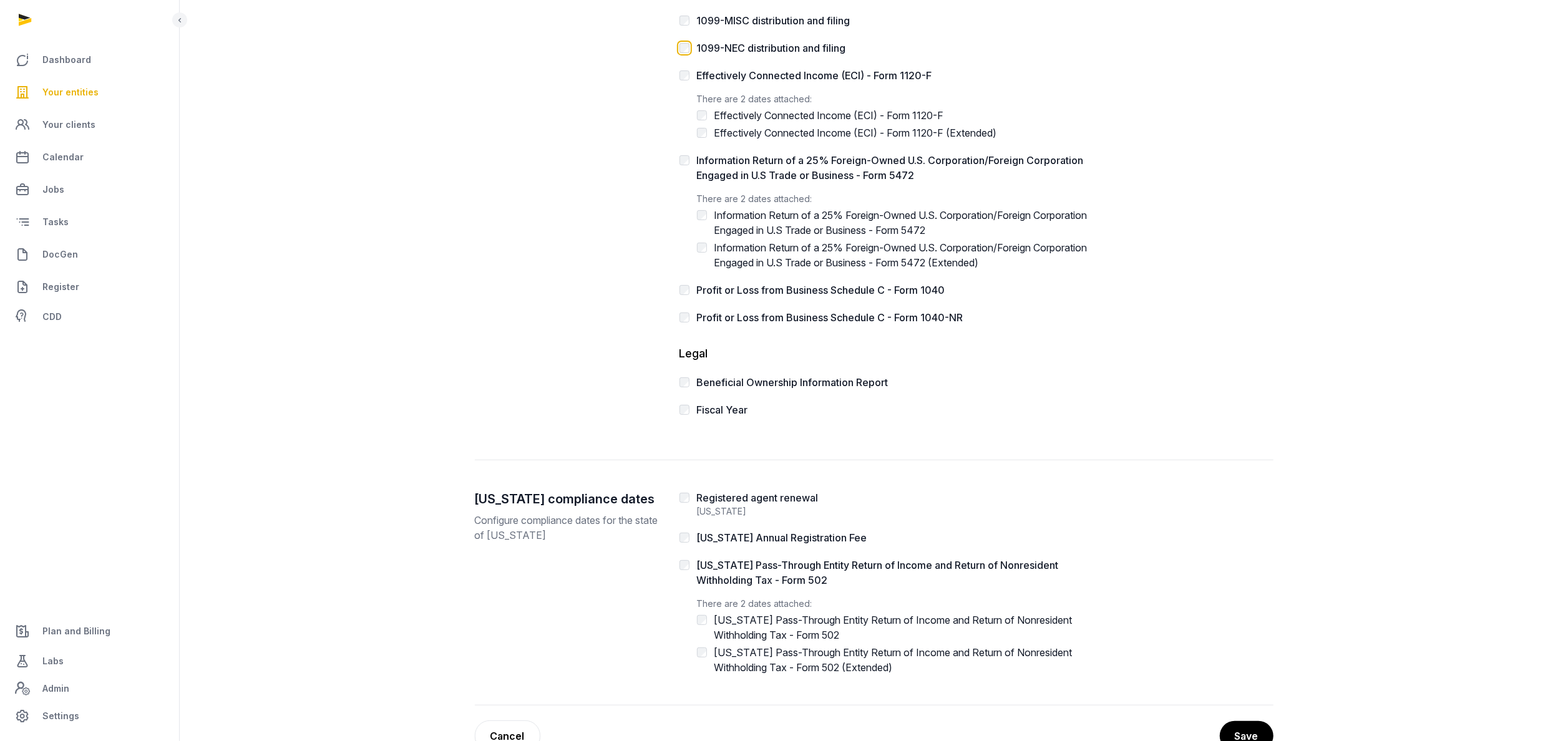
scroll to position [333, 0]
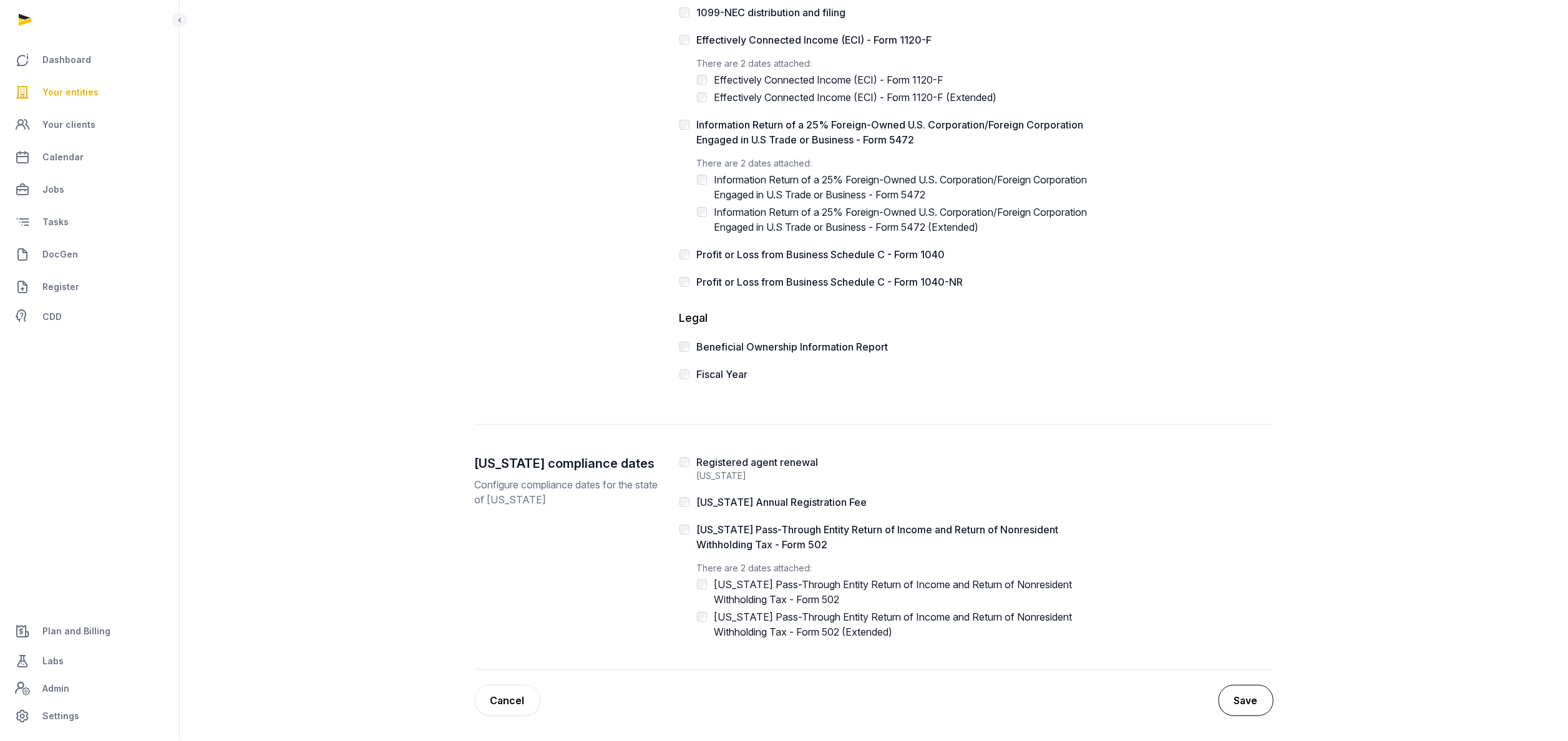
click at [1236, 697] on button "Save" at bounding box center [1246, 700] width 55 height 31
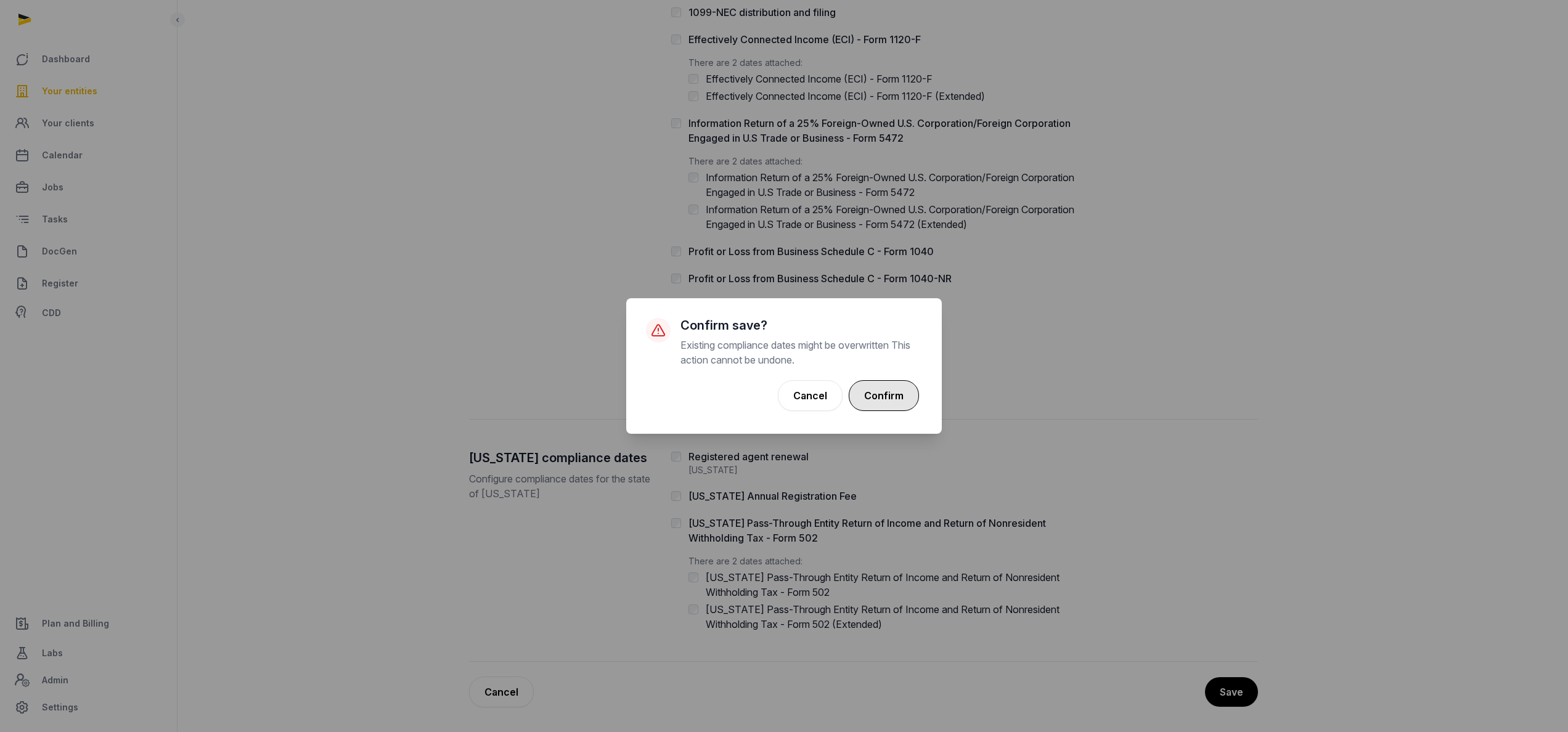
click at [874, 399] on button "Confirm" at bounding box center [884, 395] width 70 height 30
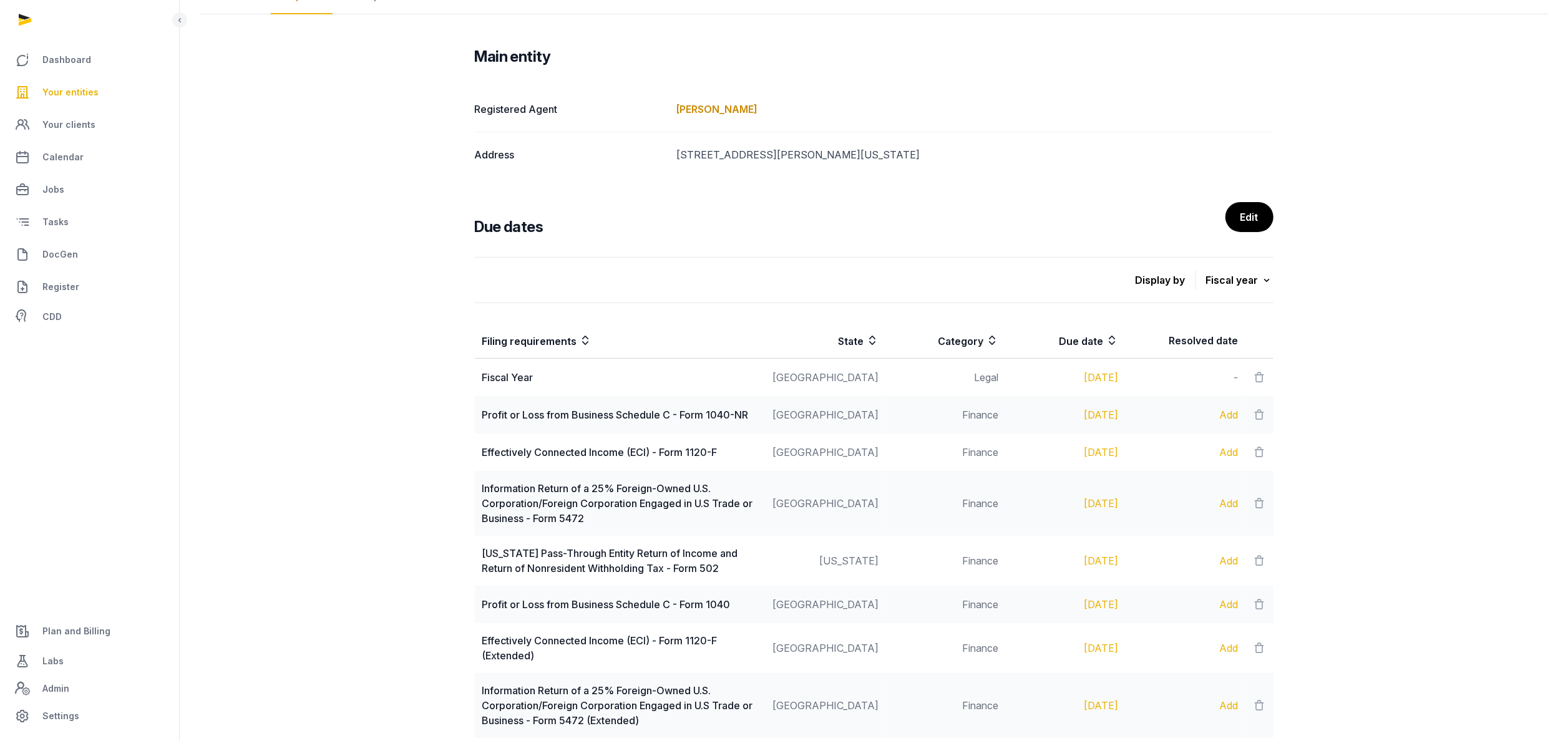
scroll to position [375, 0]
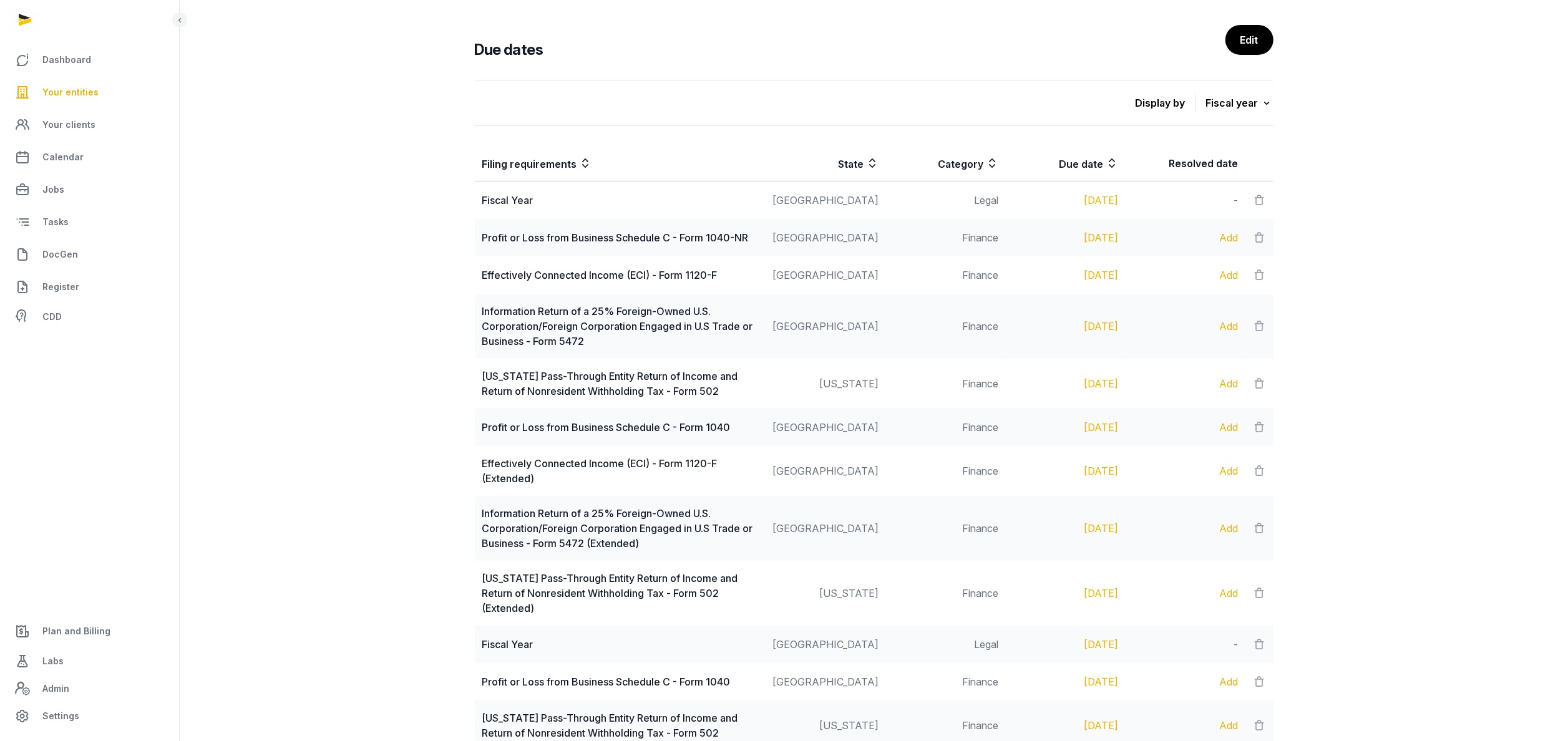
drag, startPoint x: 1223, startPoint y: 323, endPoint x: 1281, endPoint y: 323, distance: 58.0
click at [1275, 323] on div "Display by Fiscal year All Current - 2024 Next - 2025 Filing requirements State…" at bounding box center [874, 485] width 839 height 821
drag, startPoint x: 1281, startPoint y: 323, endPoint x: 1459, endPoint y: 357, distance: 181.2
click at [1459, 357] on div "Main entity Registered Agent [PERSON_NAME] Address [STREET_ADDRESS][PERSON_NAME…" at bounding box center [873, 413] width 1348 height 1138
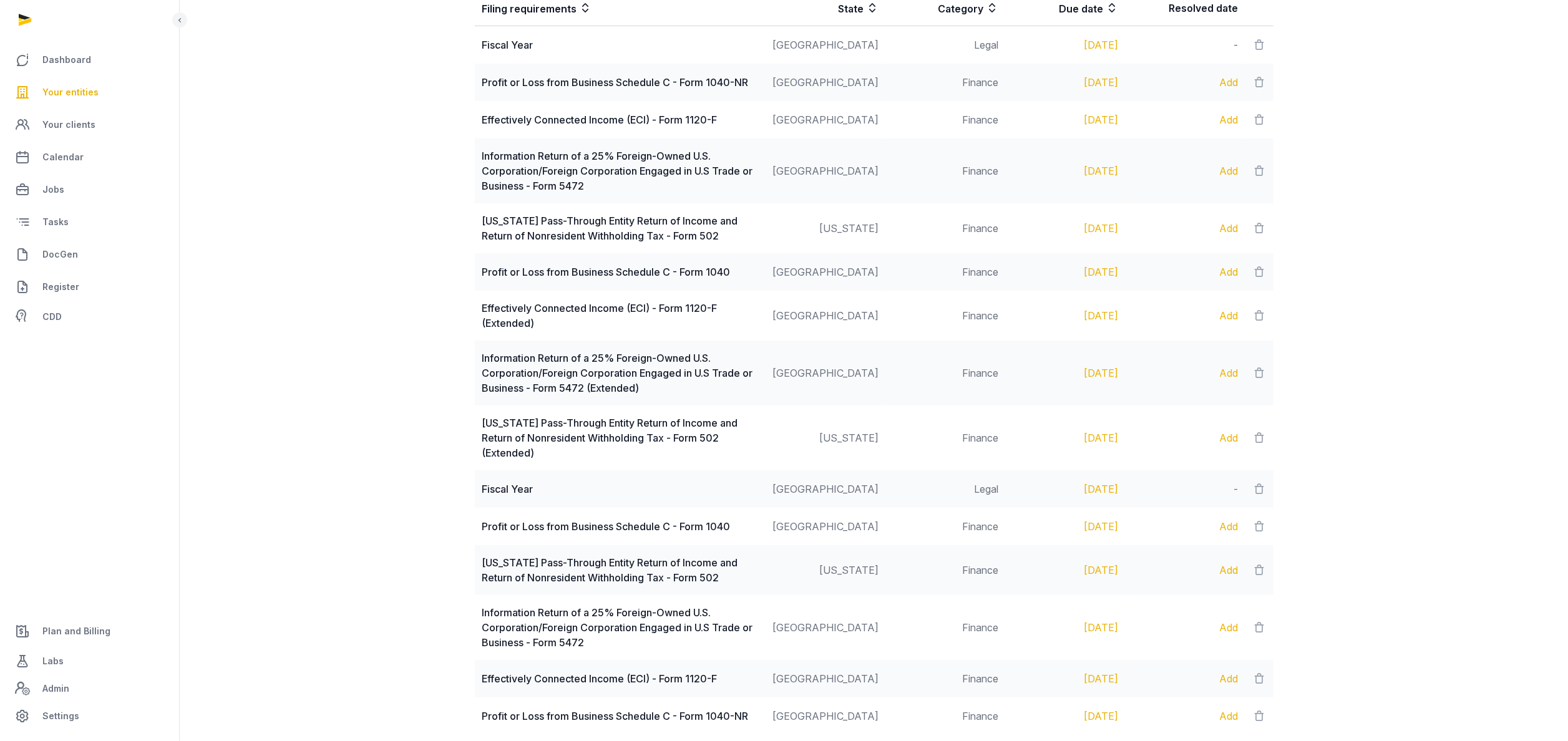
scroll to position [621, 0]
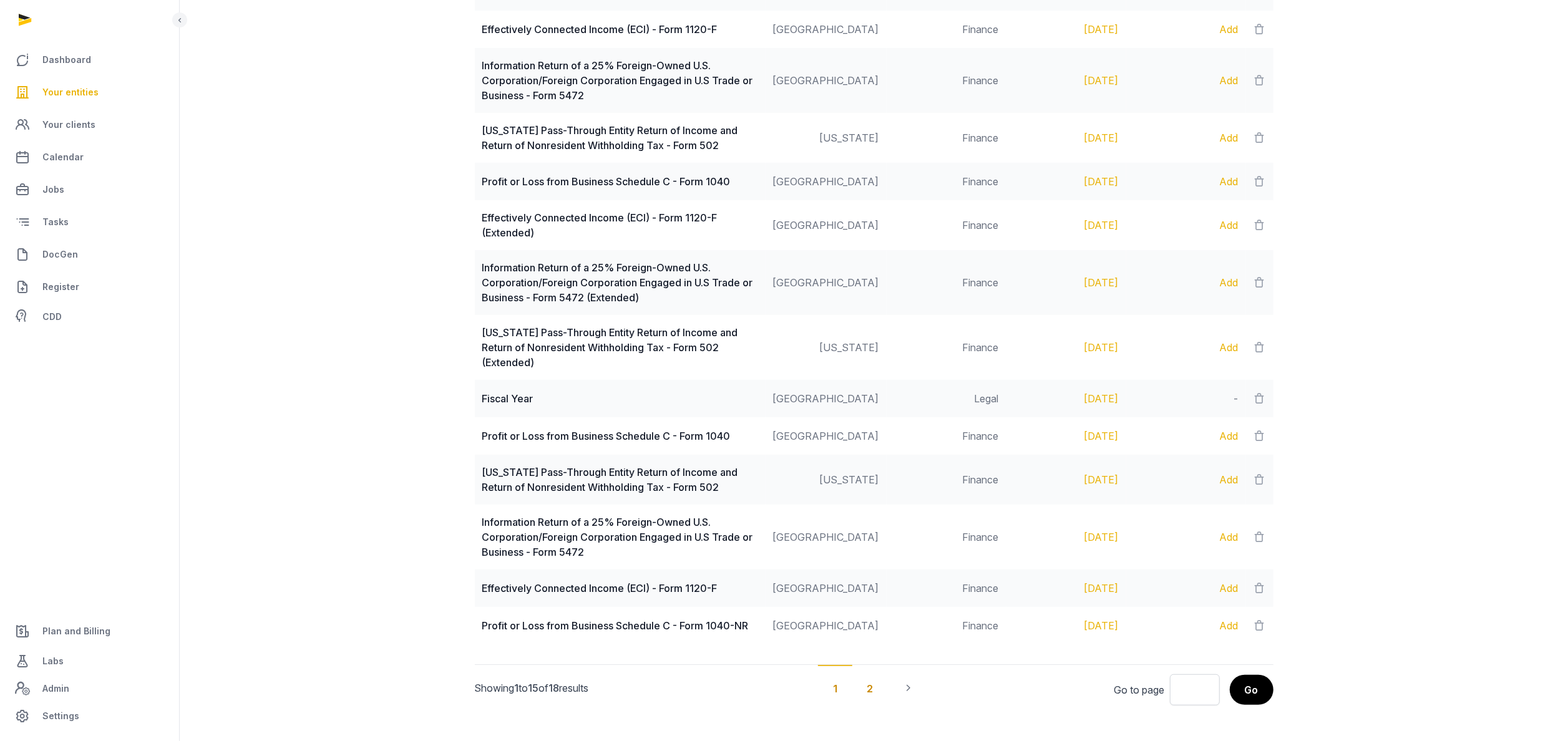
click at [868, 667] on div "2" at bounding box center [869, 689] width 36 height 47
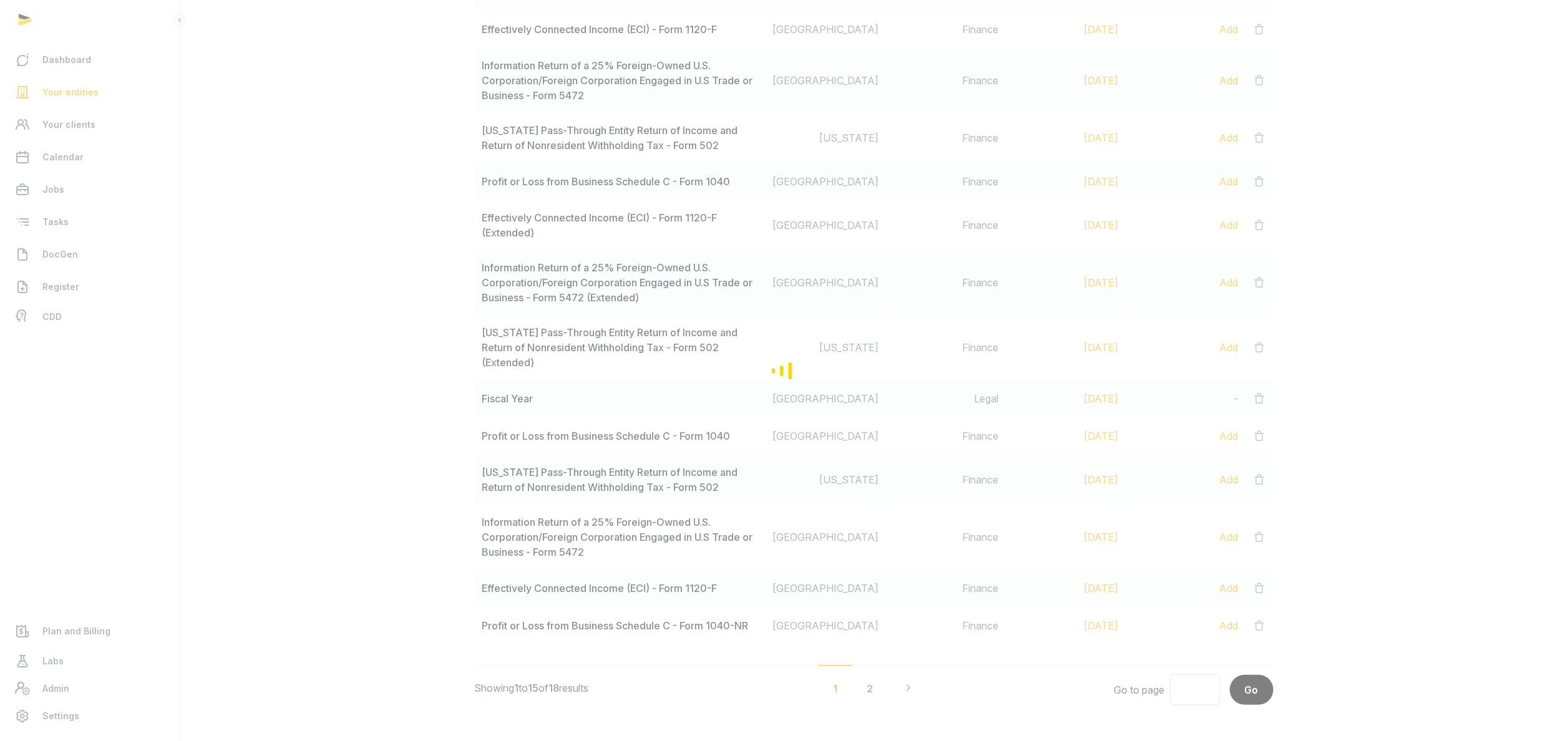
scroll to position [91, 0]
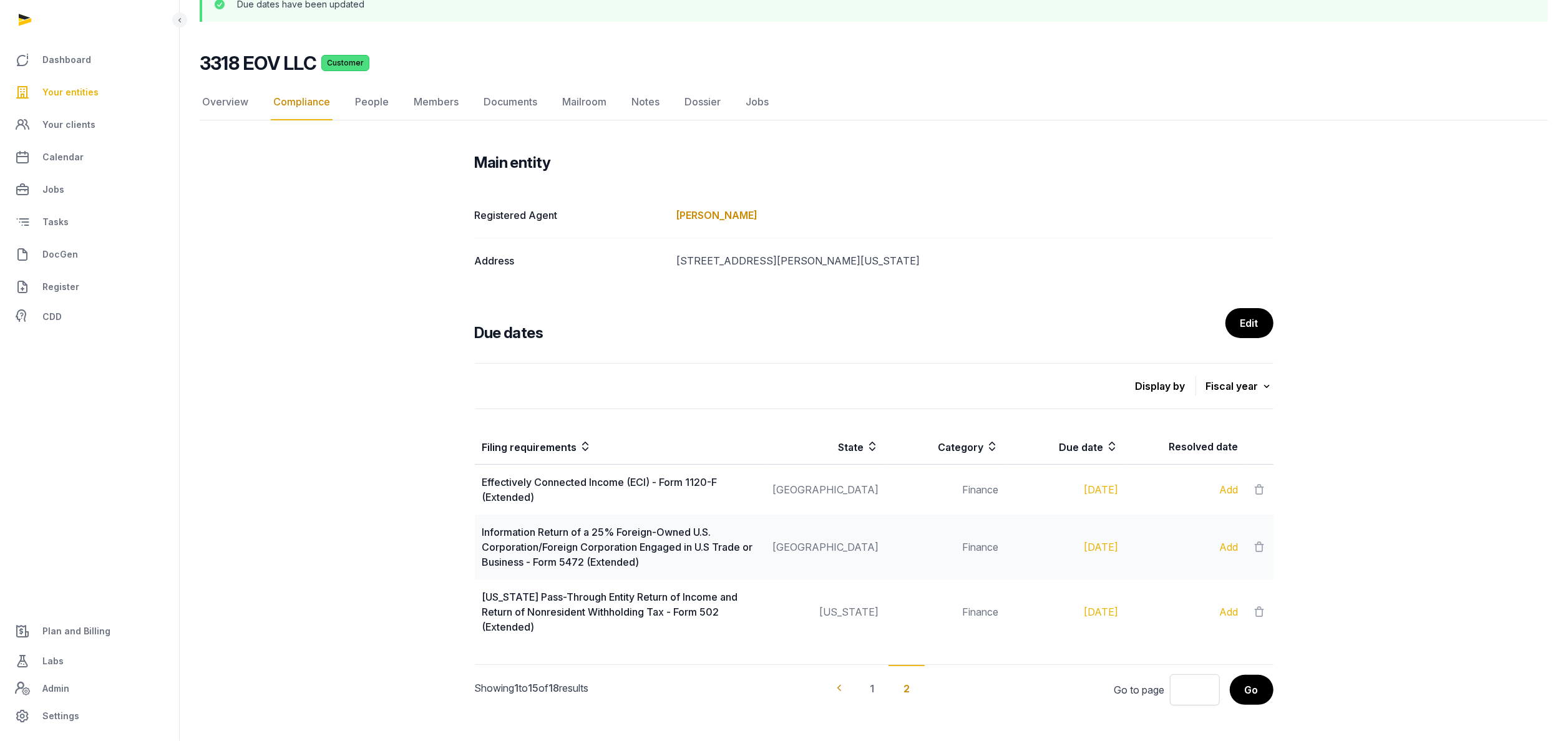
click at [842, 682] on icon "Pagination" at bounding box center [839, 688] width 12 height 12
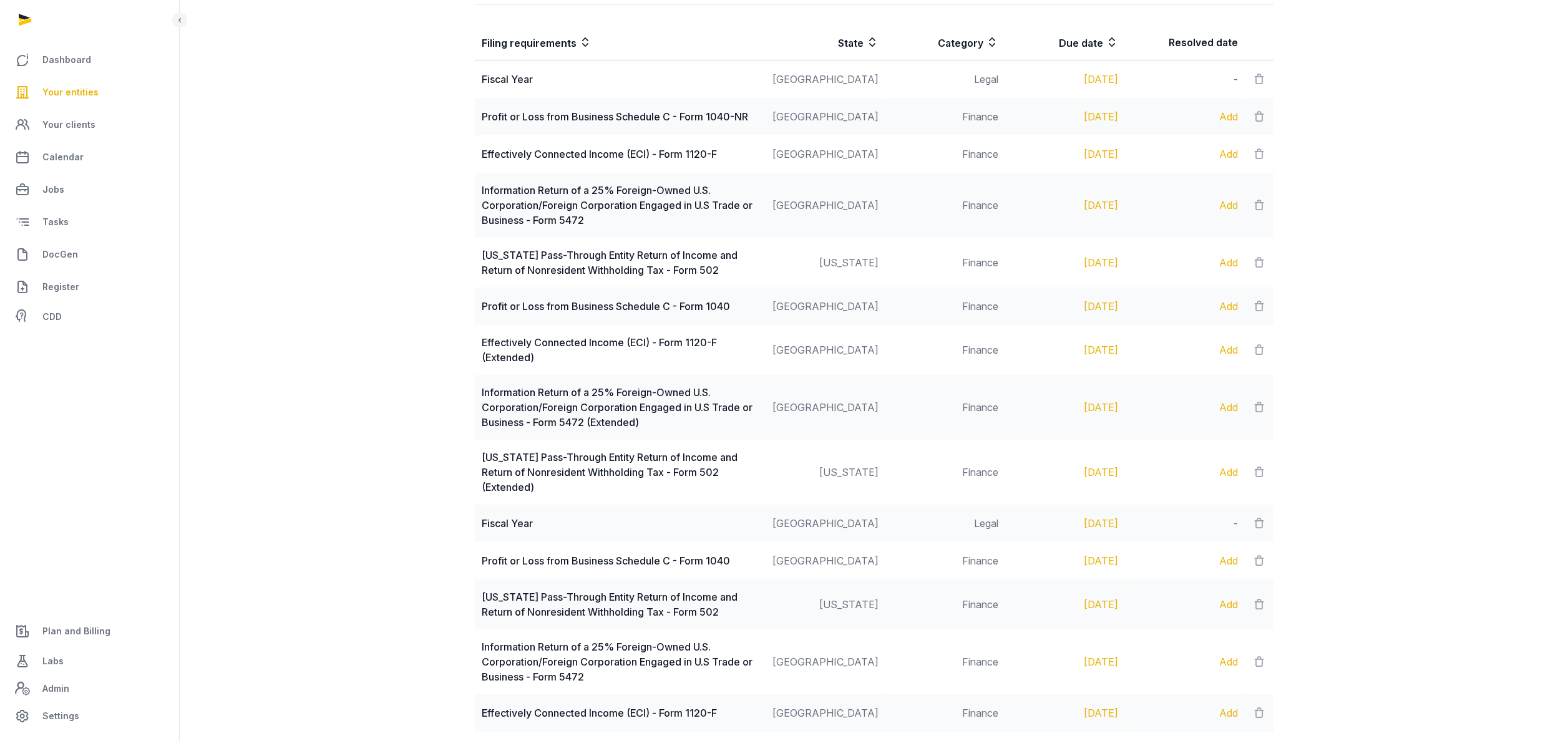
scroll to position [621, 0]
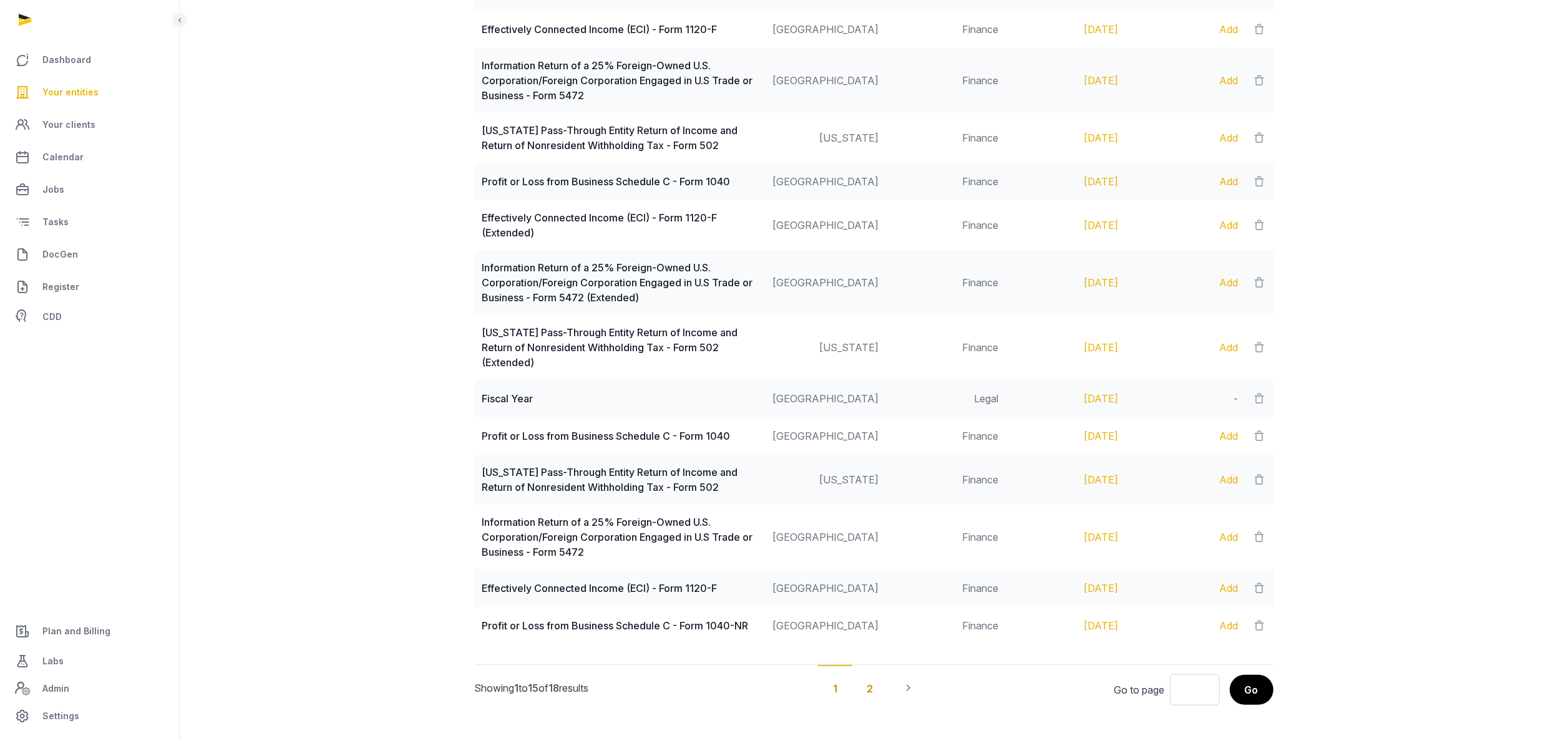
click at [872, 677] on div "2" at bounding box center [869, 689] width 36 height 47
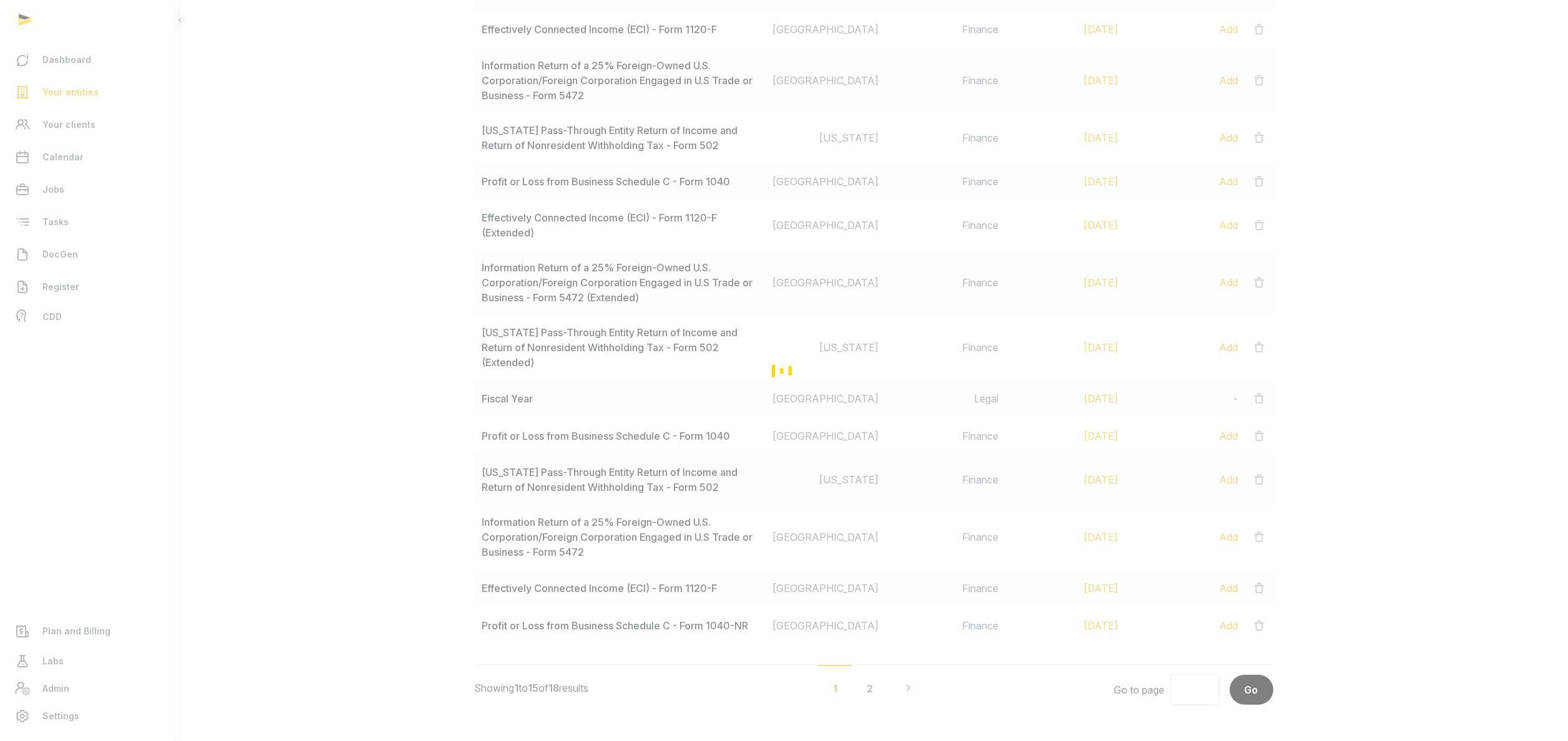
scroll to position [91, 0]
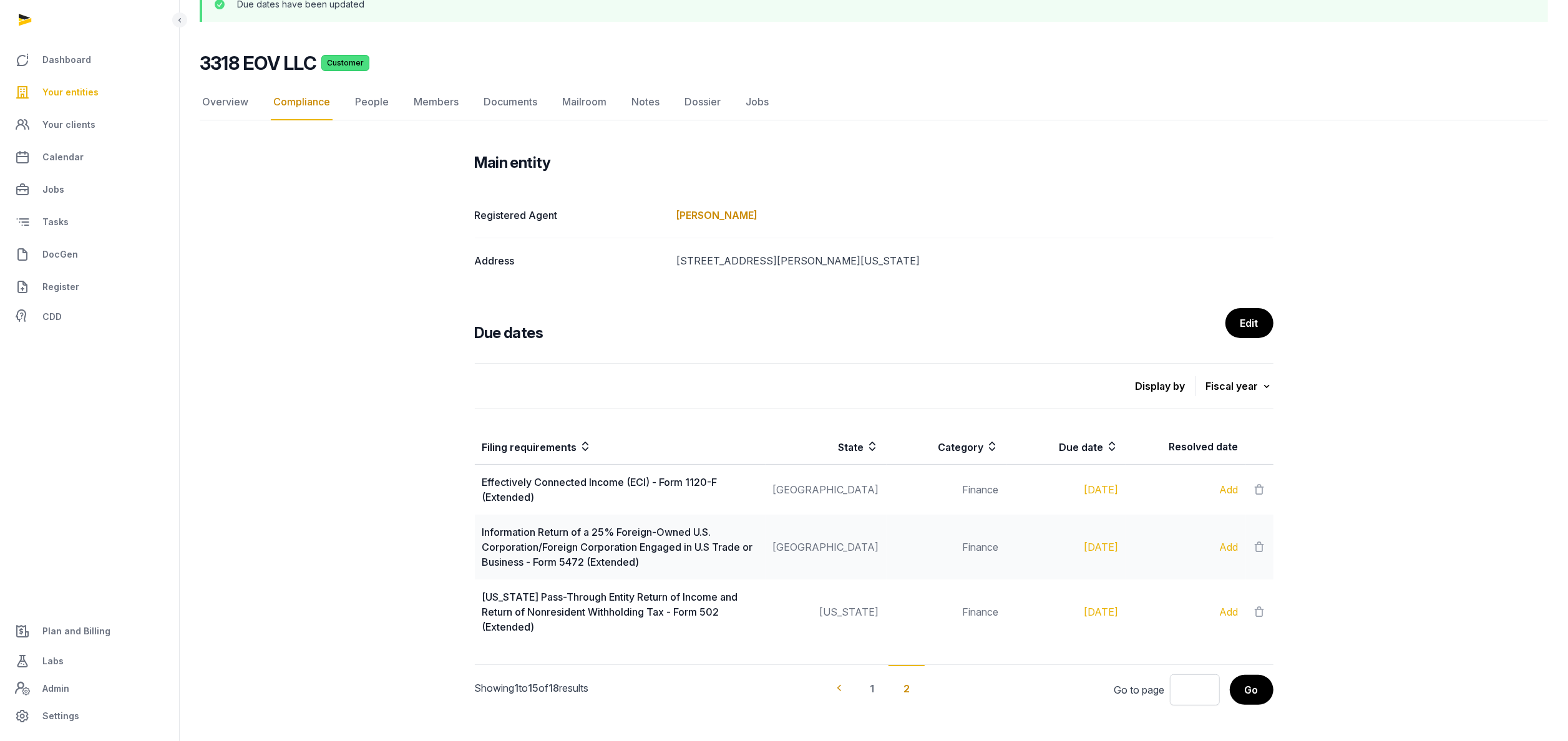
click at [839, 682] on icon "Pagination" at bounding box center [839, 688] width 12 height 12
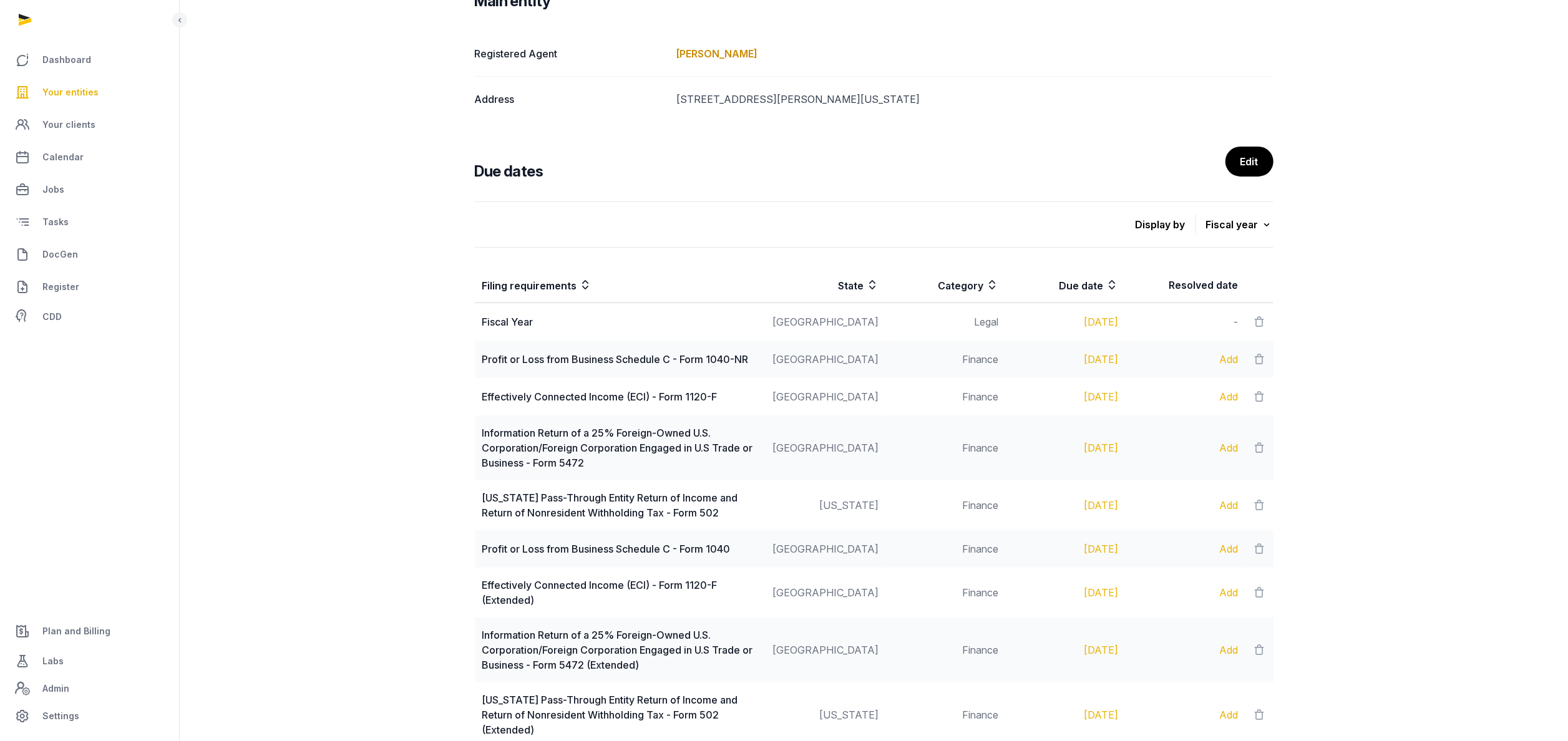
scroll to position [246, 0]
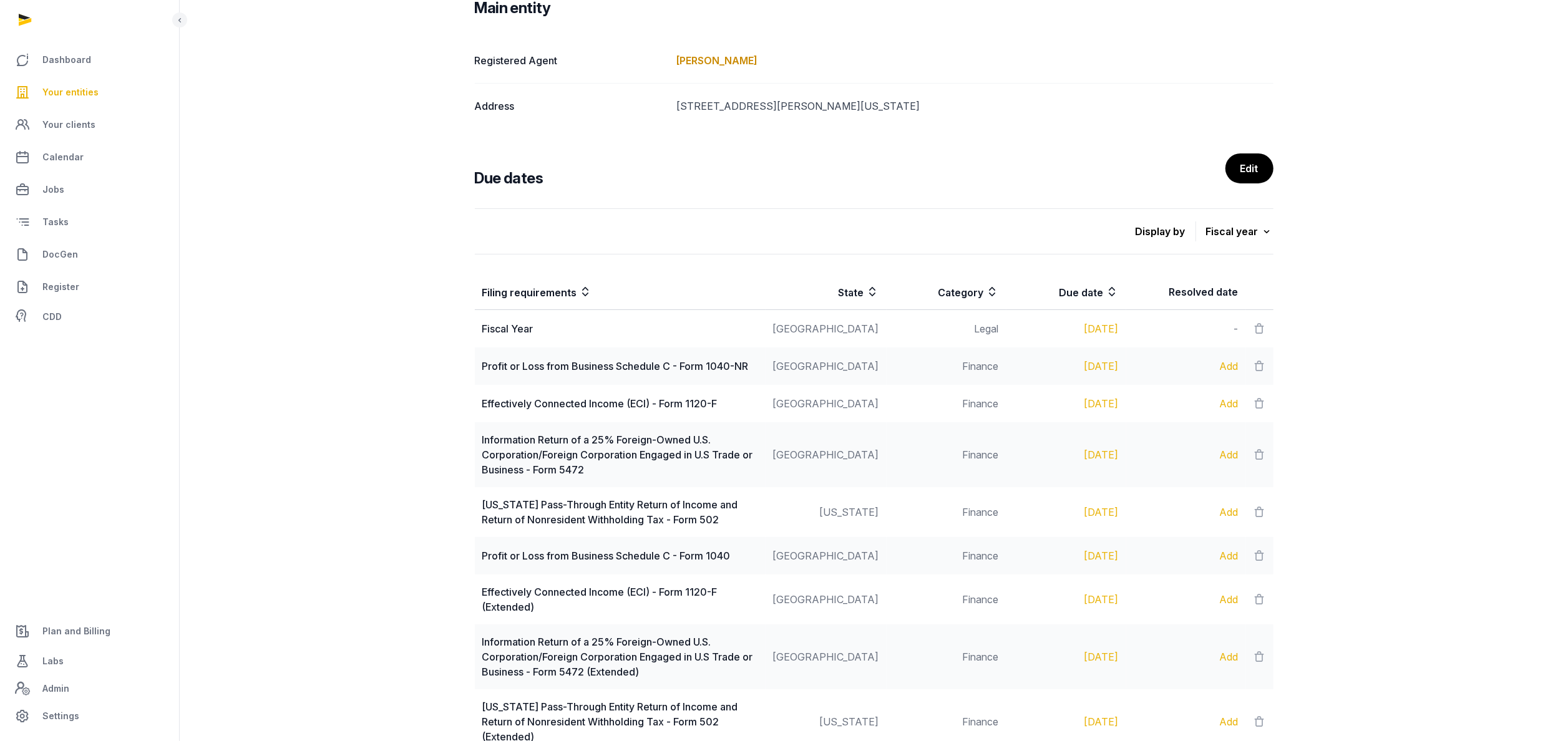
click at [1231, 401] on div "Add" at bounding box center [1186, 404] width 104 height 15
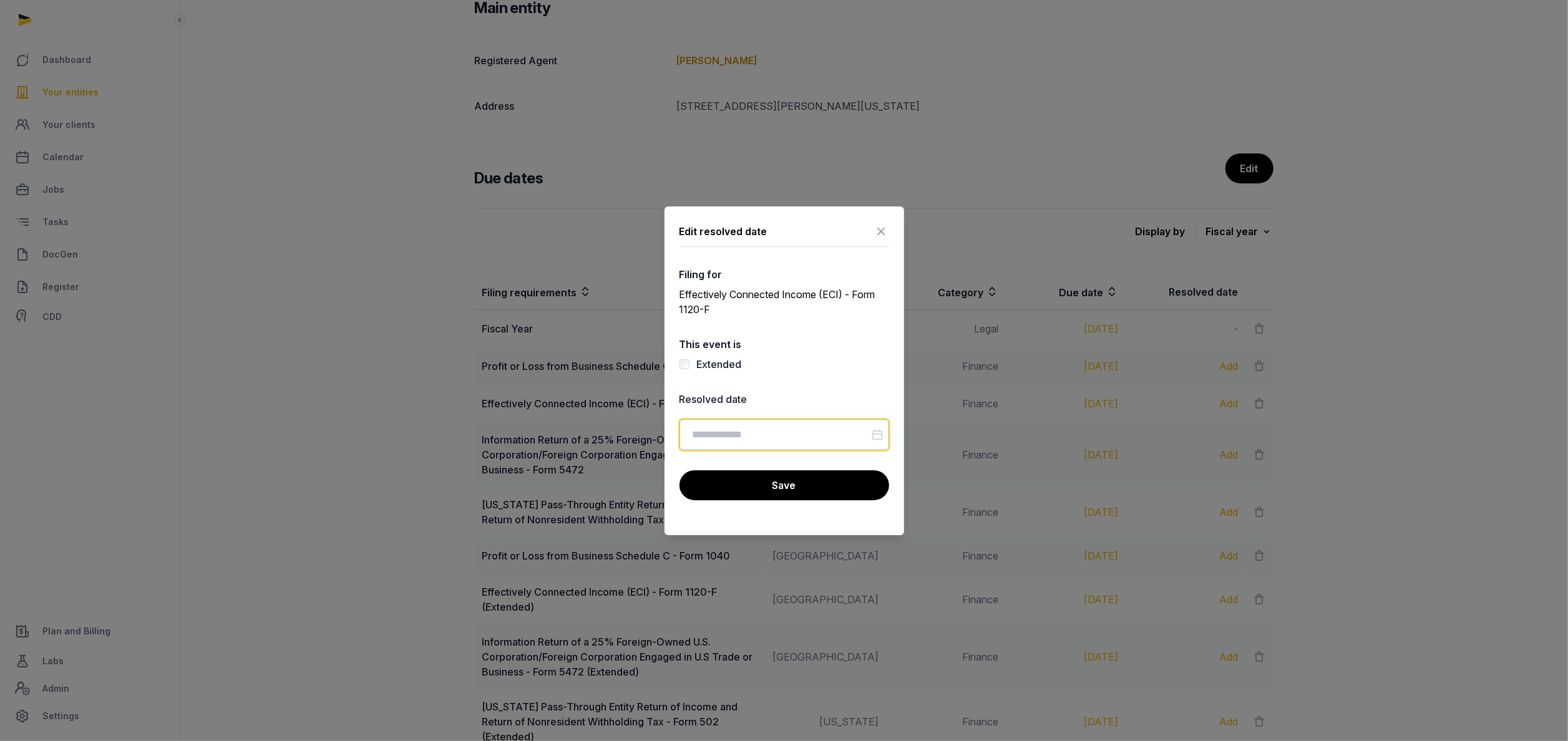
click at [728, 430] on input "Datepicker input" at bounding box center [784, 434] width 210 height 31
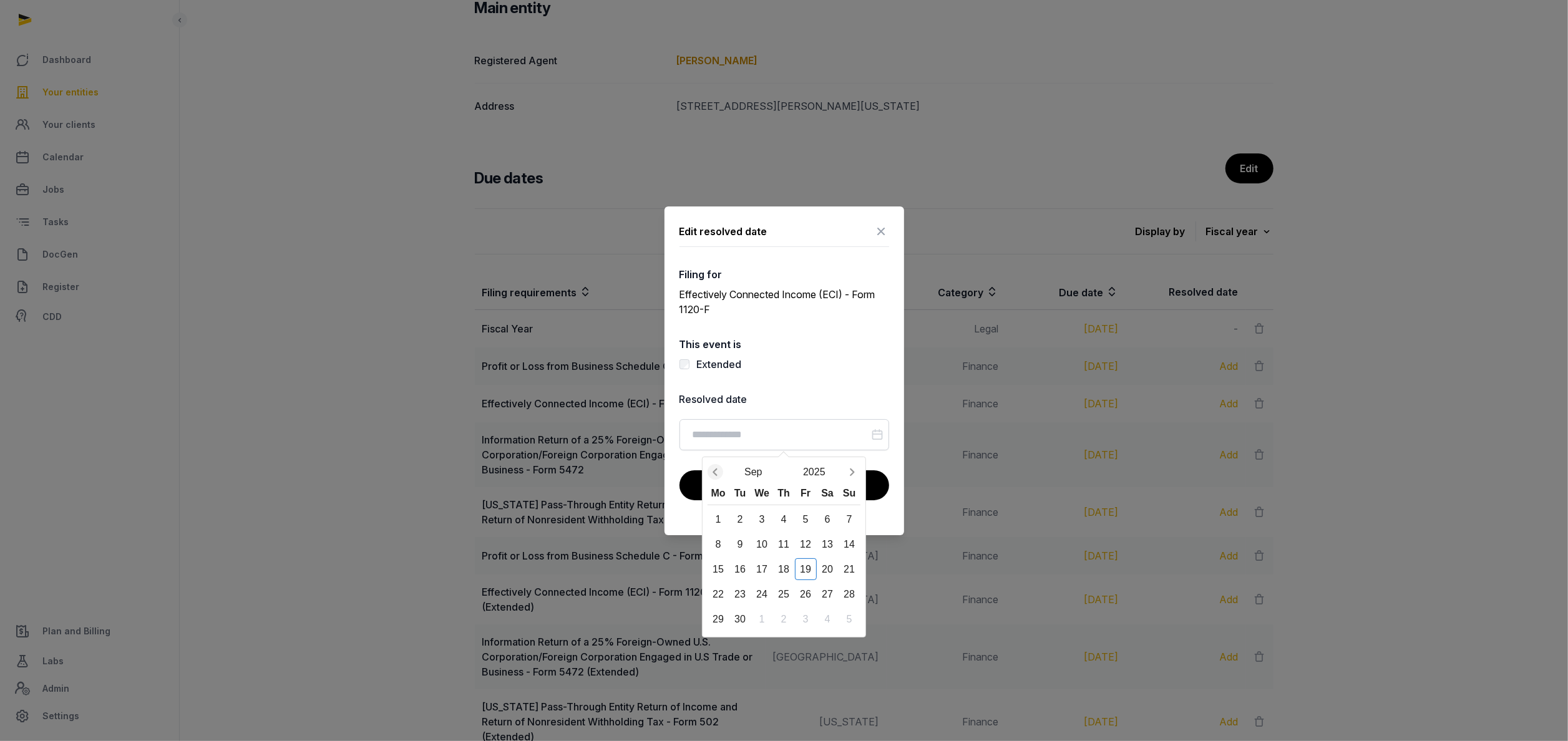
click at [719, 471] on icon "Previous month" at bounding box center [715, 472] width 12 height 12
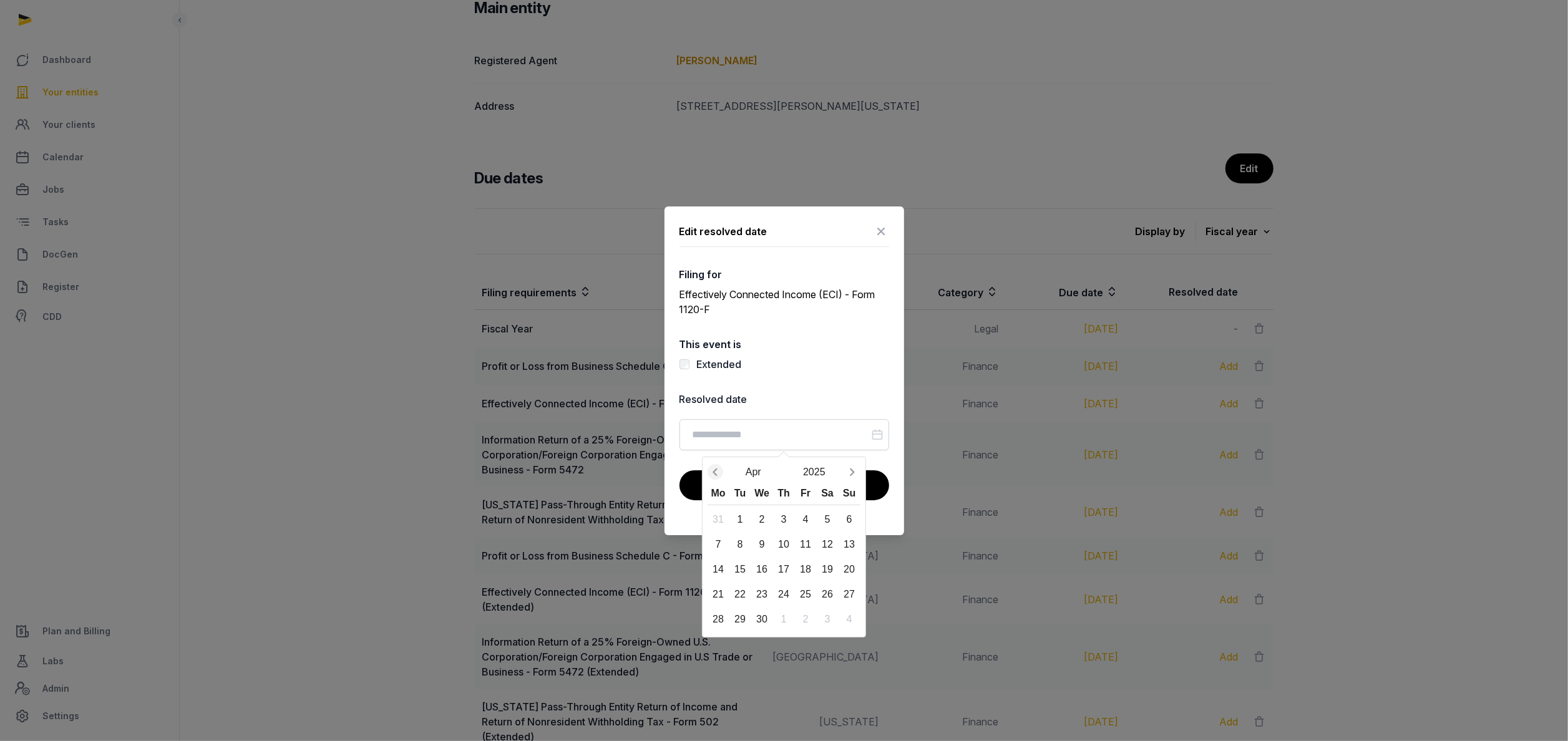
click at [719, 471] on icon "Previous month" at bounding box center [715, 472] width 12 height 12
click at [852, 473] on icon "Next month" at bounding box center [852, 472] width 12 height 12
click at [735, 572] on div "15" at bounding box center [740, 569] width 21 height 21
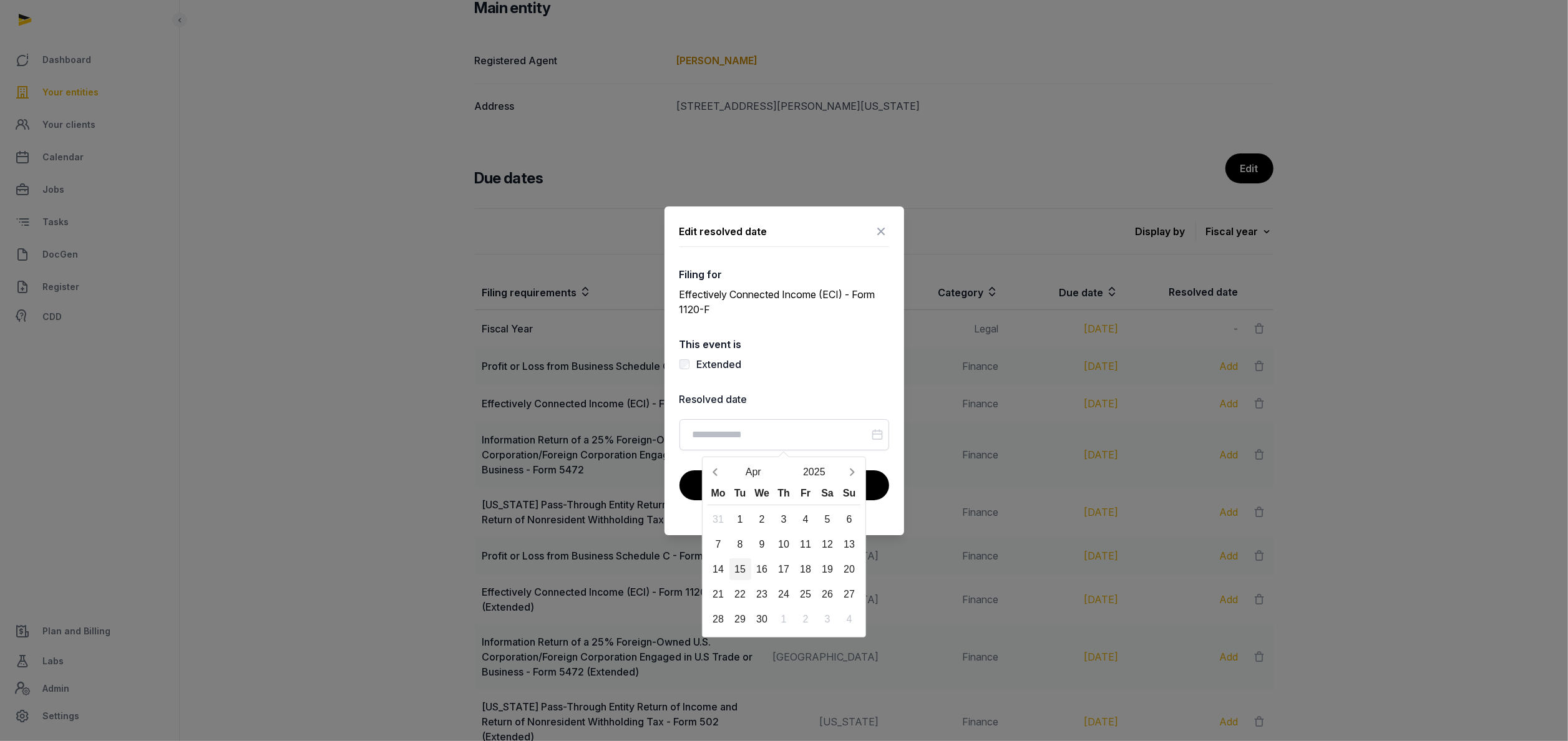
type input "**********"
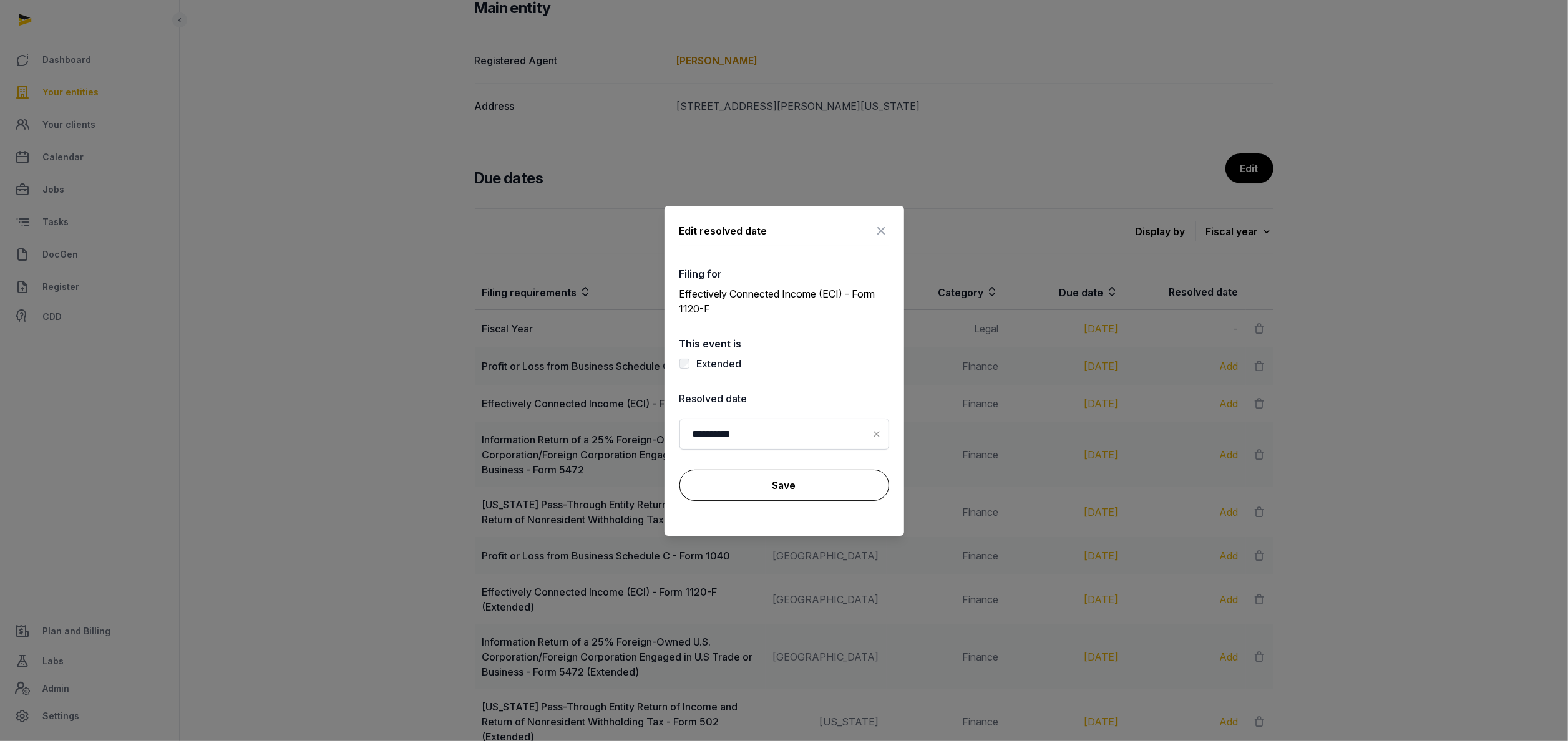
click at [828, 488] on button "Save" at bounding box center [784, 485] width 210 height 31
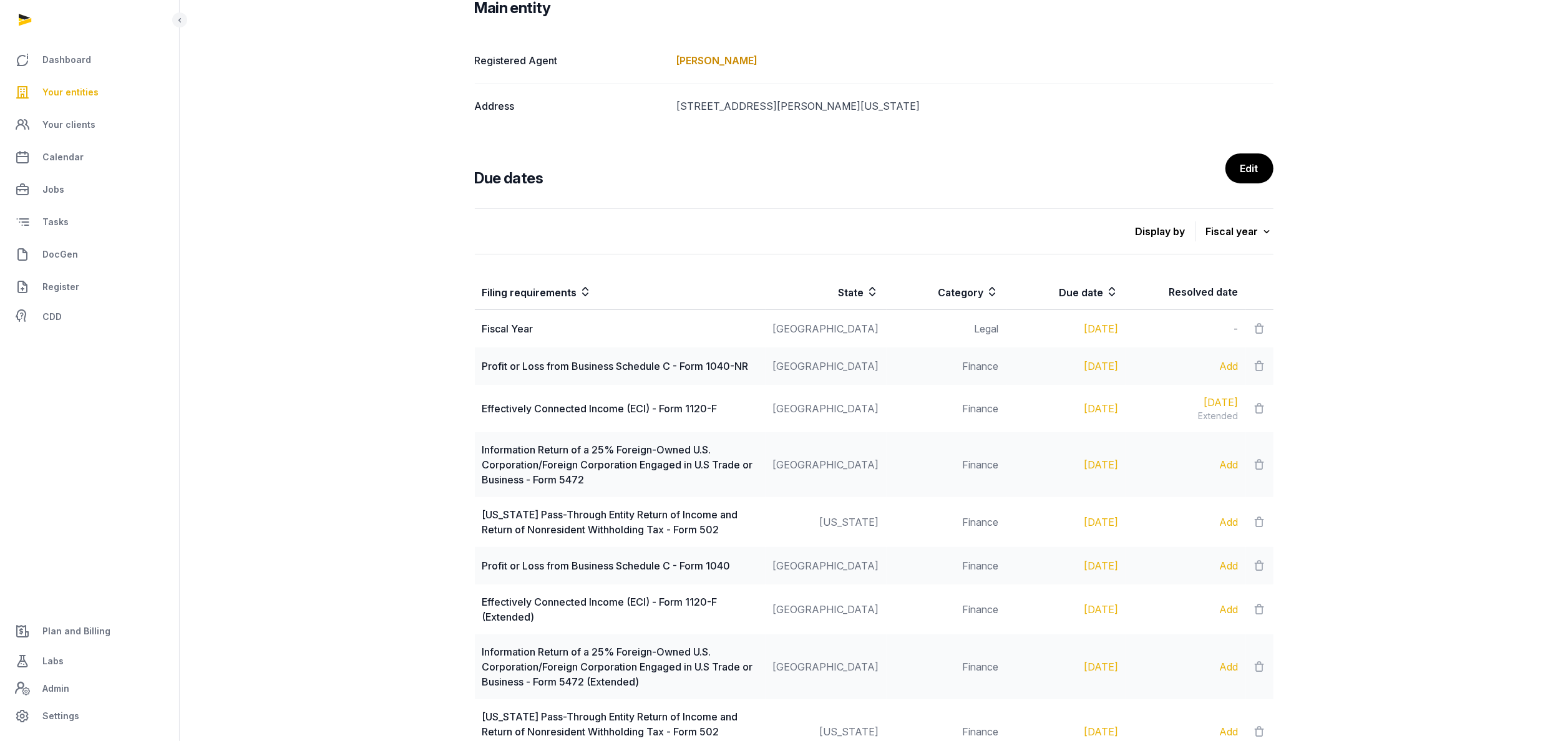
click at [1228, 466] on div "Add" at bounding box center [1186, 465] width 104 height 15
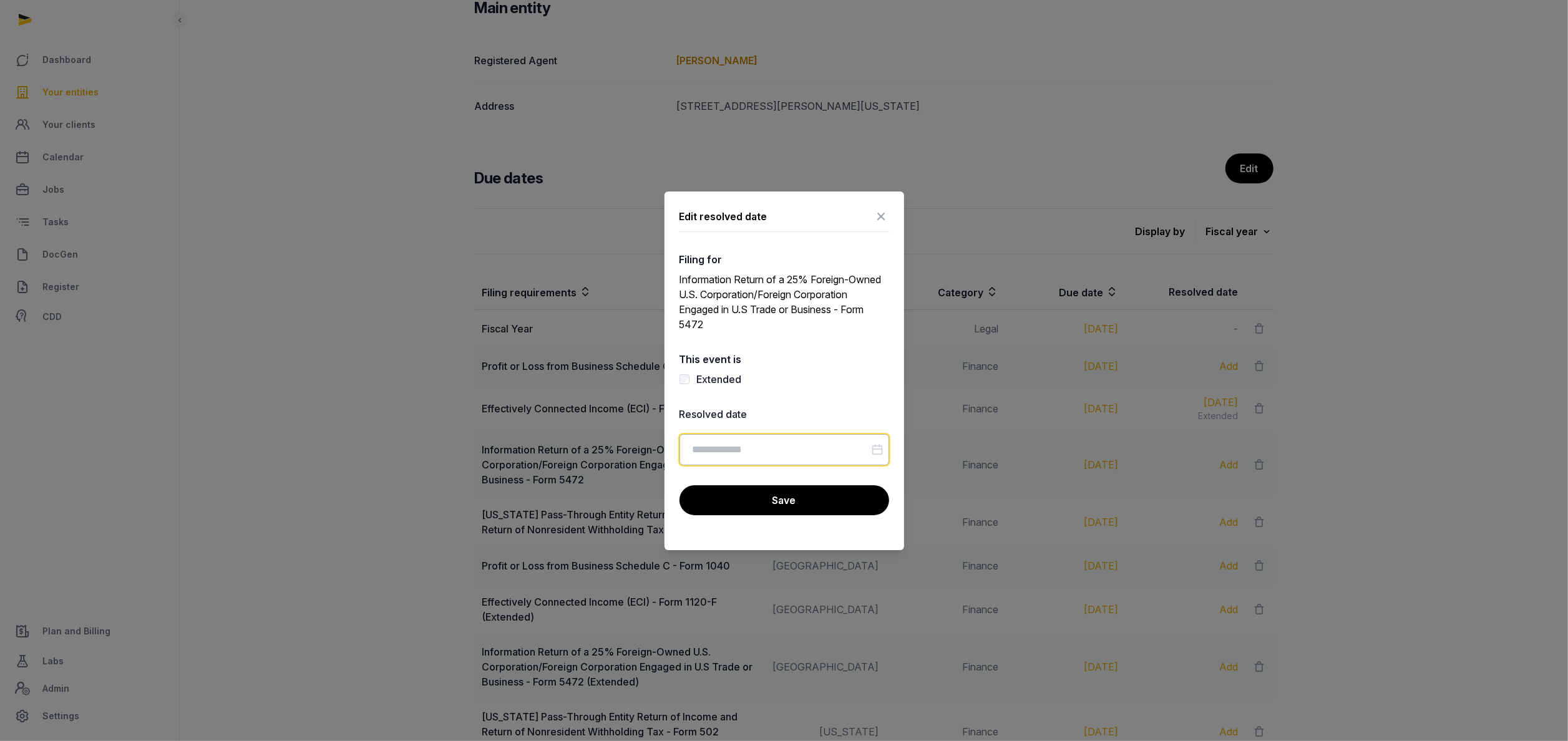
click at [743, 446] on input "Datepicker input" at bounding box center [784, 449] width 210 height 31
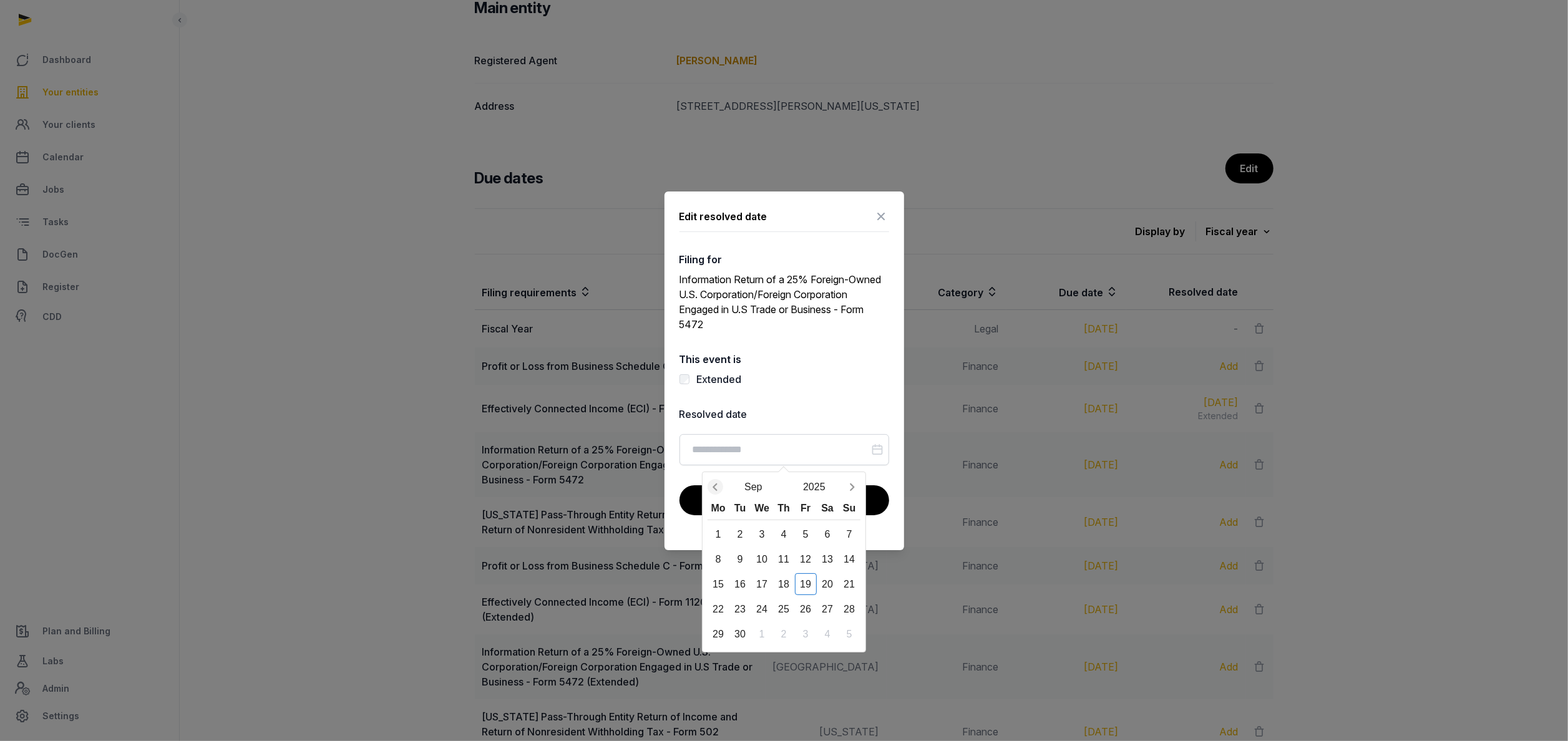
click at [719, 486] on icon "Previous month" at bounding box center [715, 487] width 12 height 12
click at [719, 487] on icon "Previous month" at bounding box center [715, 487] width 12 height 12
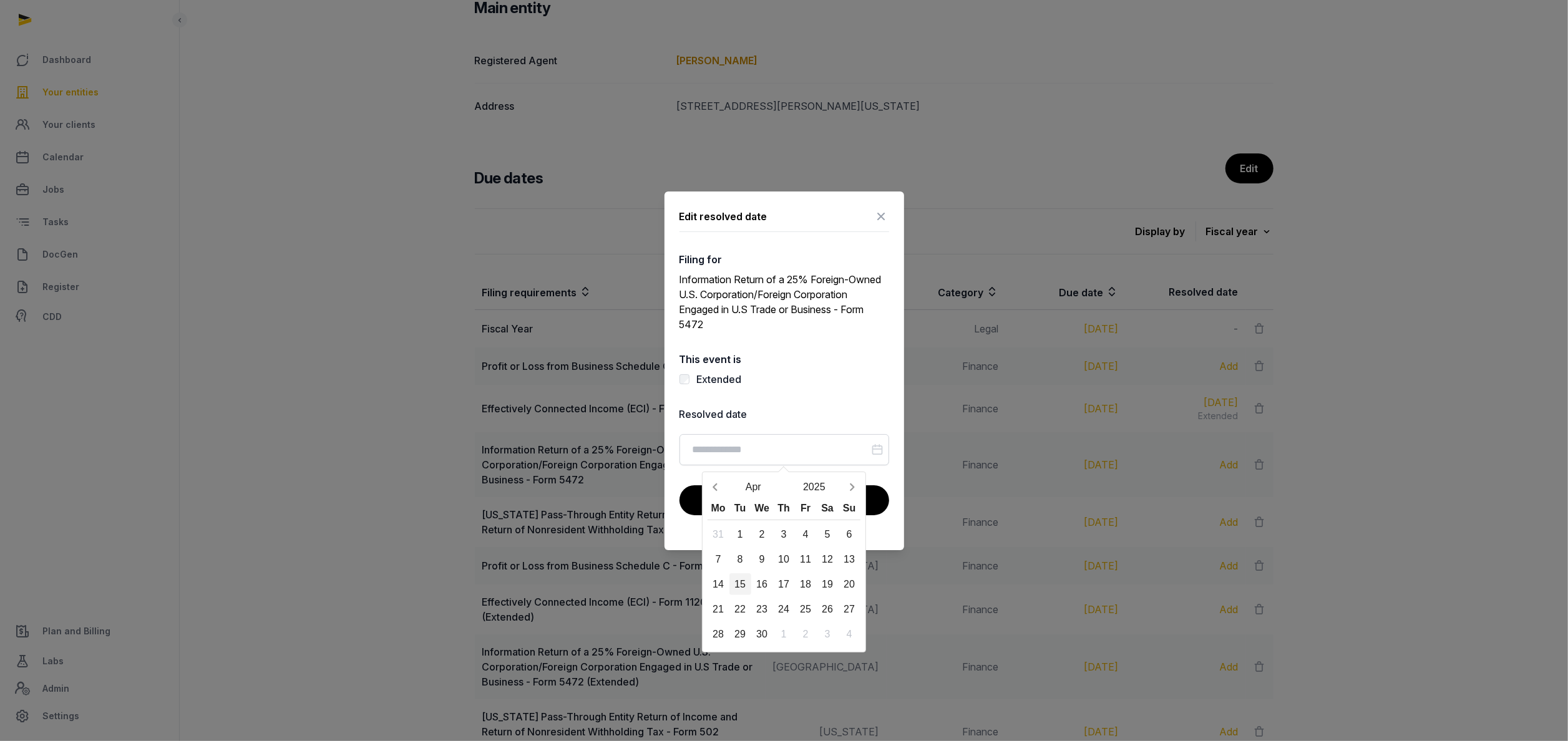
click at [740, 579] on div "15" at bounding box center [740, 583] width 21 height 21
type input "**********"
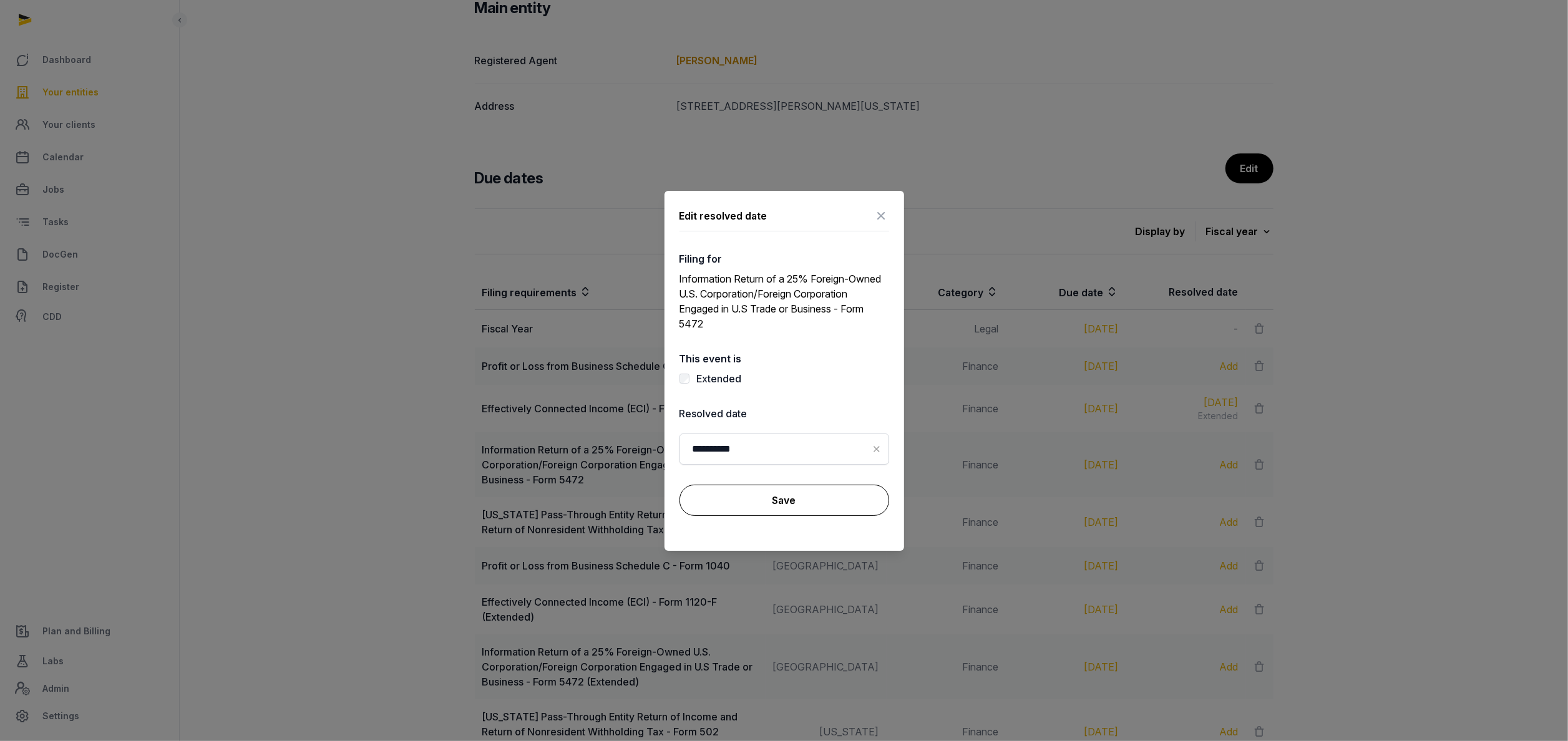
click at [757, 494] on button "Save" at bounding box center [784, 500] width 210 height 31
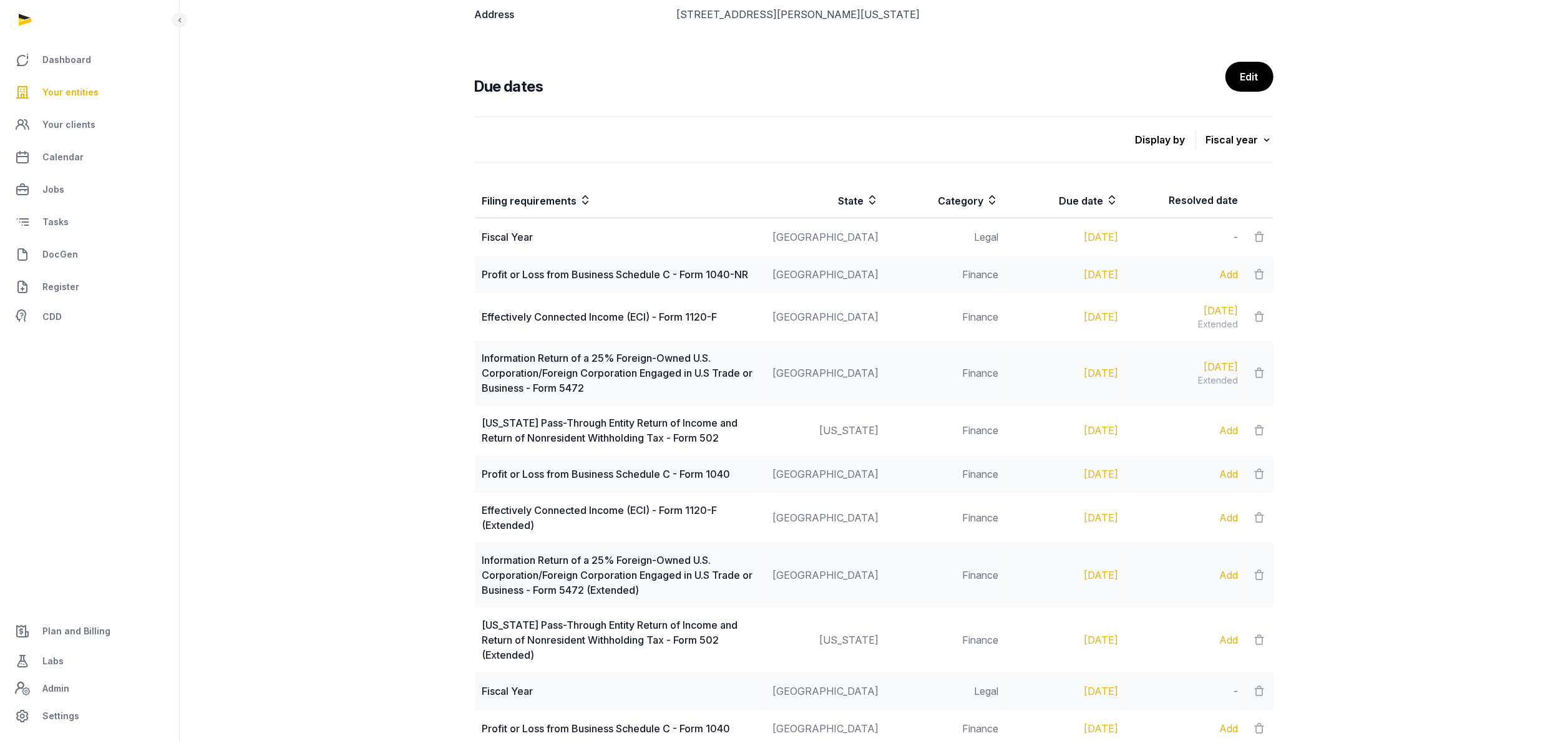
scroll to position [371, 0]
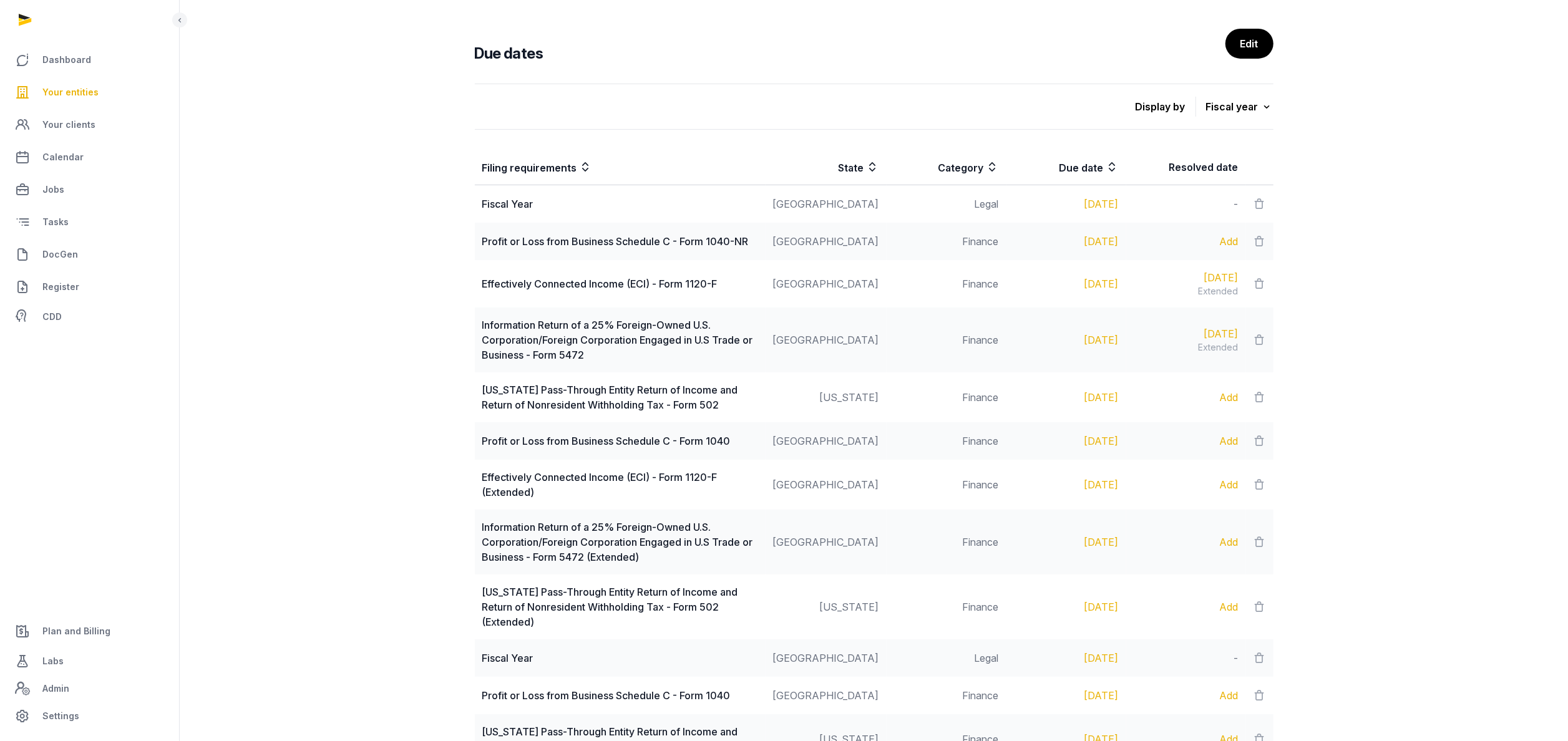
click at [1226, 394] on div "Add" at bounding box center [1186, 398] width 104 height 15
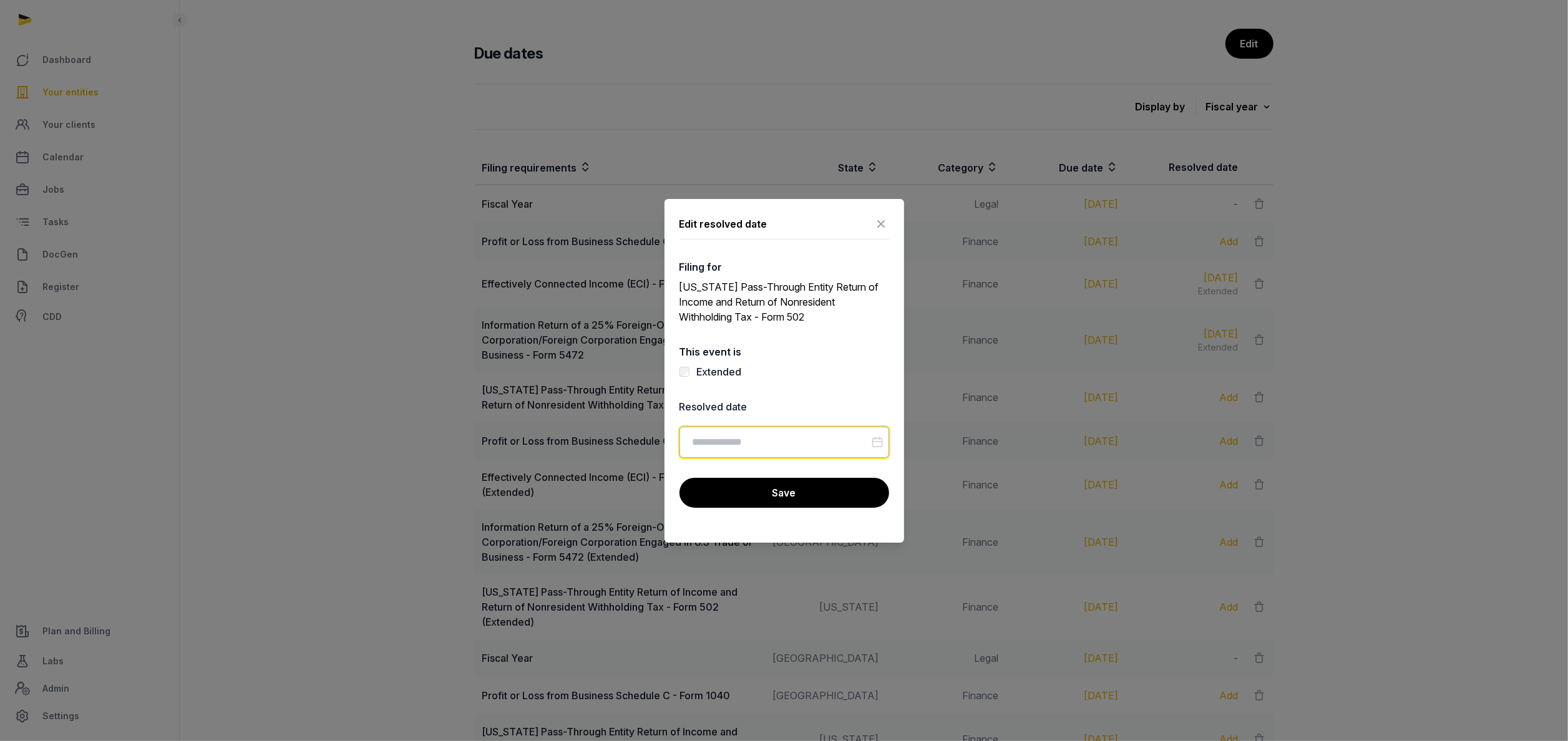
click at [718, 437] on input "Datepicker input" at bounding box center [784, 442] width 210 height 31
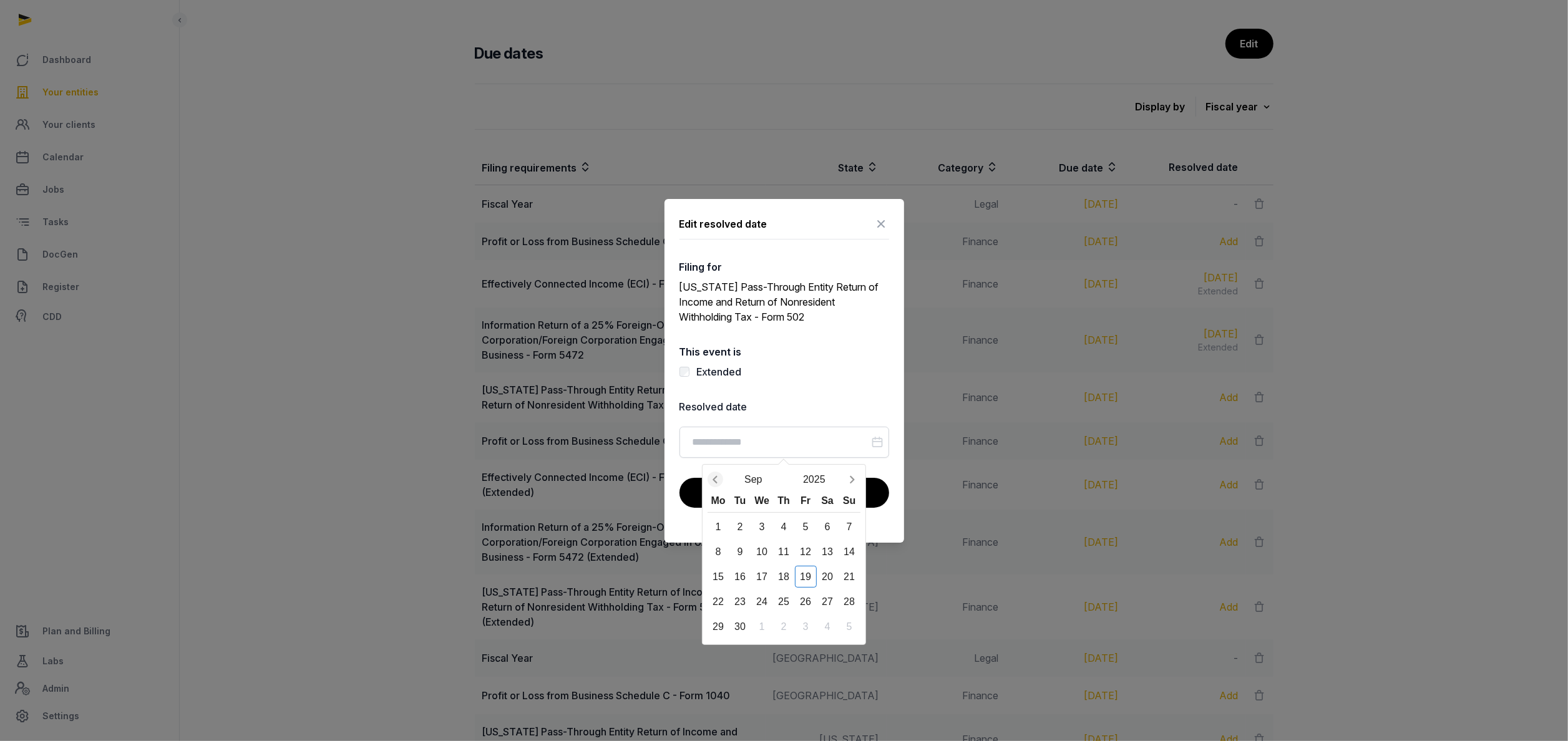
click at [714, 478] on icon "Previous month" at bounding box center [715, 479] width 12 height 12
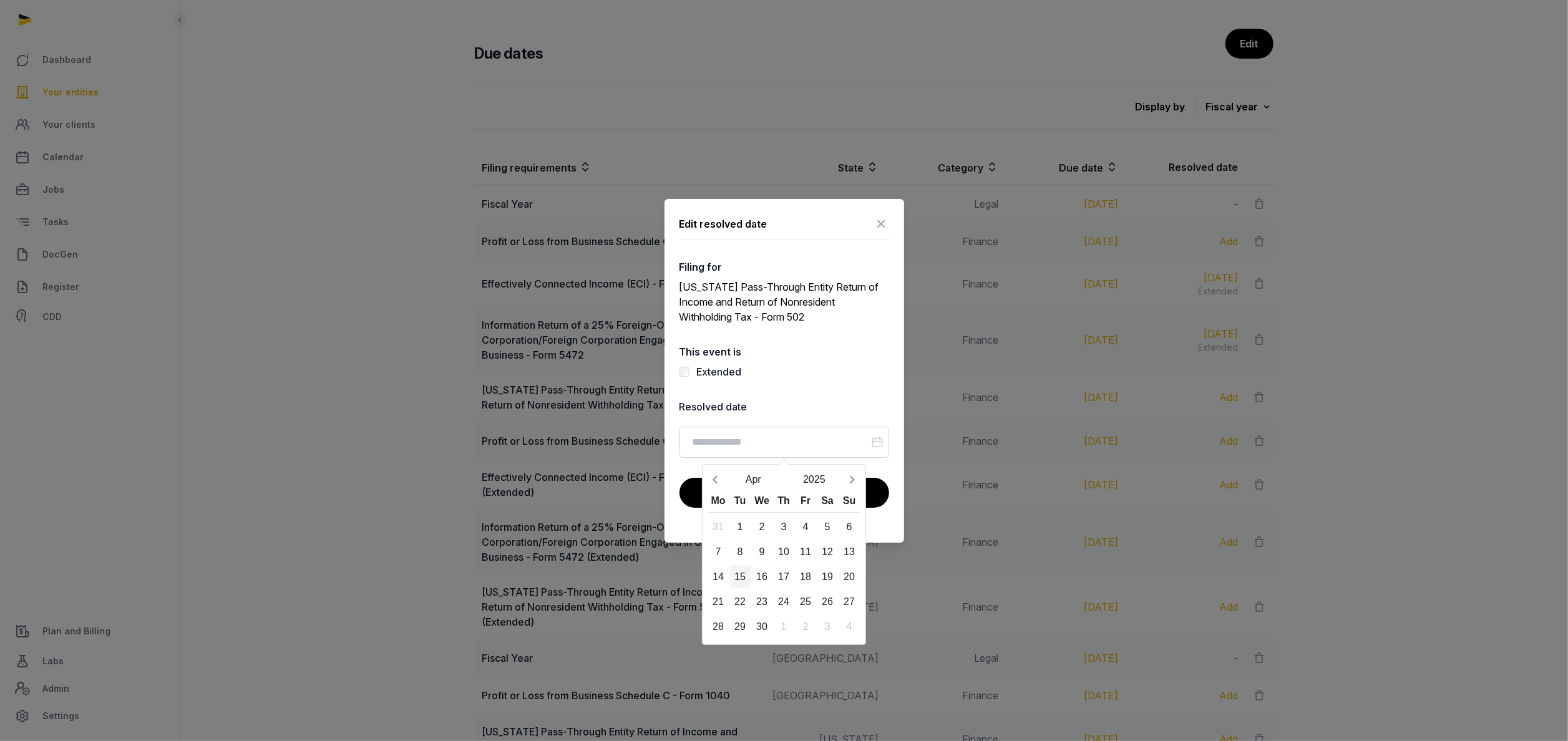
click at [739, 575] on div "15" at bounding box center [740, 576] width 21 height 21
type input "**********"
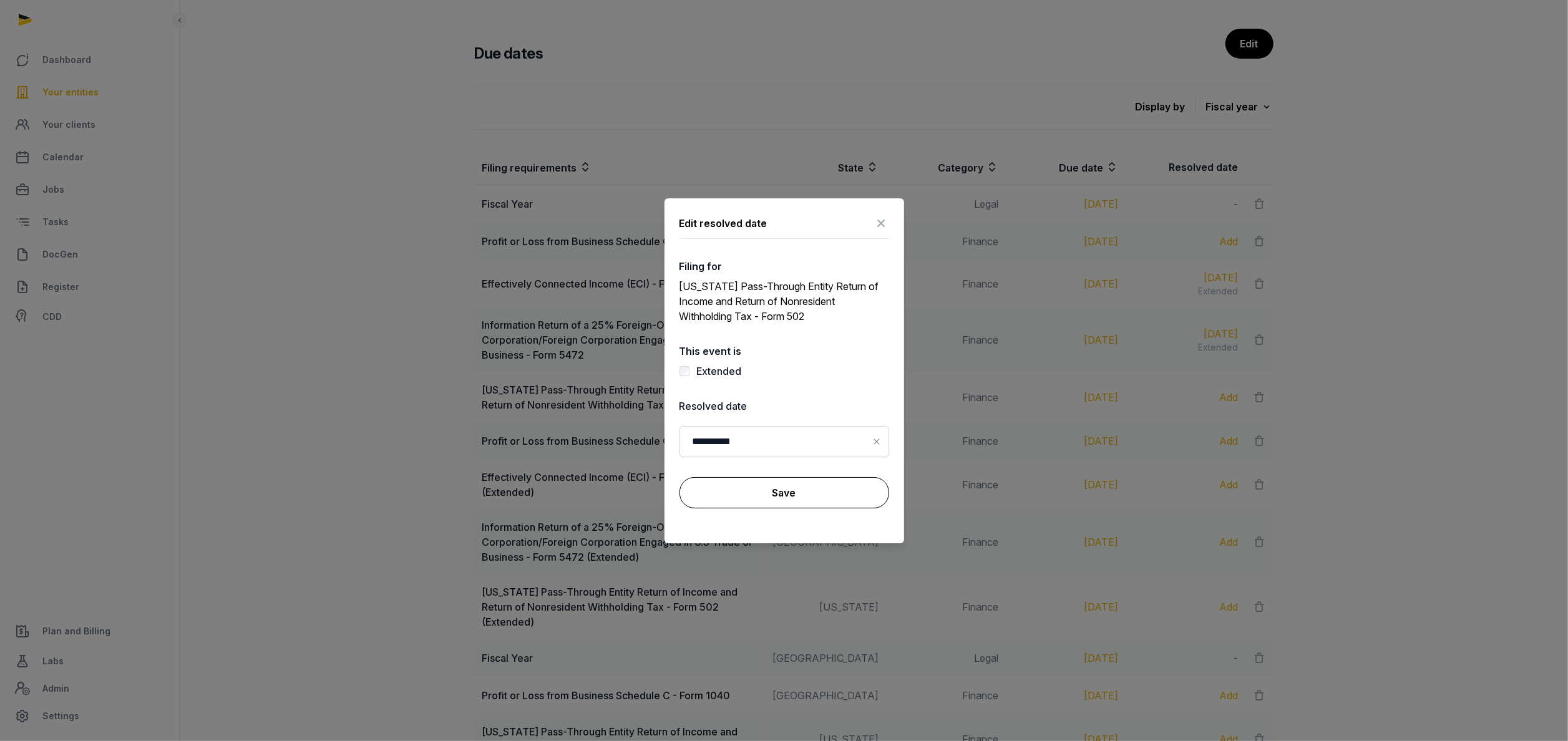
click at [782, 493] on button "Save" at bounding box center [784, 492] width 210 height 31
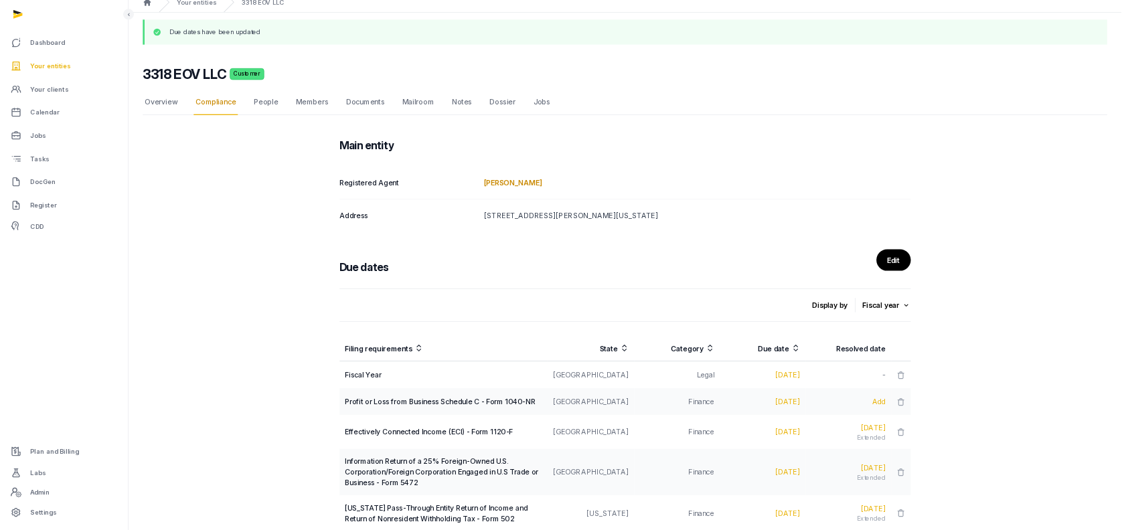
scroll to position [0, 0]
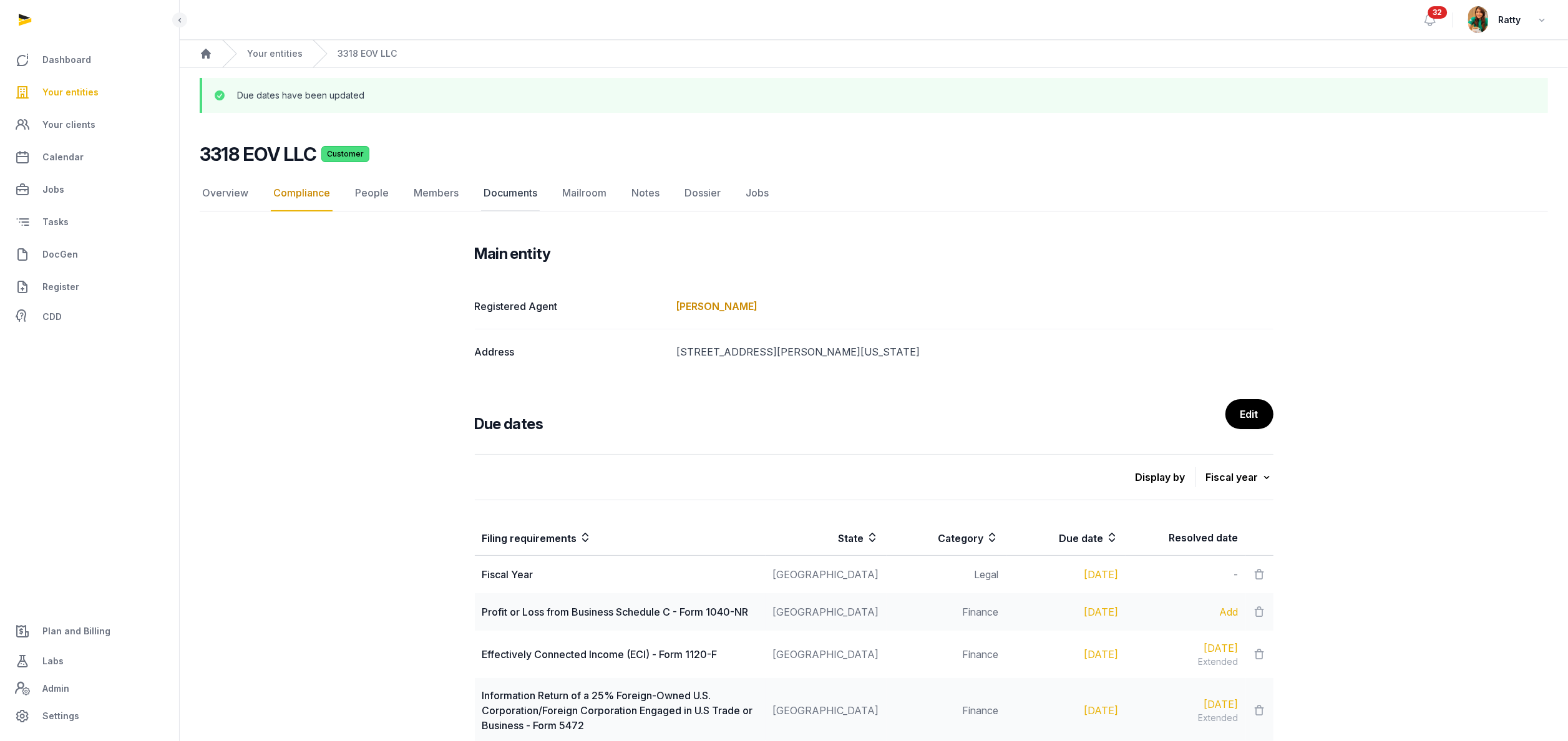
click at [511, 196] on link "Documents" at bounding box center [510, 193] width 59 height 36
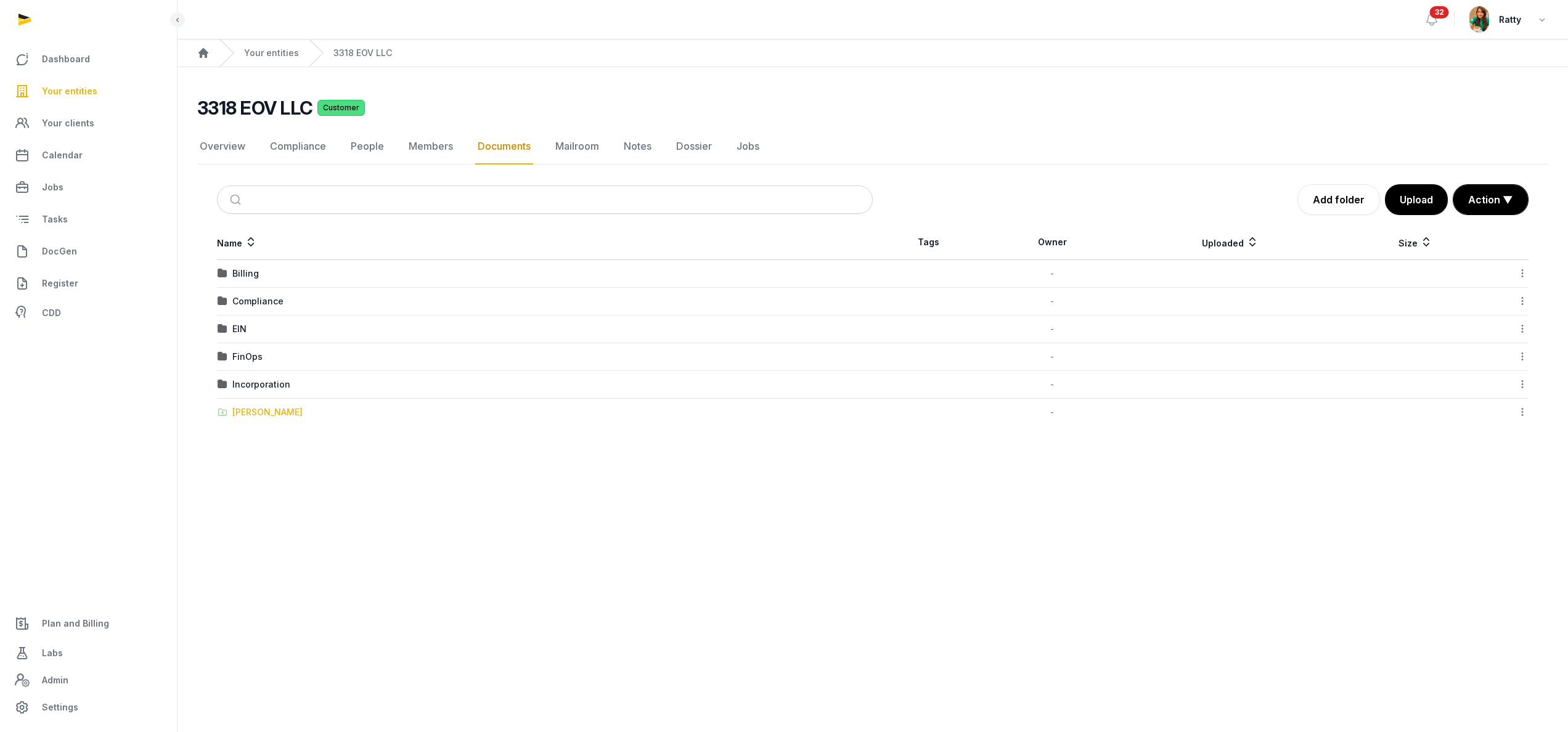
click at [259, 411] on div "[PERSON_NAME]" at bounding box center [267, 412] width 70 height 12
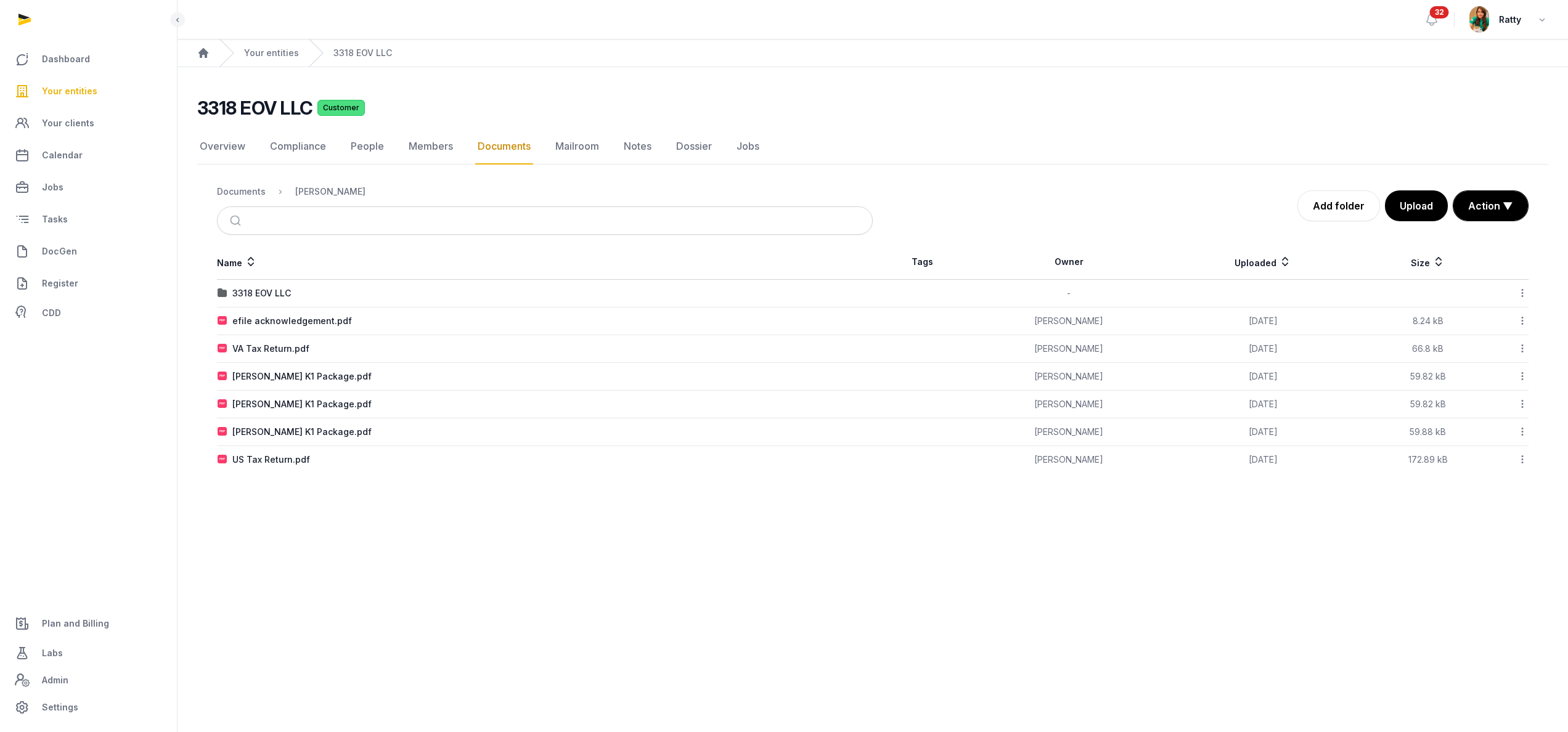
click at [89, 96] on span "Your entities" at bounding box center [70, 91] width 55 height 15
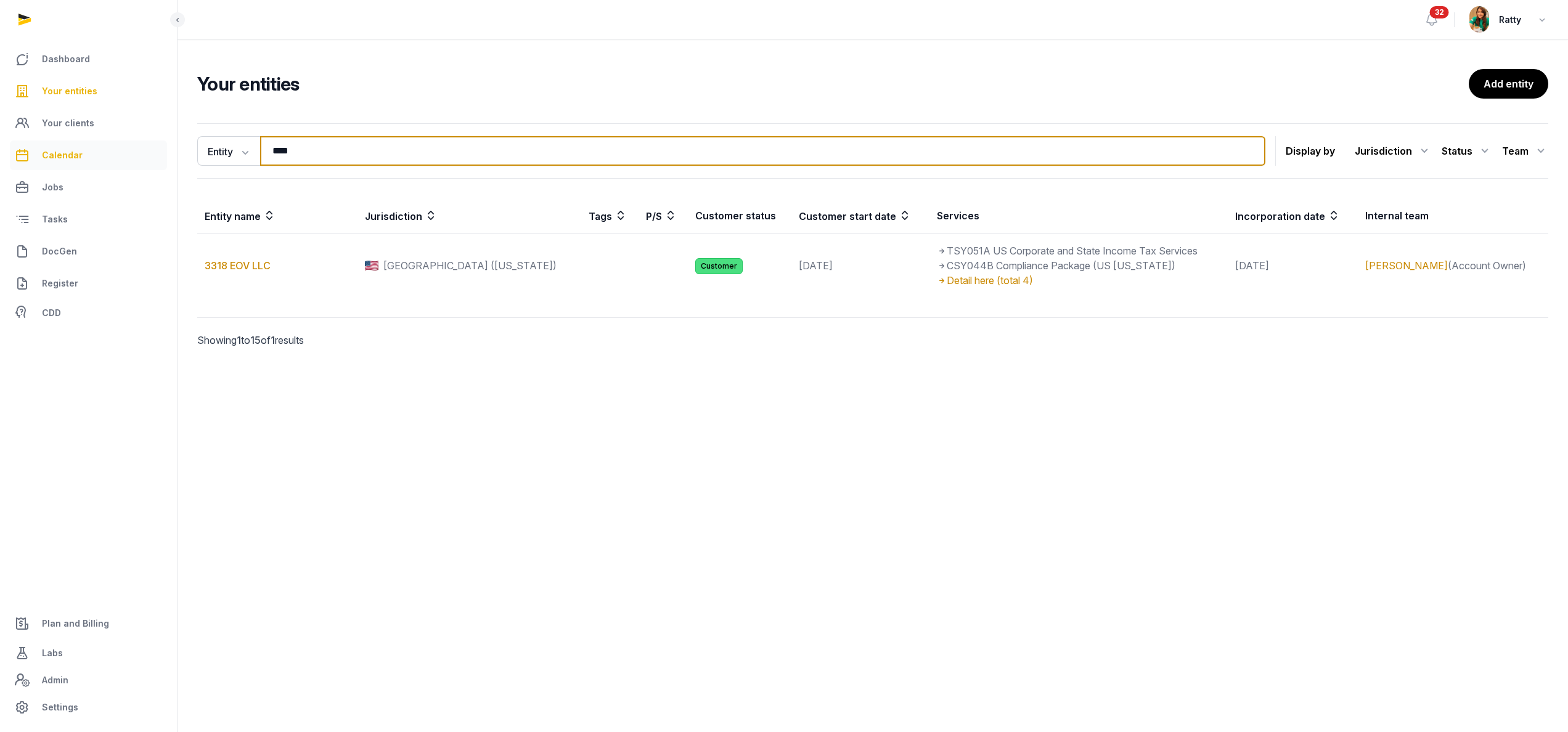
drag, startPoint x: 368, startPoint y: 154, endPoint x: 50, endPoint y: 151, distance: 318.0
click at [53, 154] on div "Dashboard Your entities Your clients Calendar Jobs Tasks DocGen Register CDD Pl…" at bounding box center [784, 366] width 1568 height 732
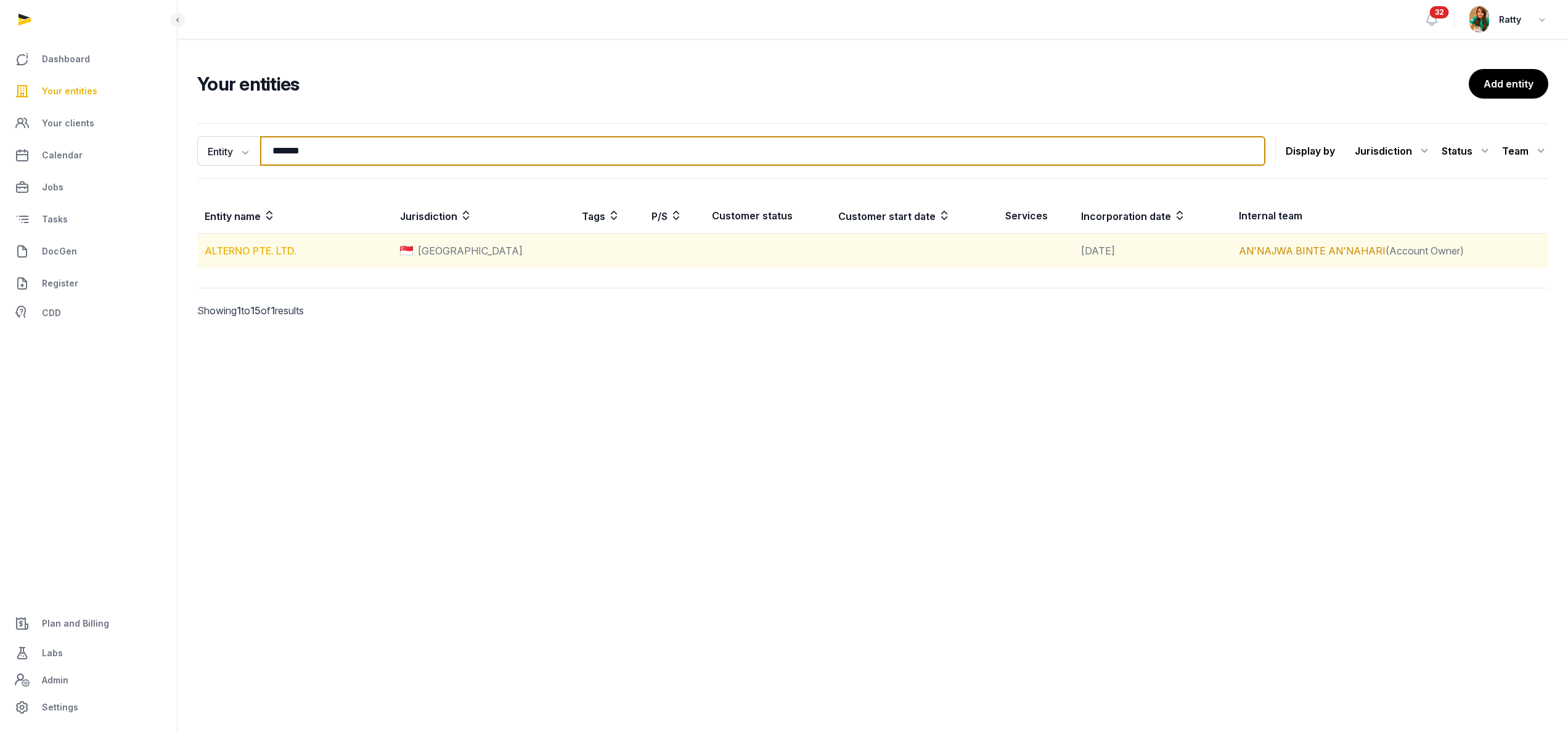
type input "*******"
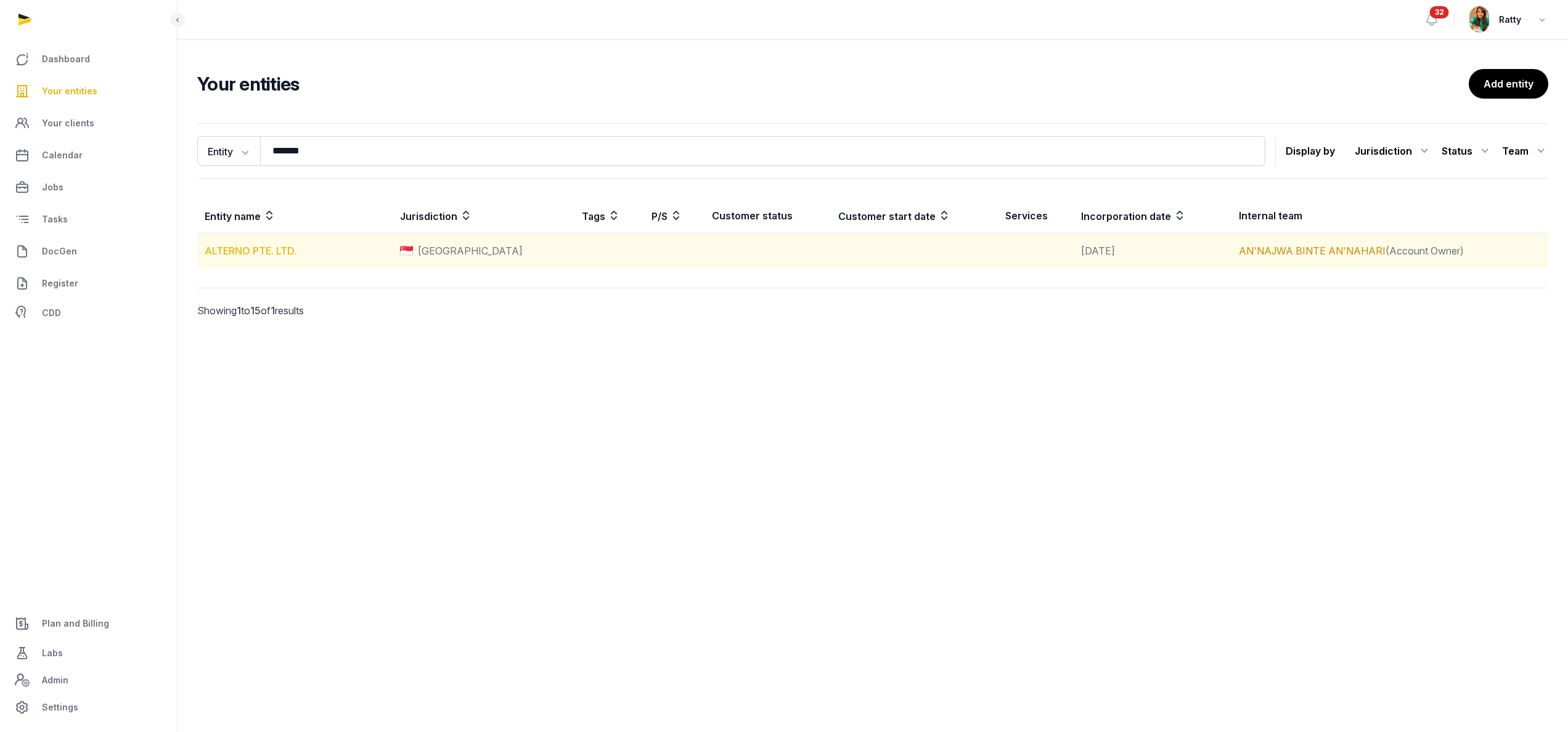
click at [240, 255] on link "ALTERNO PTE. LTD." at bounding box center [250, 250] width 92 height 12
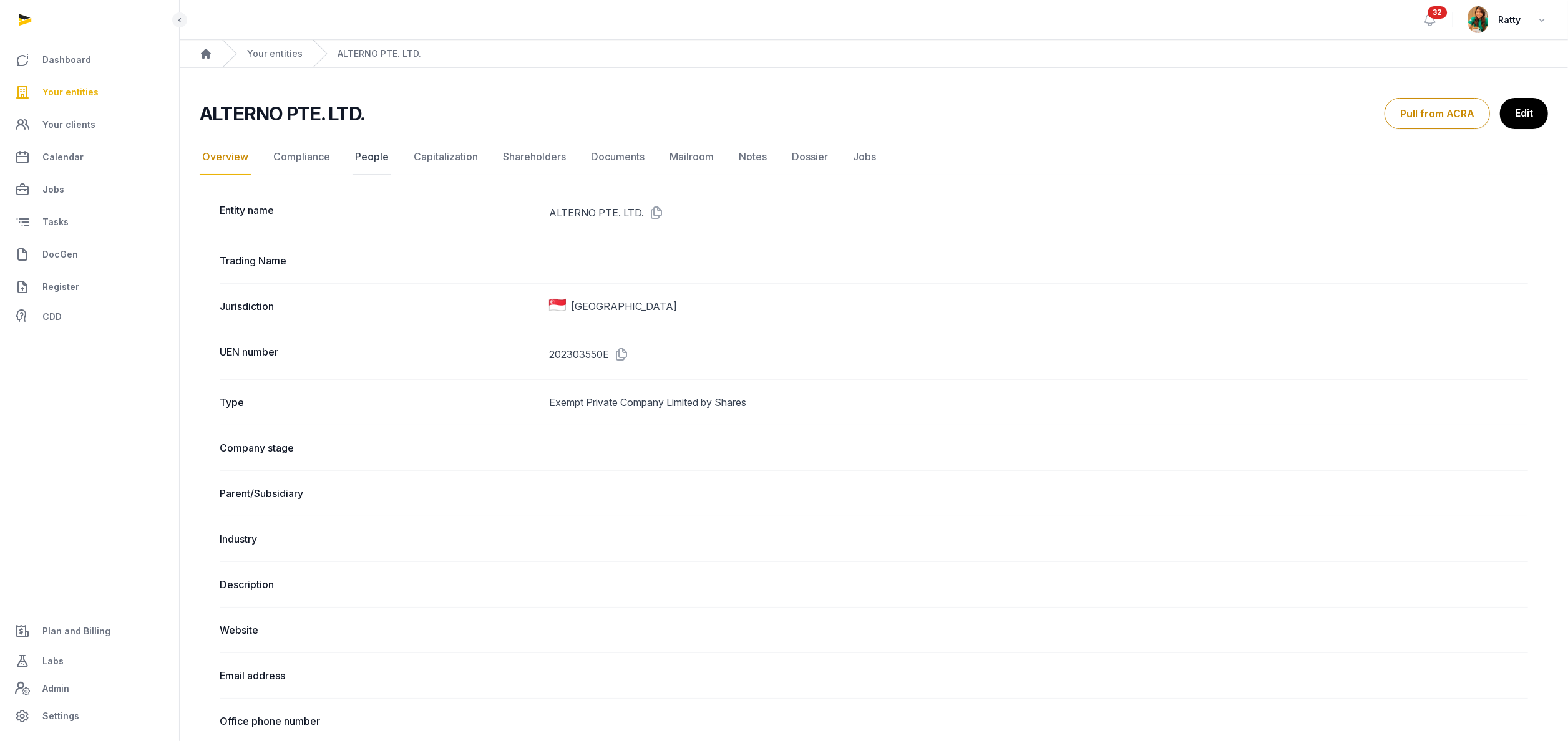
click at [358, 152] on link "People" at bounding box center [372, 157] width 39 height 36
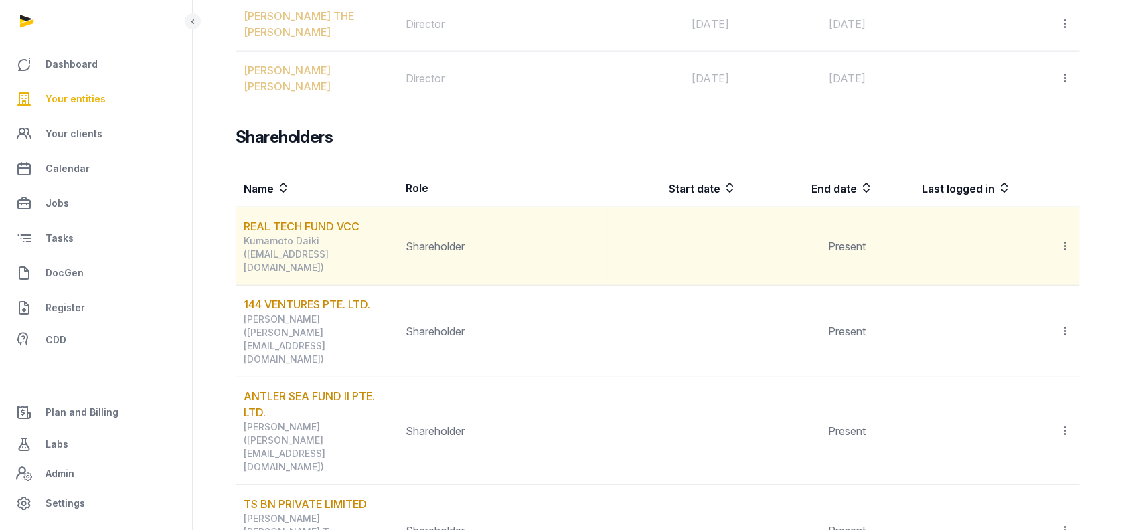
scroll to position [1517, 0]
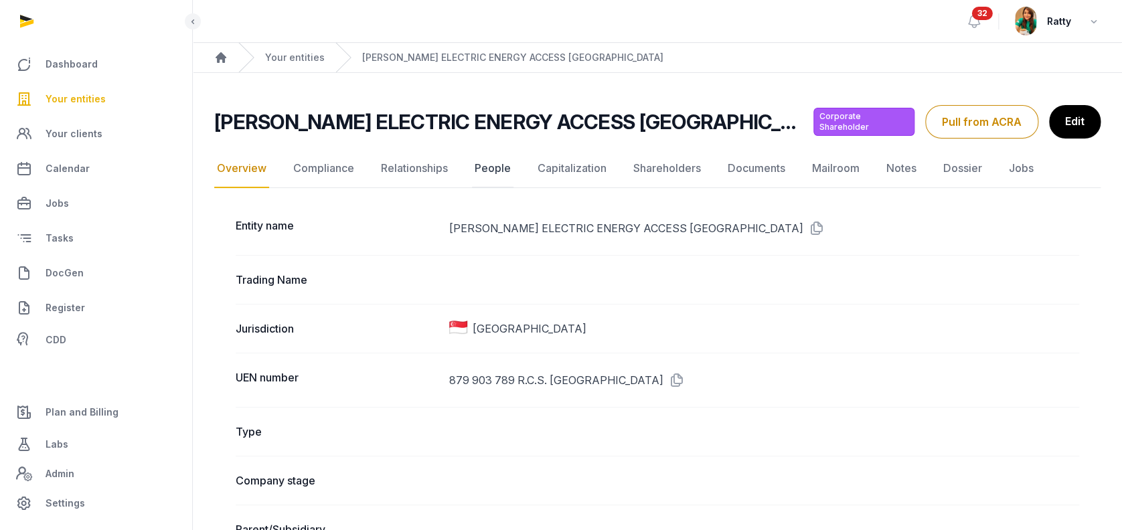
click at [484, 169] on link "People" at bounding box center [493, 168] width 42 height 39
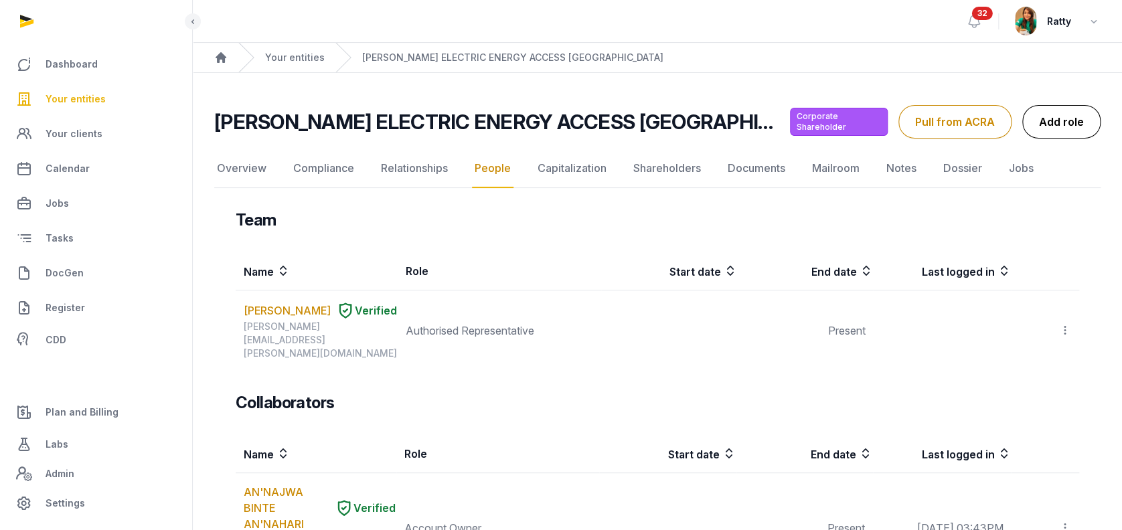
click at [1053, 113] on link "Add role" at bounding box center [1061, 121] width 78 height 33
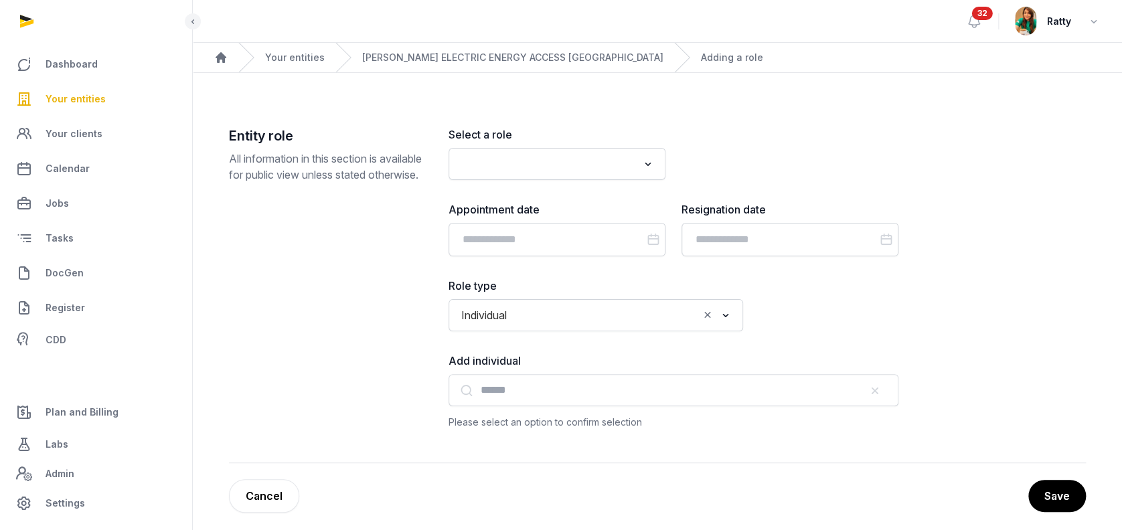
click at [591, 189] on div "Select a role Loading... Appointment date Resignation date Role type Individual…" at bounding box center [674, 279] width 450 height 304
click at [595, 165] on input "Search for option" at bounding box center [547, 164] width 181 height 19
click at [550, 200] on li "Authorised Representative" at bounding box center [557, 192] width 216 height 19
type input "****"
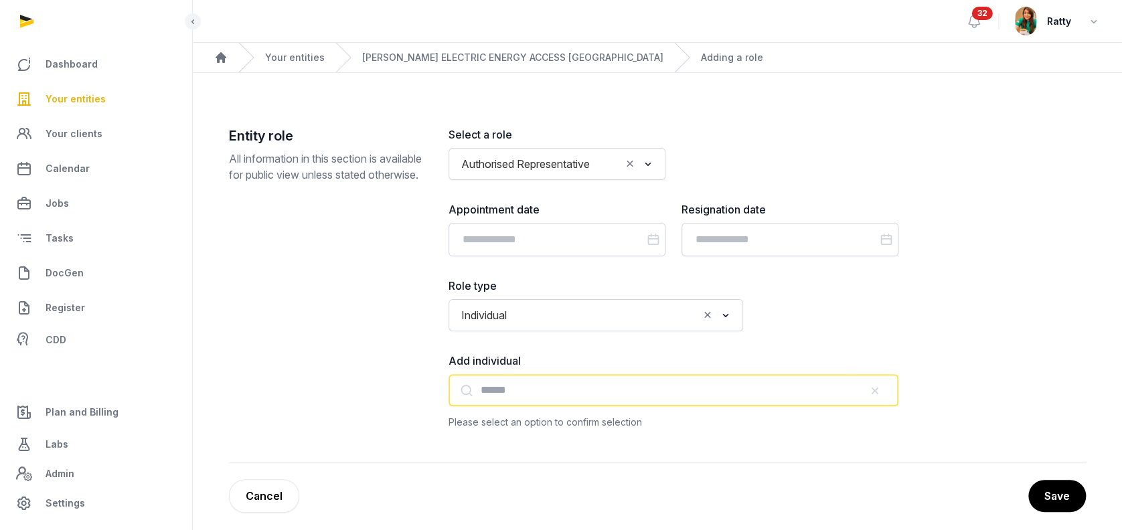
click at [504, 394] on input "text" at bounding box center [674, 390] width 450 height 32
paste input "**********"
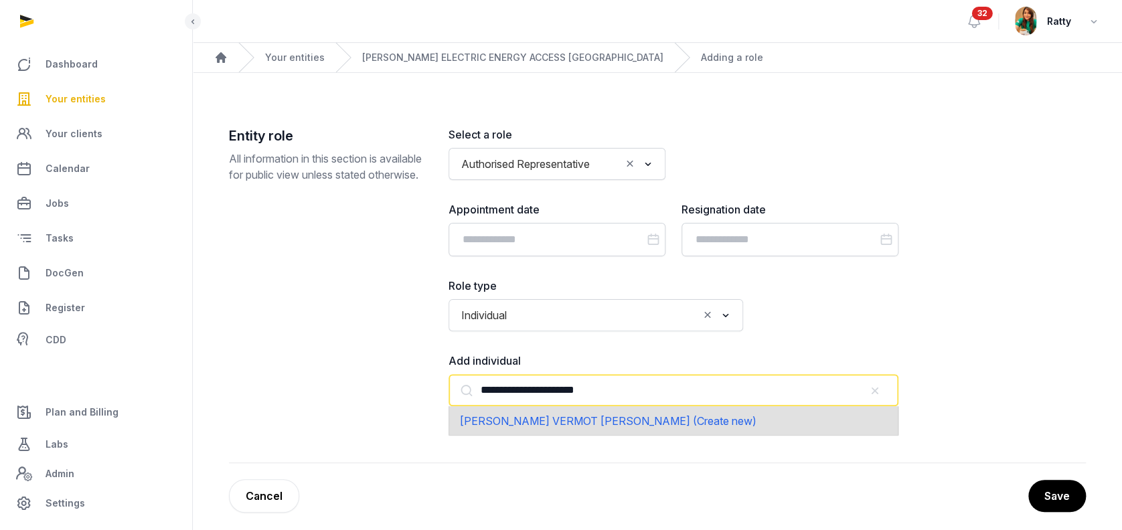
type input "**********"
click at [534, 419] on span "[PERSON_NAME] VERMOT [PERSON_NAME] (Create new)" at bounding box center [608, 420] width 297 height 13
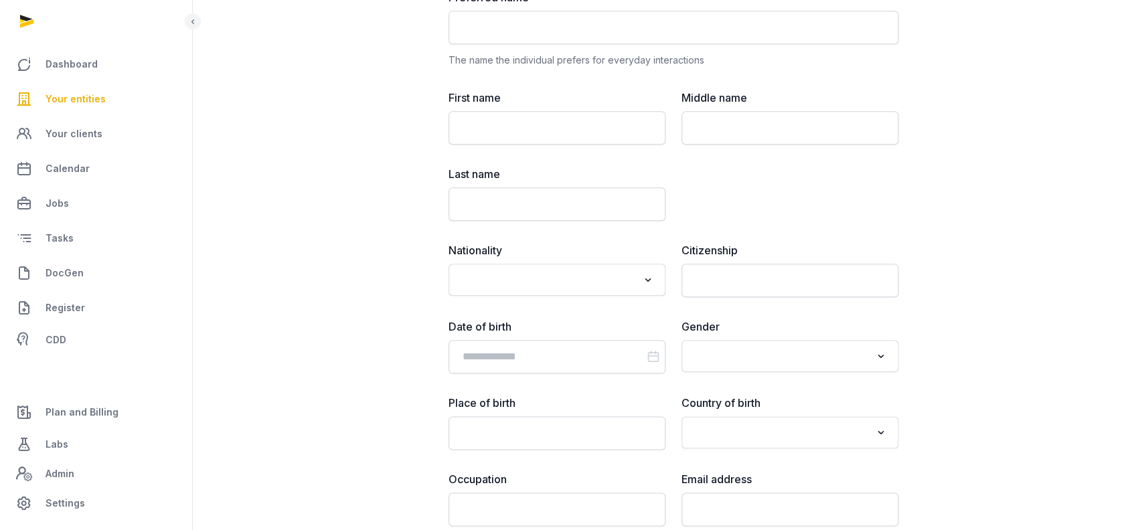
scroll to position [714, 0]
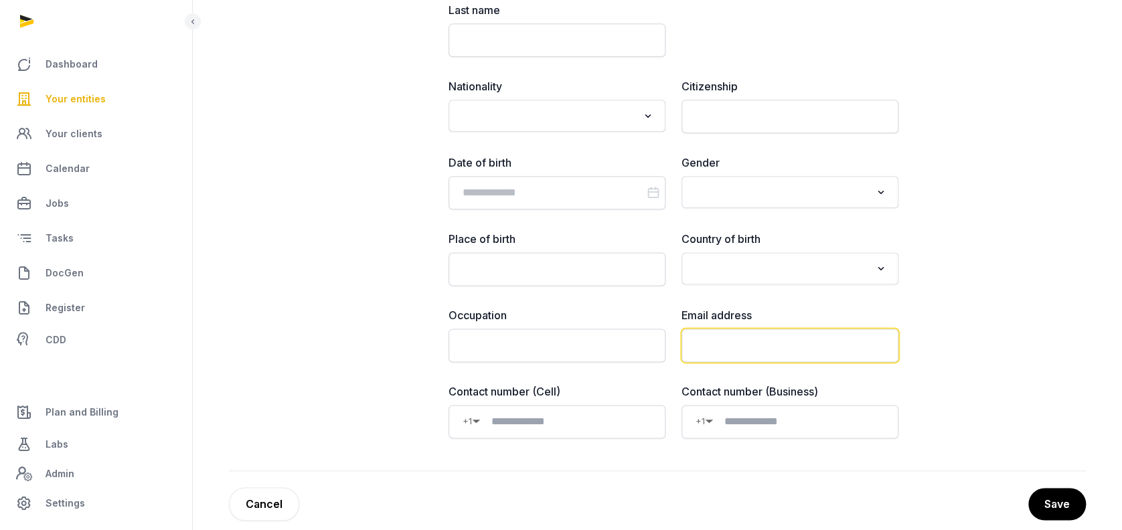
click at [729, 346] on input "email" at bounding box center [790, 345] width 217 height 33
paste input "**********"
type input "**********"
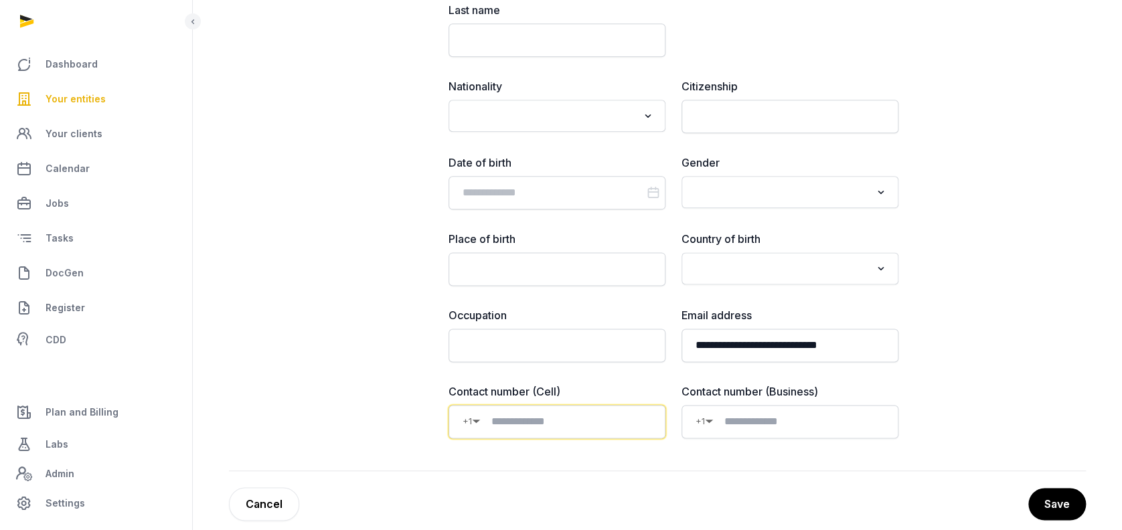
click at [518, 423] on input at bounding box center [566, 422] width 171 height 16
paste input "**********"
type input "**********"
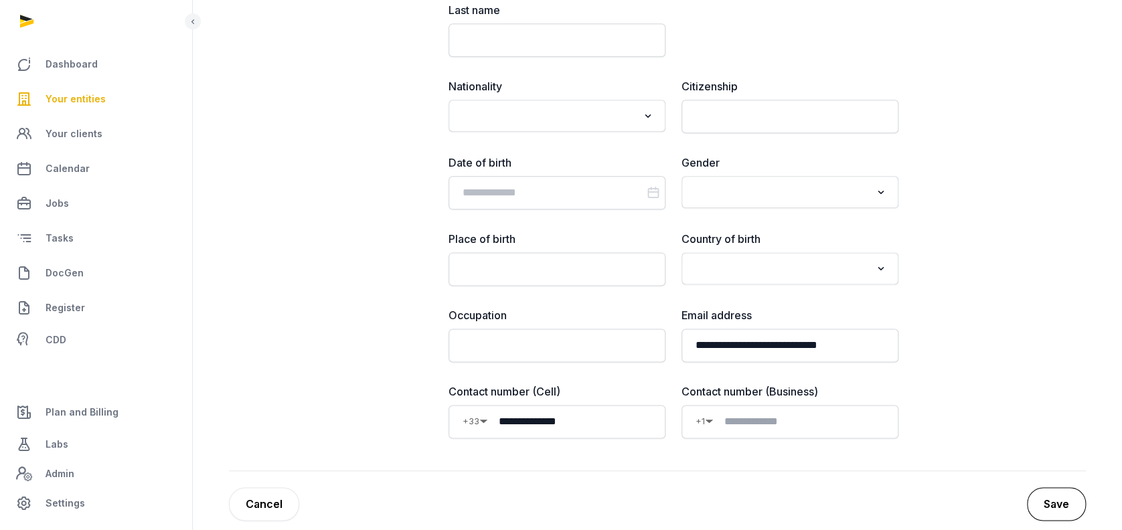
click at [1062, 502] on button "Save" at bounding box center [1056, 503] width 59 height 33
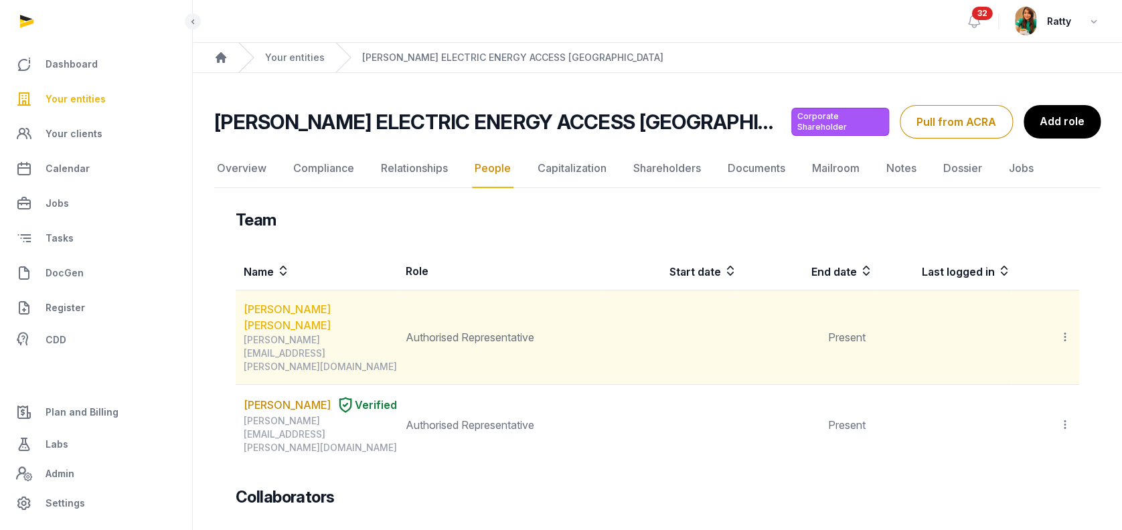
click at [302, 301] on link "[PERSON_NAME] [PERSON_NAME]" at bounding box center [320, 317] width 153 height 32
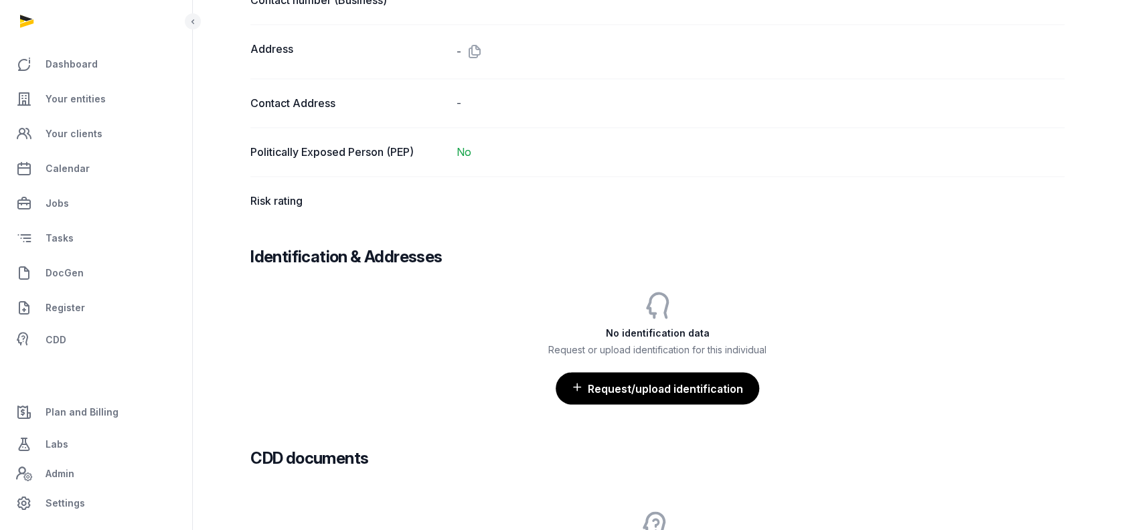
scroll to position [1160, 0]
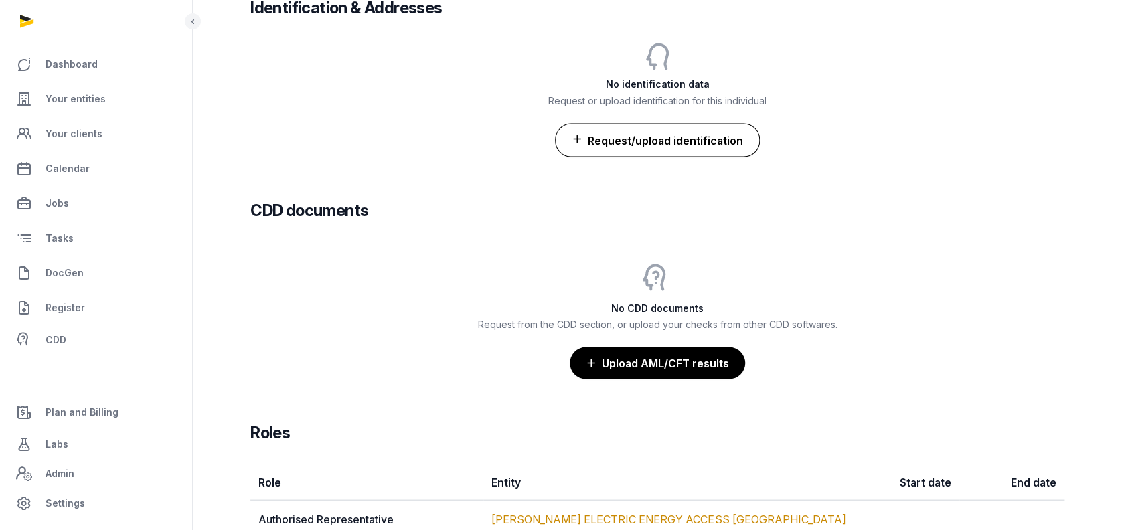
click at [666, 139] on button "Request/upload identification" at bounding box center [657, 139] width 205 height 33
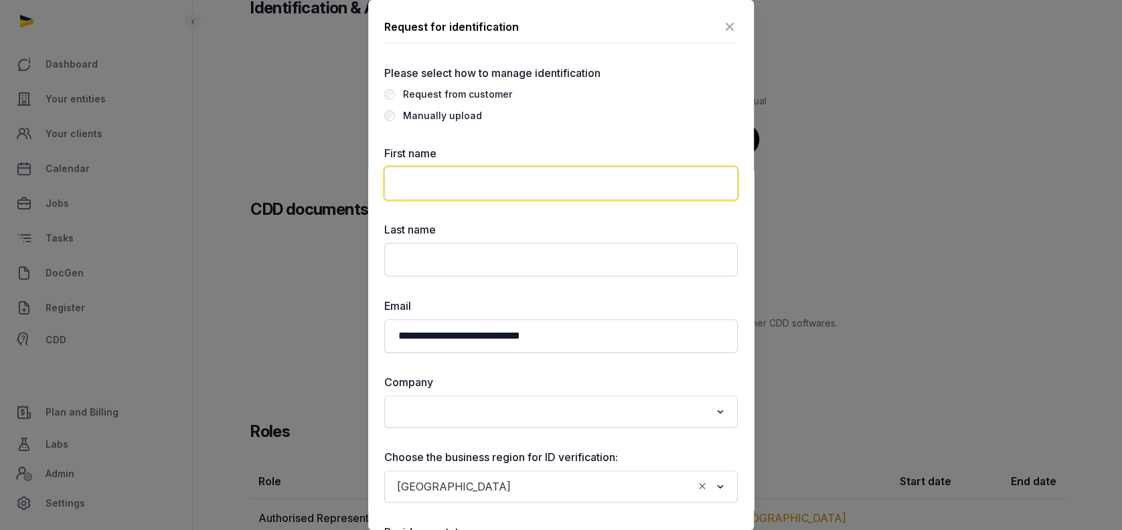
click at [414, 171] on input "text" at bounding box center [561, 183] width 354 height 33
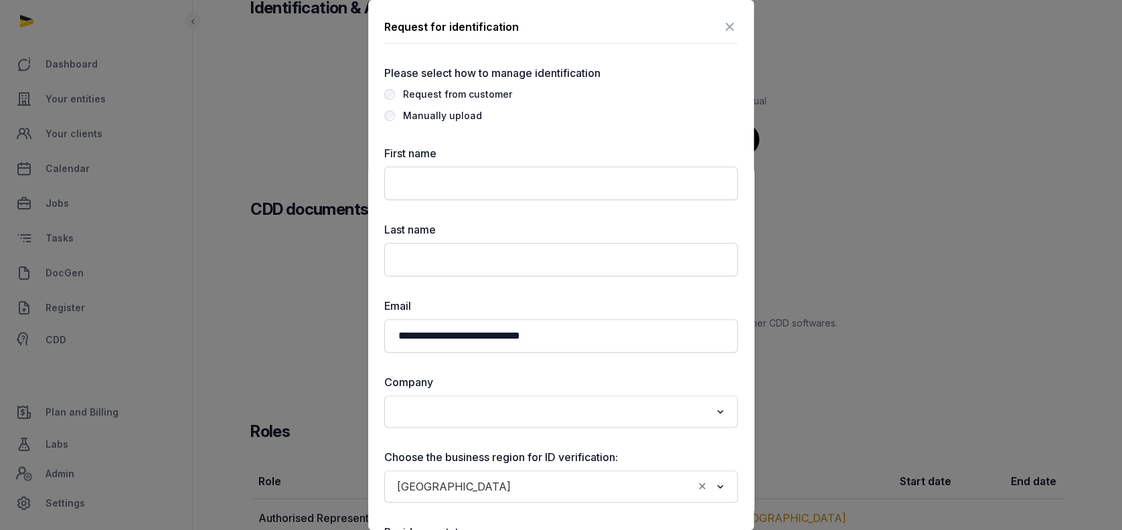
click at [914, 271] on div at bounding box center [561, 265] width 1122 height 530
click at [722, 25] on icon at bounding box center [730, 26] width 16 height 21
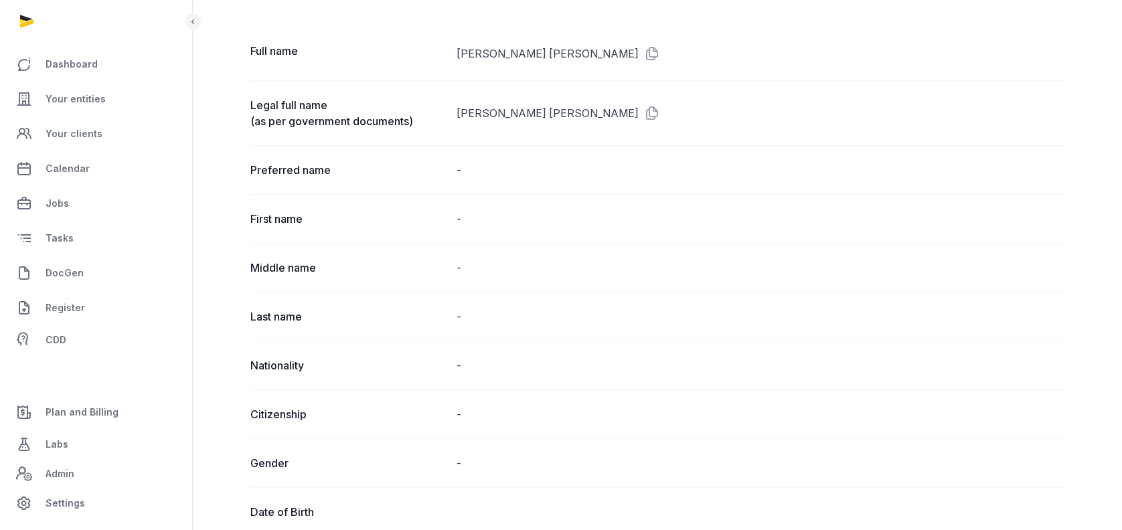
scroll to position [0, 0]
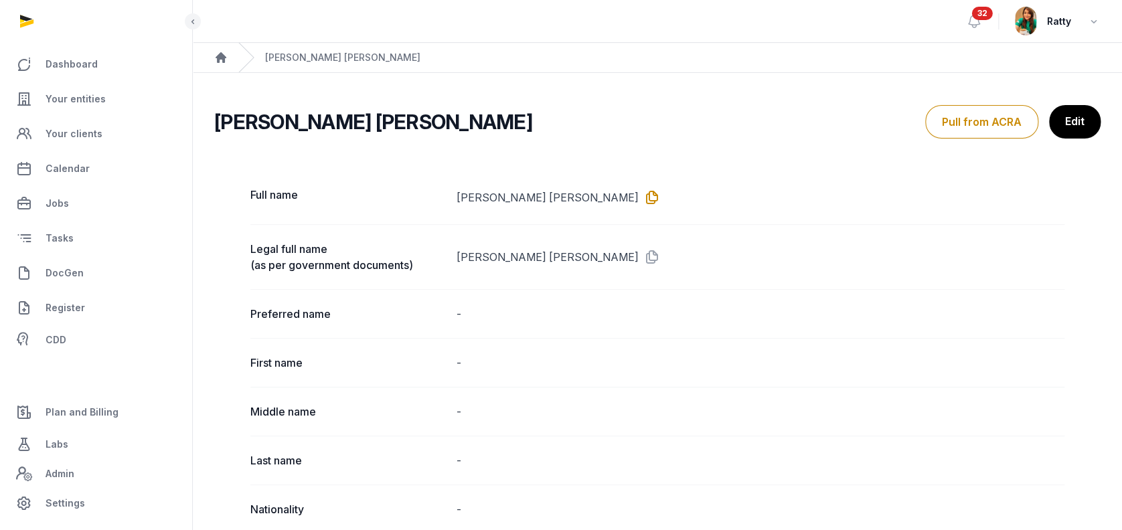
click at [639, 197] on icon at bounding box center [649, 197] width 21 height 21
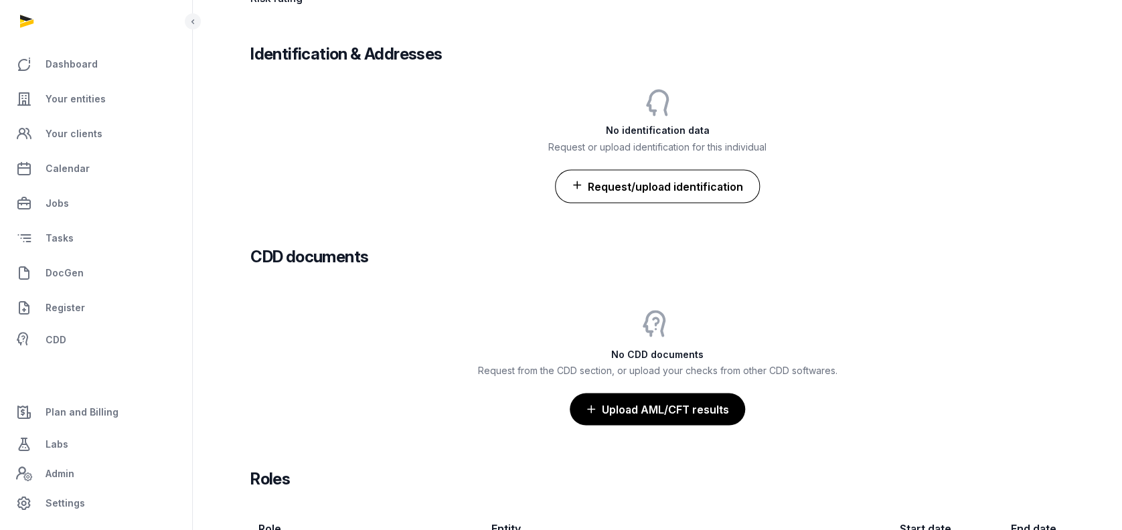
scroll to position [1197, 0]
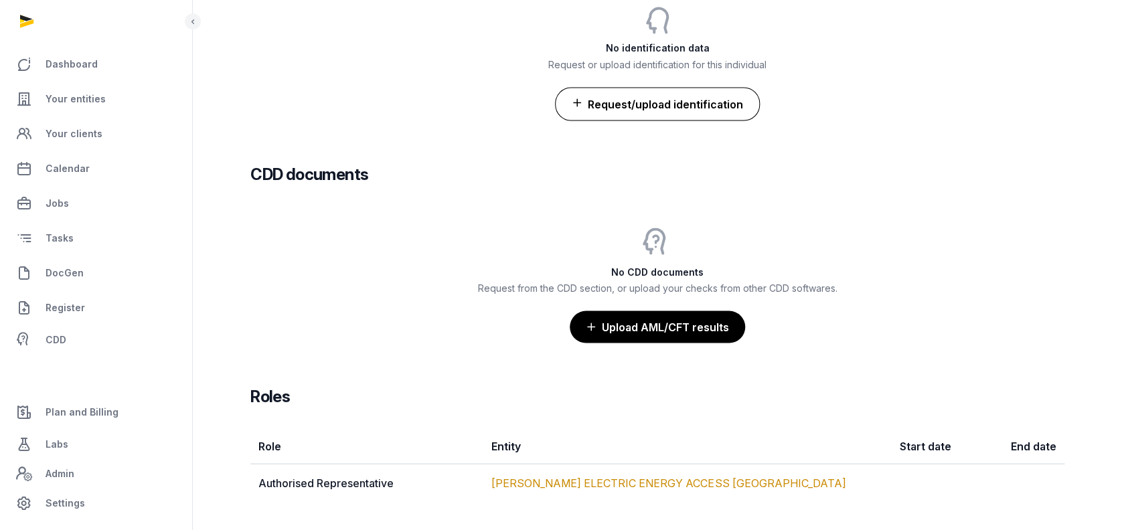
click at [642, 102] on button "Request/upload identification" at bounding box center [657, 103] width 205 height 33
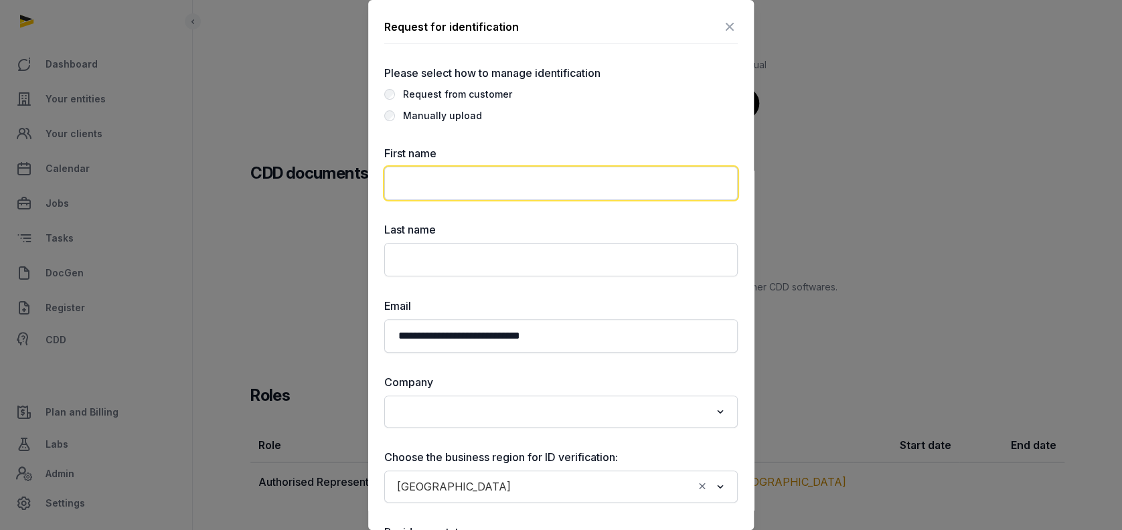
click at [516, 181] on input "text" at bounding box center [561, 183] width 354 height 33
paste input "**********"
type input "**********"
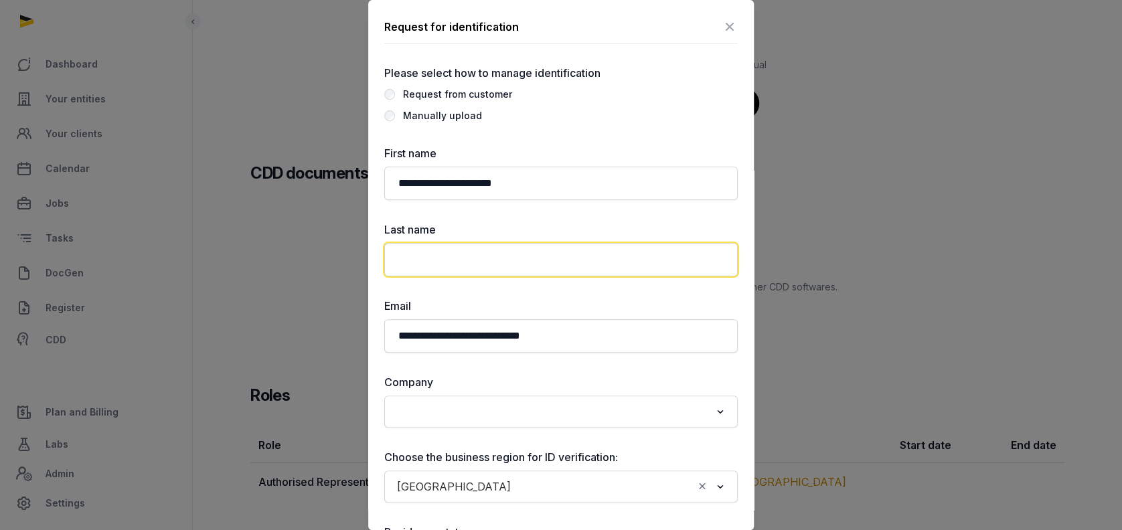
click at [487, 269] on input "text" at bounding box center [561, 259] width 354 height 33
paste input "**********"
drag, startPoint x: 473, startPoint y: 257, endPoint x: 171, endPoint y: 239, distance: 301.9
type input "*********"
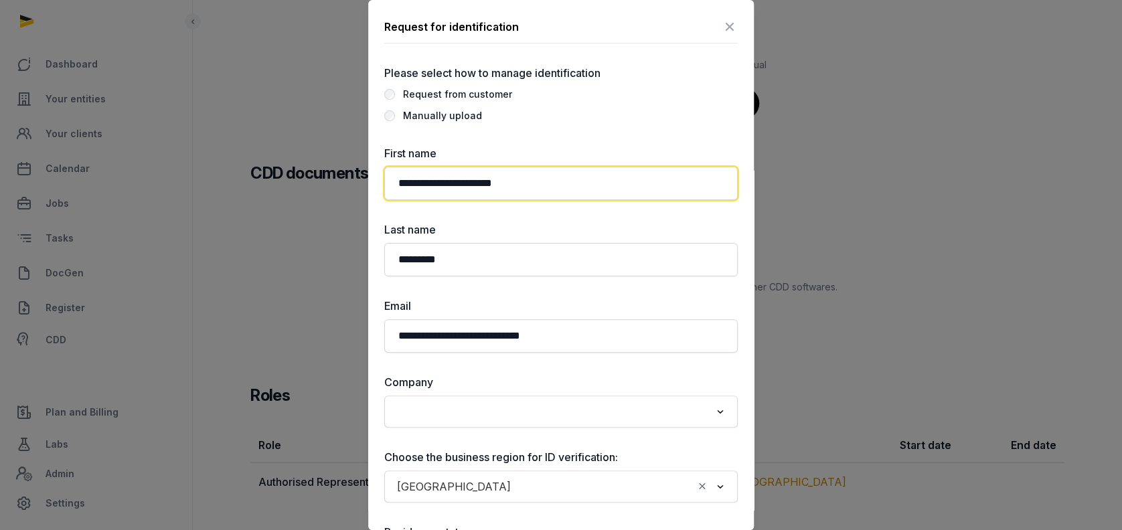
click at [565, 189] on input "**********" at bounding box center [561, 183] width 354 height 33
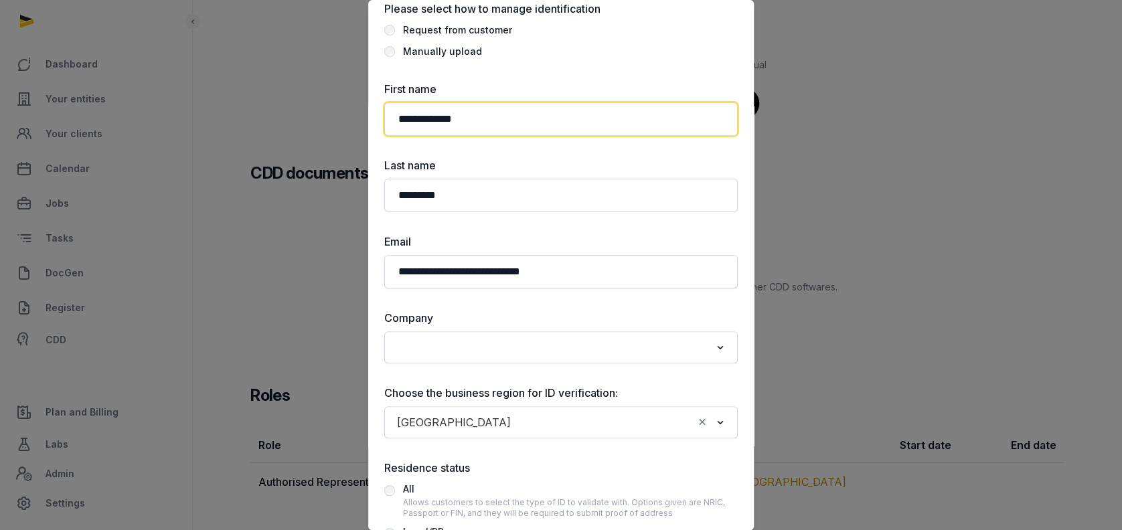
scroll to position [89, 0]
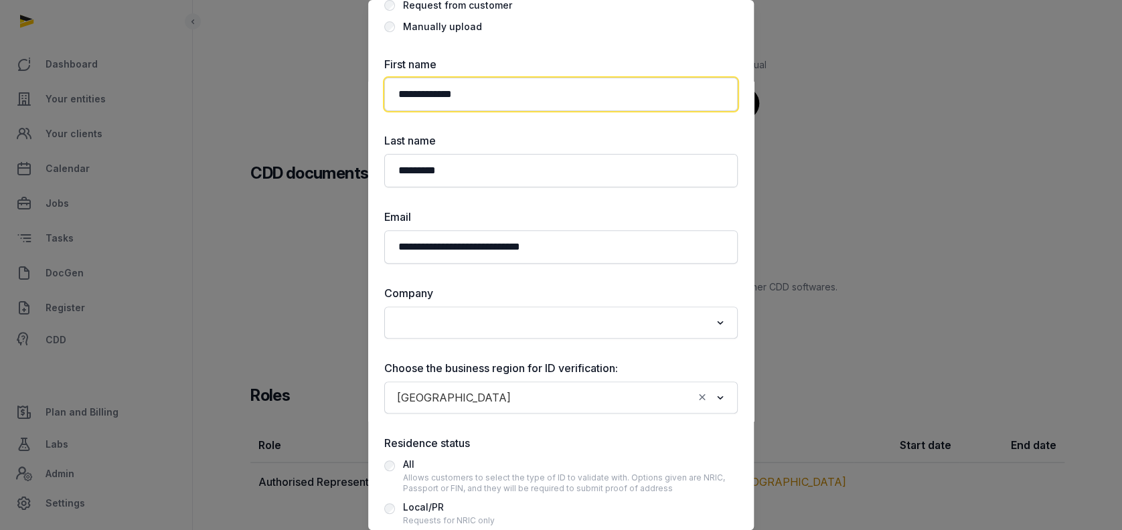
type input "**********"
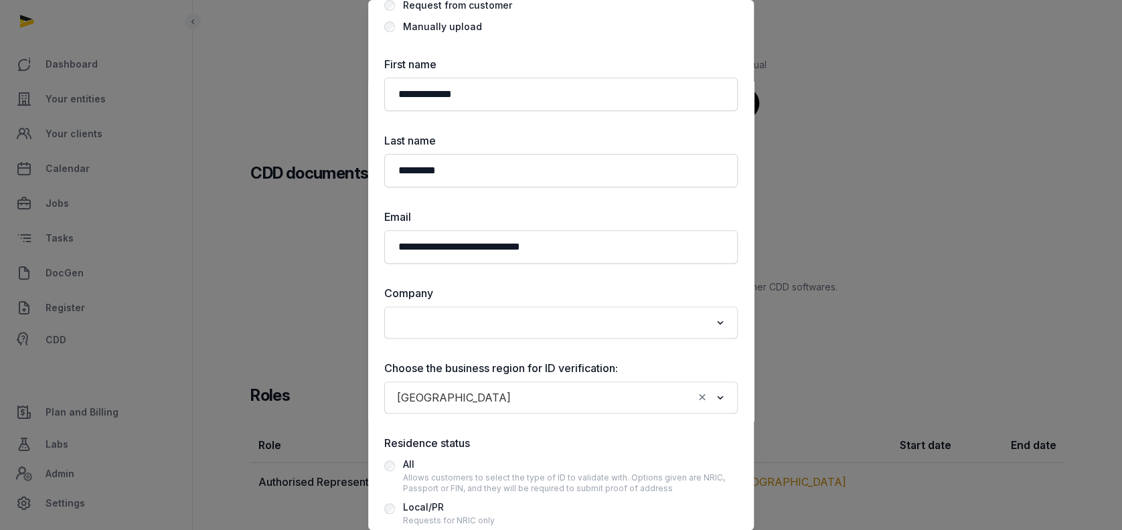
click at [455, 323] on input "Search for option" at bounding box center [551, 322] width 318 height 19
click at [447, 358] on li "[PERSON_NAME] ELECTRIC ENERGY ACCESS [GEOGRAPHIC_DATA]" at bounding box center [561, 351] width 352 height 19
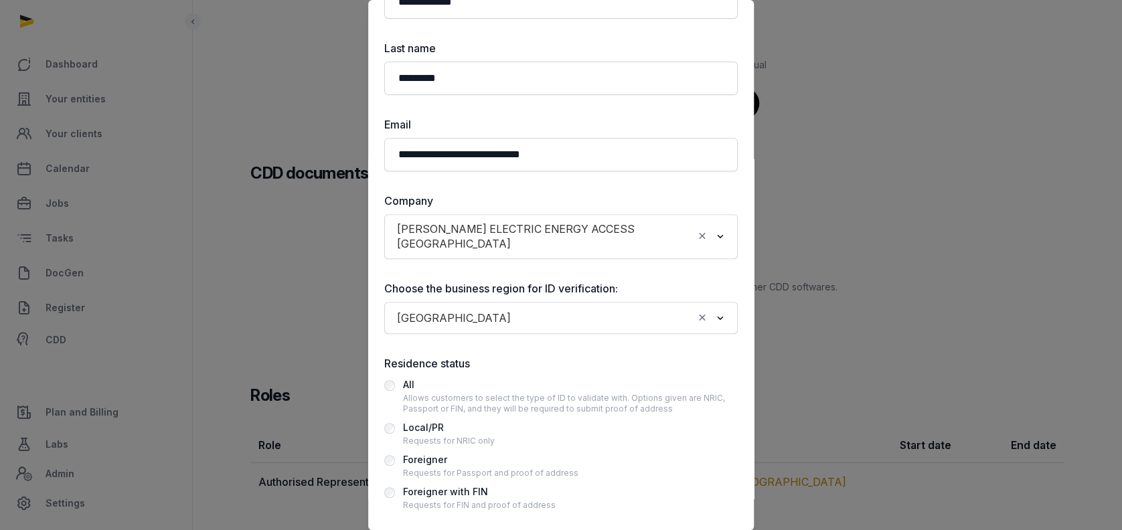
scroll to position [229, 0]
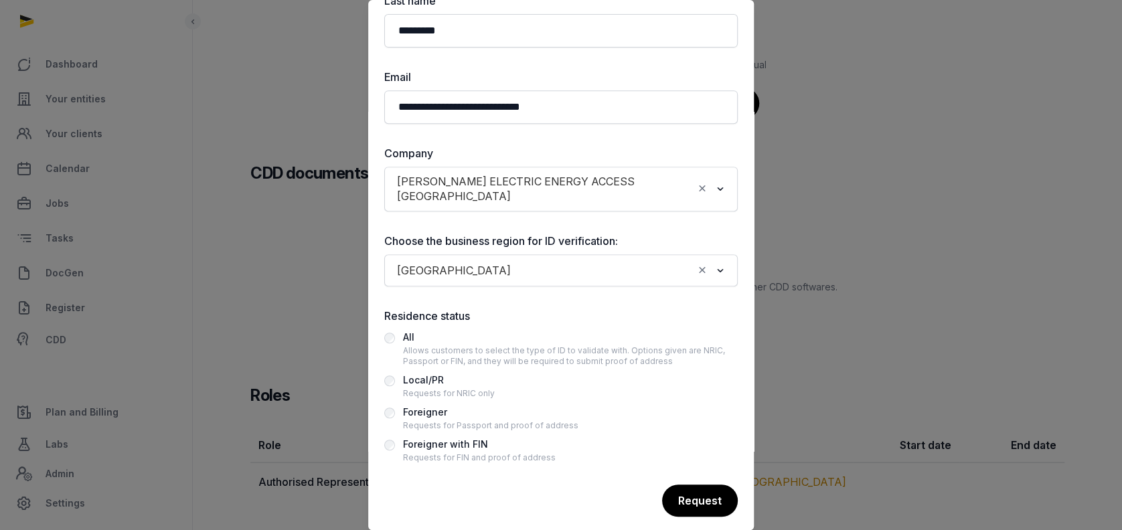
click at [434, 390] on div "All Allows customers to select the type of ID to validate with. Options given a…" at bounding box center [561, 396] width 354 height 134
click at [434, 404] on div "Foreigner" at bounding box center [490, 412] width 175 height 16
click at [681, 485] on div "Request" at bounding box center [699, 501] width 77 height 33
